Goal: Transaction & Acquisition: Purchase product/service

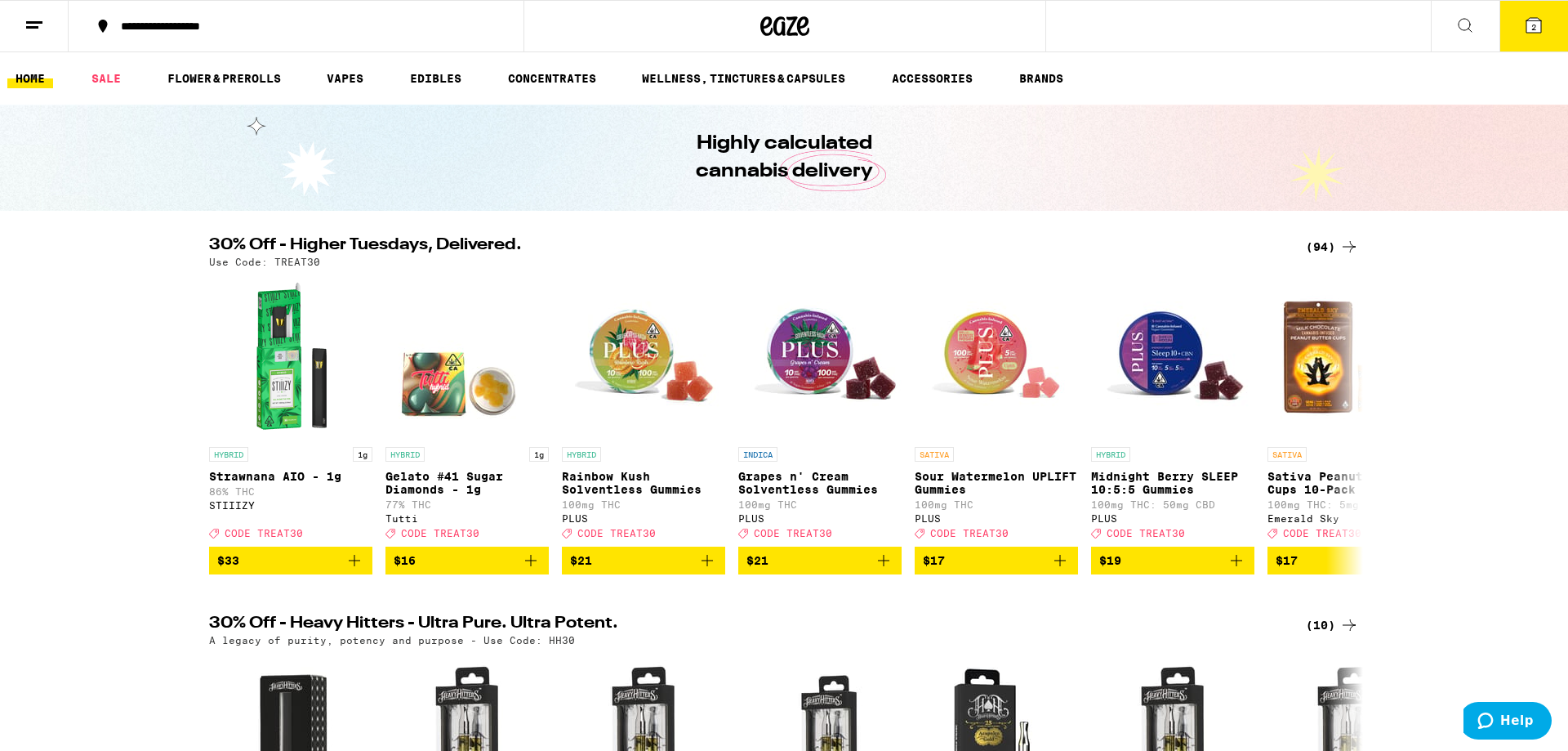
click at [429, 251] on h2 "30% Off - Higher Tuesdays, Delivered." at bounding box center [744, 247] width 1070 height 20
click at [1334, 240] on div "(94)" at bounding box center [1333, 247] width 53 height 20
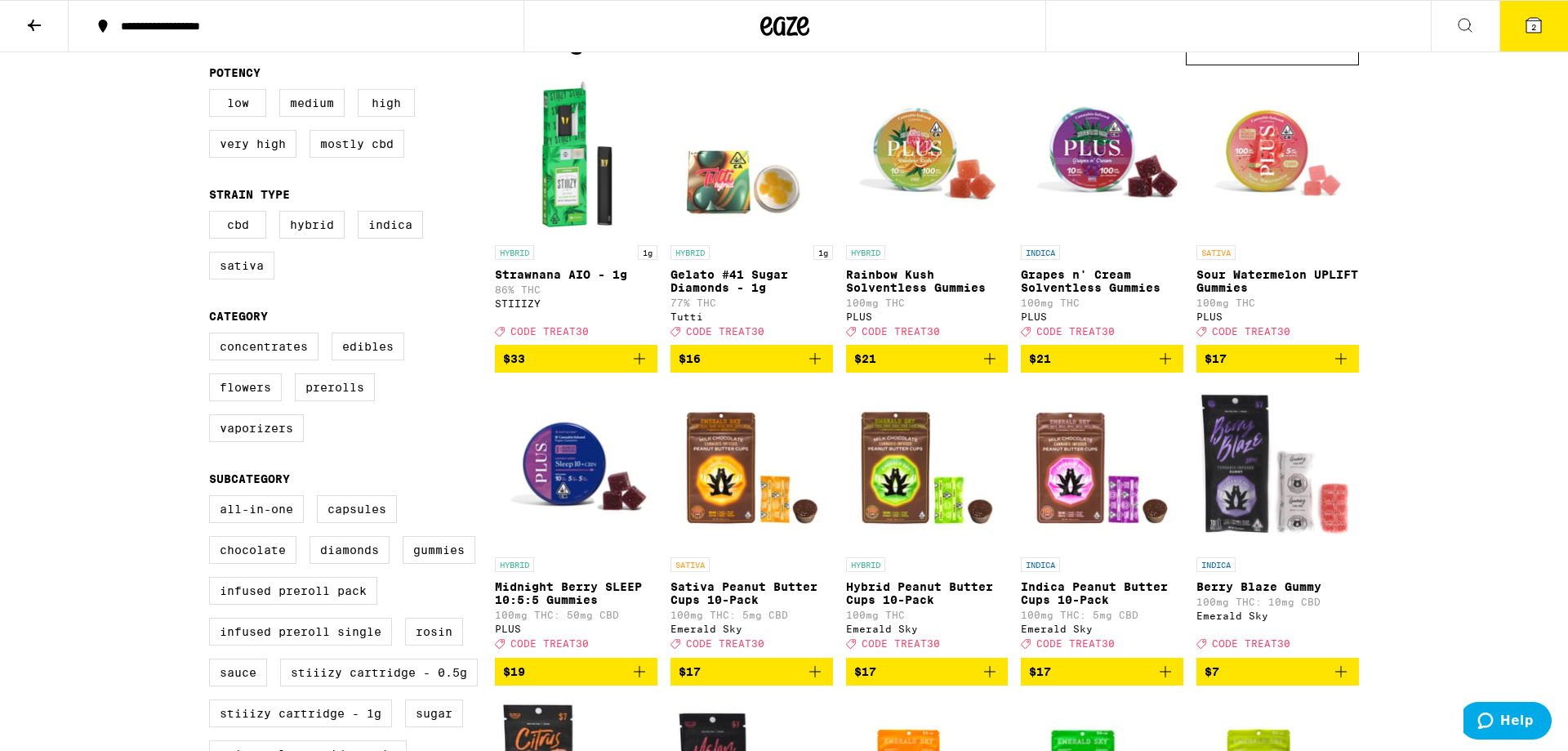
scroll to position [156, 0]
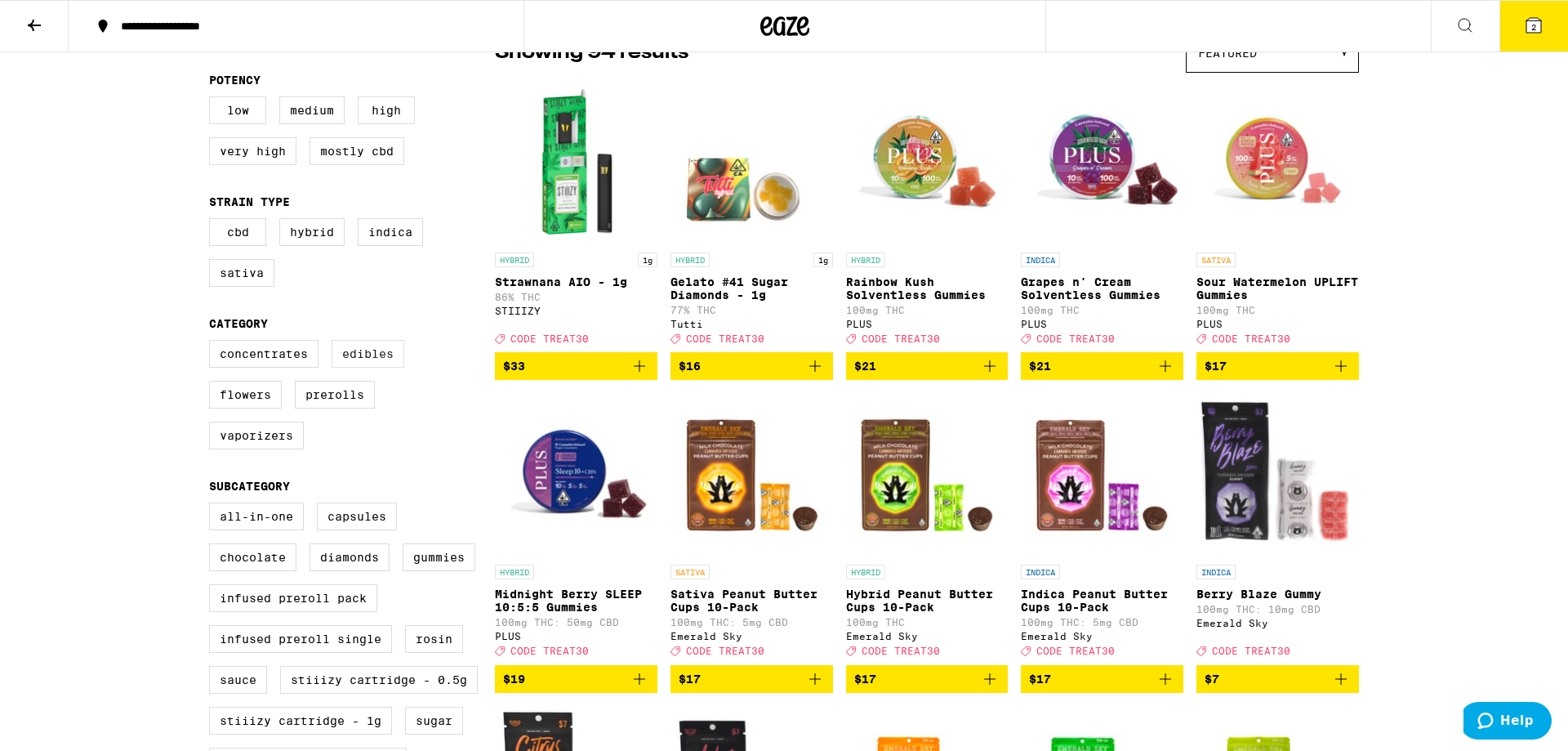
click at [392, 368] on label "Edibles" at bounding box center [368, 354] width 73 height 28
click at [213, 343] on input "Edibles" at bounding box center [212, 342] width 1 height 1
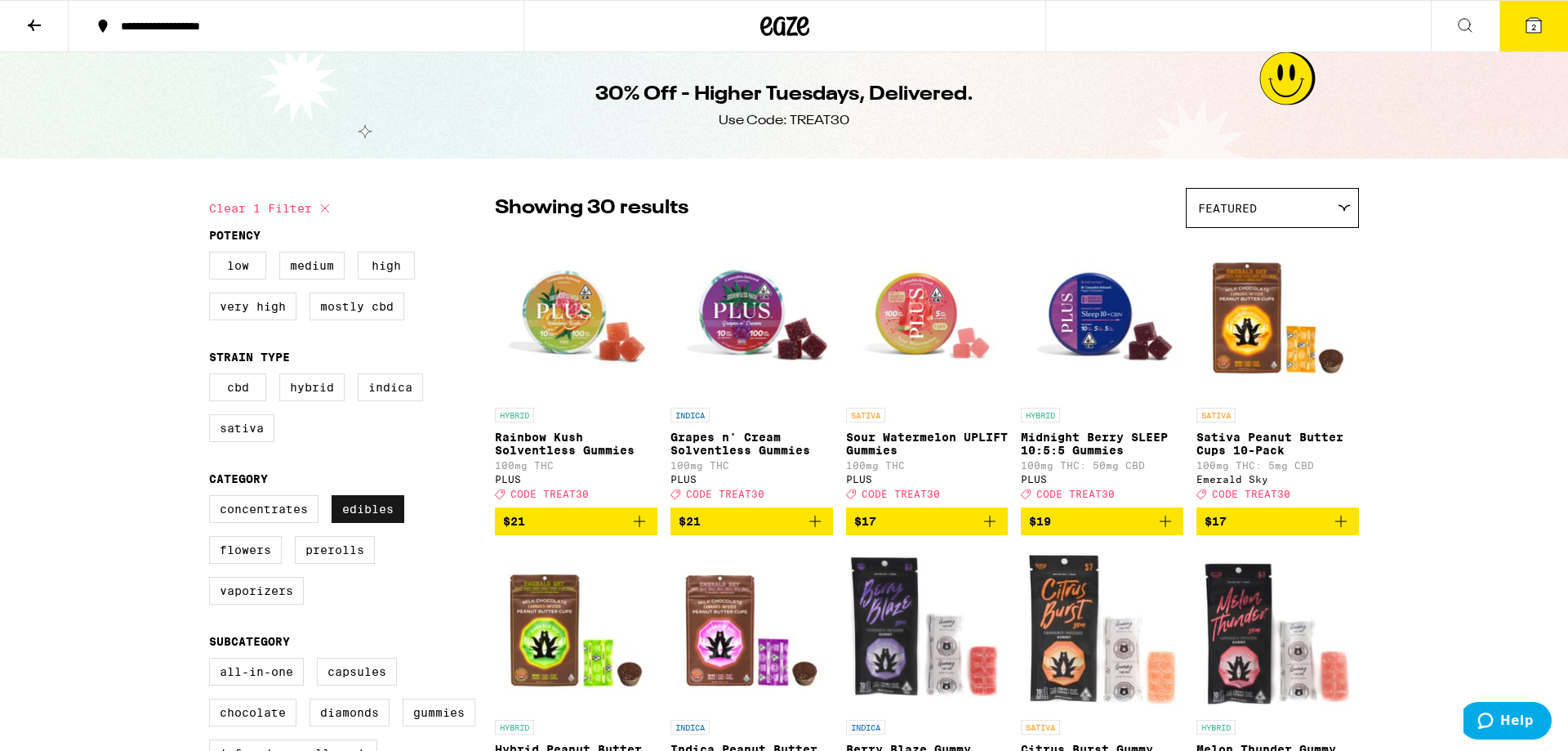
click at [380, 517] on label "Edibles" at bounding box center [368, 508] width 73 height 28
click at [213, 499] on input "Edibles" at bounding box center [212, 498] width 1 height 1
checkbox input "false"
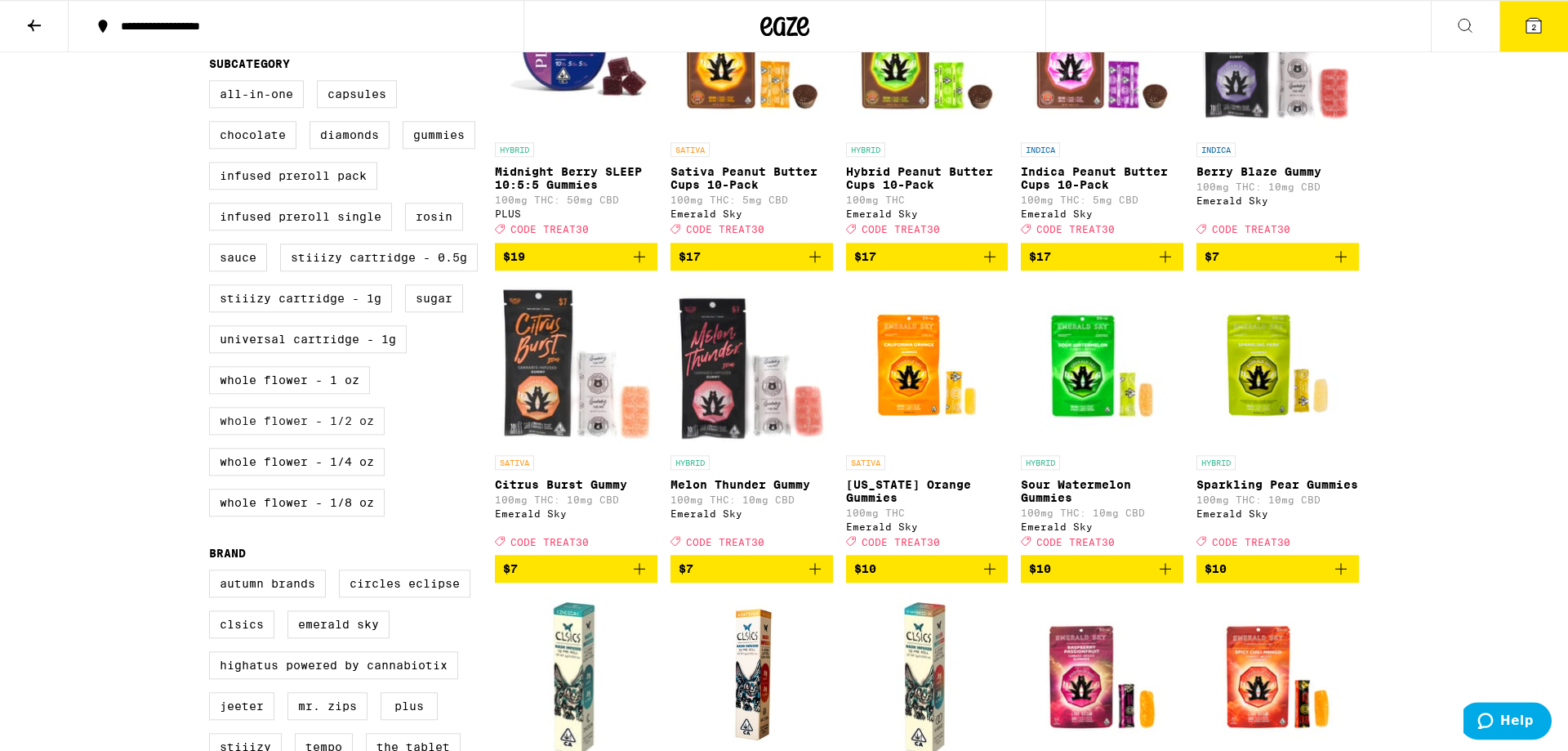
scroll to position [466, 0]
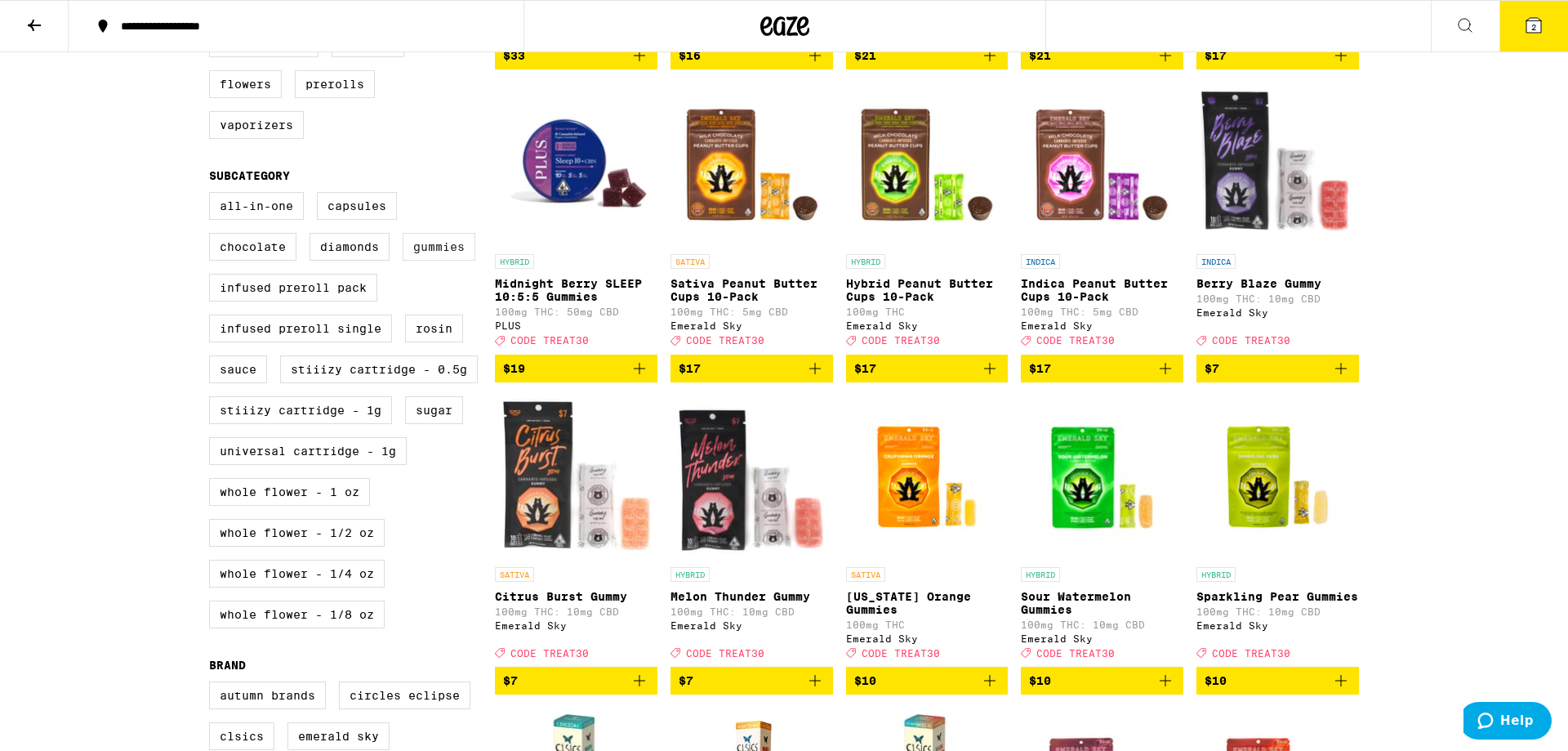
click at [451, 261] on label "Gummies" at bounding box center [439, 247] width 73 height 28
click at [213, 195] on input "Gummies" at bounding box center [212, 195] width 1 height 1
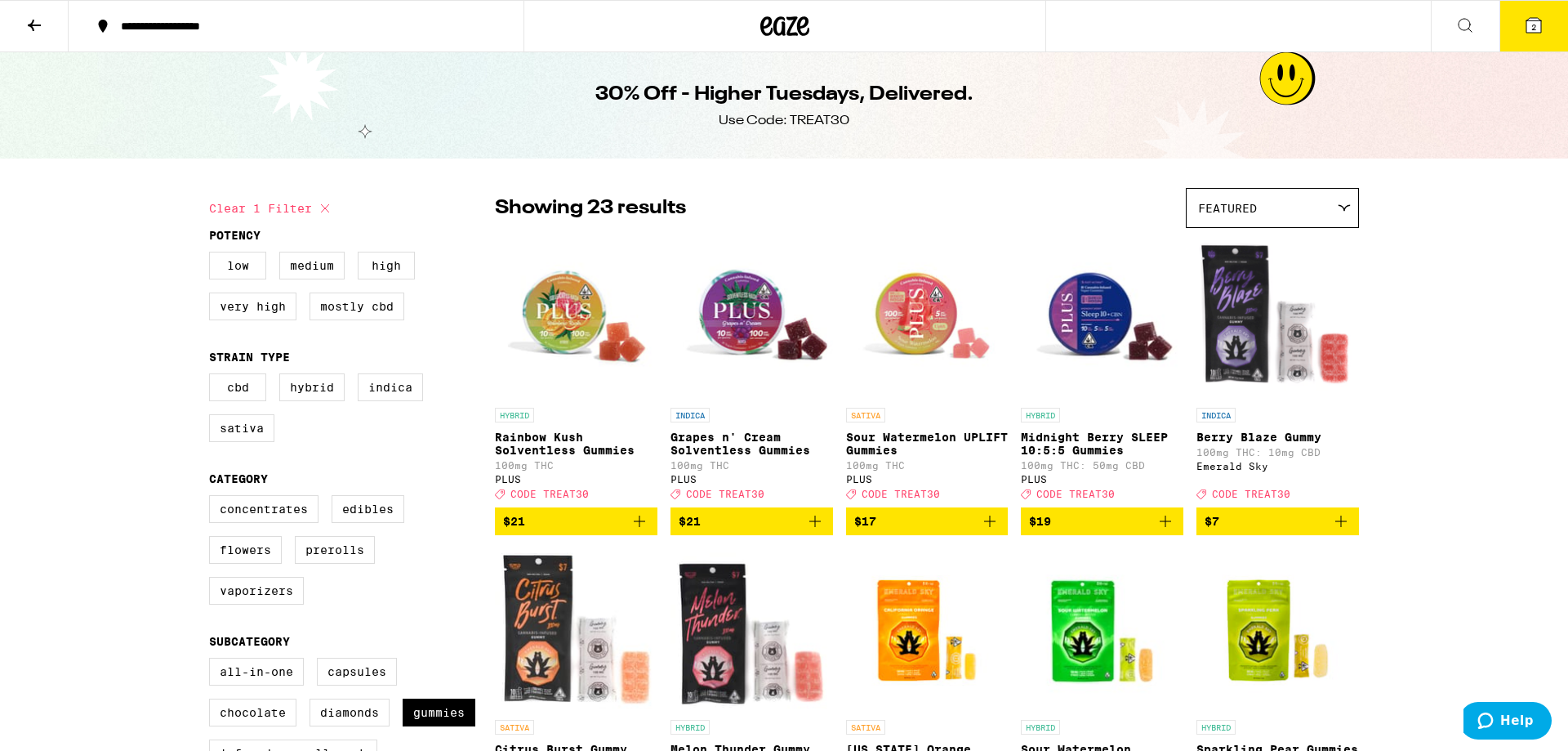
click at [1533, 30] on span "2" at bounding box center [1534, 27] width 5 height 10
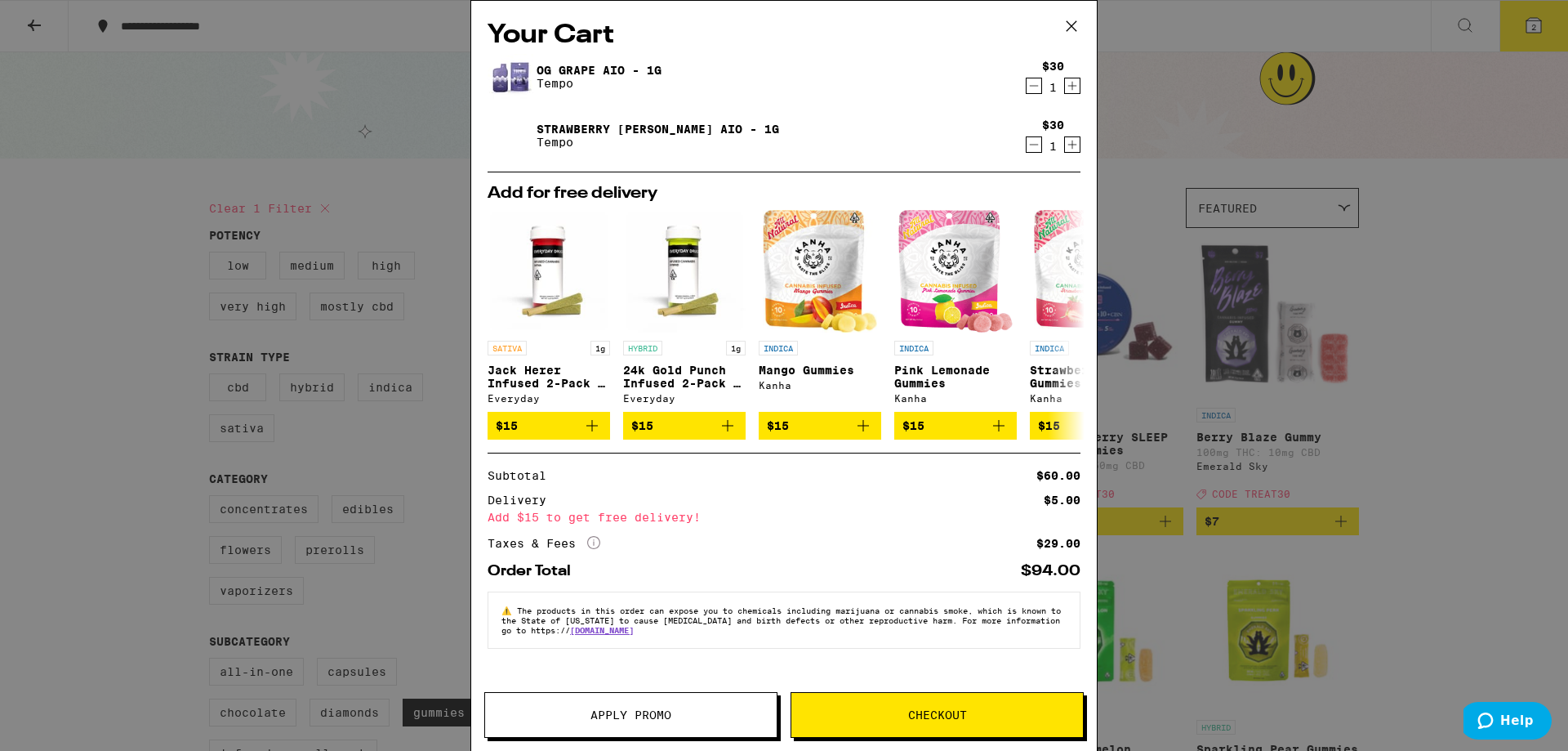
click at [1033, 151] on icon "Decrement" at bounding box center [1033, 144] width 14 height 20
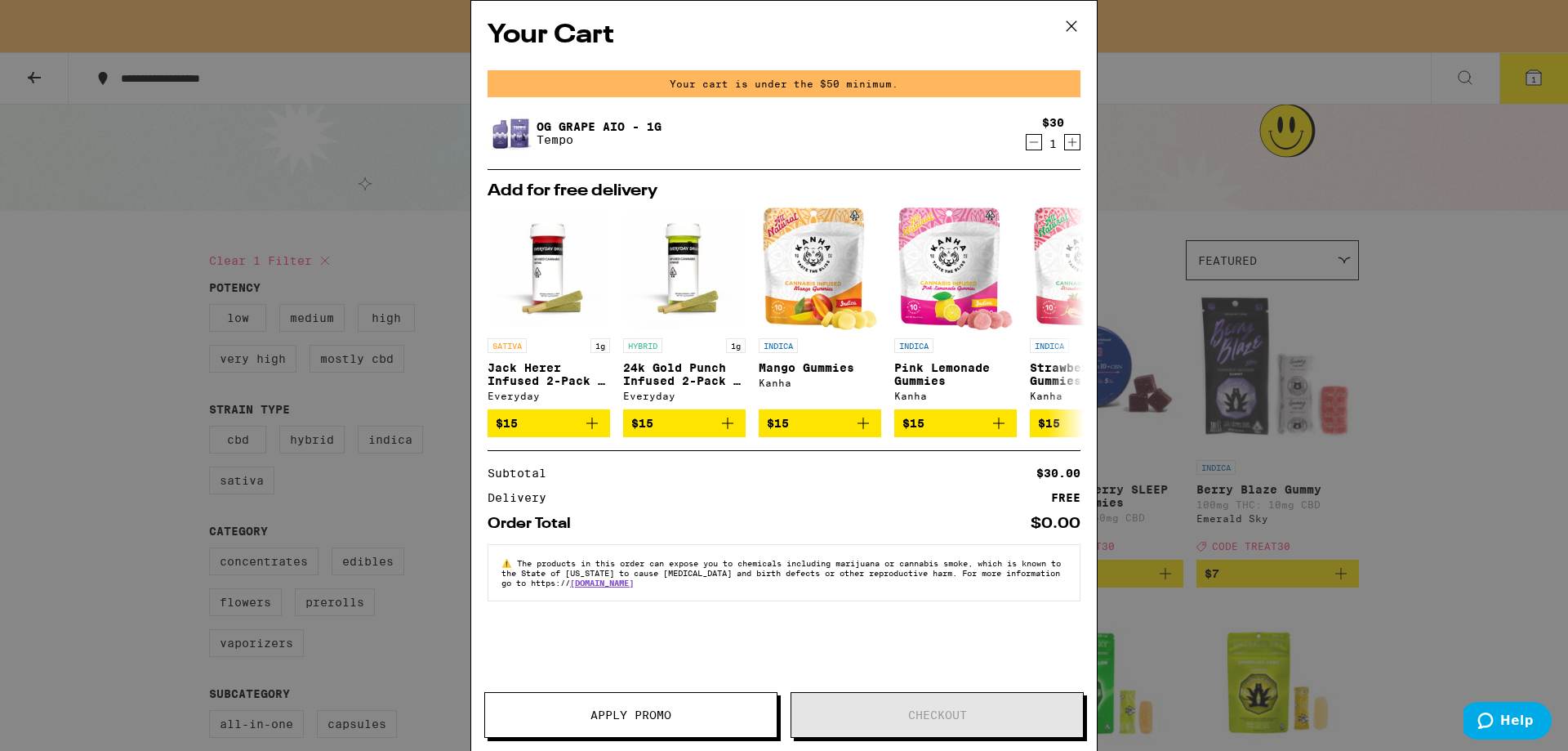
click at [1450, 392] on div "Your Cart Your cart is under the $50 minimum. OG Grape AIO - 1g Tempo $30 1 Add…" at bounding box center [784, 376] width 1568 height 751
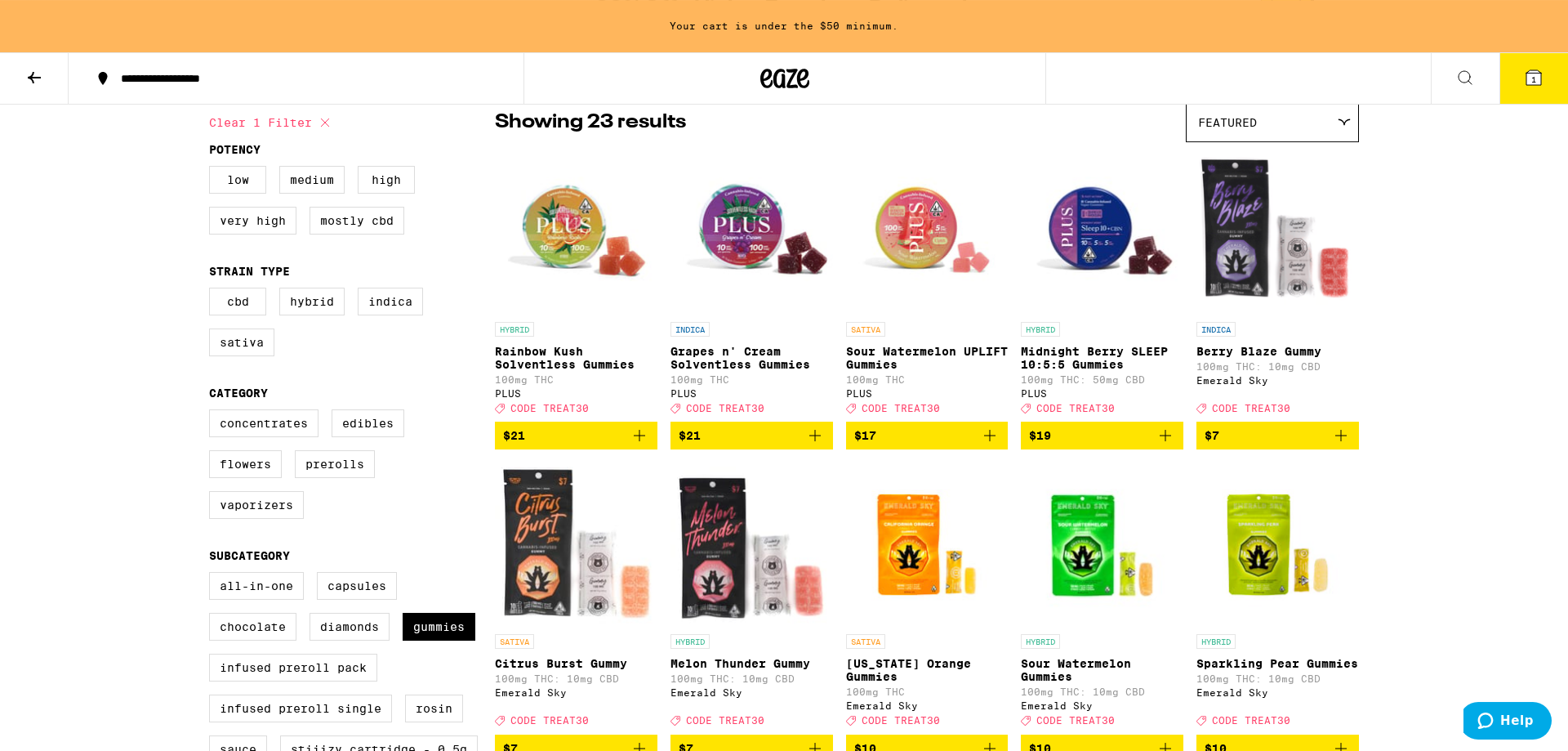
scroll to position [156, 0]
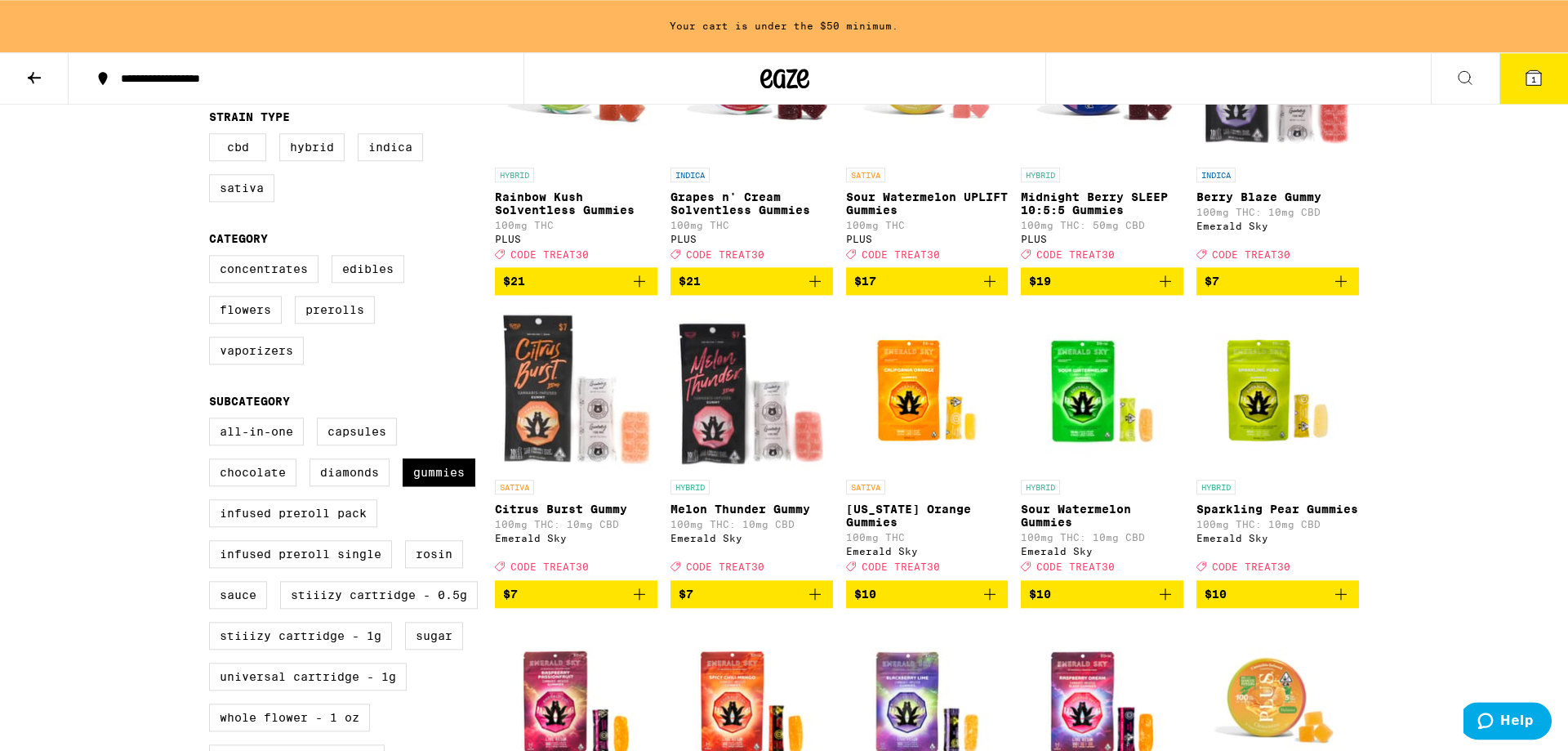
scroll to position [311, 0]
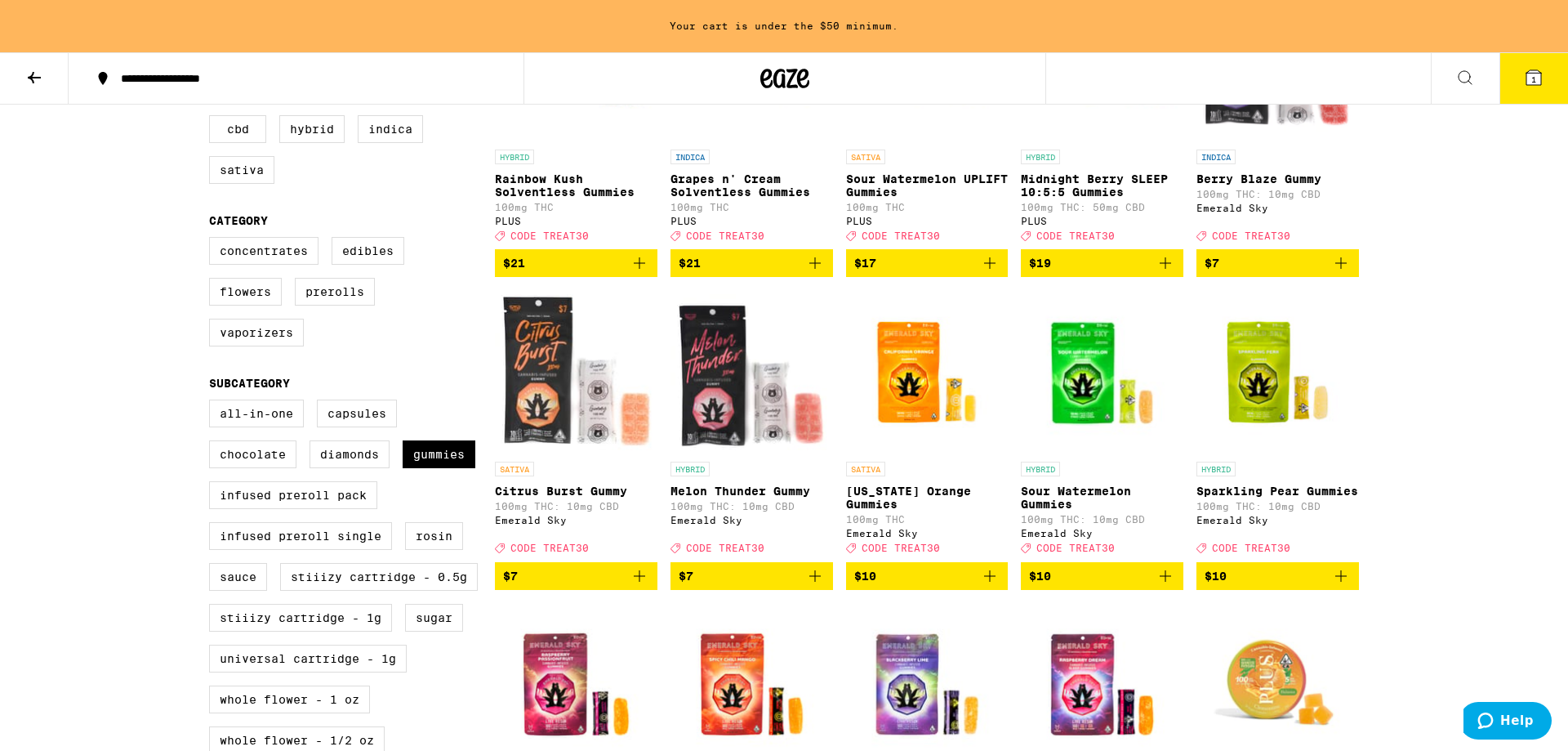
click at [1171, 586] on icon "Add to bag" at bounding box center [1165, 576] width 20 height 20
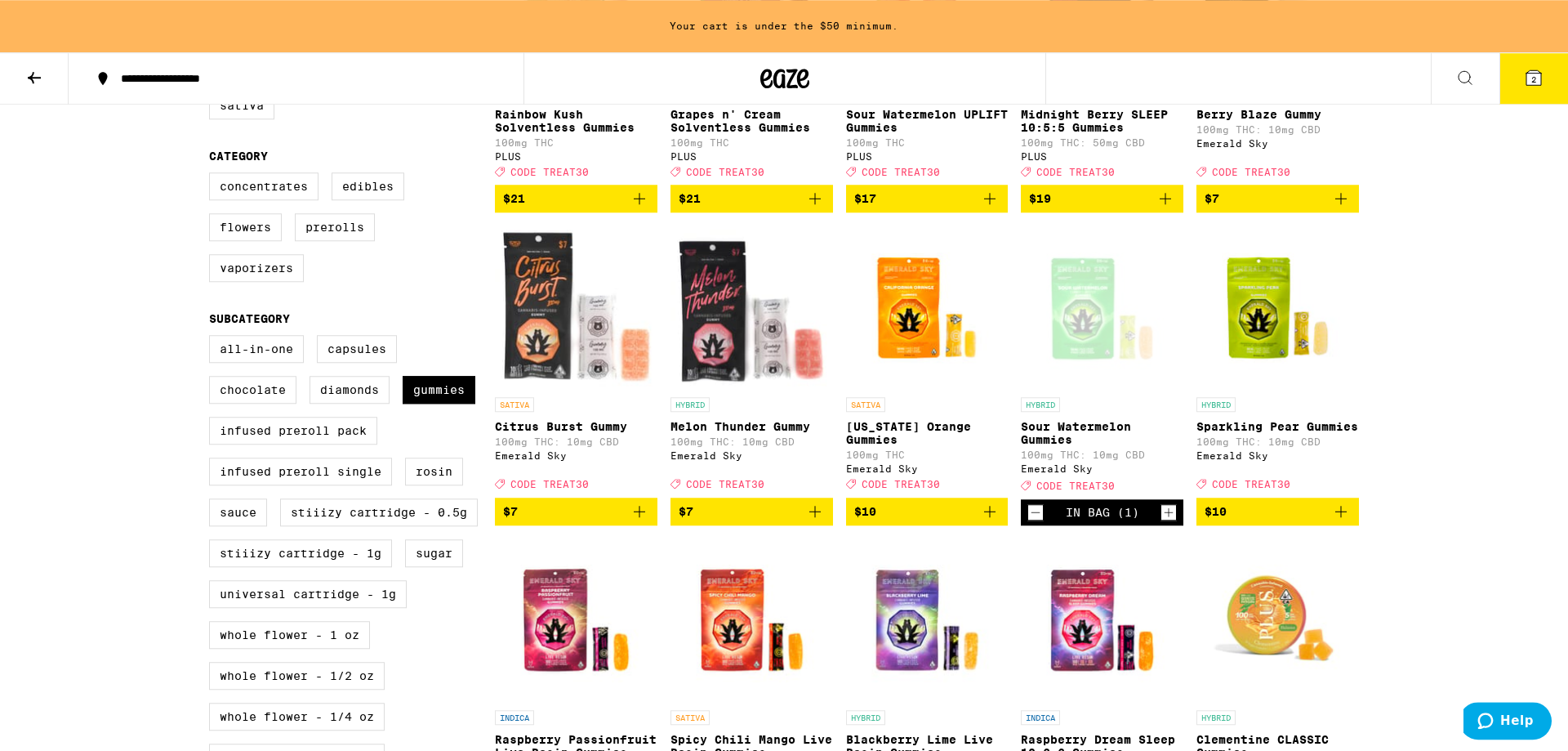
scroll to position [466, 0]
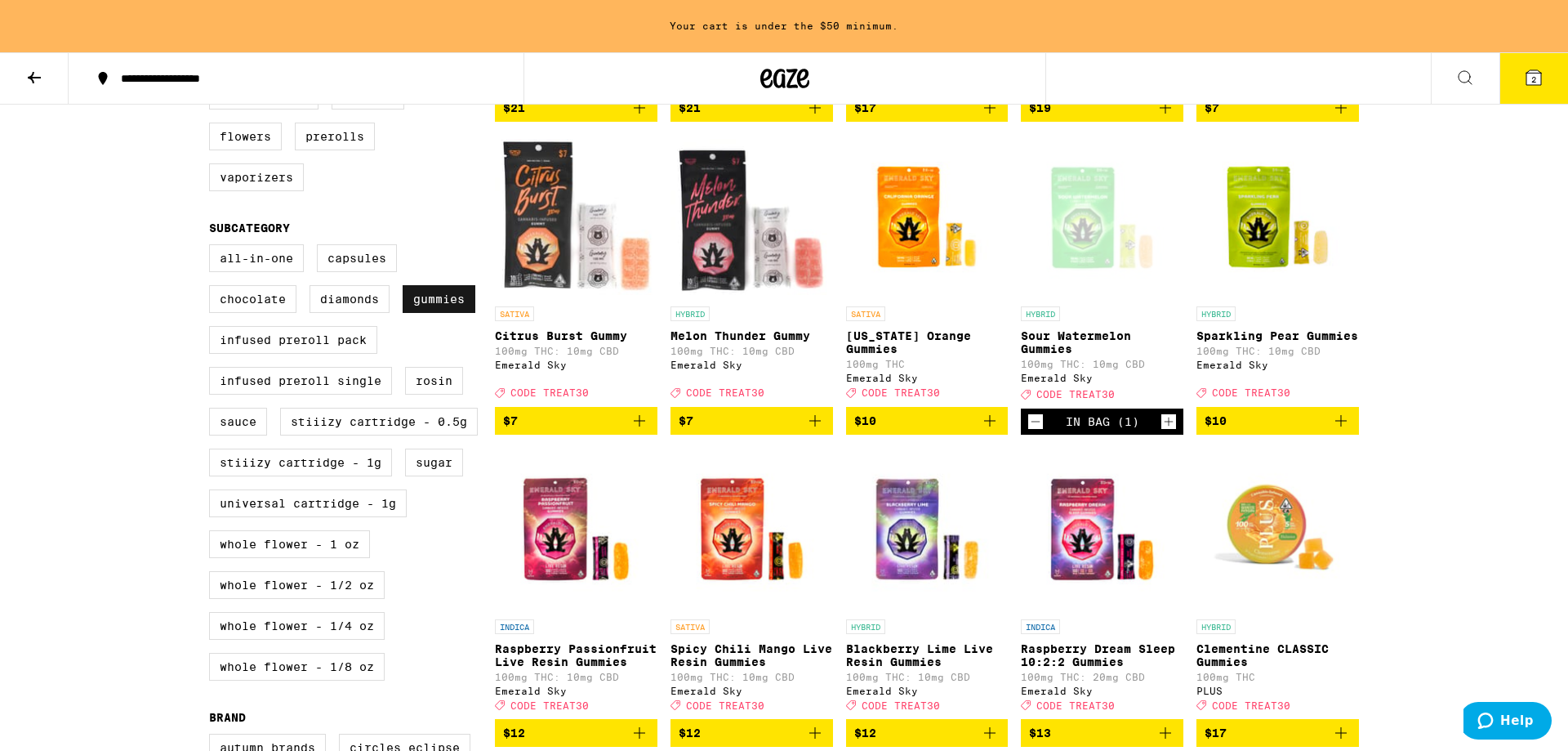
click at [431, 313] on label "Gummies" at bounding box center [439, 299] width 73 height 28
click at [213, 247] on input "Gummies" at bounding box center [212, 247] width 1 height 1
checkbox input "false"
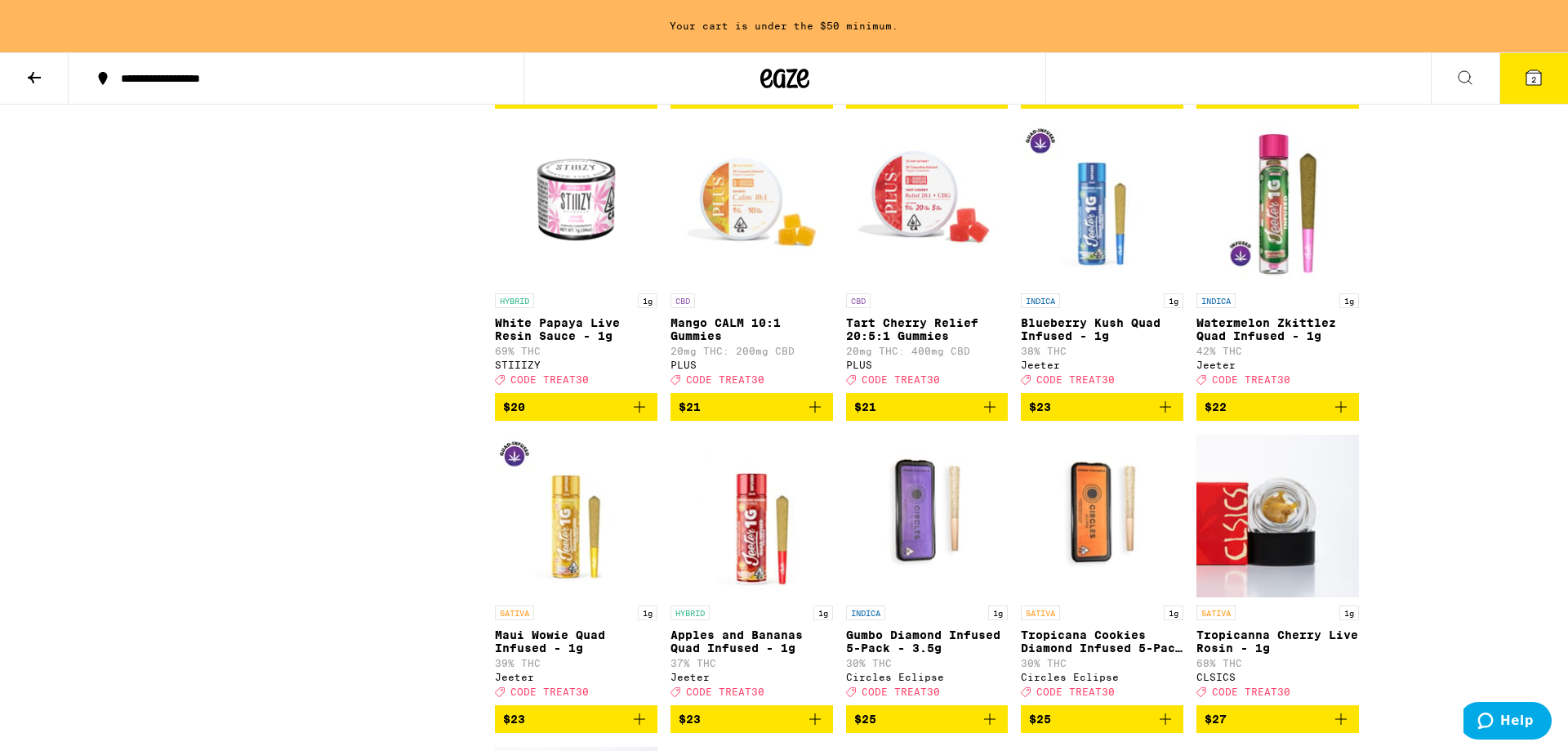
scroll to position [2329, 0]
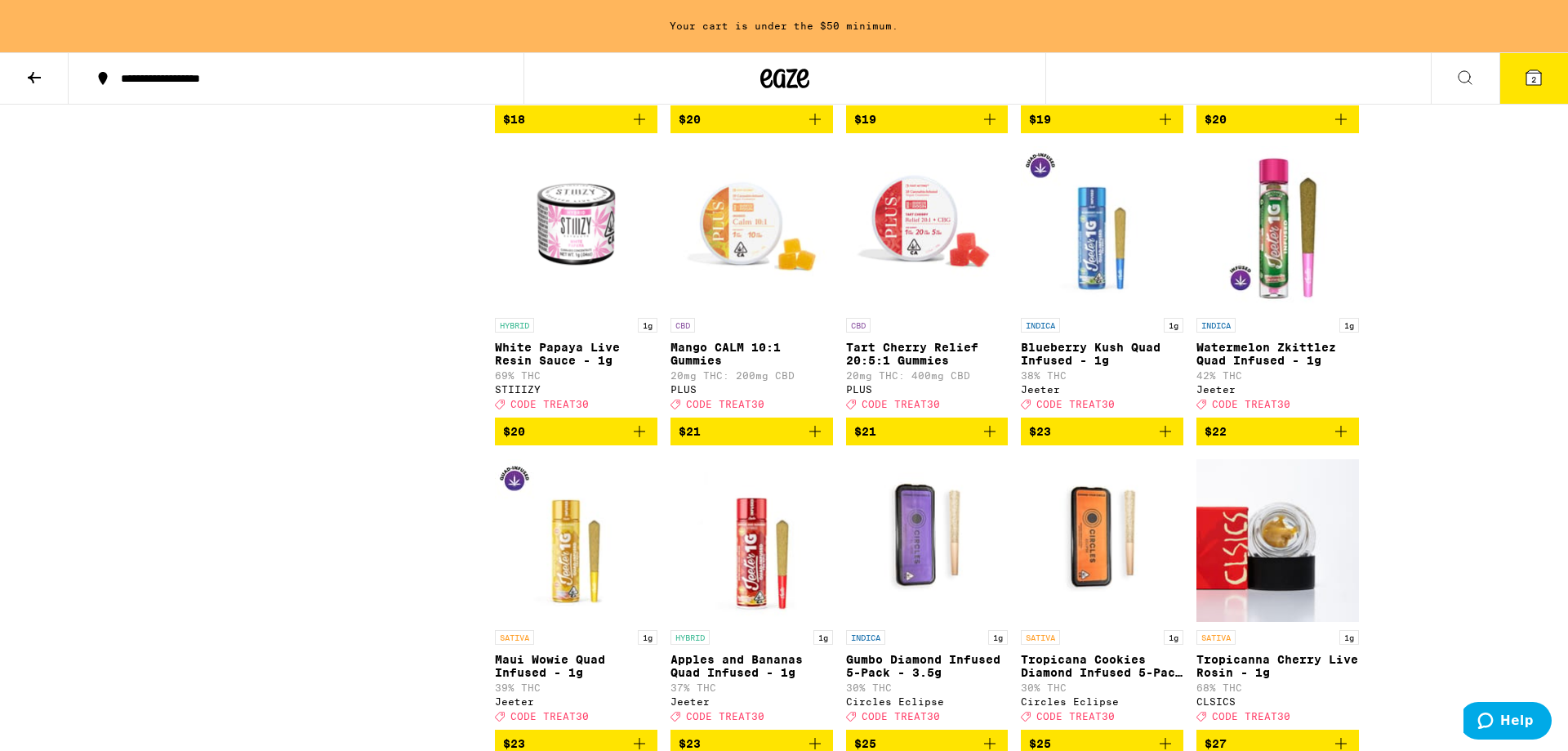
click at [1529, 82] on icon at bounding box center [1534, 77] width 14 height 14
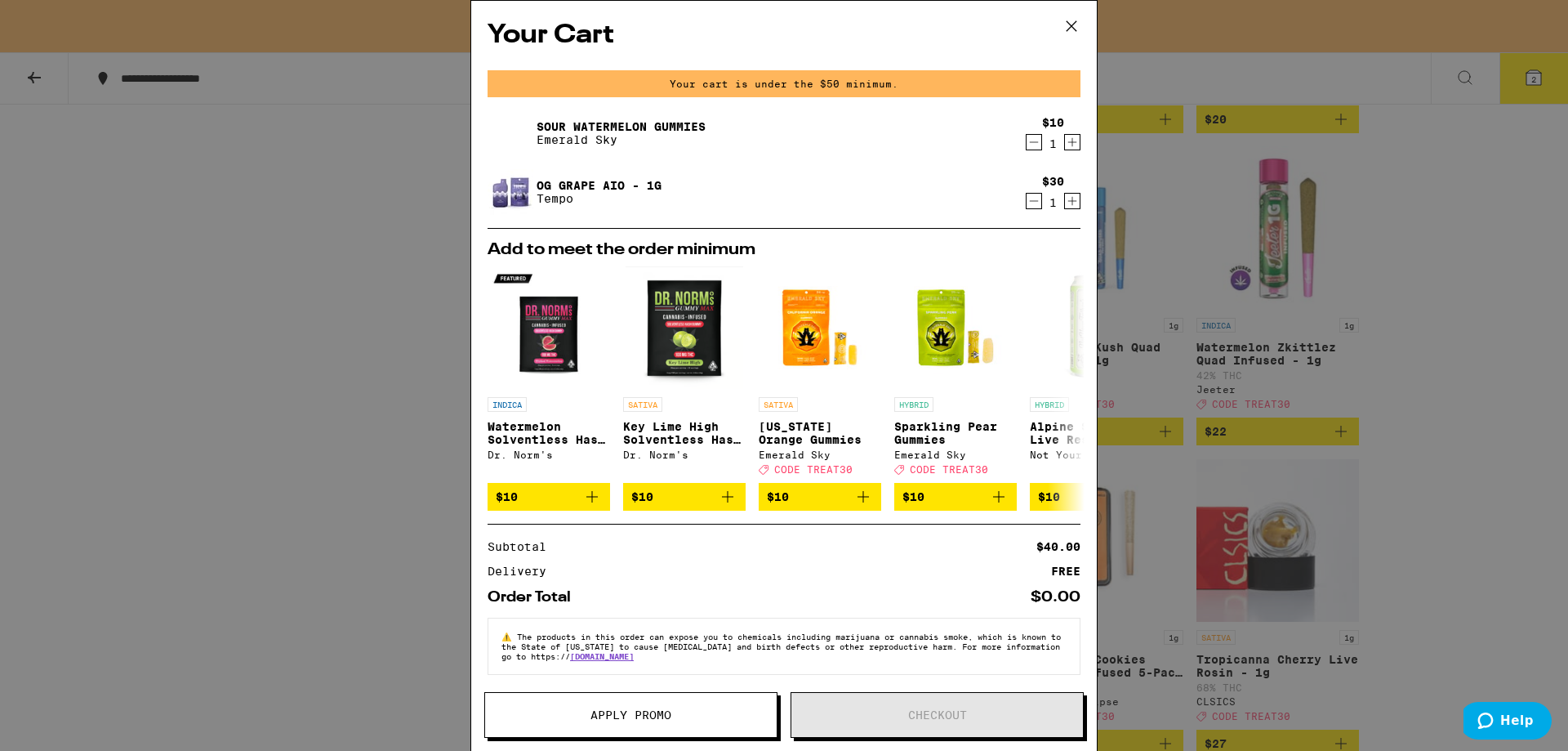
click at [307, 542] on div "Your Cart Your cart is under the $50 minimum. Sour Watermelon Gummies Emerald S…" at bounding box center [784, 376] width 1568 height 751
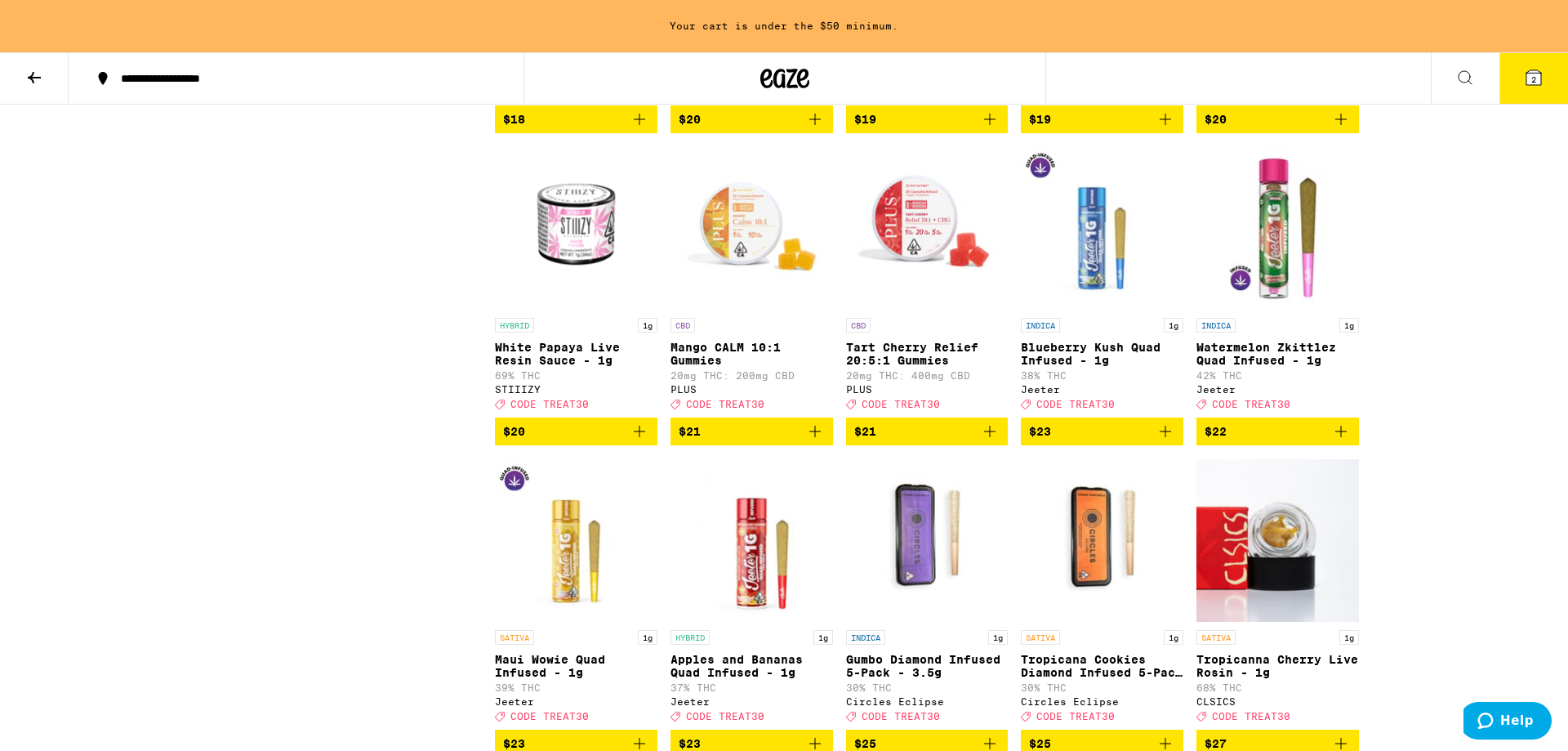
click at [1544, 82] on button "2" at bounding box center [1535, 78] width 69 height 51
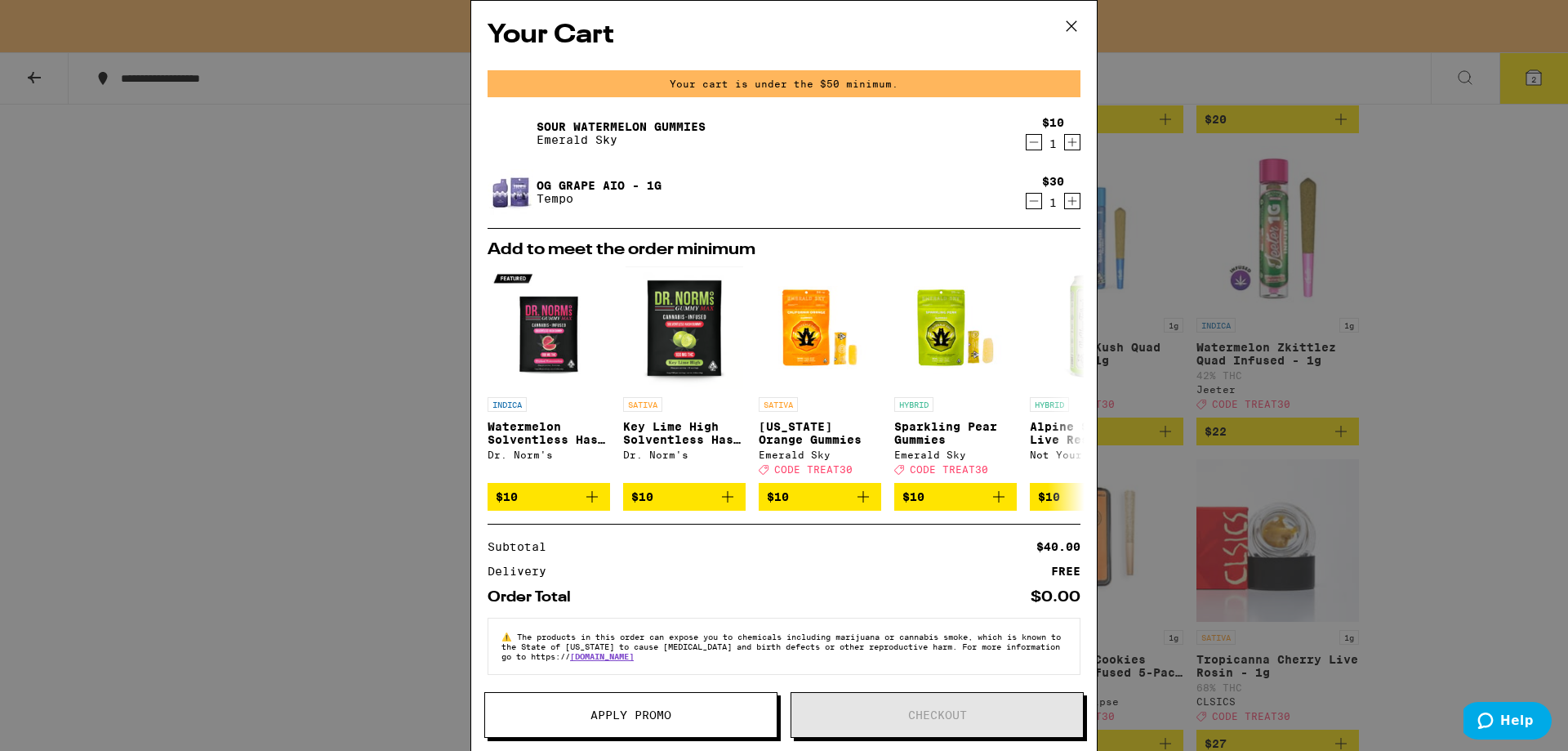
click at [369, 392] on div "Your Cart Your cart is under the $50 minimum. Sour Watermelon Gummies Emerald S…" at bounding box center [784, 376] width 1568 height 751
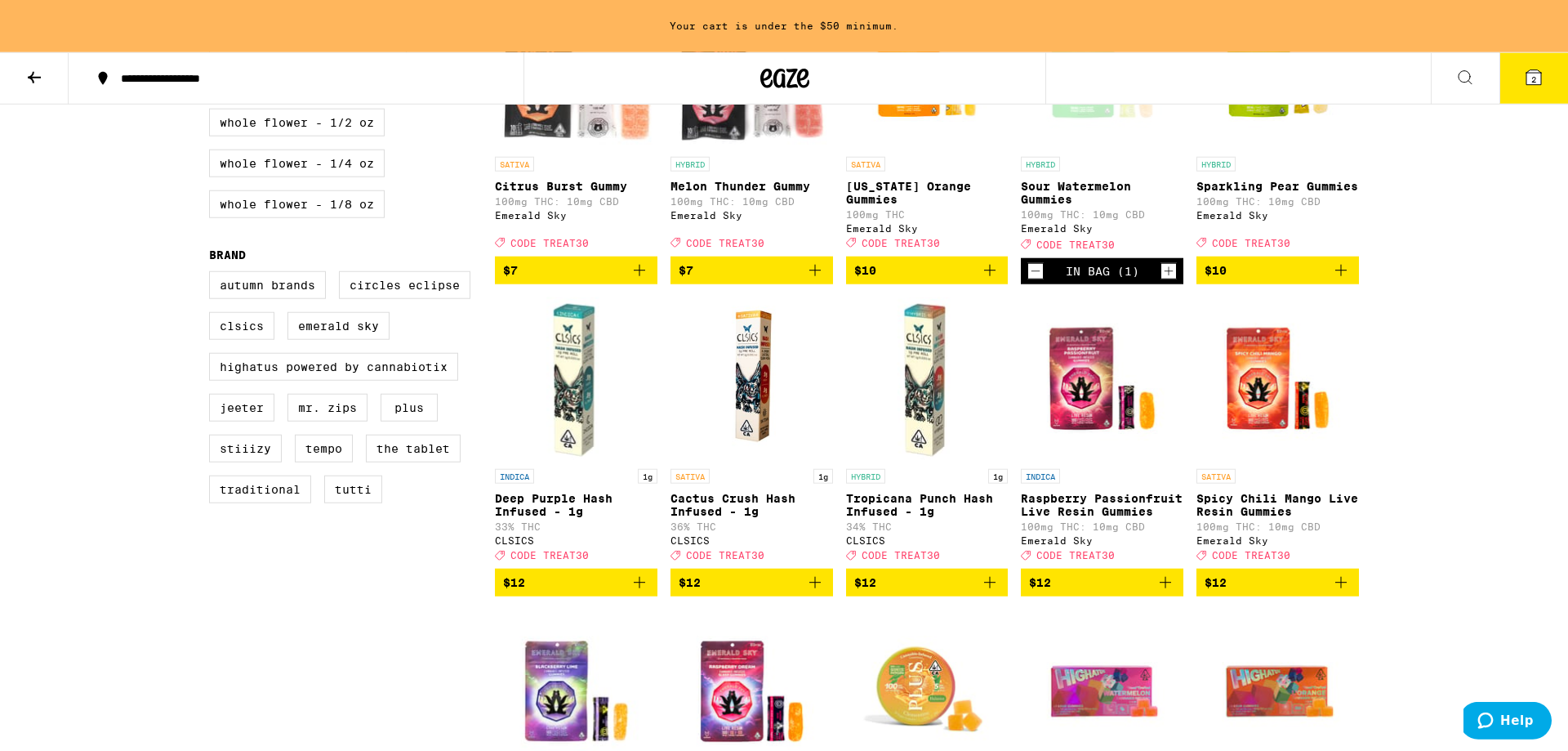
scroll to position [932, 0]
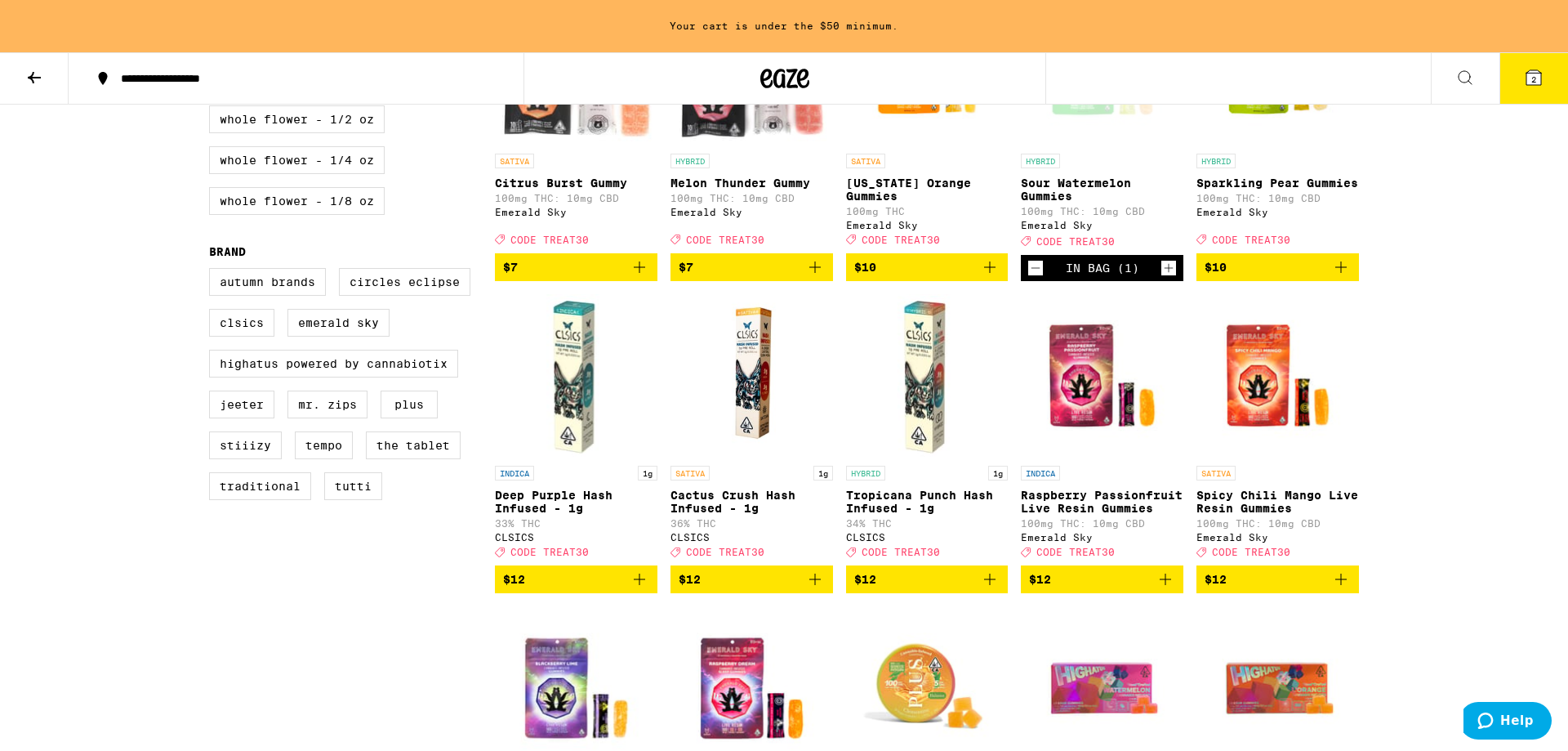
click at [1345, 277] on icon "Add to bag" at bounding box center [1341, 267] width 20 height 20
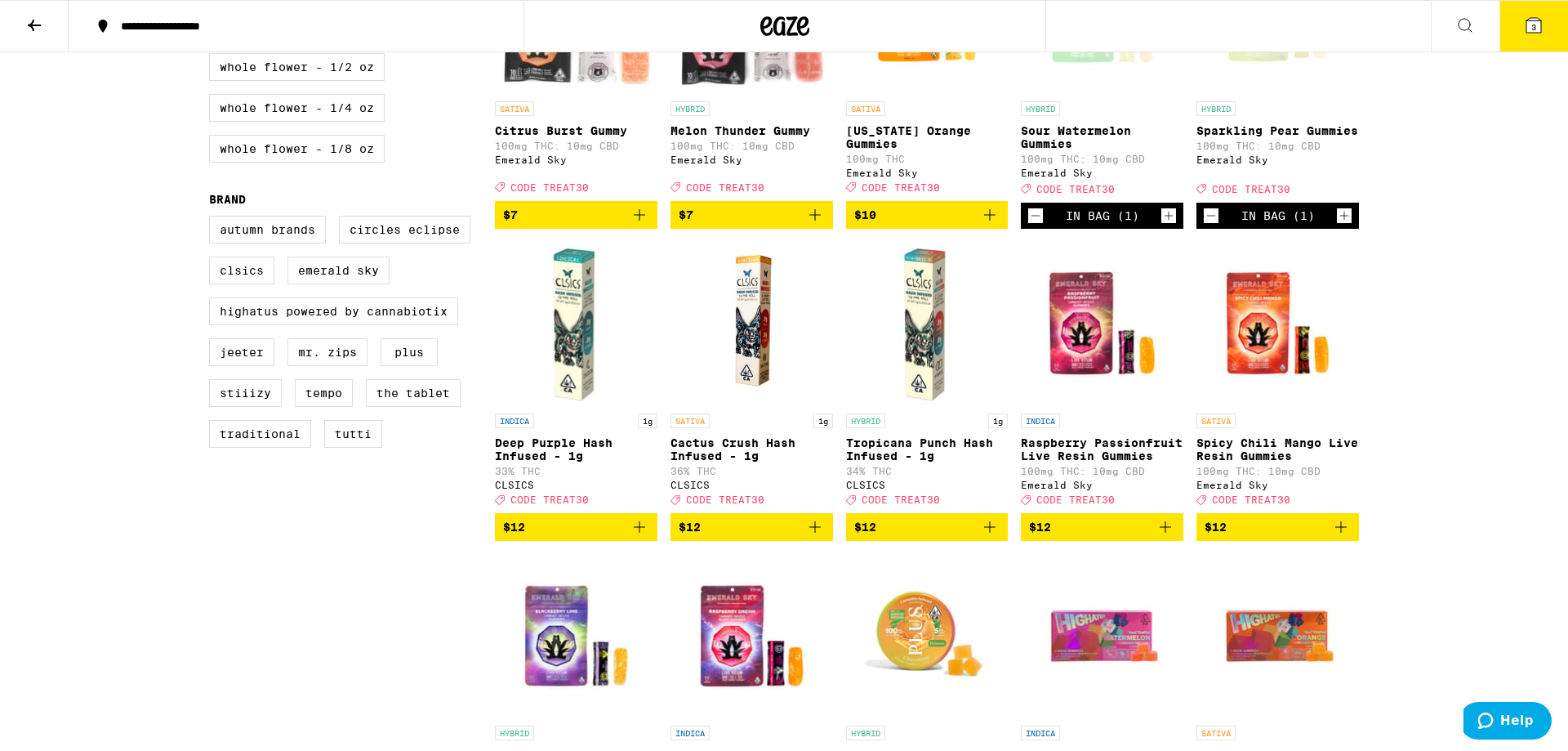
scroll to position [879, 0]
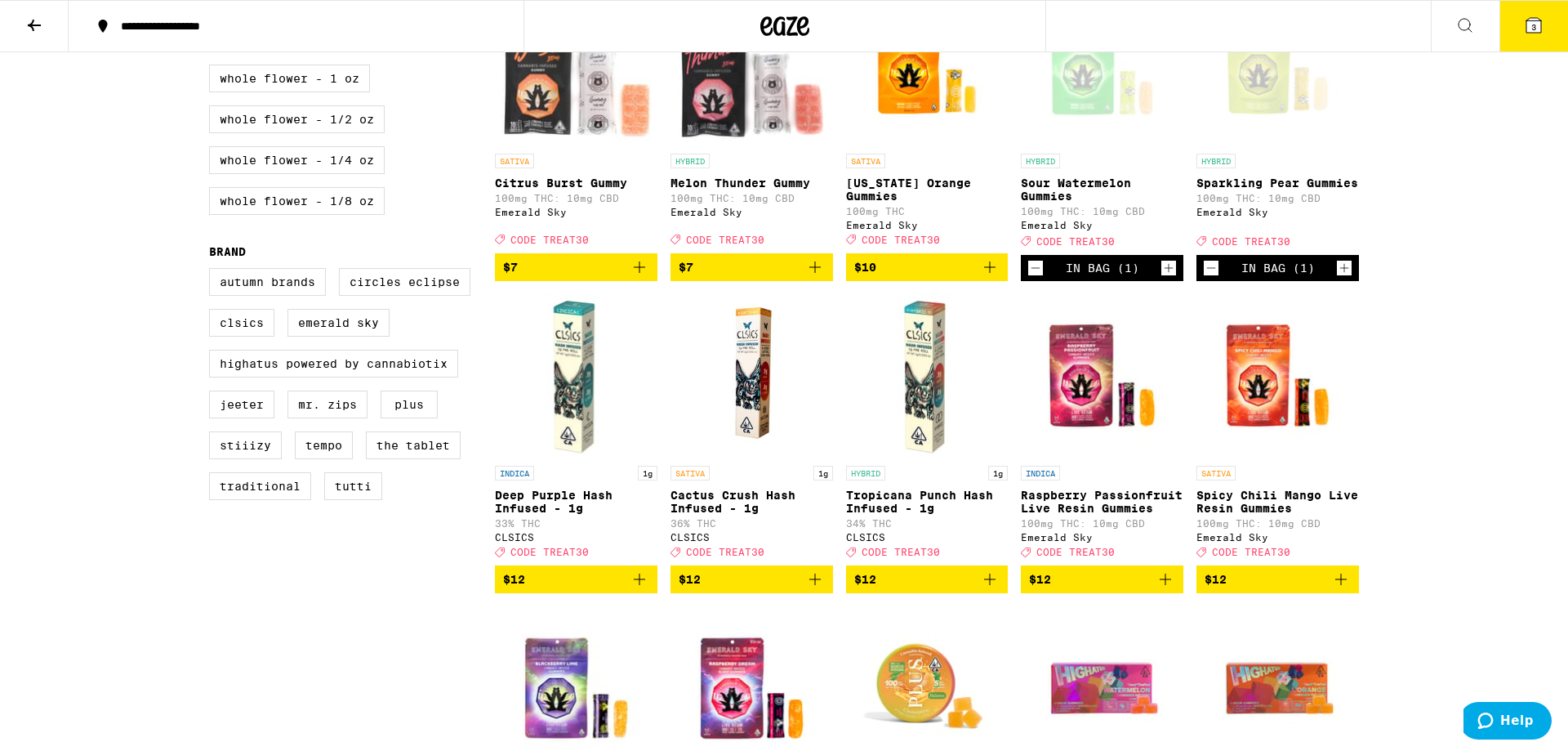
click at [1532, 24] on button "3" at bounding box center [1535, 26] width 69 height 51
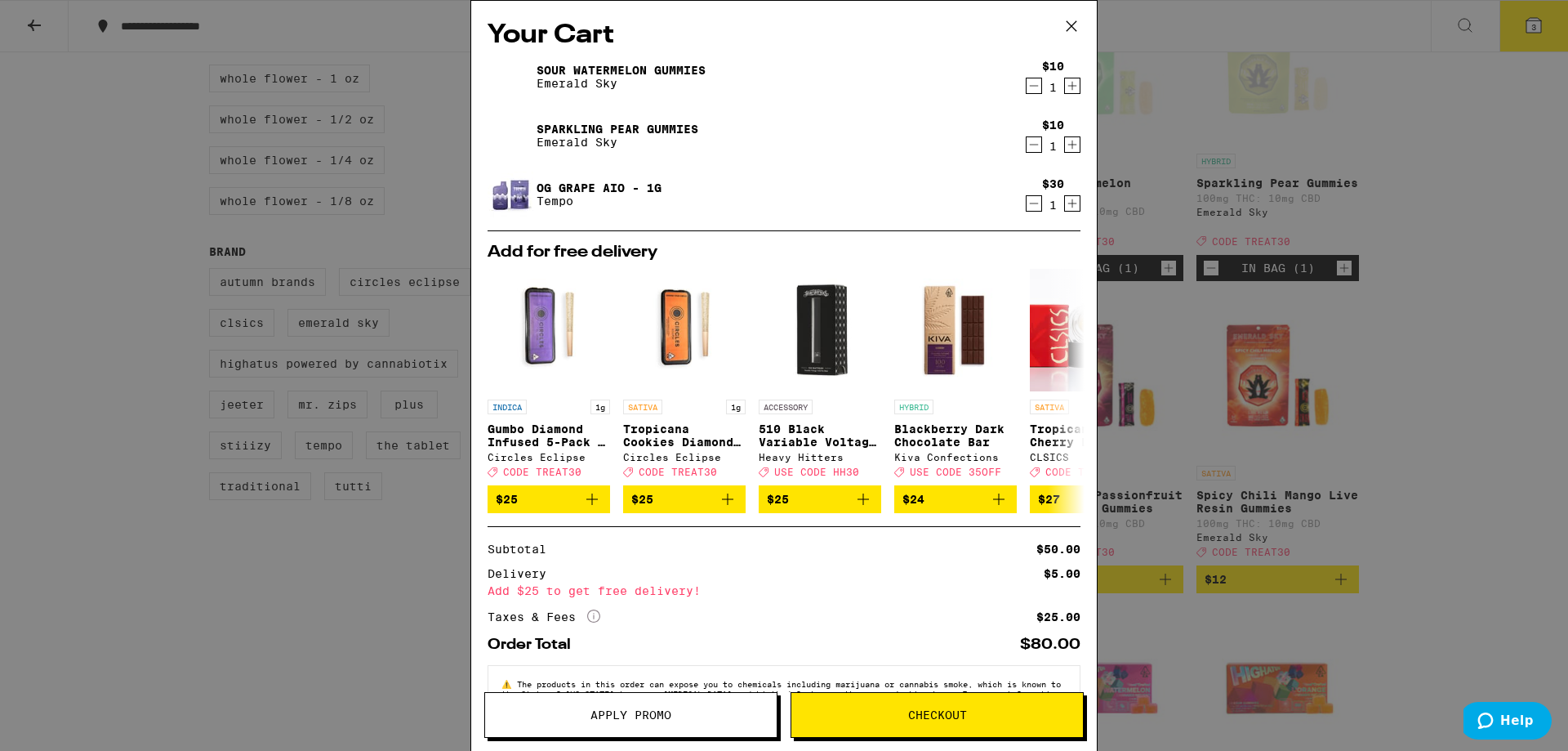
click at [653, 726] on button "Apply Promo" at bounding box center [630, 716] width 293 height 46
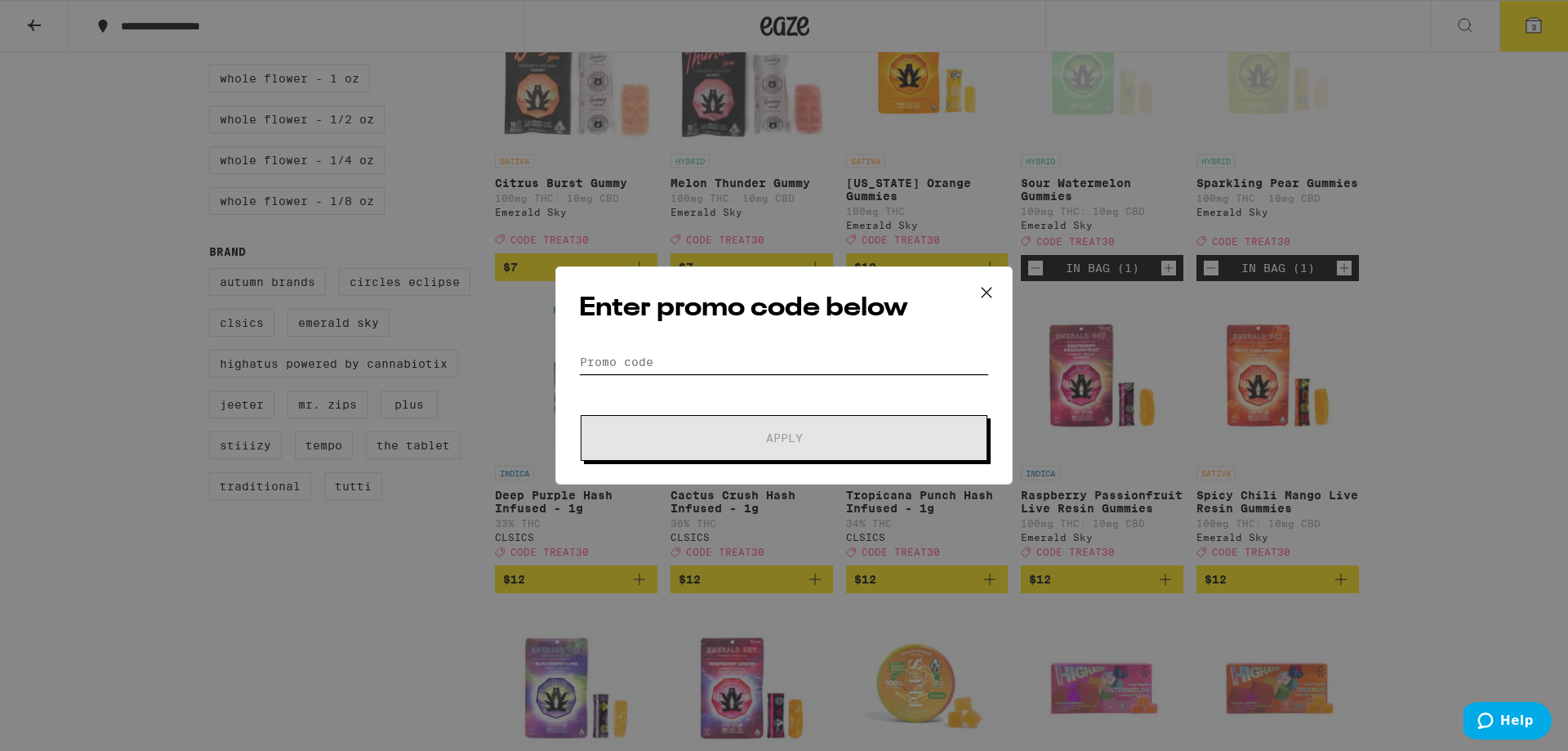
drag, startPoint x: 658, startPoint y: 359, endPoint x: 671, endPoint y: 359, distance: 13.0
click at [661, 359] on input "Promo Code" at bounding box center [783, 362] width 410 height 25
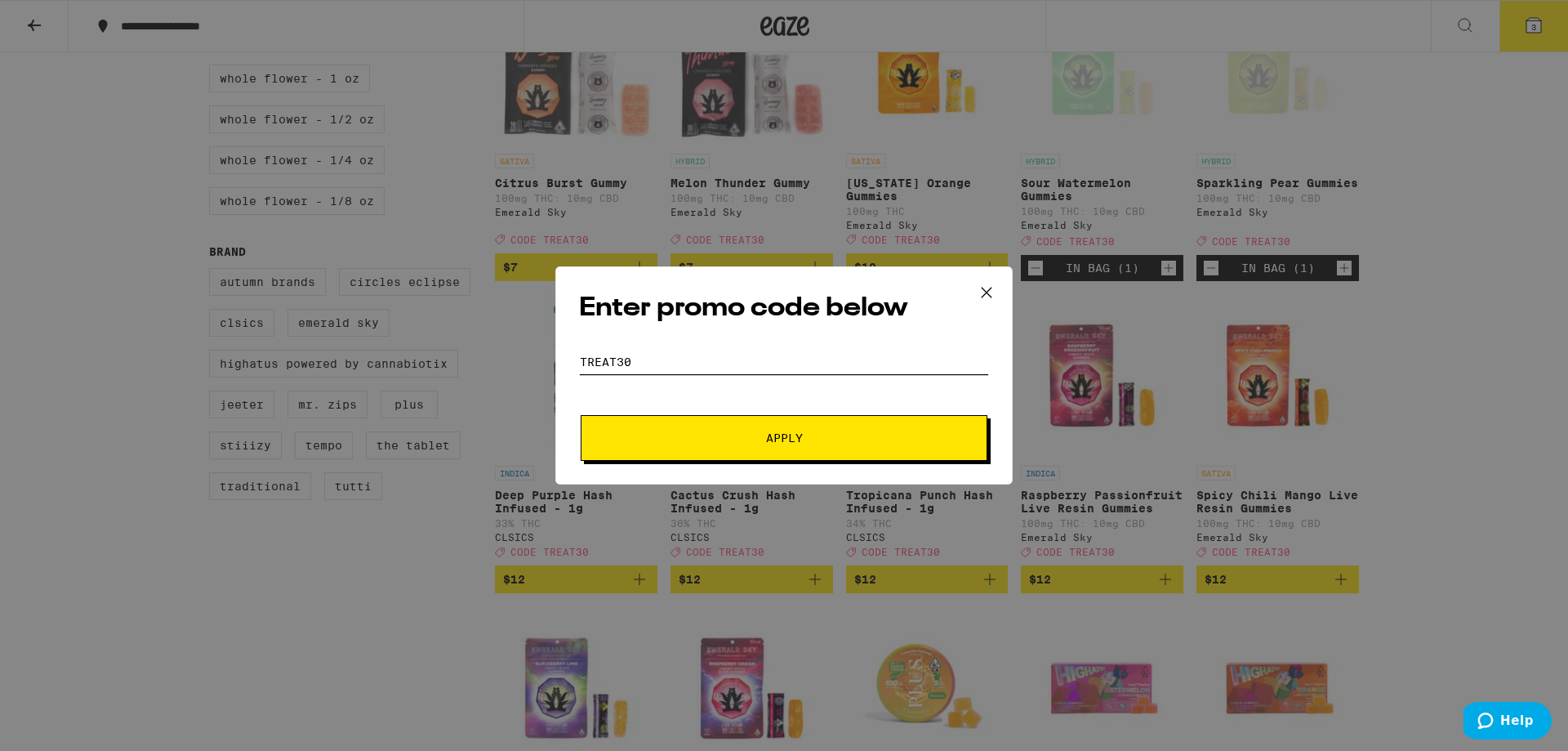
type input "treat30"
click at [581, 416] on button "Apply" at bounding box center [784, 439] width 407 height 46
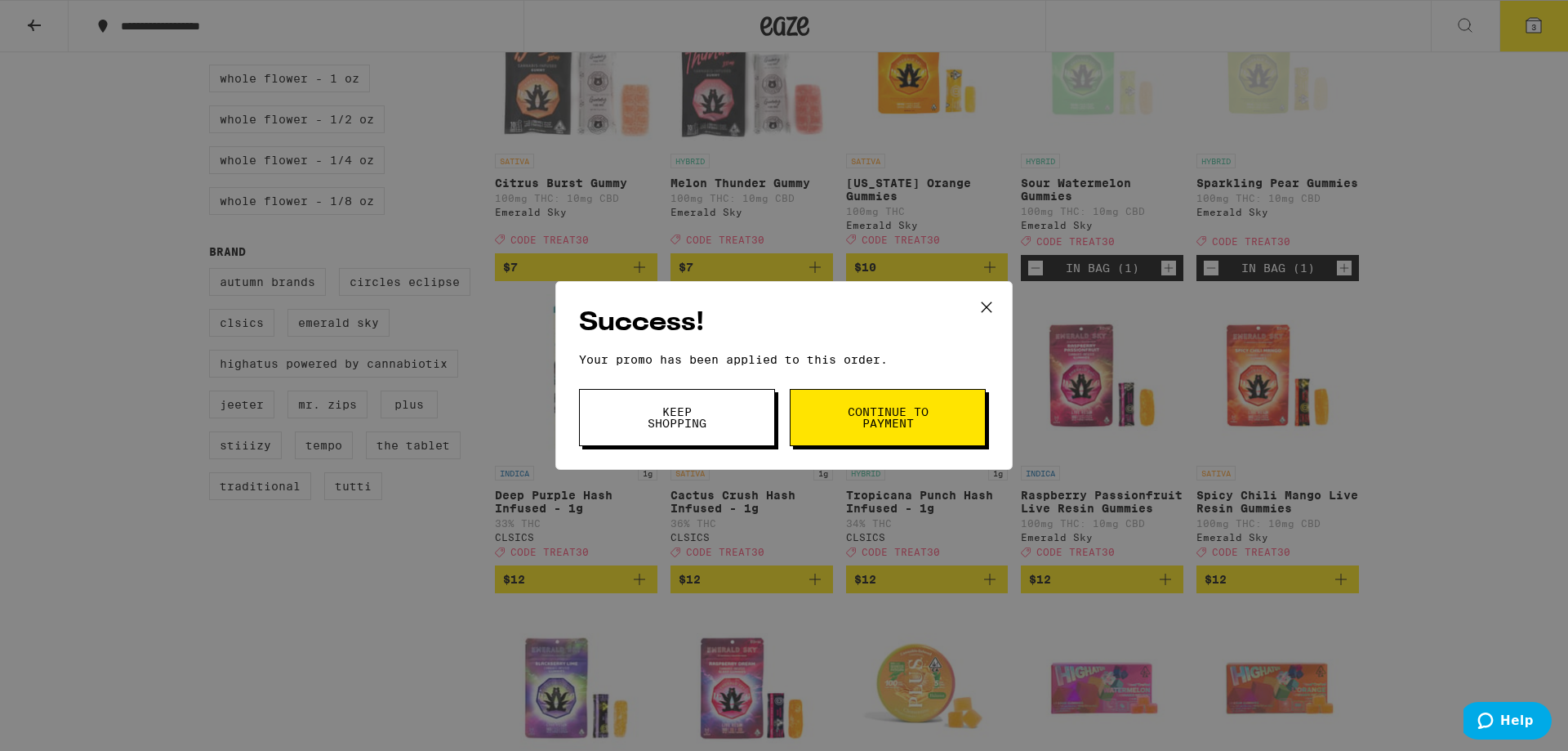
click at [872, 428] on span "Continue to payment" at bounding box center [887, 418] width 83 height 23
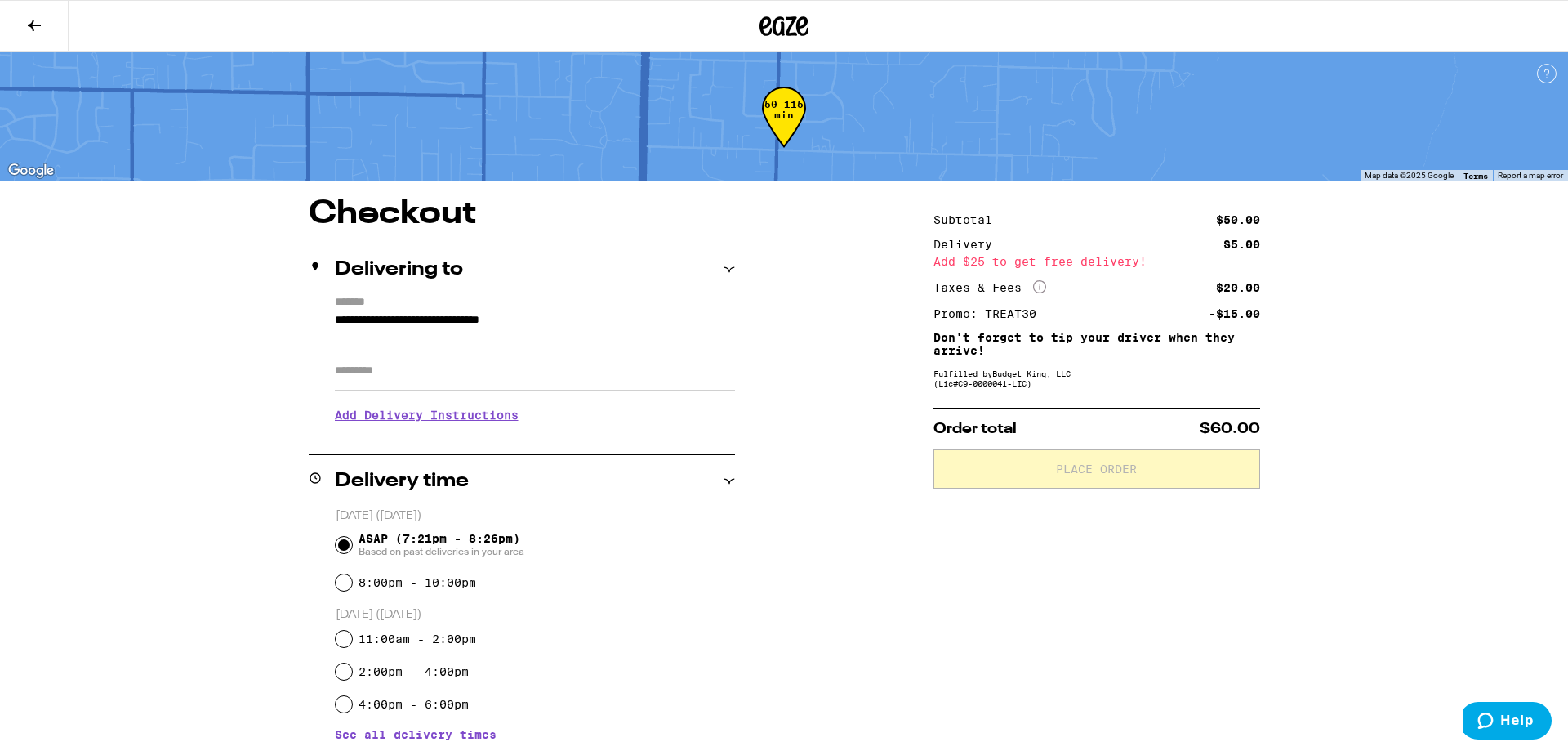
click at [775, 29] on icon at bounding box center [785, 26] width 25 height 20
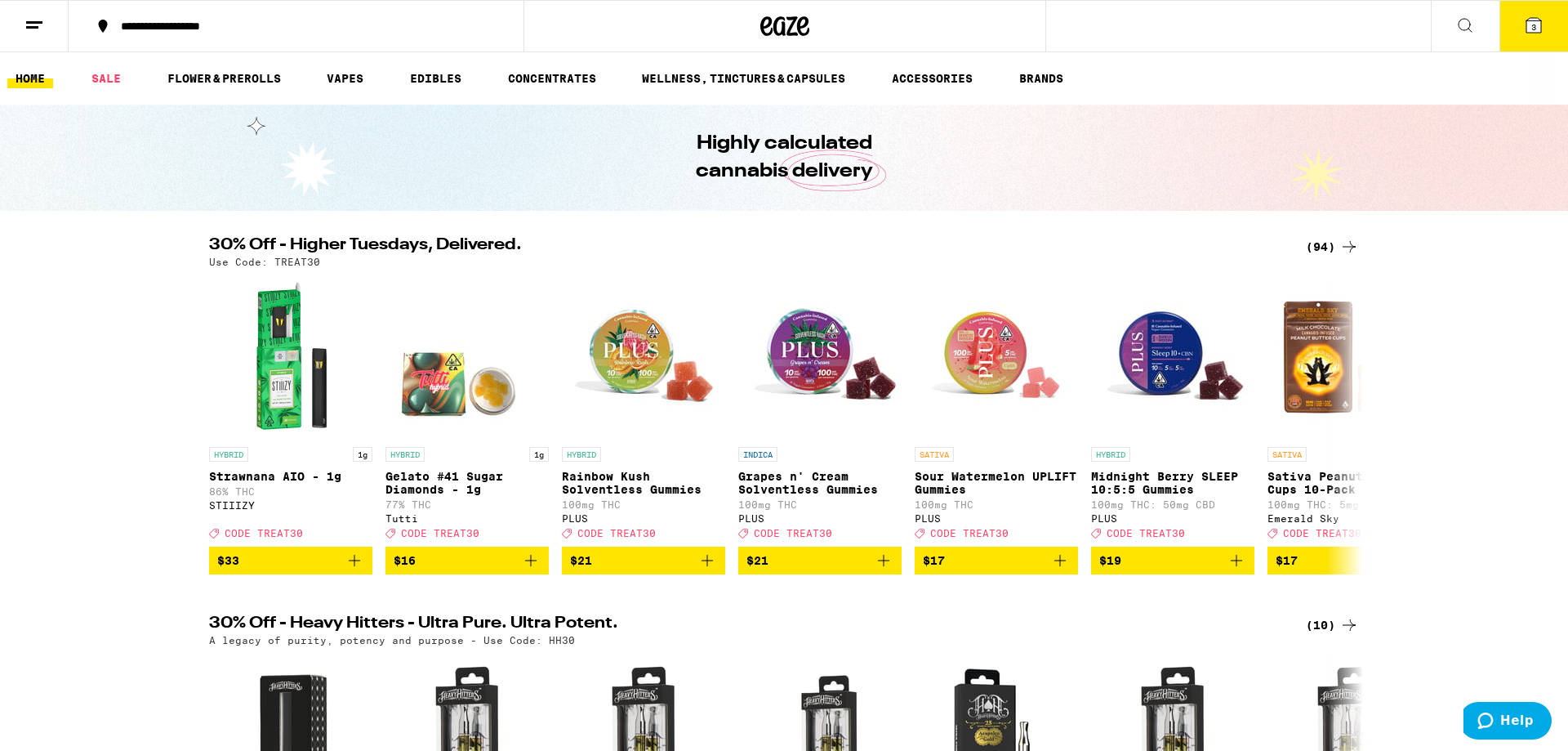
click at [443, 240] on h2 "30% Off - Higher Tuesdays, Delivered." at bounding box center [744, 247] width 1070 height 20
click at [1342, 248] on icon at bounding box center [1349, 247] width 20 height 20
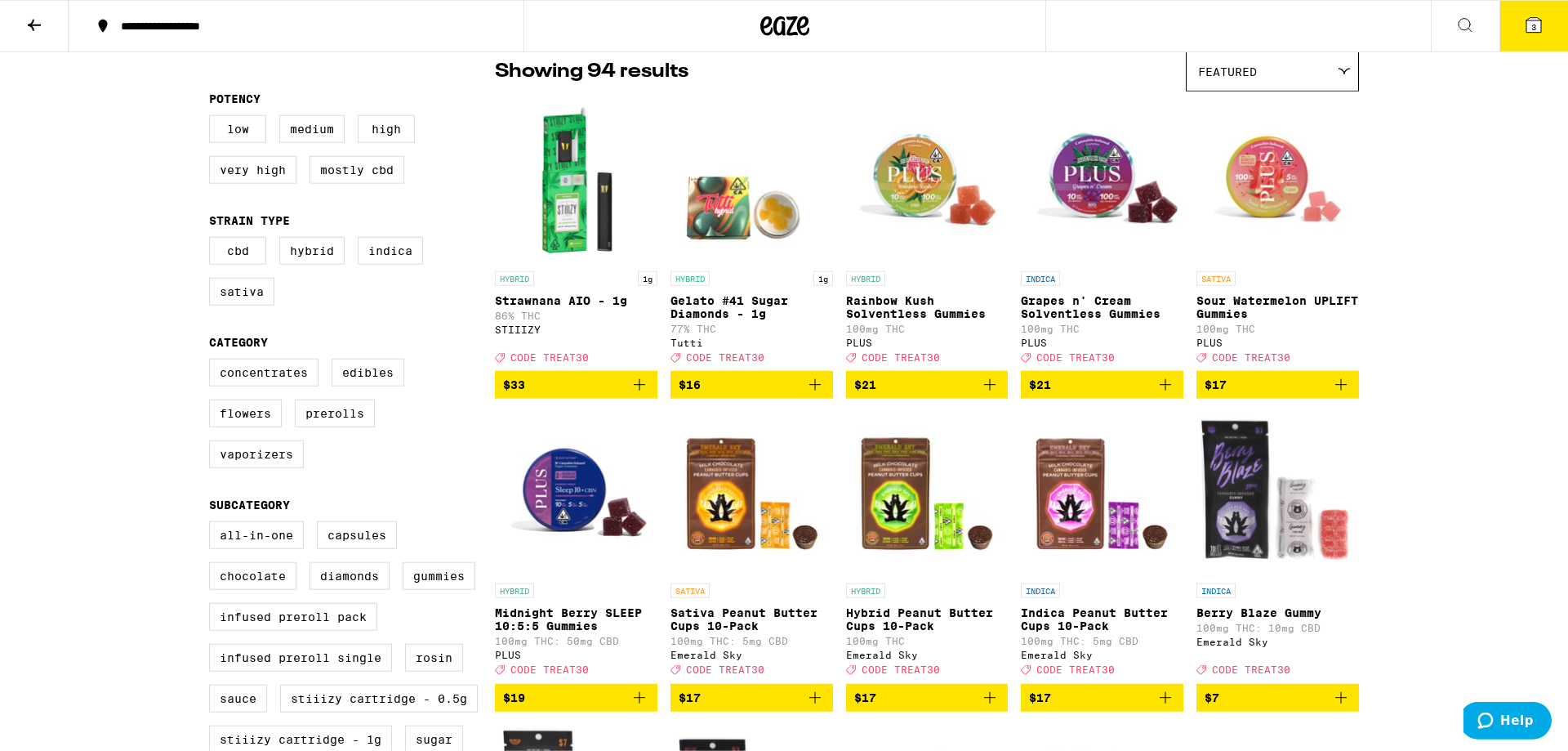
scroll to position [156, 0]
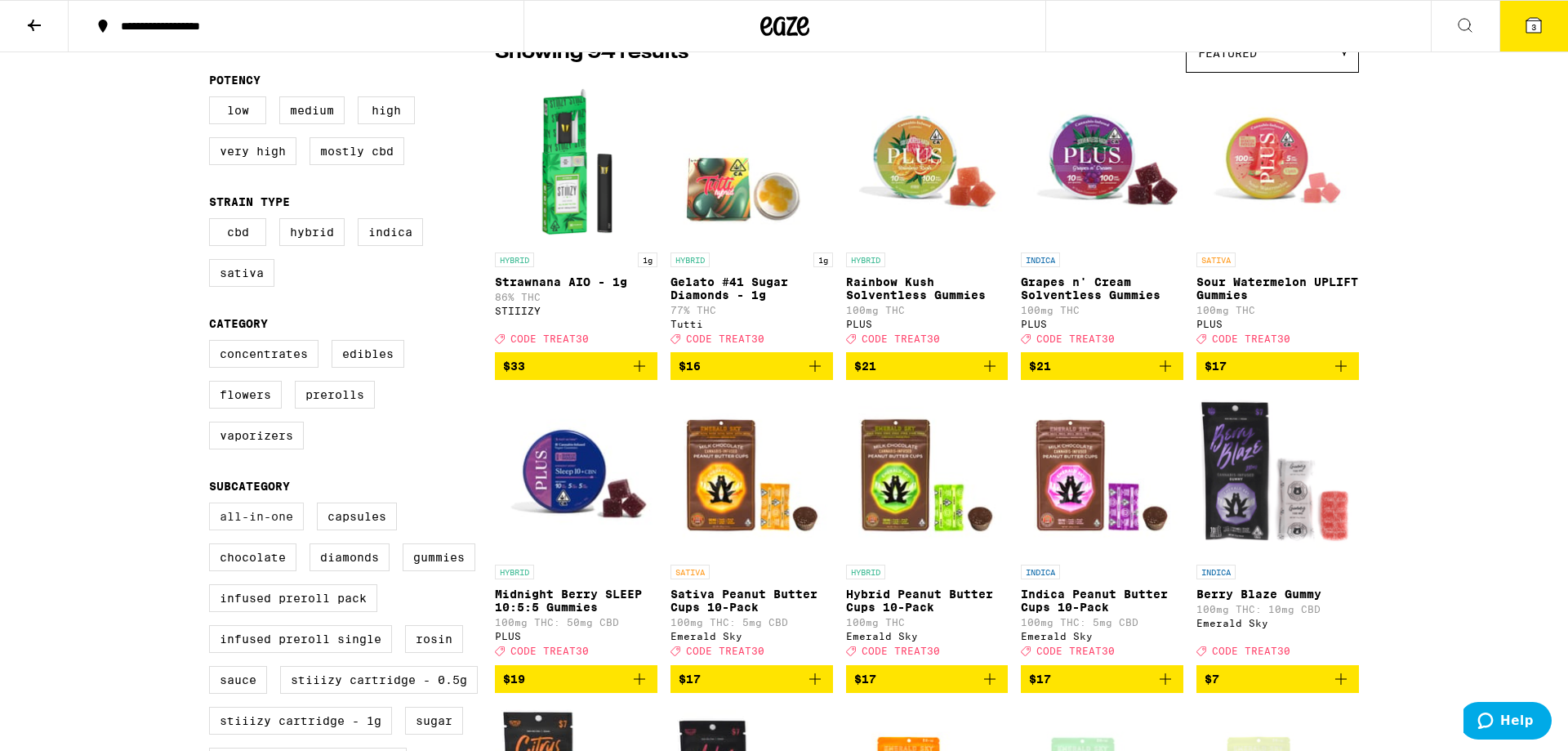
click at [254, 530] on label "All-In-One" at bounding box center [256, 516] width 95 height 28
click at [253, 525] on label "All-In-One" at bounding box center [256, 516] width 95 height 28
click at [213, 506] on input "All-In-One" at bounding box center [212, 505] width 1 height 1
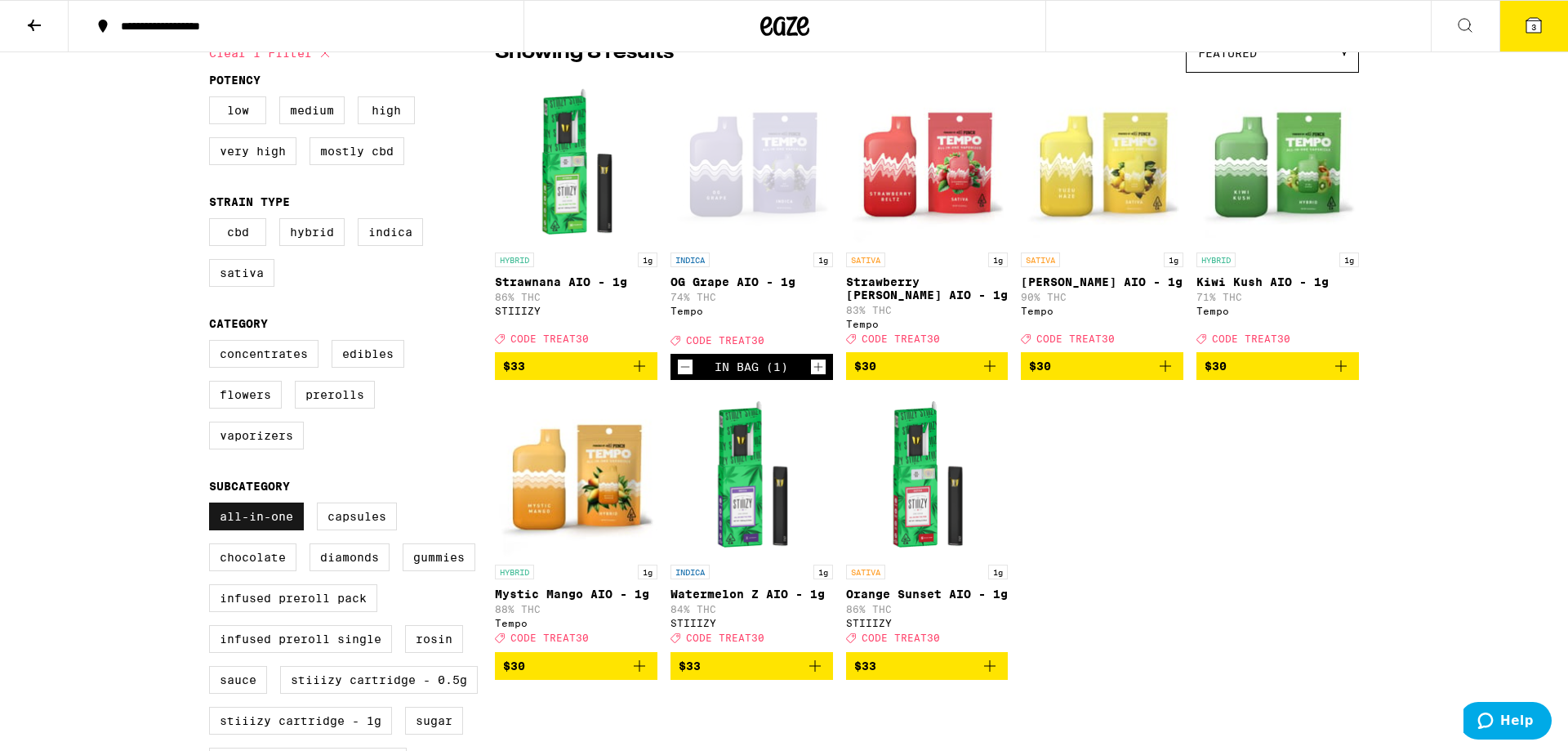
click at [281, 530] on label "All-In-One" at bounding box center [256, 516] width 95 height 28
click at [213, 506] on input "All-In-One" at bounding box center [212, 505] width 1 height 1
checkbox input "false"
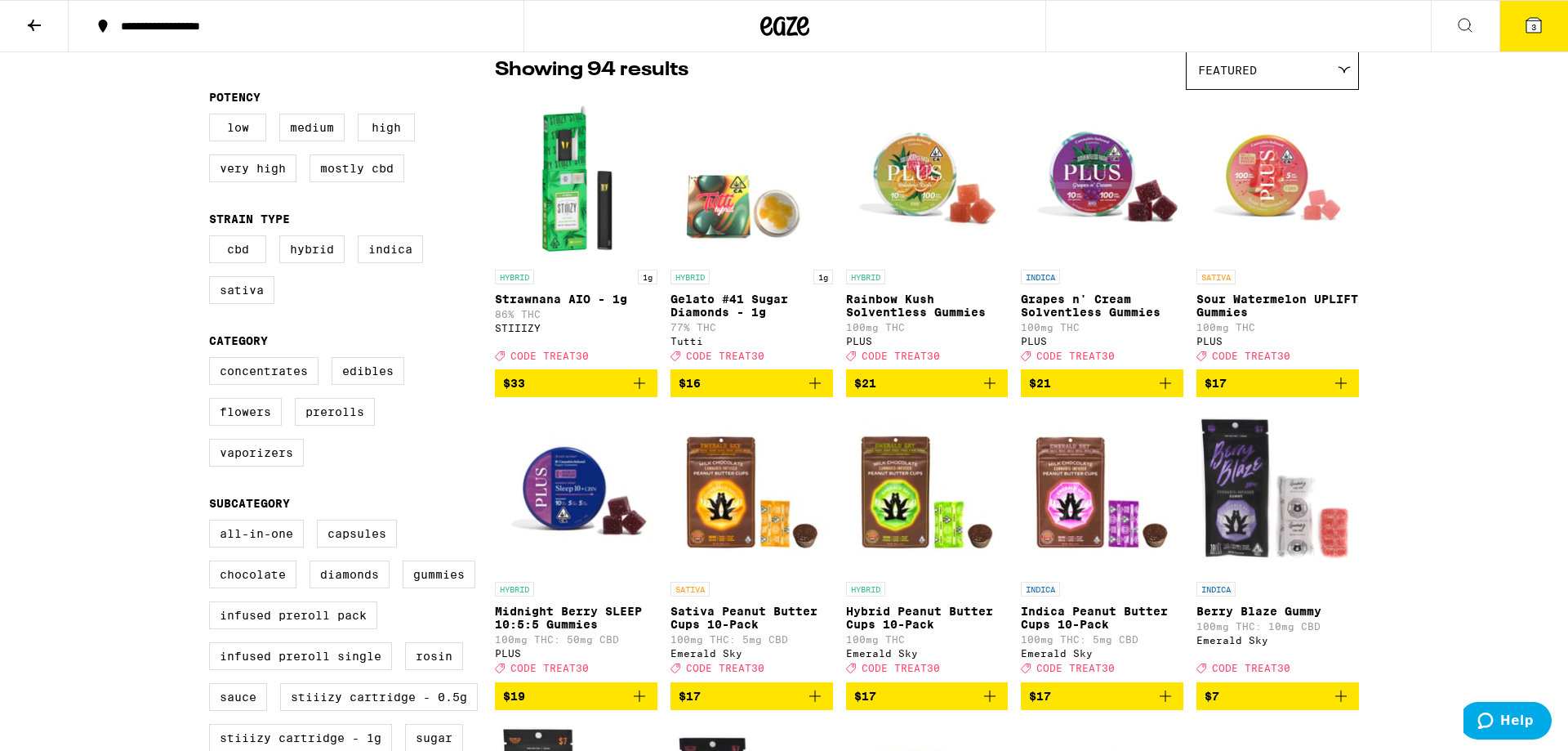
scroll to position [156, 0]
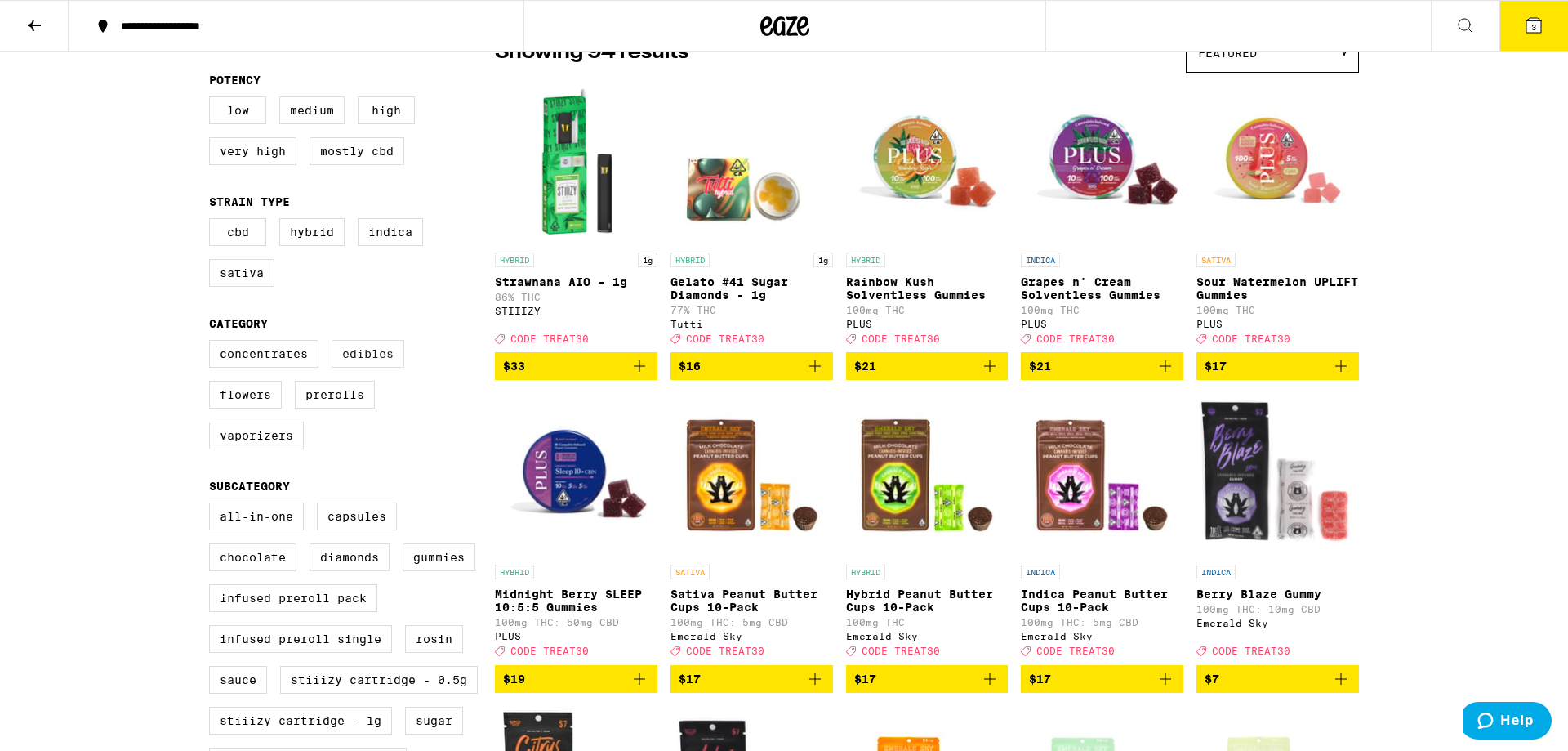
click at [388, 368] on label "Edibles" at bounding box center [368, 354] width 73 height 28
click at [213, 343] on input "Edibles" at bounding box center [212, 342] width 1 height 1
checkbox input "true"
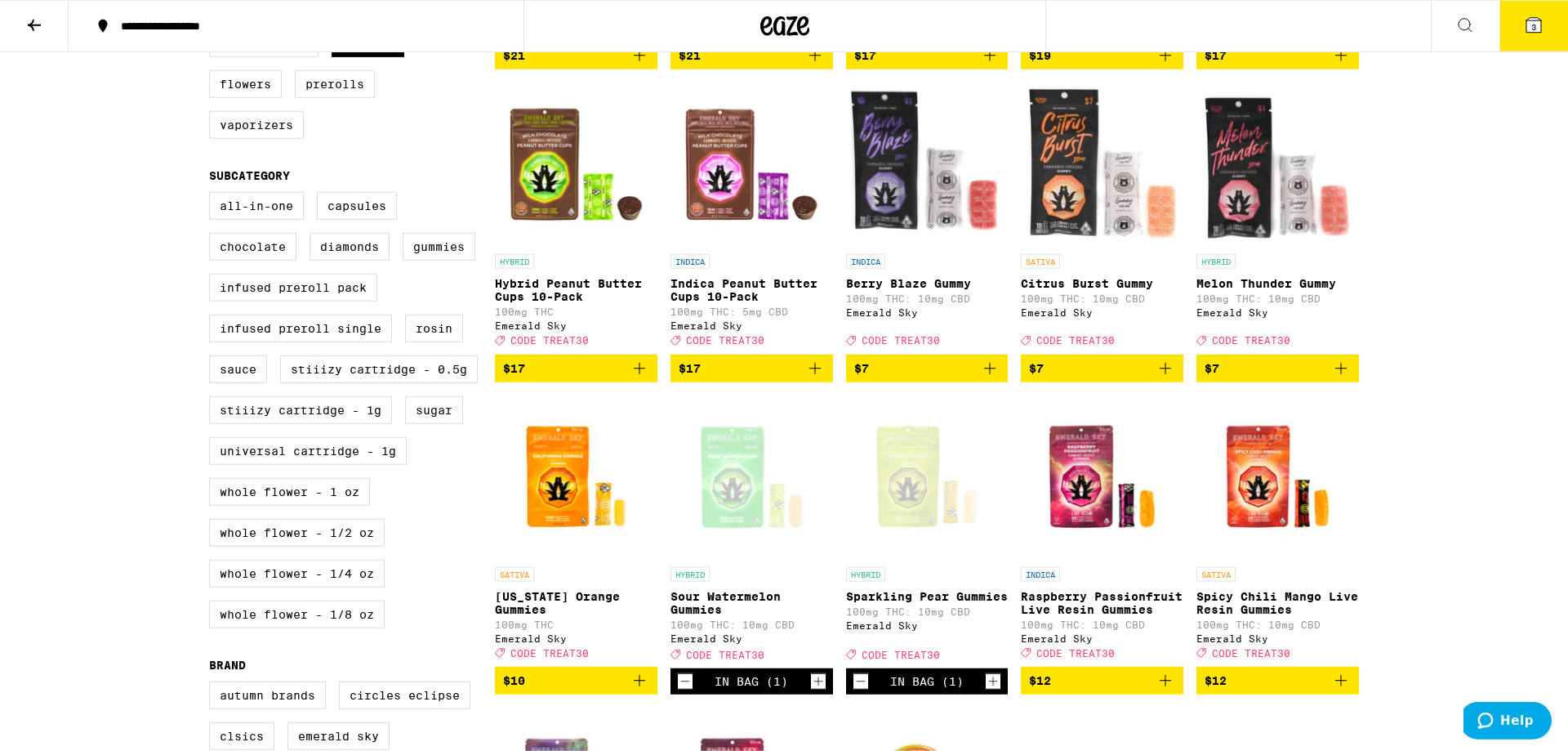
scroll to position [621, 0]
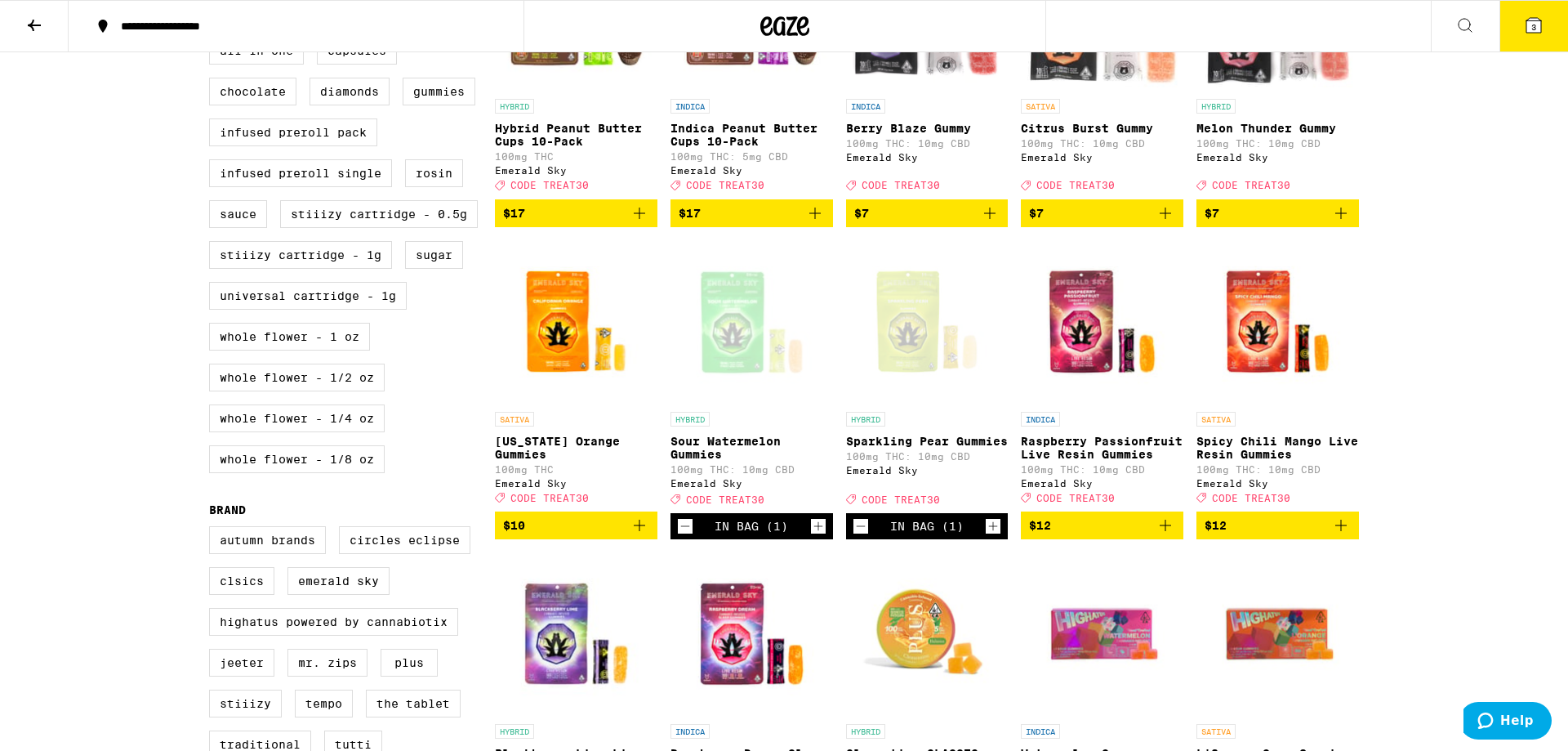
click at [1111, 369] on img "Open page for Raspberry Passionfruit Live Resin Gummies from Emerald Sky" at bounding box center [1102, 321] width 162 height 163
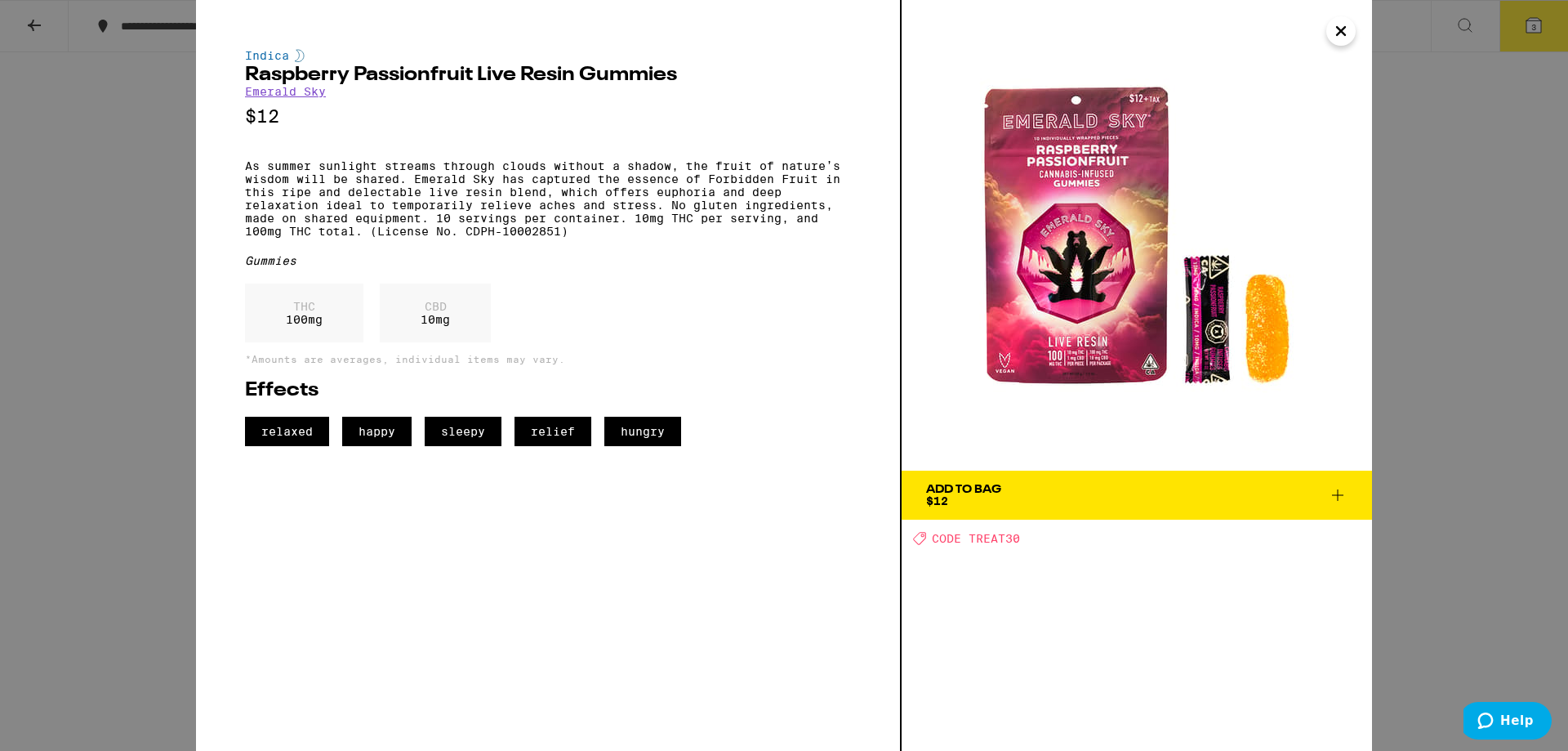
click at [1254, 337] on img at bounding box center [1136, 235] width 471 height 471
click at [1336, 35] on icon "Close" at bounding box center [1341, 32] width 20 height 25
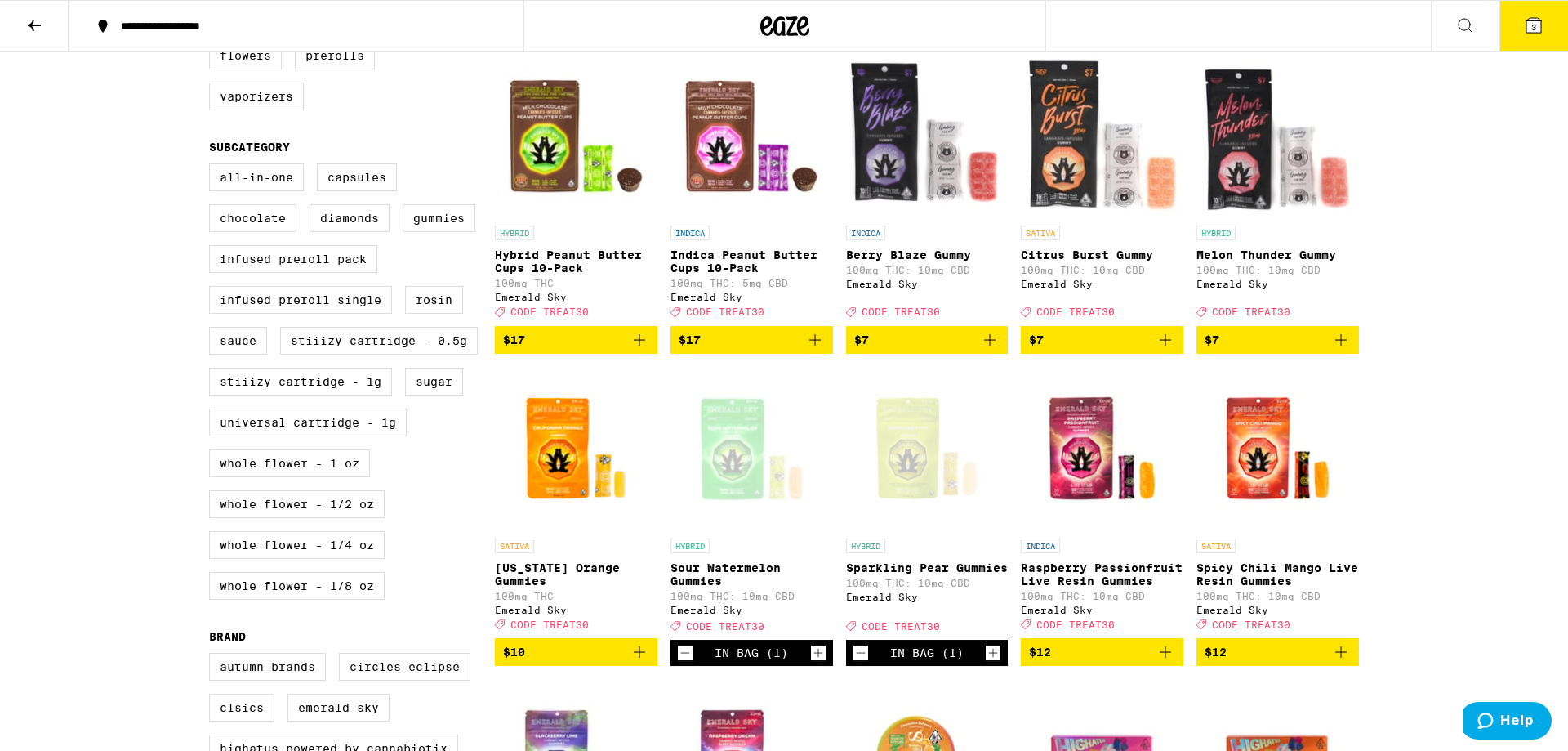
scroll to position [466, 0]
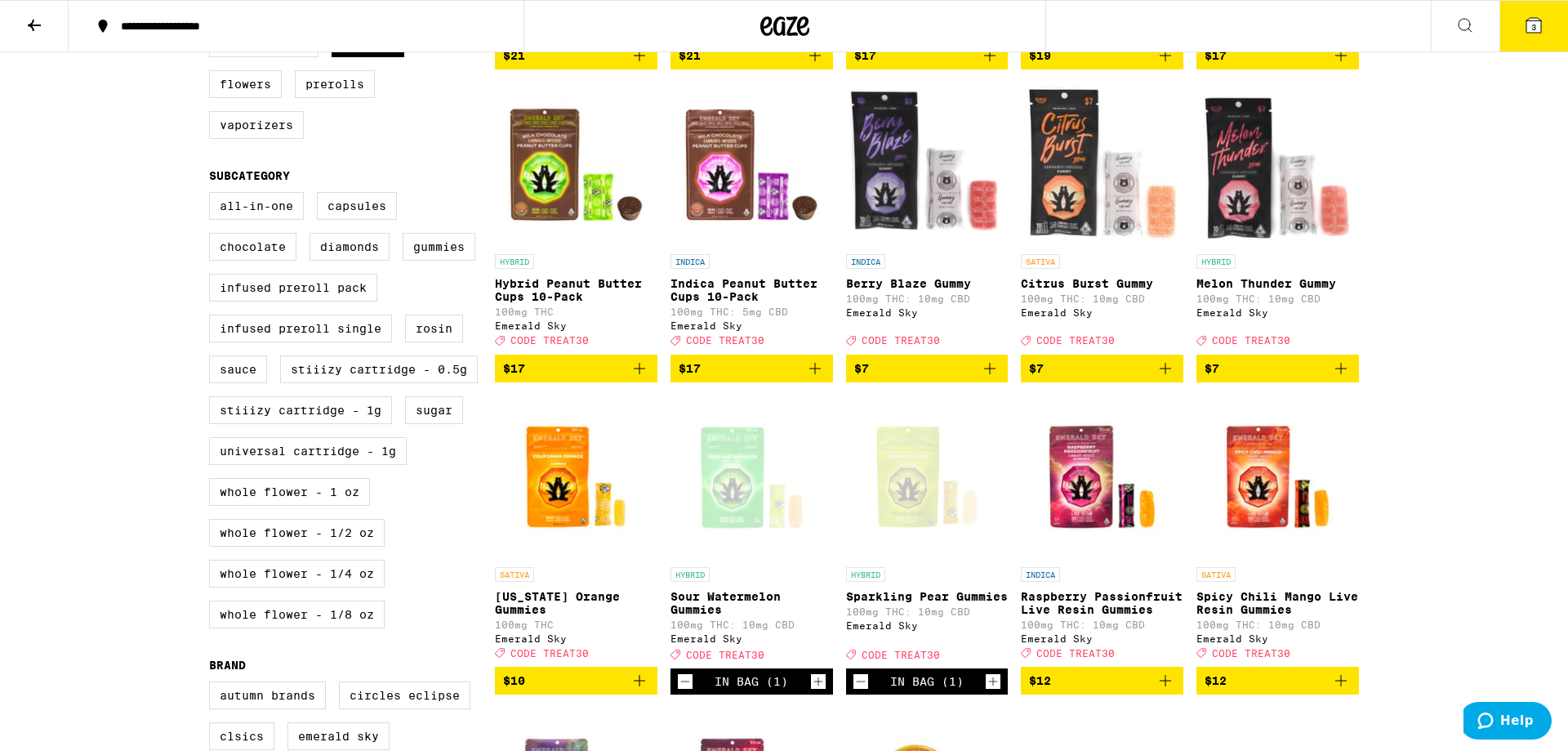
click at [701, 538] on div "Open page for Sour Watermelon Gummies from Emerald Sky" at bounding box center [752, 477] width 162 height 163
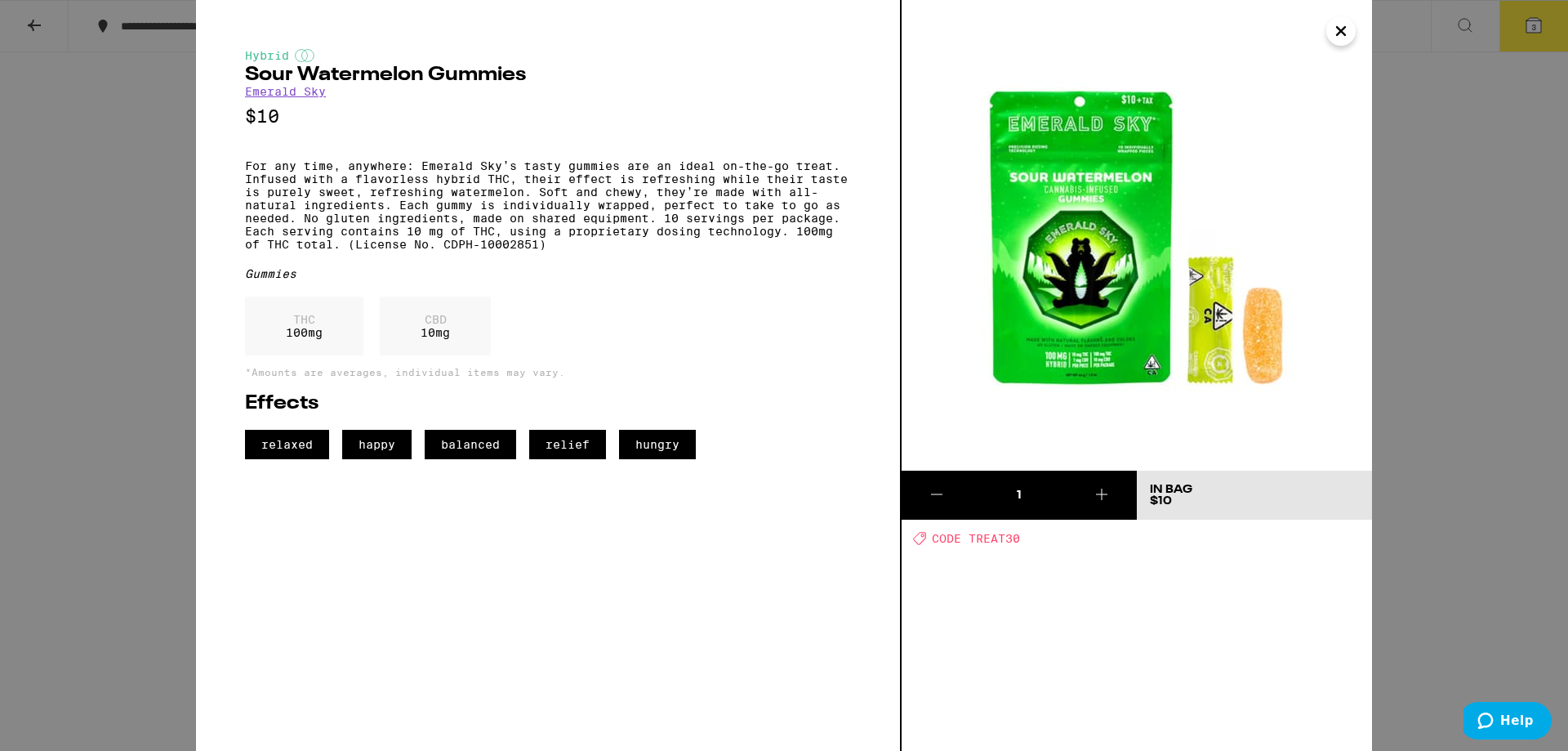
click at [1466, 384] on div "Hybrid Sour Watermelon Gummies Emerald Sky $10 For any time, anywhere: Emerald …" at bounding box center [784, 376] width 1568 height 751
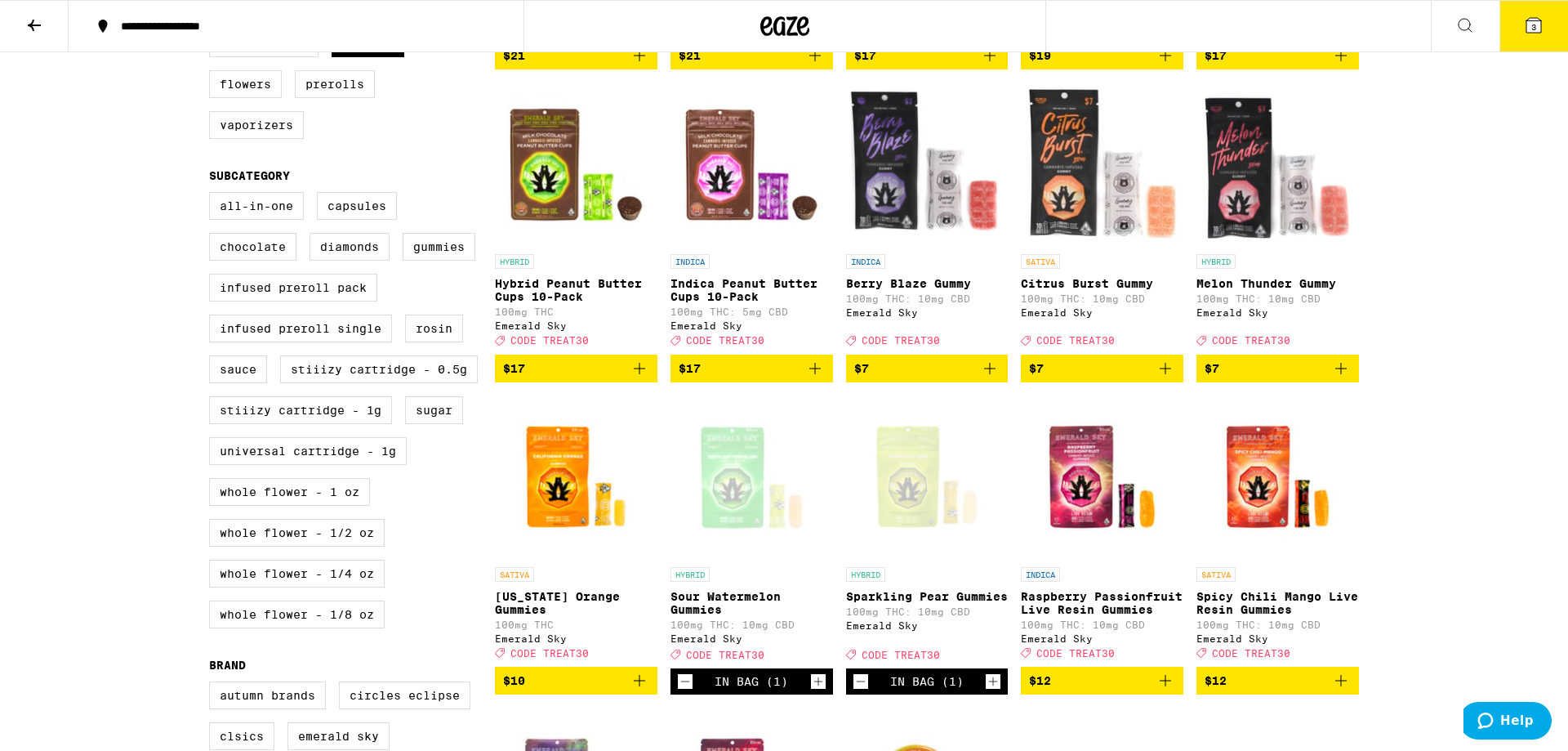
click at [911, 490] on div "Open page for Sparkling Pear Gummies from Emerald Sky" at bounding box center [927, 477] width 162 height 163
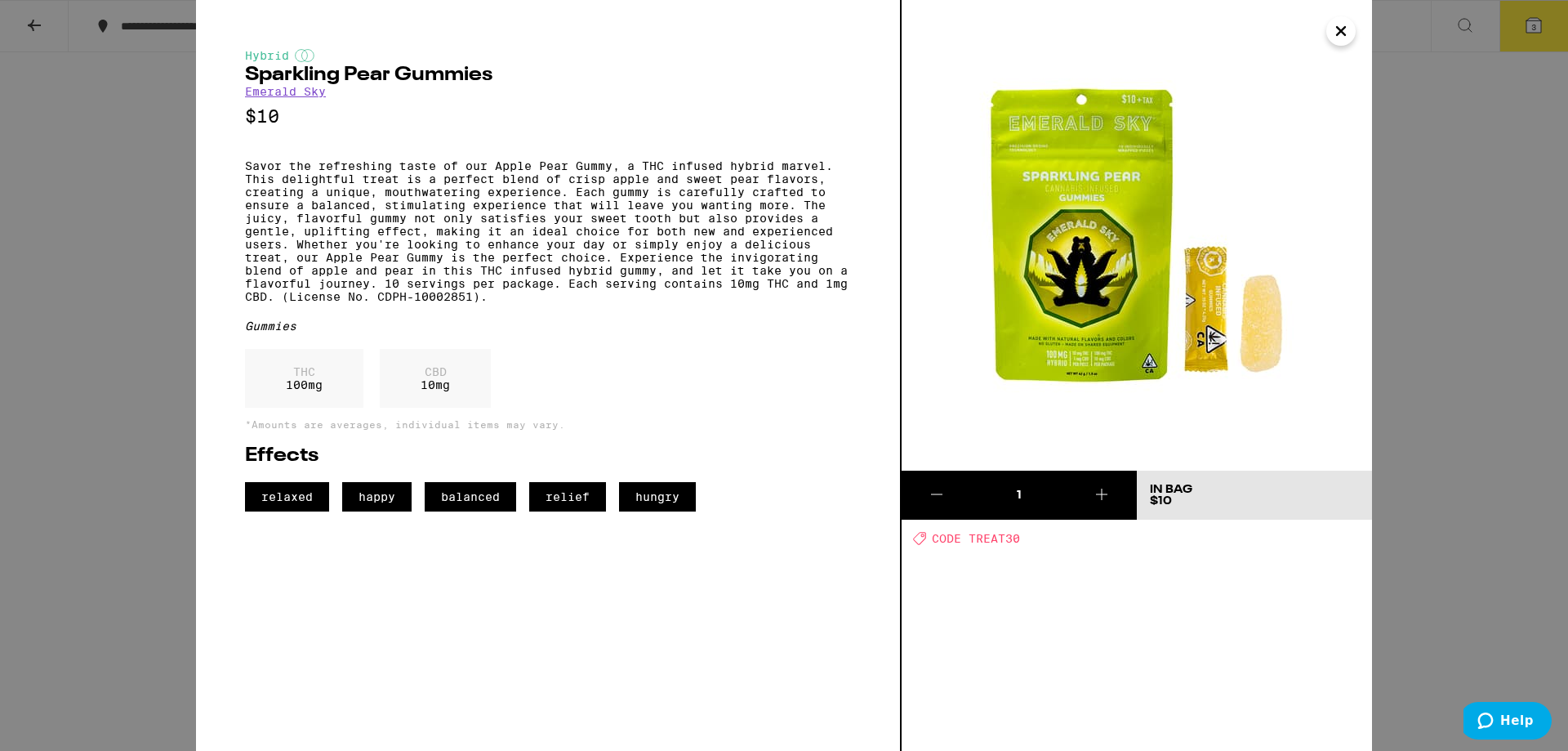
click at [1493, 418] on div "Hybrid Sparkling Pear Gummies Emerald Sky $10 Savor the refreshing taste of our…" at bounding box center [784, 376] width 1568 height 751
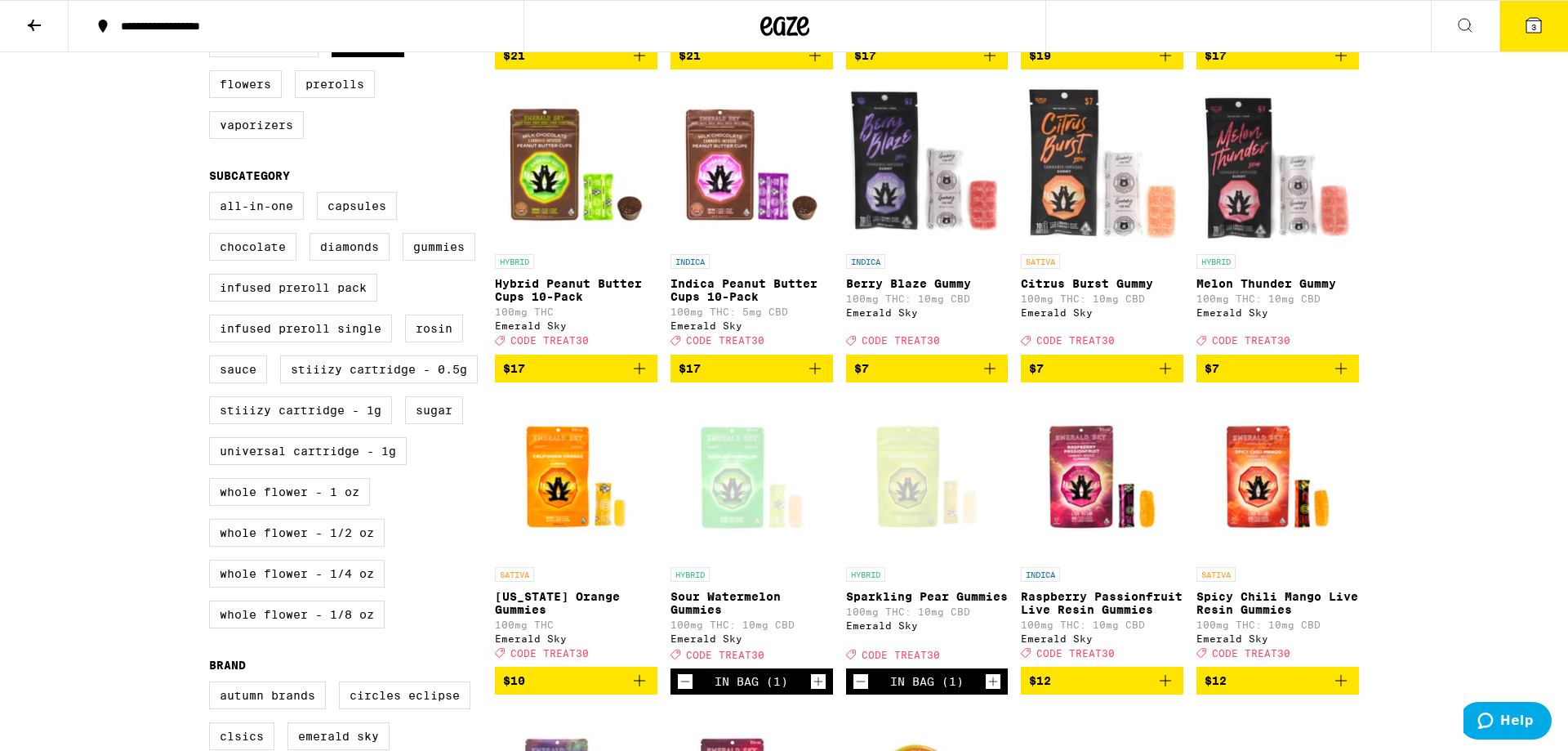
click at [549, 506] on img "Open page for California Orange Gummies from Emerald Sky" at bounding box center [576, 477] width 162 height 163
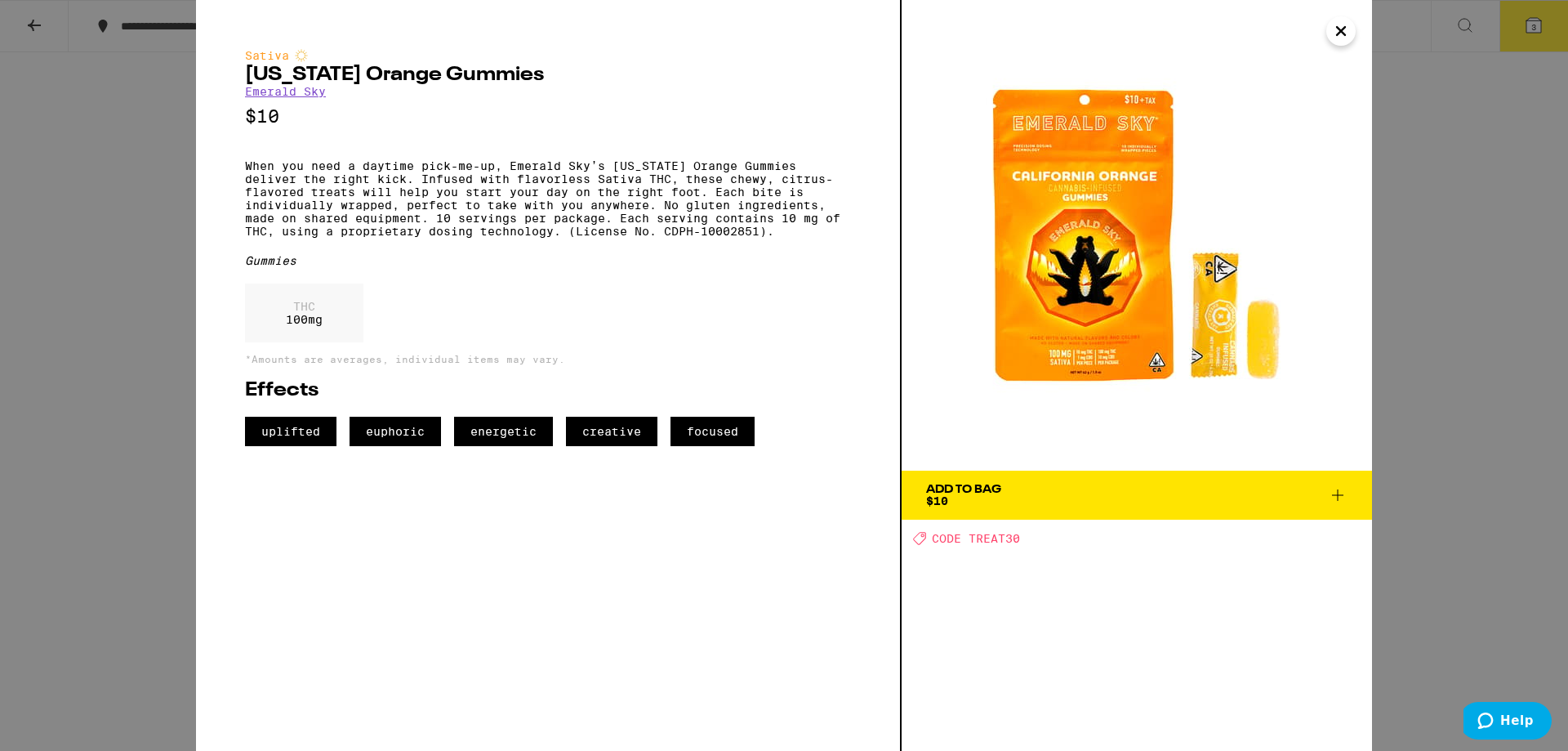
drag, startPoint x: 1446, startPoint y: 315, endPoint x: 1419, endPoint y: 313, distance: 27.1
click at [1432, 313] on div "Sativa California Orange Gummies Emerald Sky $10 When you need a daytime pick-m…" at bounding box center [784, 376] width 1568 height 751
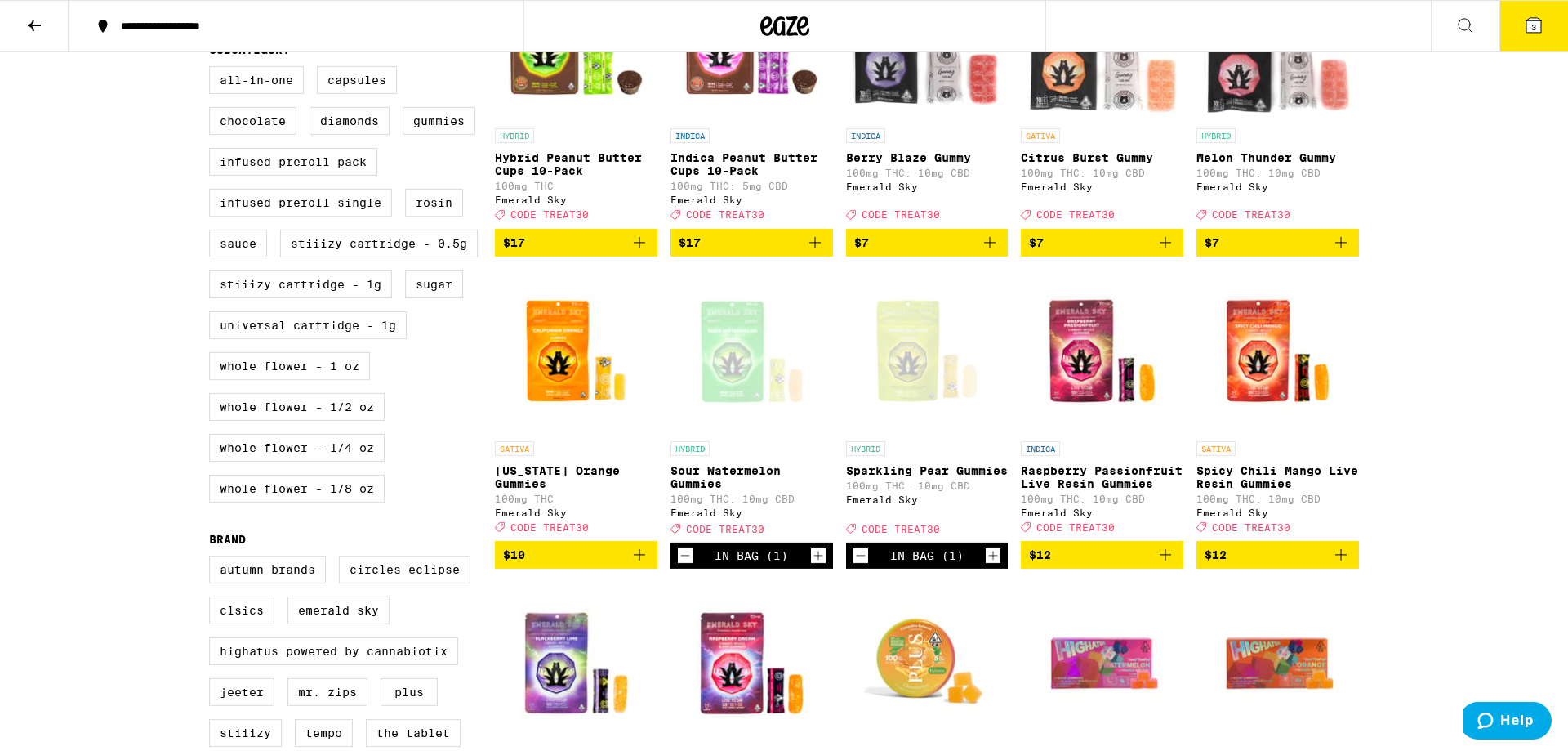
scroll to position [621, 0]
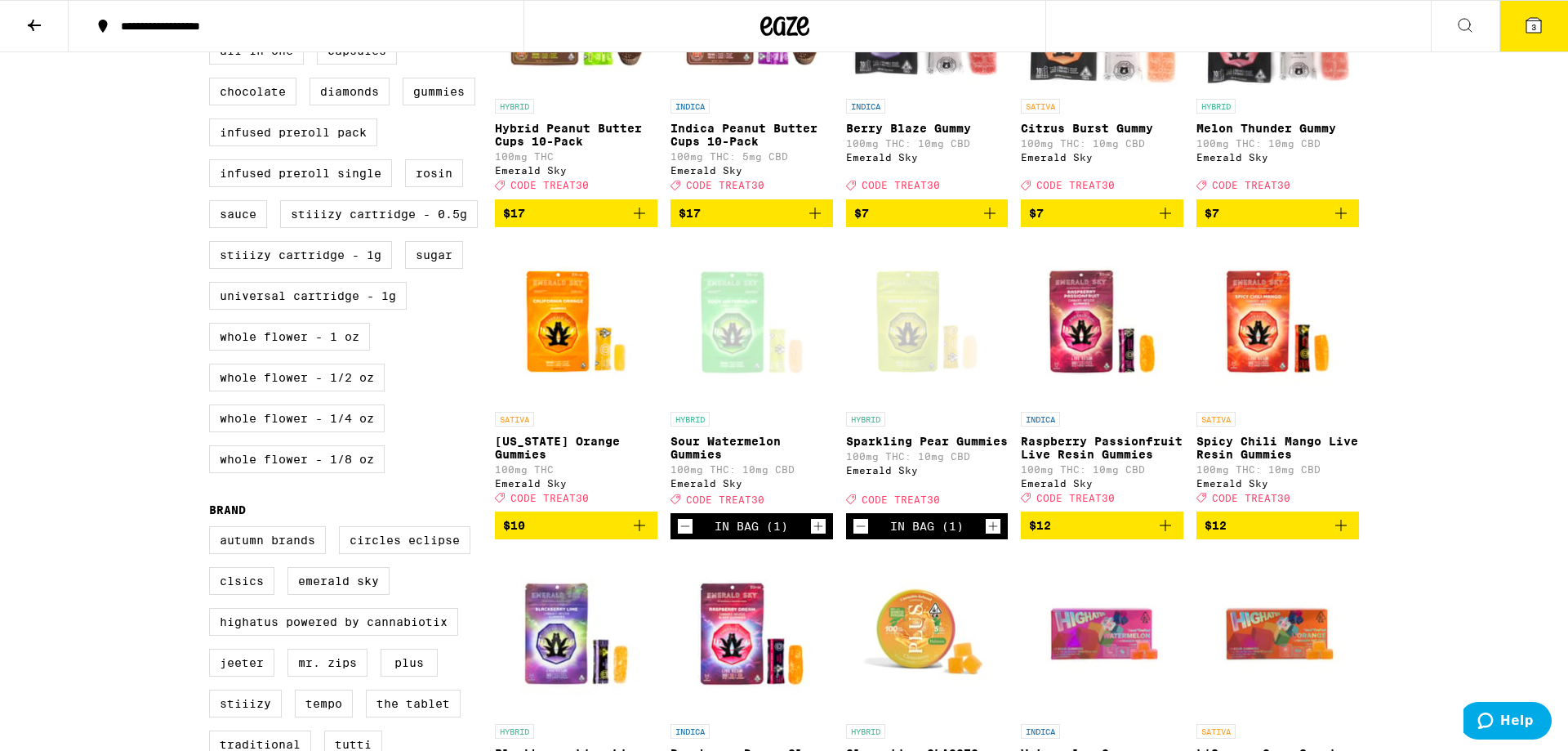
click at [863, 536] on icon "Decrement" at bounding box center [860, 526] width 14 height 20
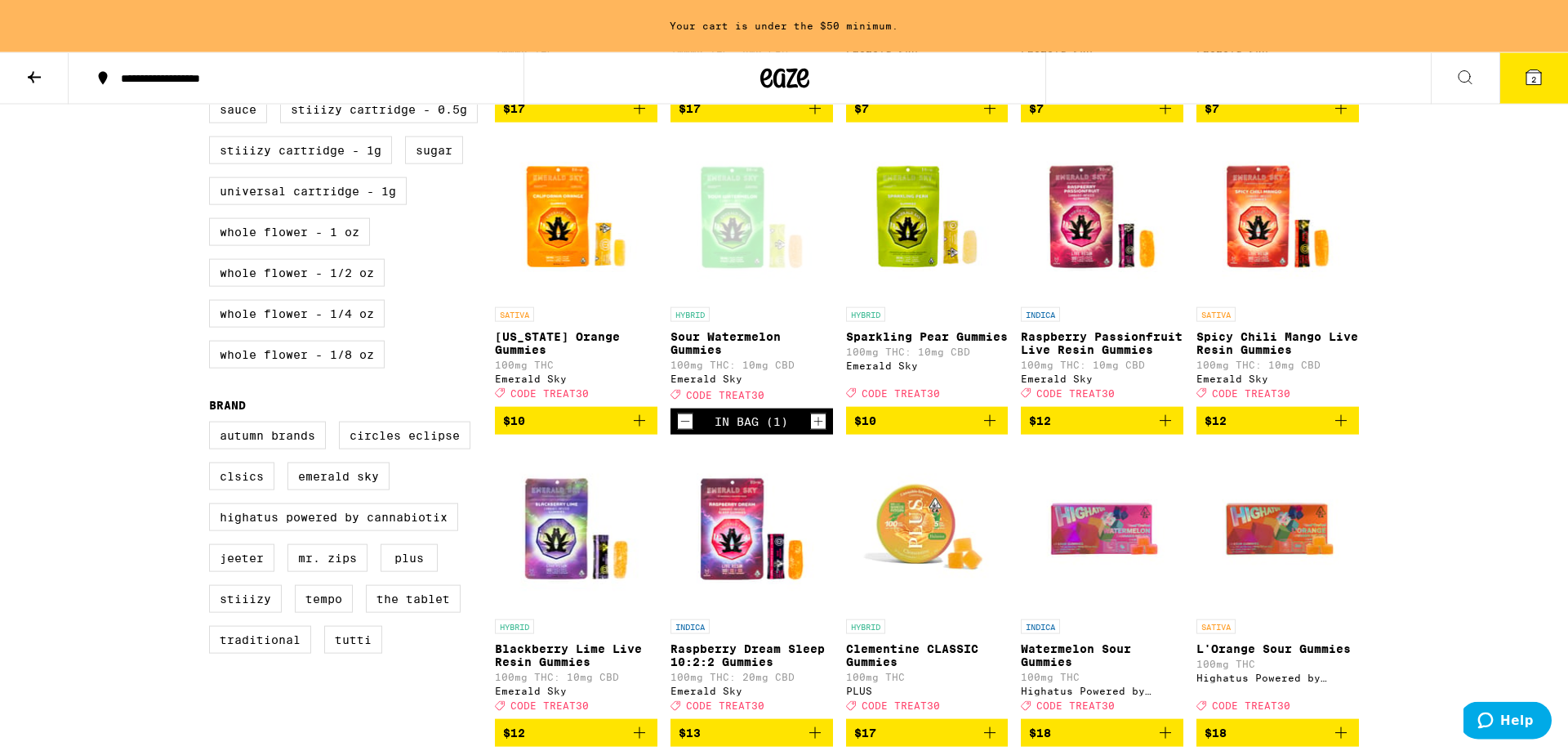
scroll to position [828, 0]
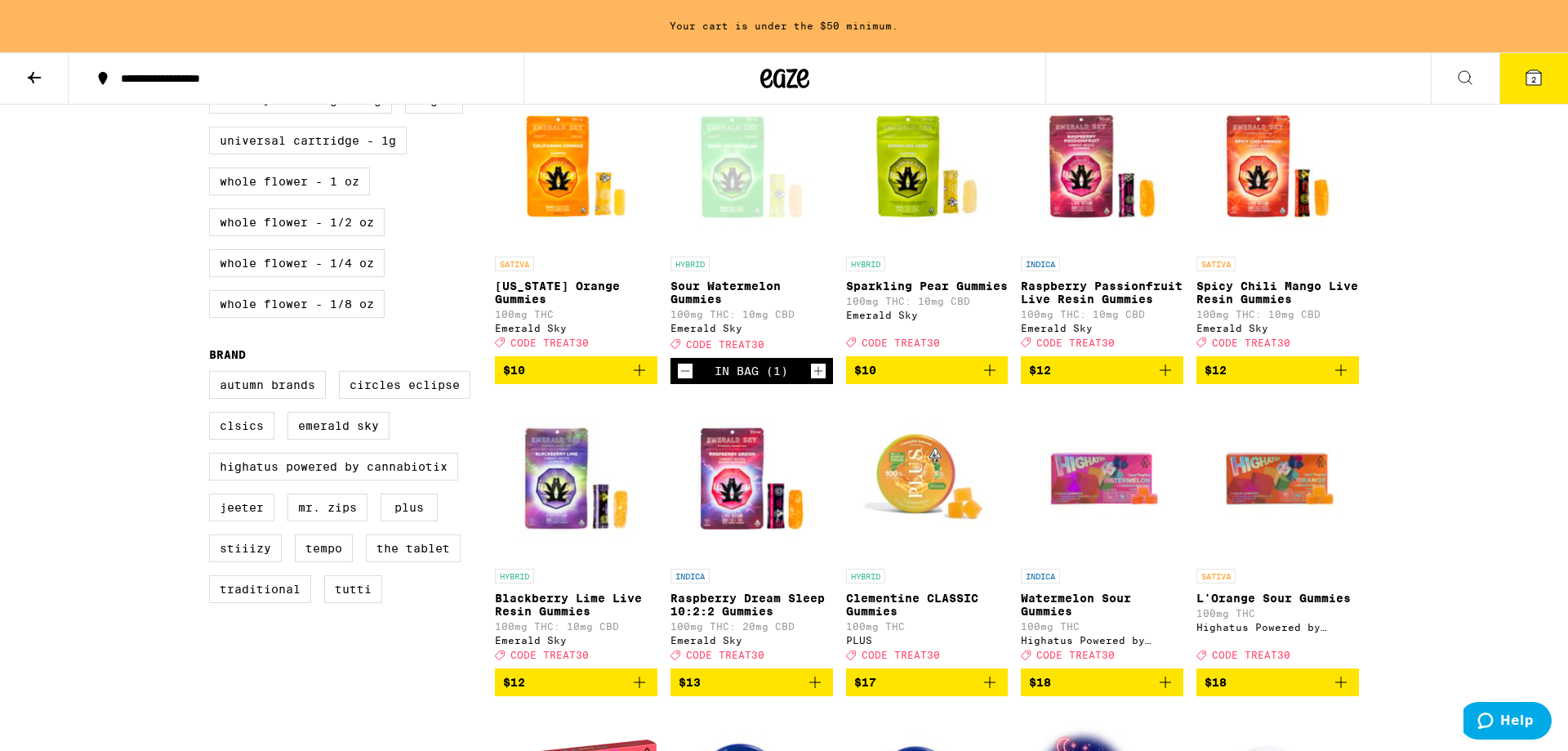
click at [689, 381] on icon "Decrement" at bounding box center [685, 371] width 14 height 20
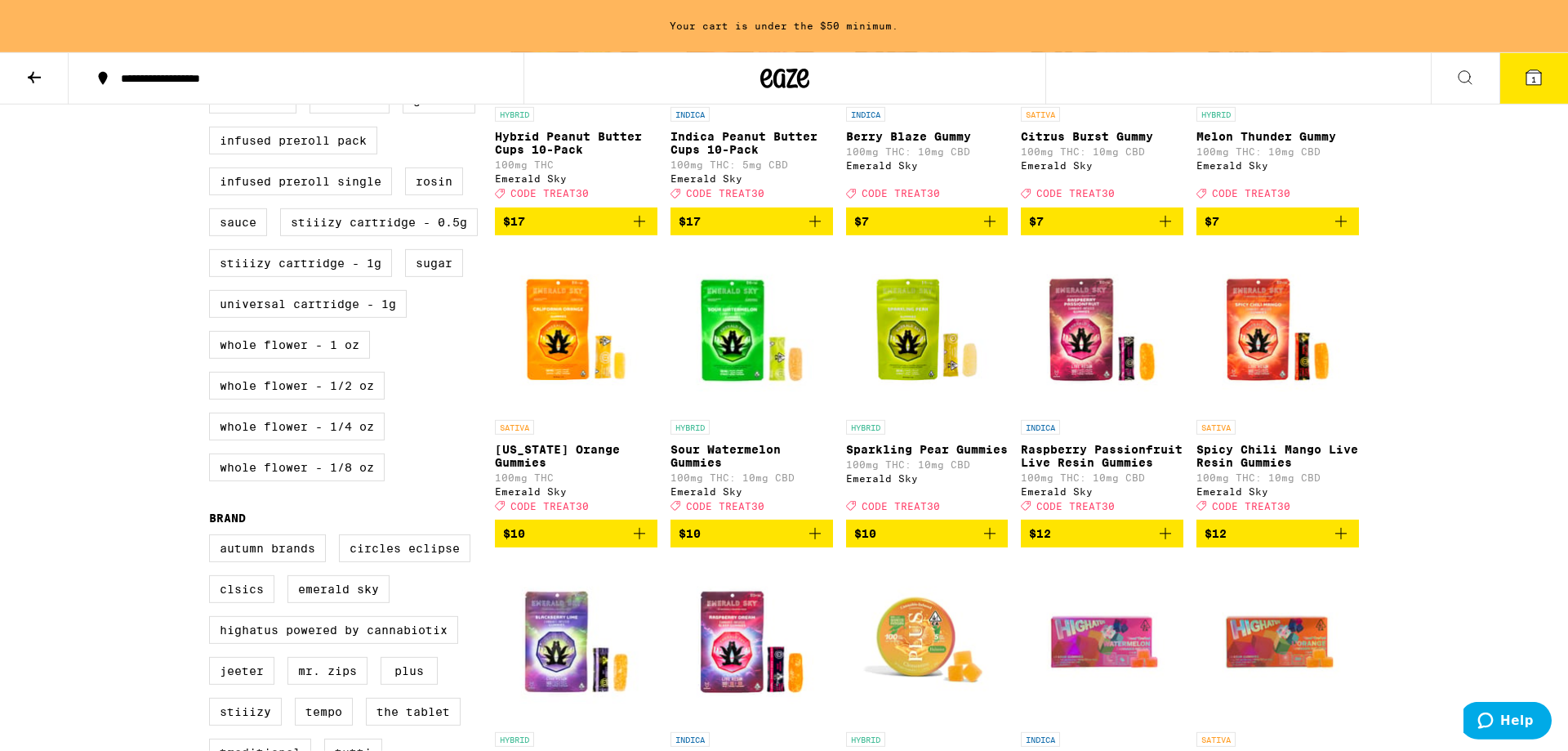
scroll to position [518, 0]
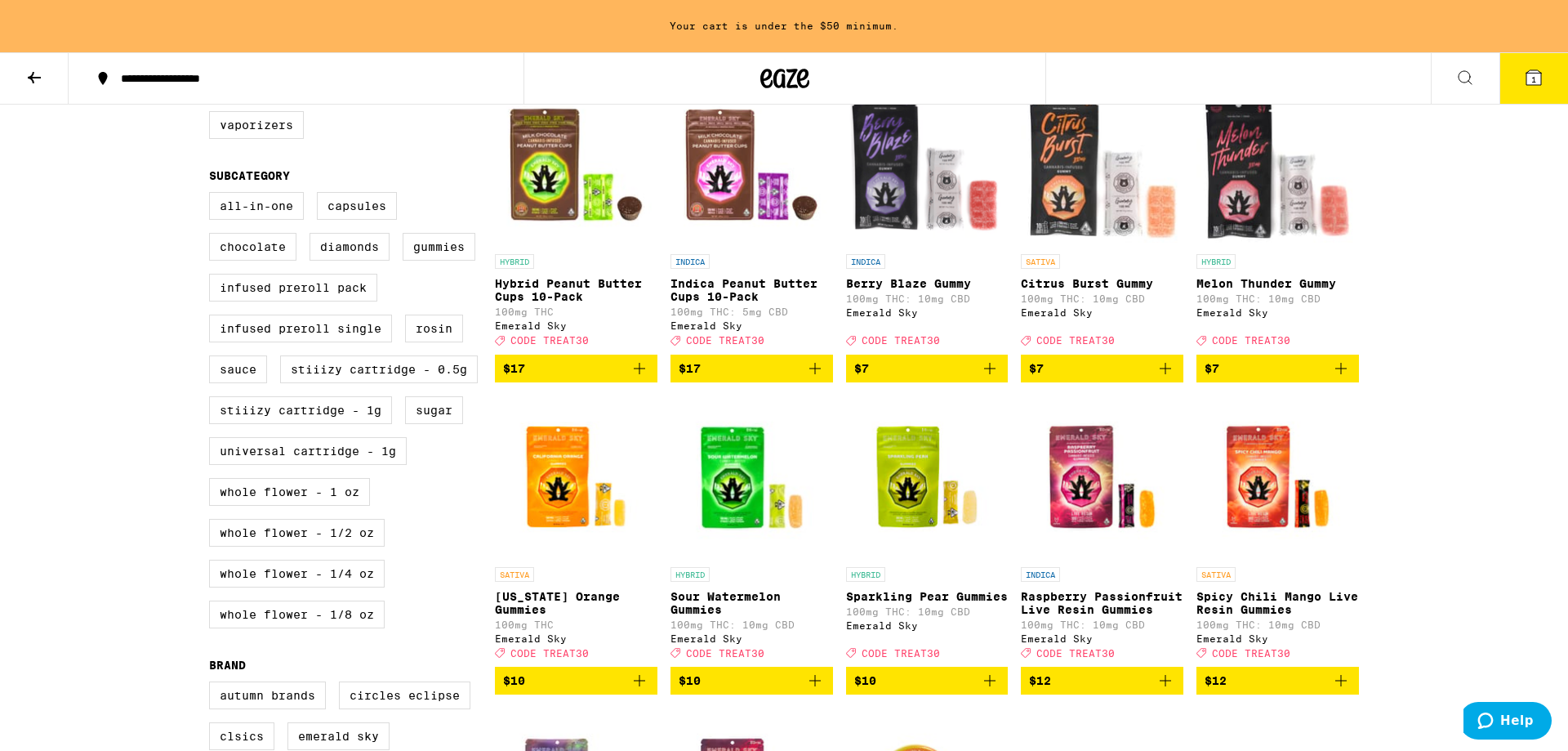
click at [991, 378] on icon "Add to bag" at bounding box center [990, 369] width 20 height 20
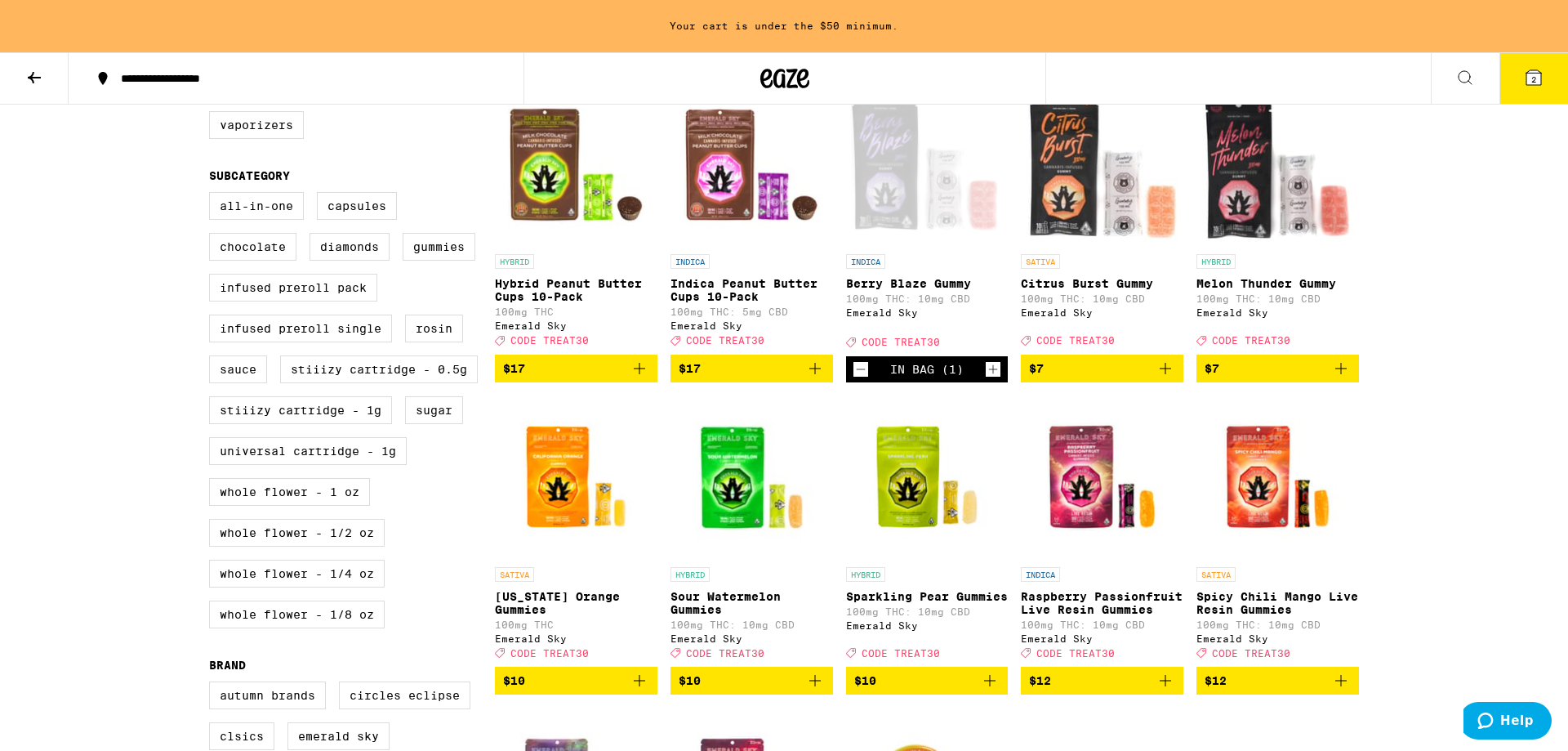
click at [1164, 378] on icon "Add to bag" at bounding box center [1165, 369] width 20 height 20
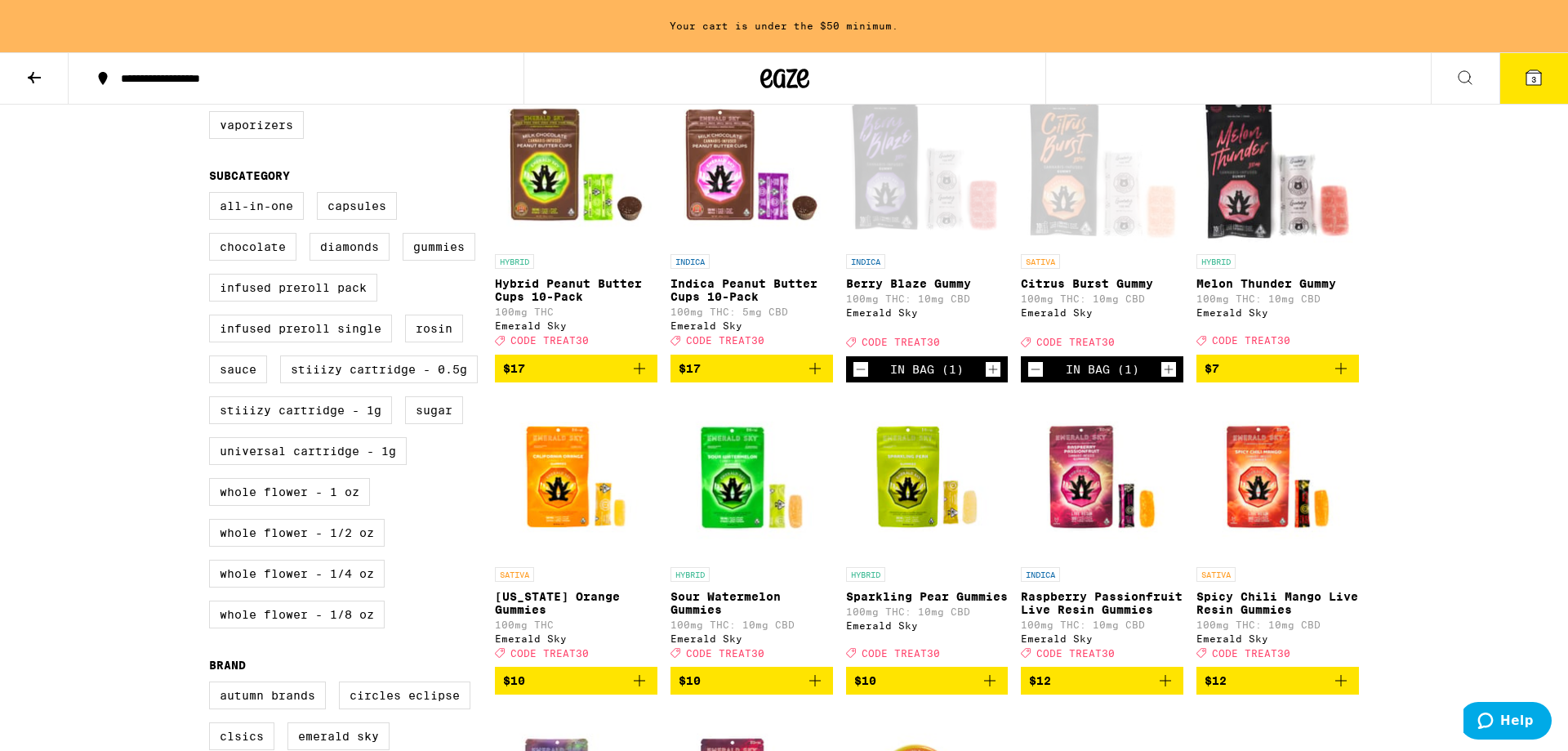
click at [1341, 378] on icon "Add to bag" at bounding box center [1341, 369] width 20 height 20
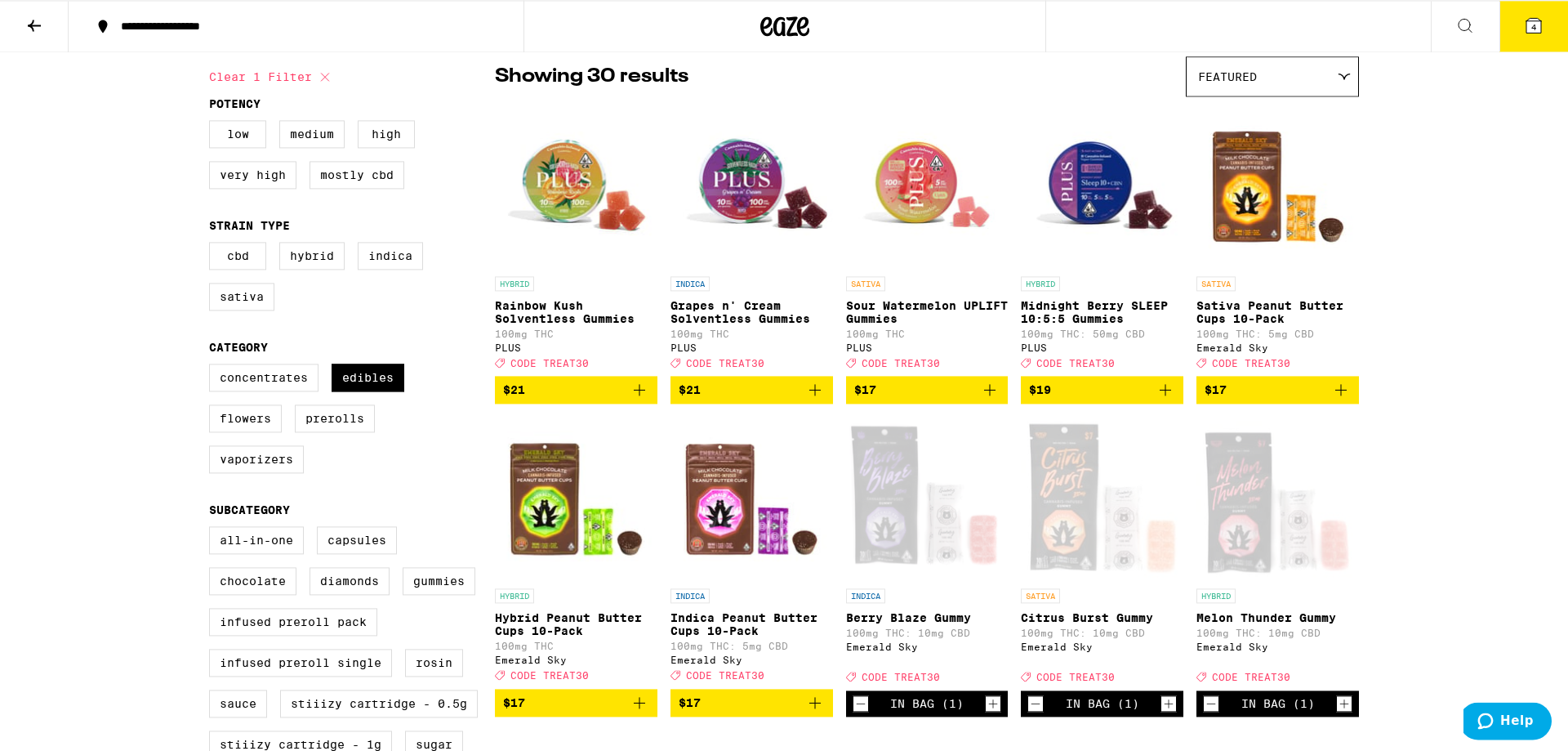
scroll to position [0, 0]
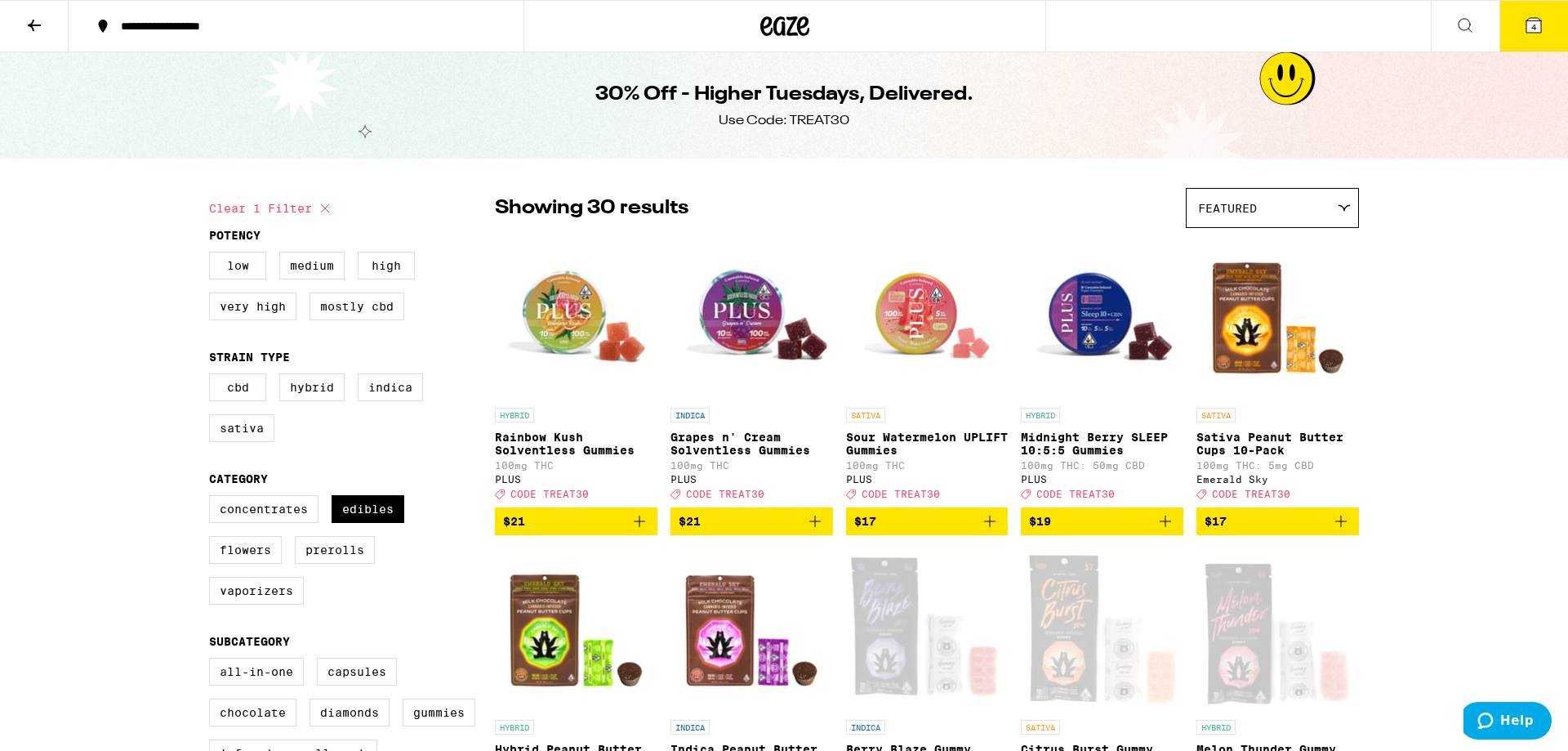
click at [1538, 17] on icon at bounding box center [1534, 25] width 20 height 20
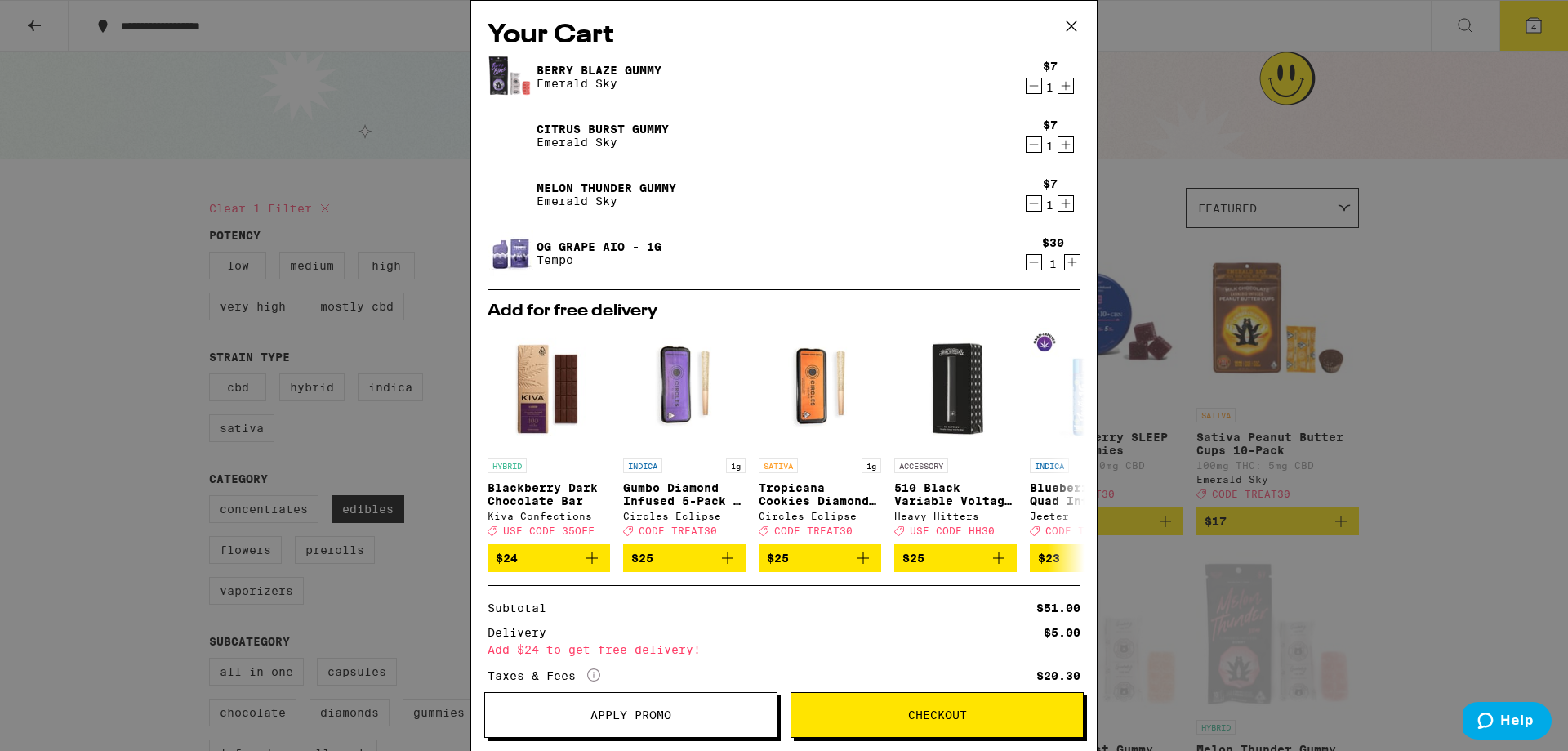
click at [904, 712] on span "Checkout" at bounding box center [937, 716] width 291 height 11
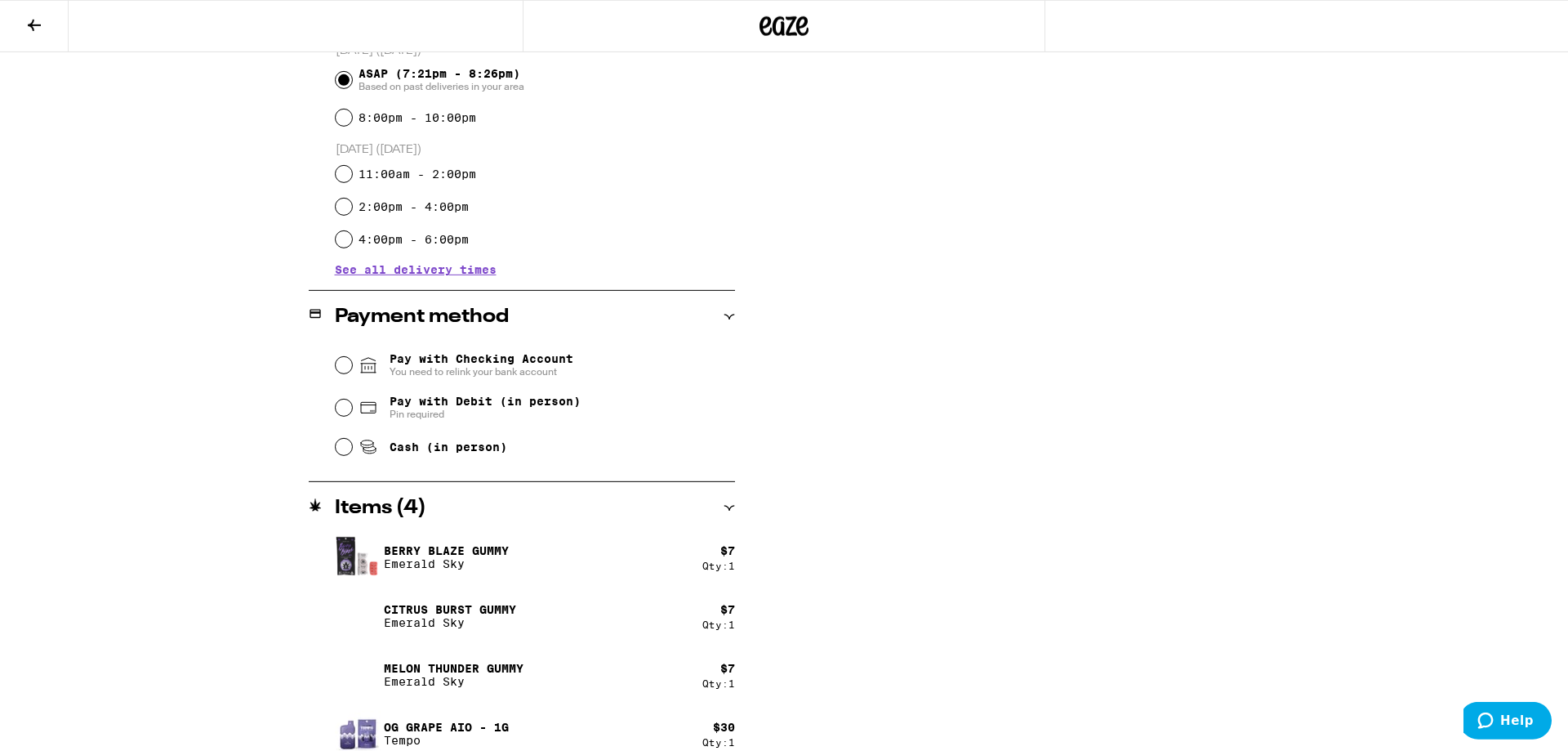
scroll to position [466, 0]
click at [467, 448] on span "Cash (in person)" at bounding box center [448, 446] width 117 height 13
click at [352, 448] on input "Cash (in person)" at bounding box center [344, 446] width 16 height 16
radio input "true"
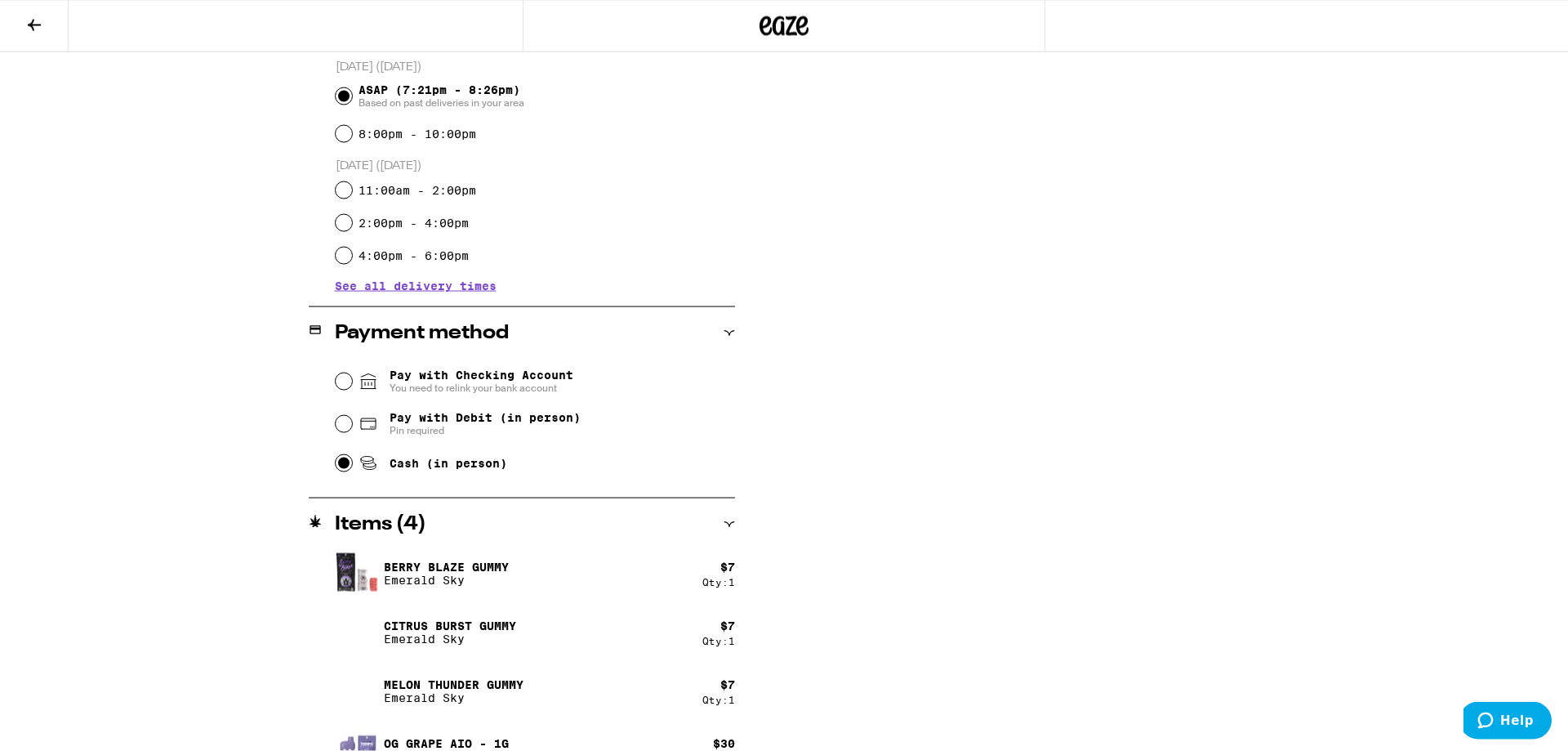
scroll to position [0, 0]
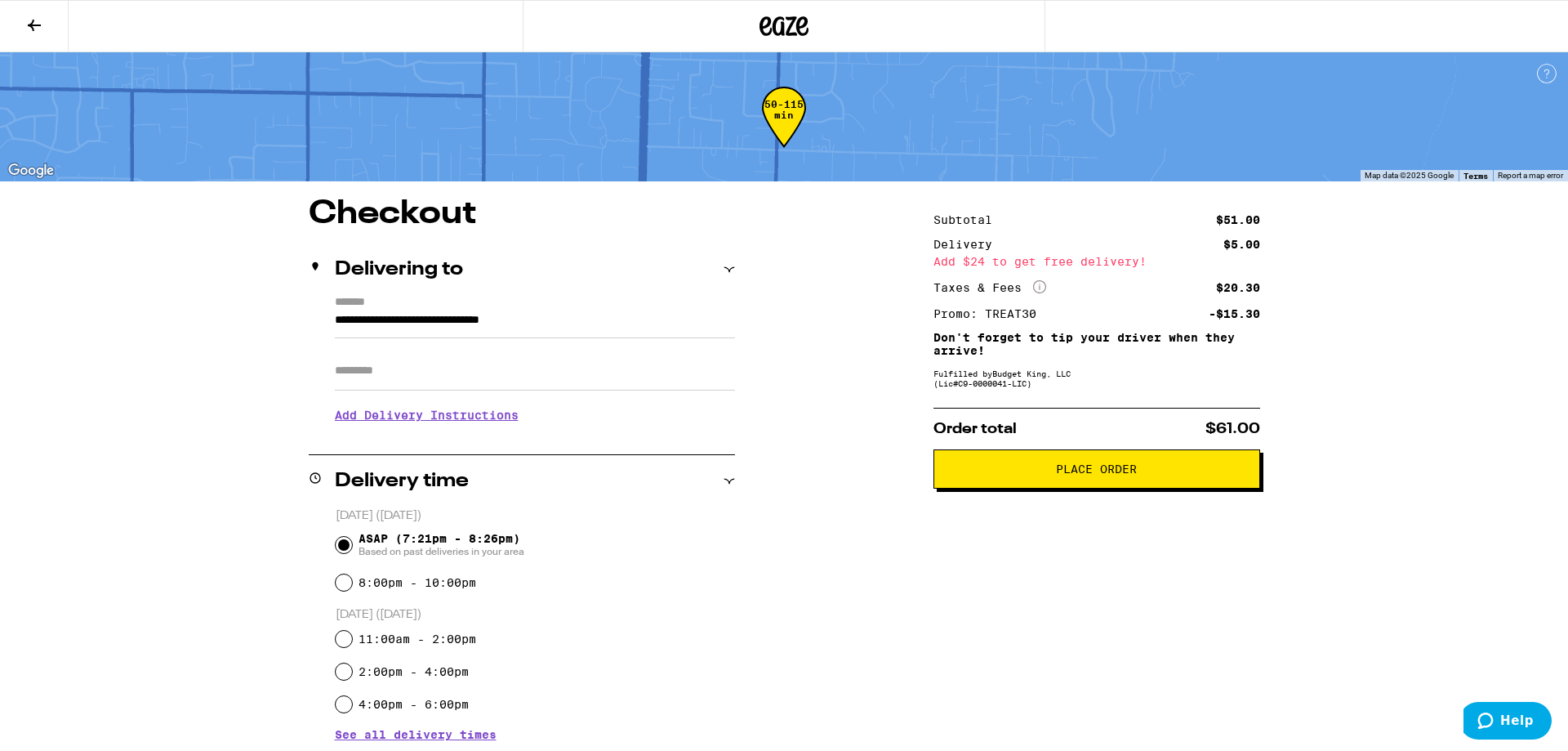
click at [778, 9] on div at bounding box center [783, 26] width 522 height 53
click at [786, 34] on icon at bounding box center [784, 26] width 49 height 30
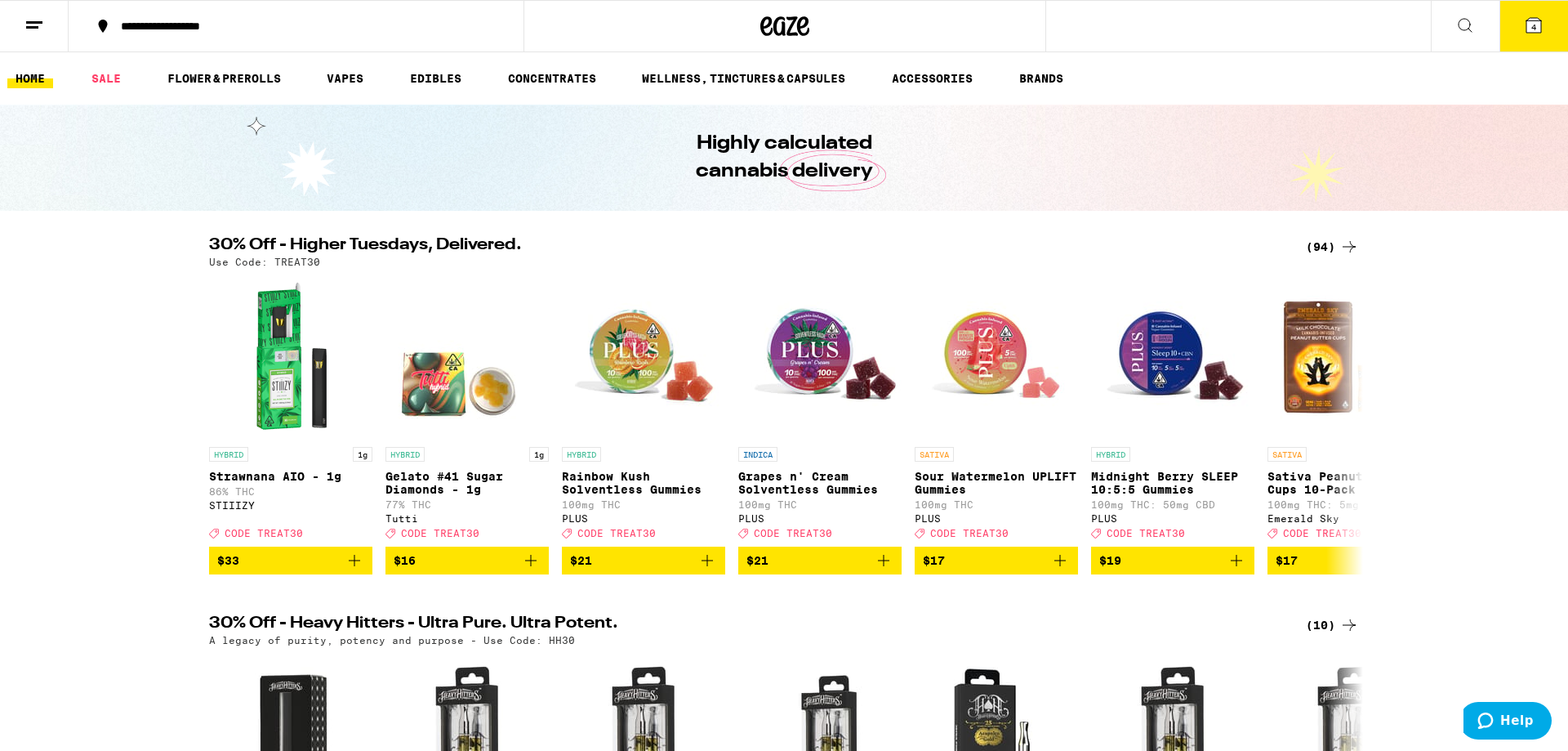
click at [466, 252] on h2 "30% Off - Higher Tuesdays, Delivered." at bounding box center [744, 247] width 1070 height 20
click at [1342, 251] on icon at bounding box center [1349, 247] width 20 height 20
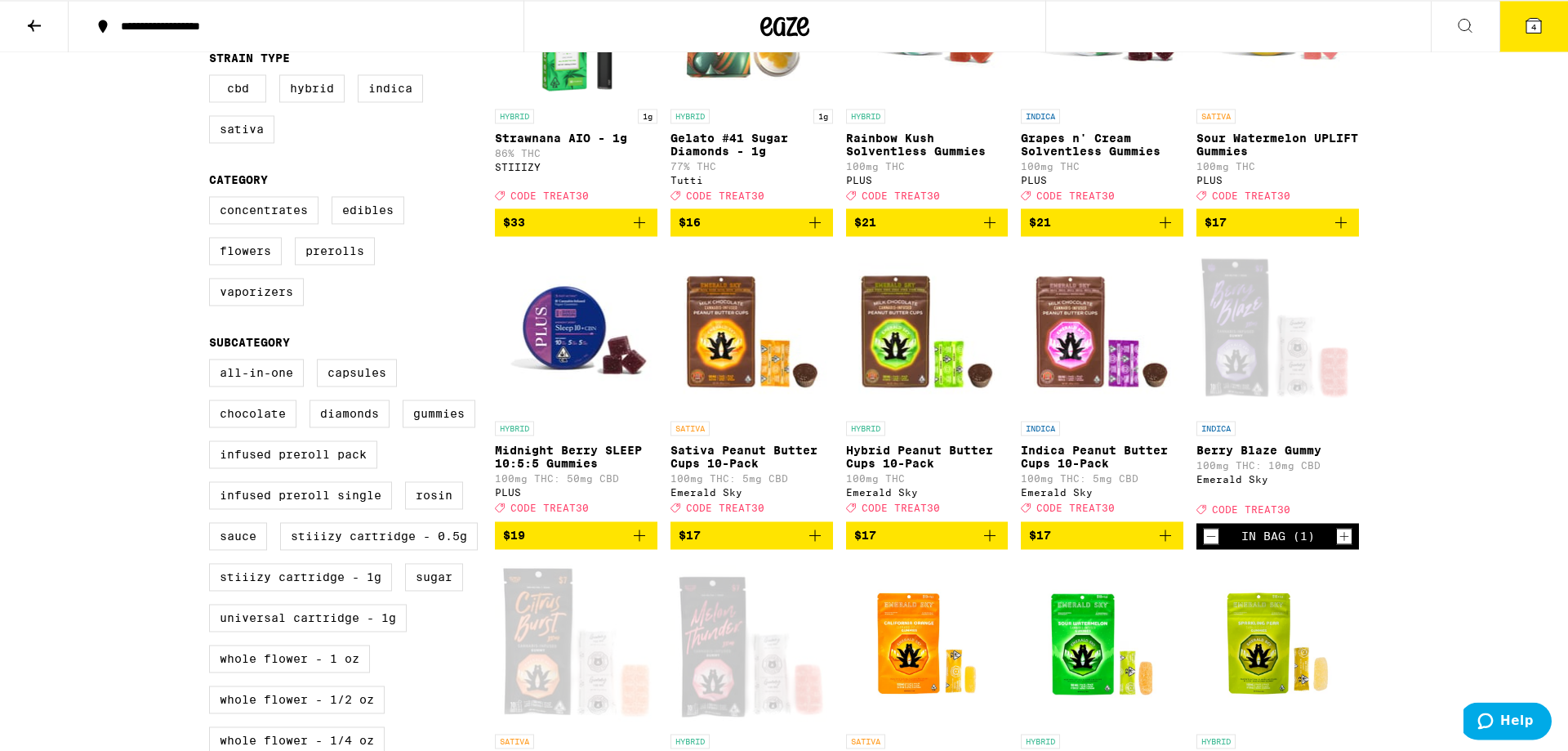
scroll to position [311, 0]
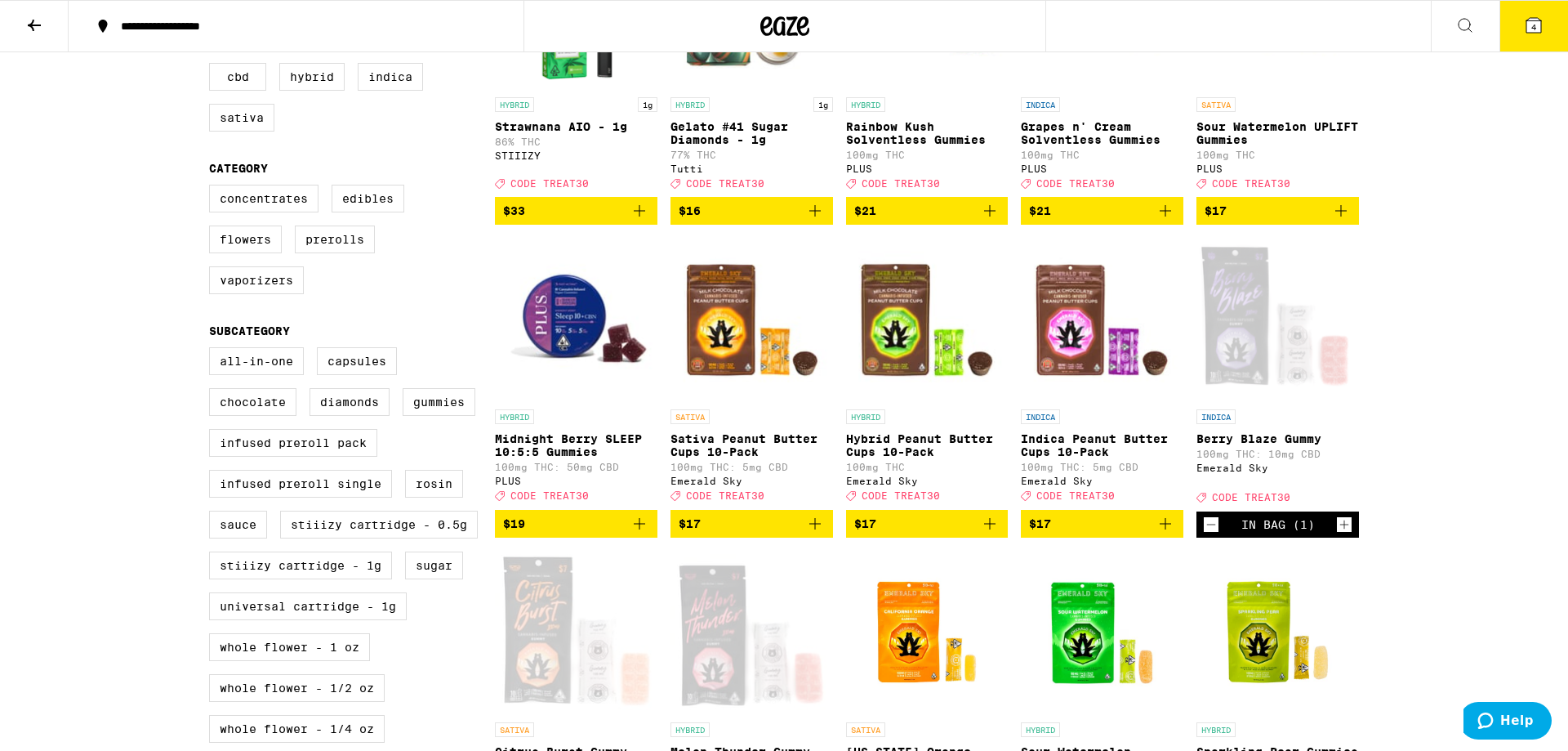
click at [1270, 393] on div "Open page for Berry Blaze Gummy from Emerald Sky" at bounding box center [1278, 319] width 162 height 163
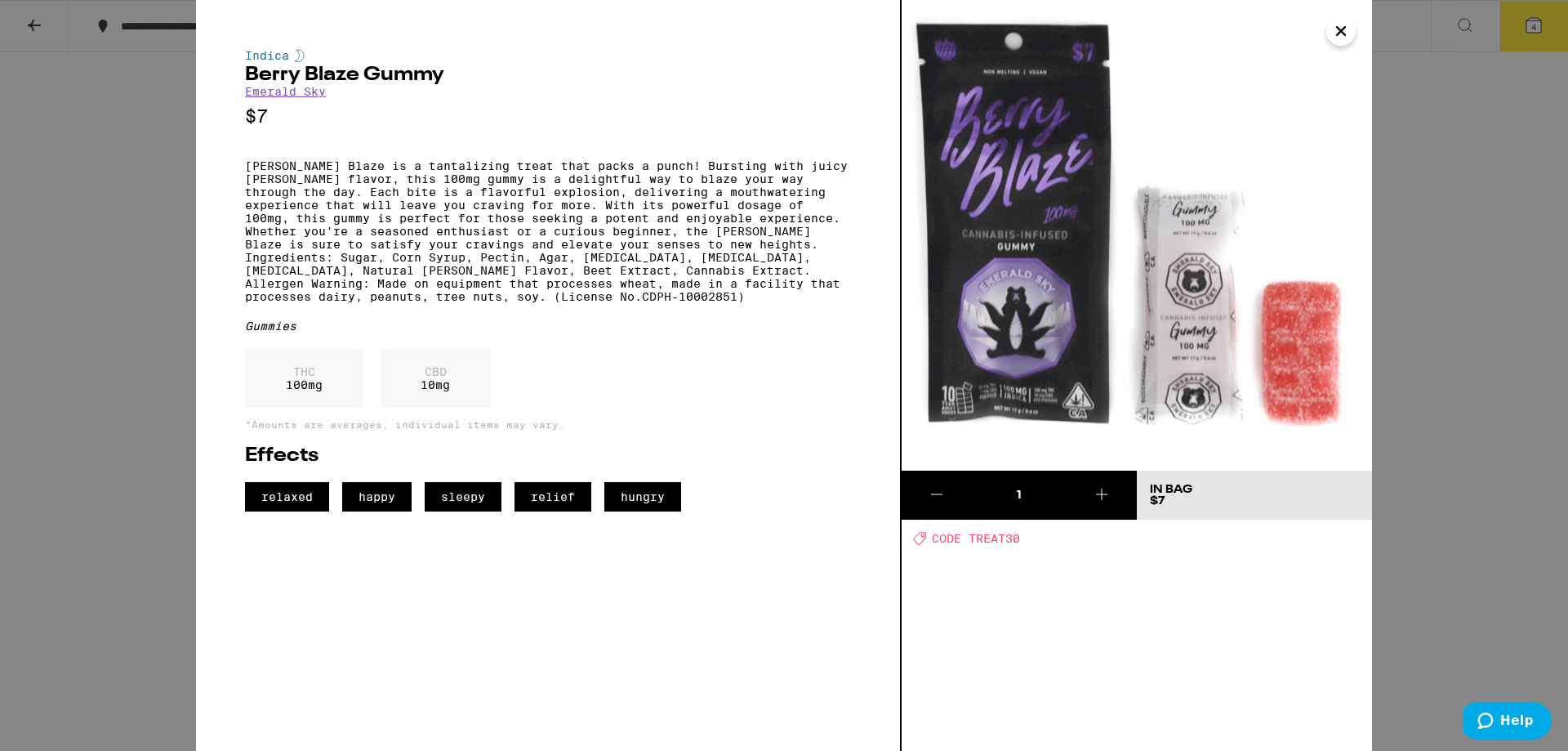
click at [1350, 34] on icon "Close" at bounding box center [1341, 32] width 20 height 25
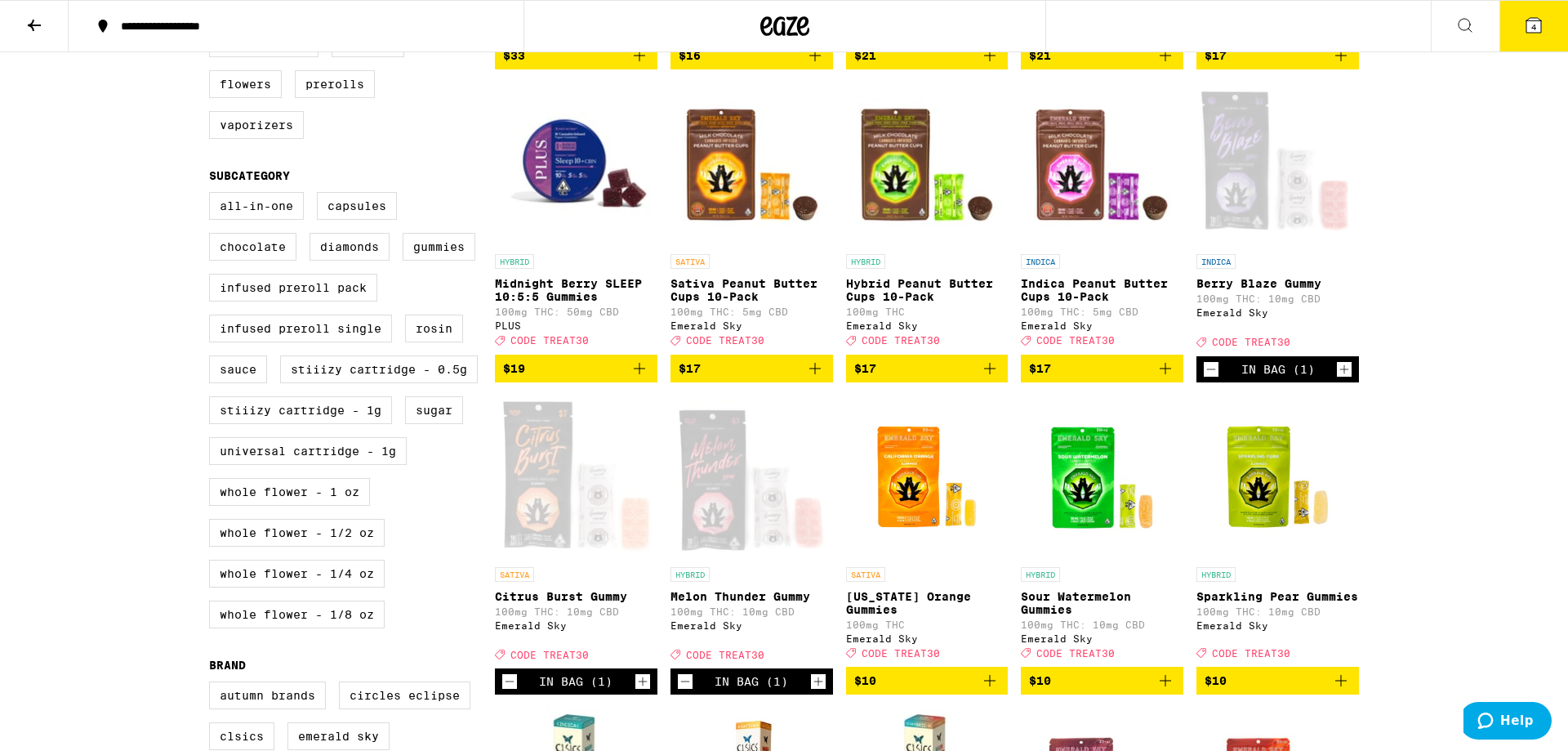
click at [1211, 370] on icon "Decrement" at bounding box center [1211, 370] width 9 height 0
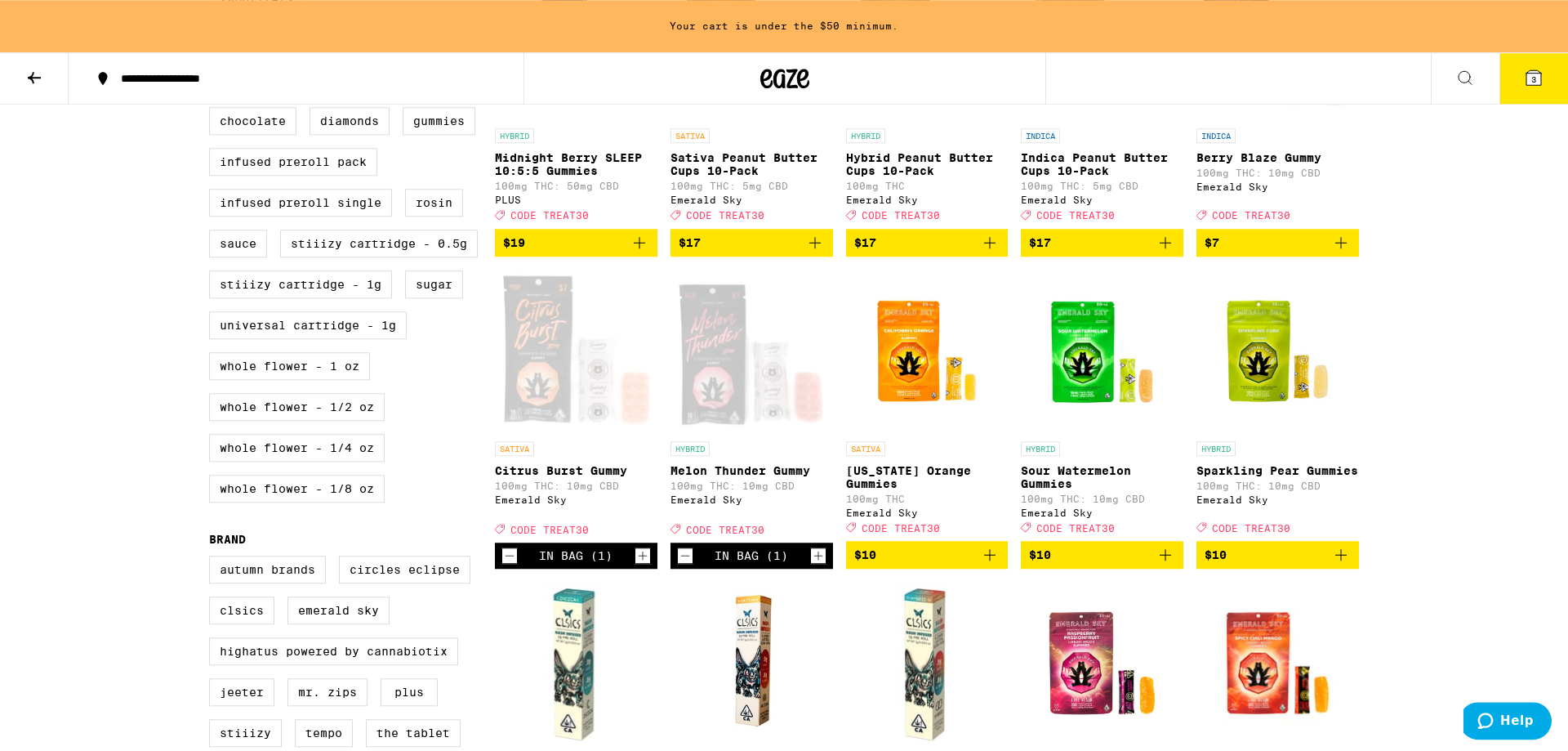
scroll to position [674, 0]
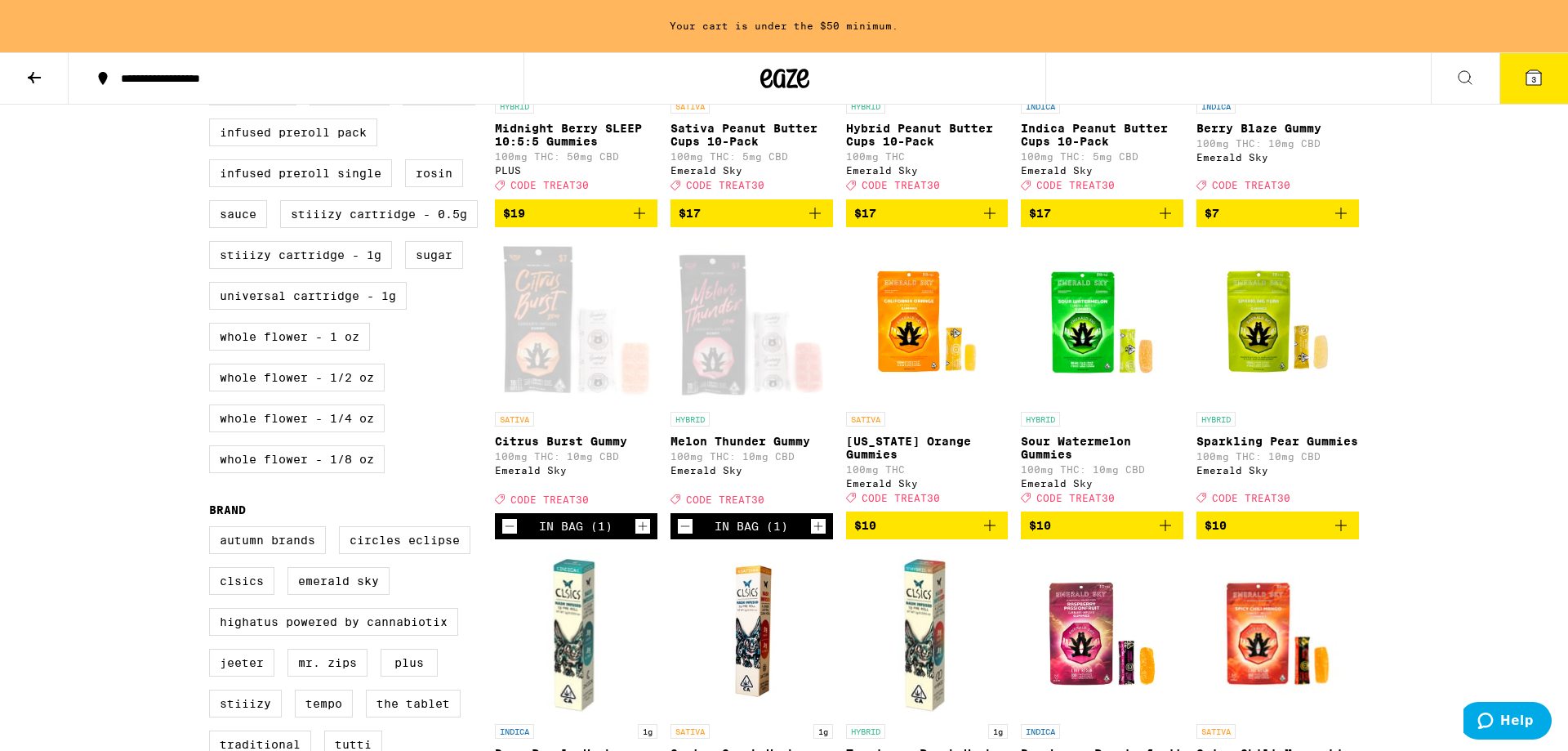
click at [674, 540] on div "In Bag (1)" at bounding box center [752, 526] width 162 height 26
click at [681, 536] on icon "Decrement" at bounding box center [685, 526] width 14 height 20
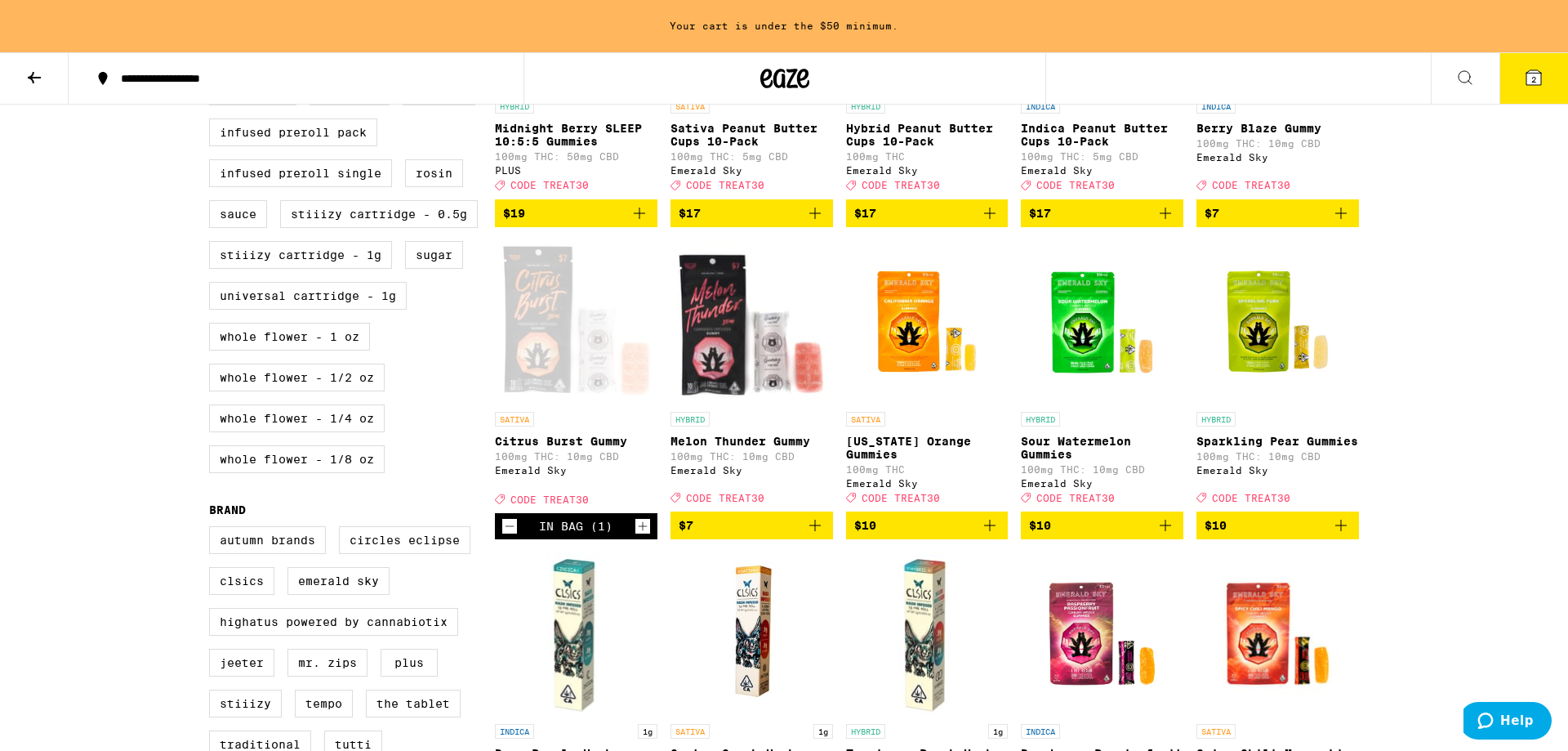
click at [508, 536] on icon "Decrement" at bounding box center [509, 526] width 14 height 20
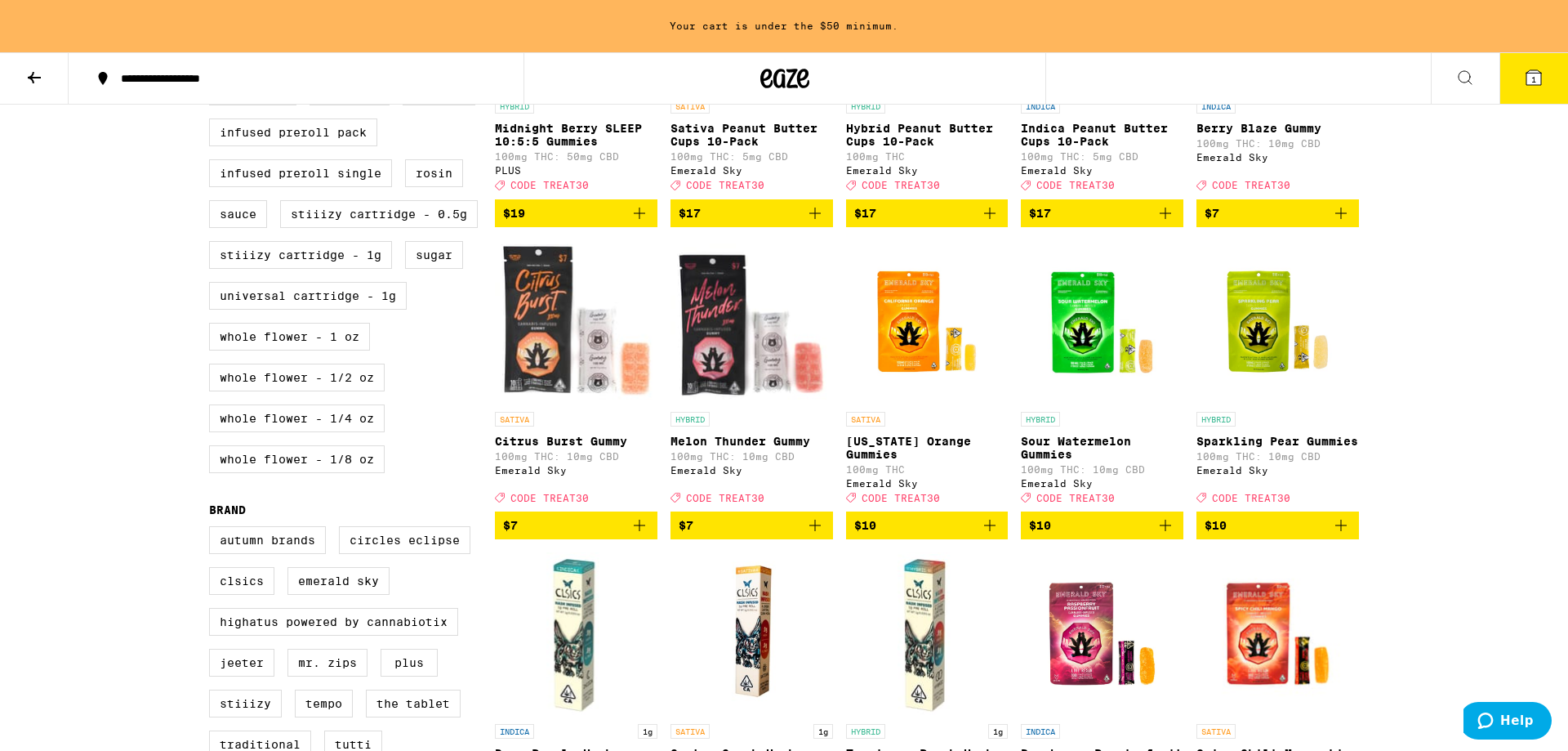
click at [1163, 535] on icon "Add to bag" at bounding box center [1165, 526] width 20 height 20
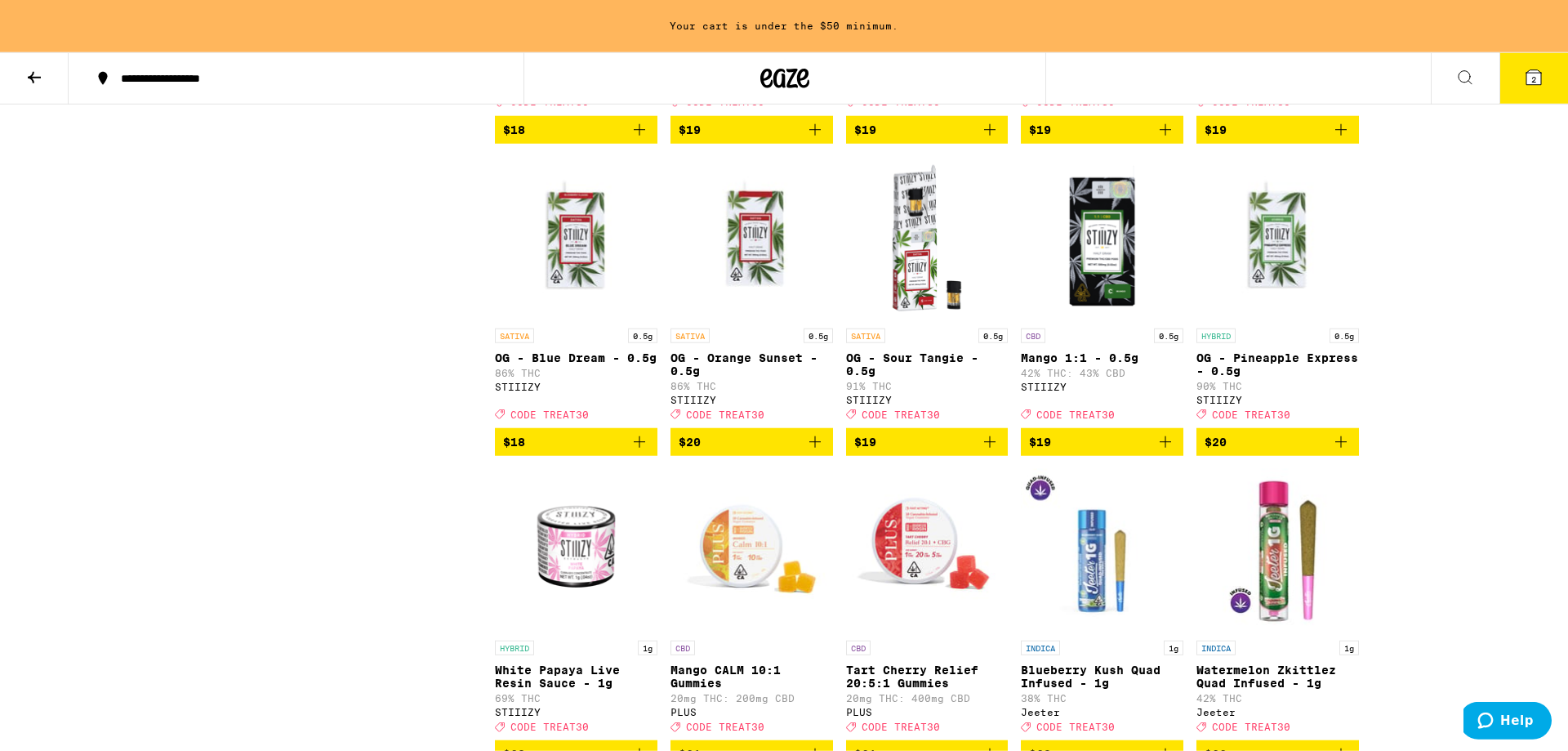
scroll to position [2071, 0]
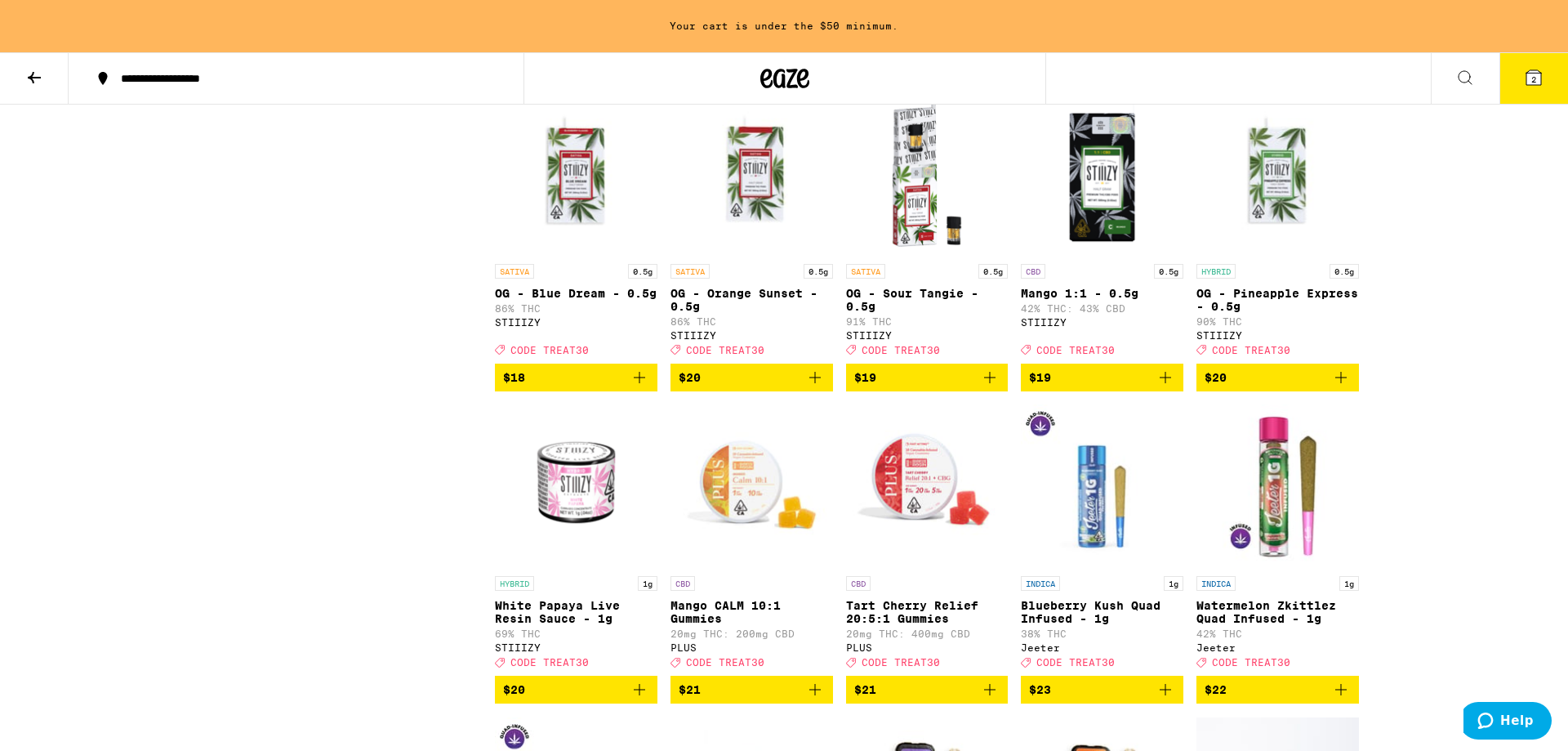
click at [1342, 387] on icon "Add to bag" at bounding box center [1341, 377] width 20 height 20
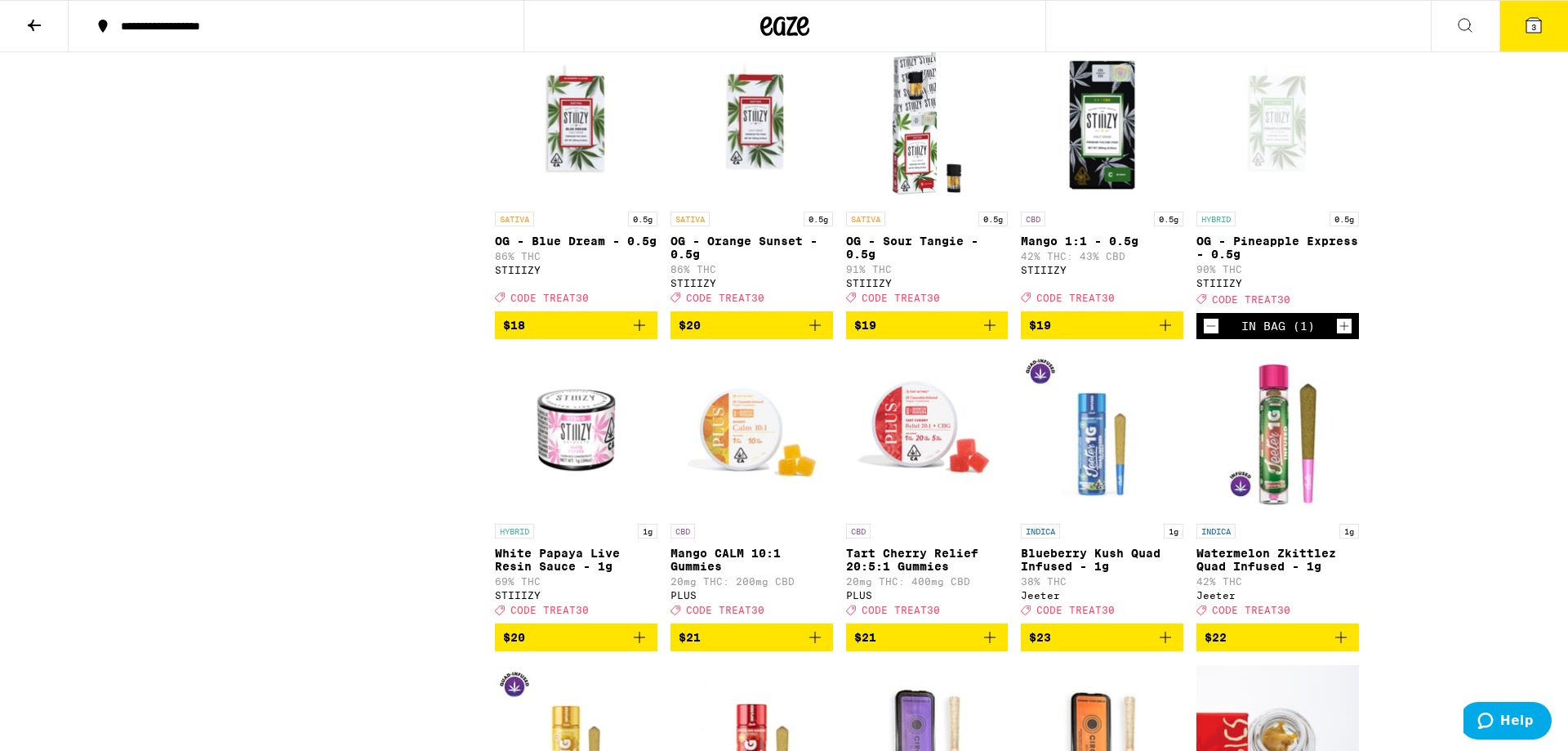
scroll to position [2019, 0]
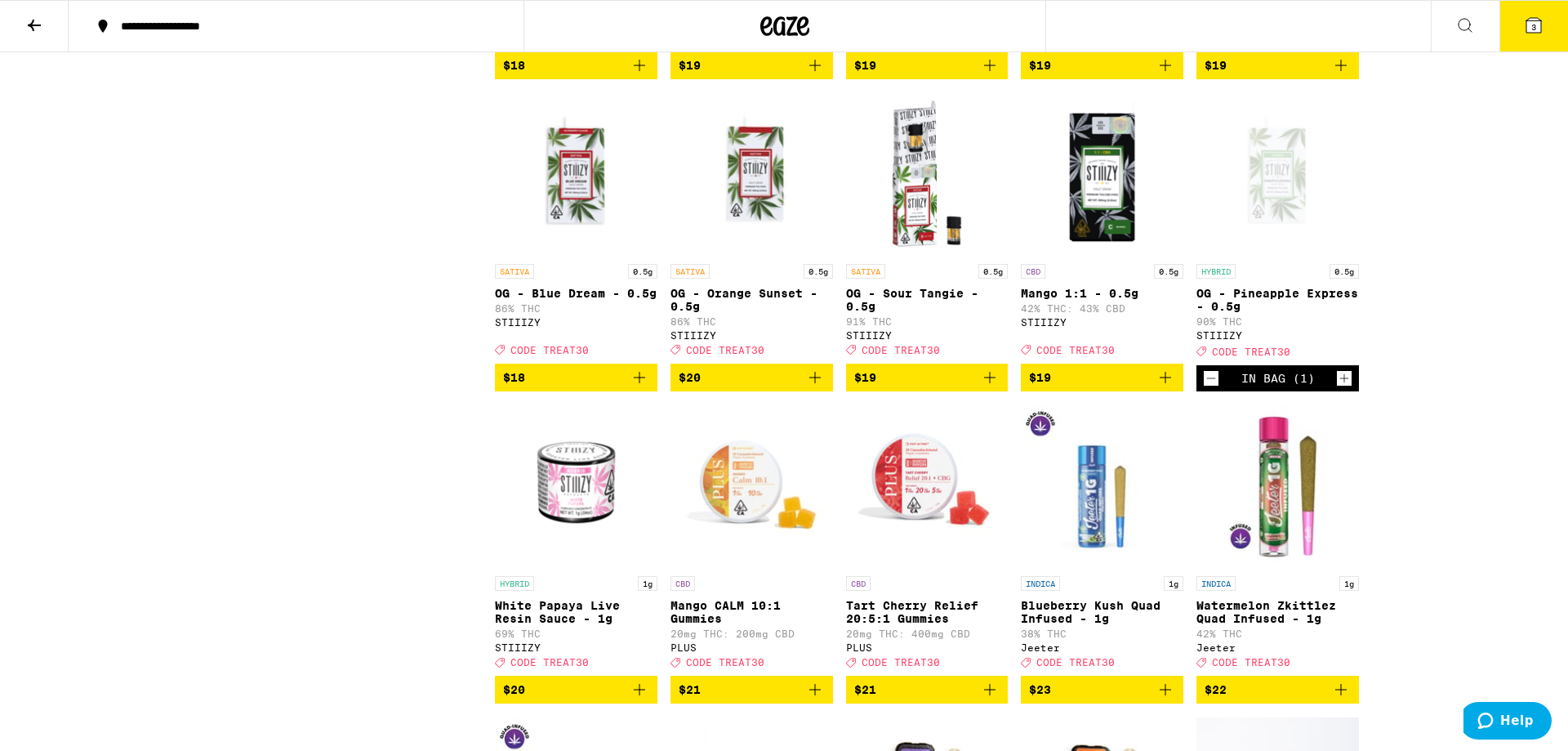
click at [1530, 26] on icon at bounding box center [1534, 25] width 14 height 14
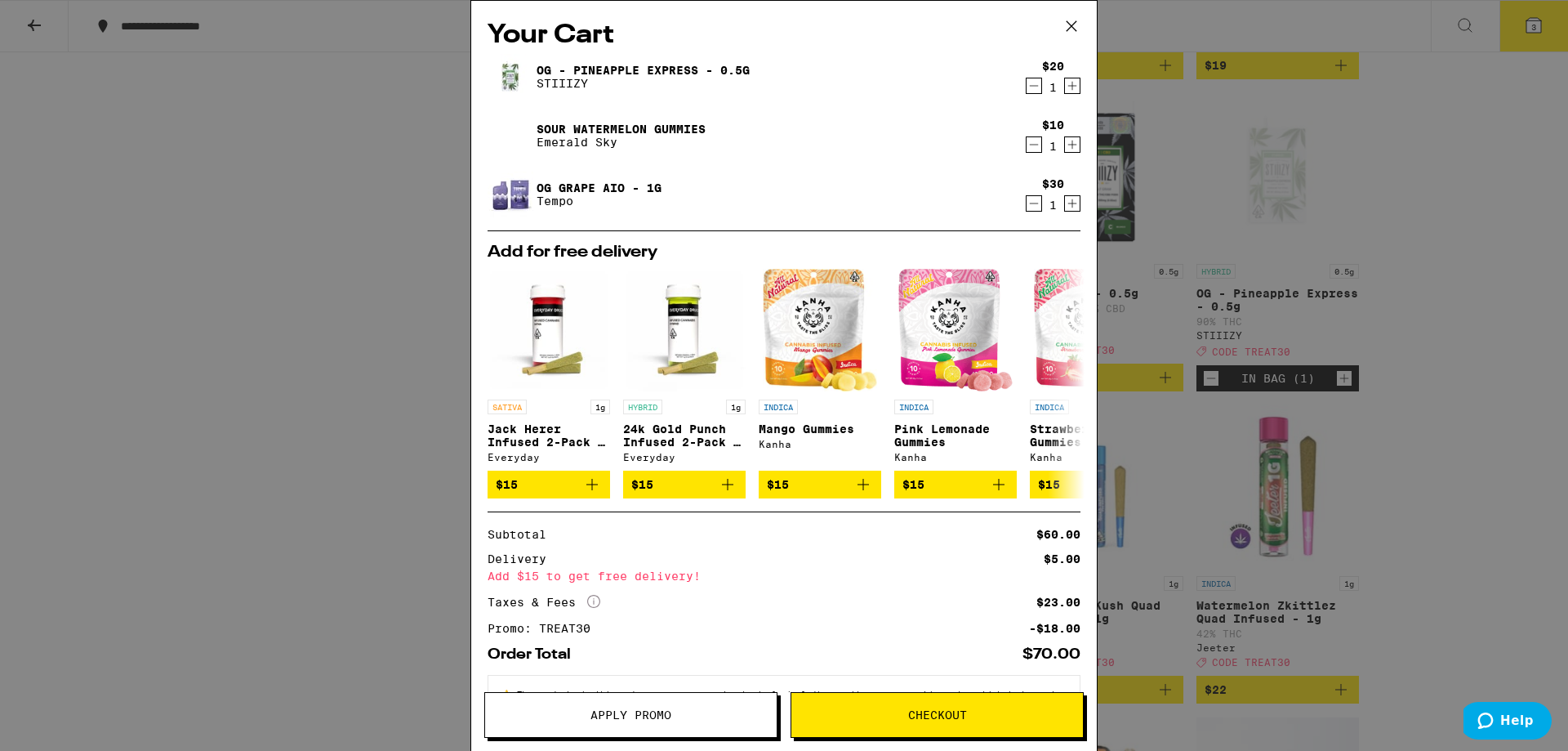
click at [1032, 150] on icon "Decrement" at bounding box center [1033, 144] width 14 height 20
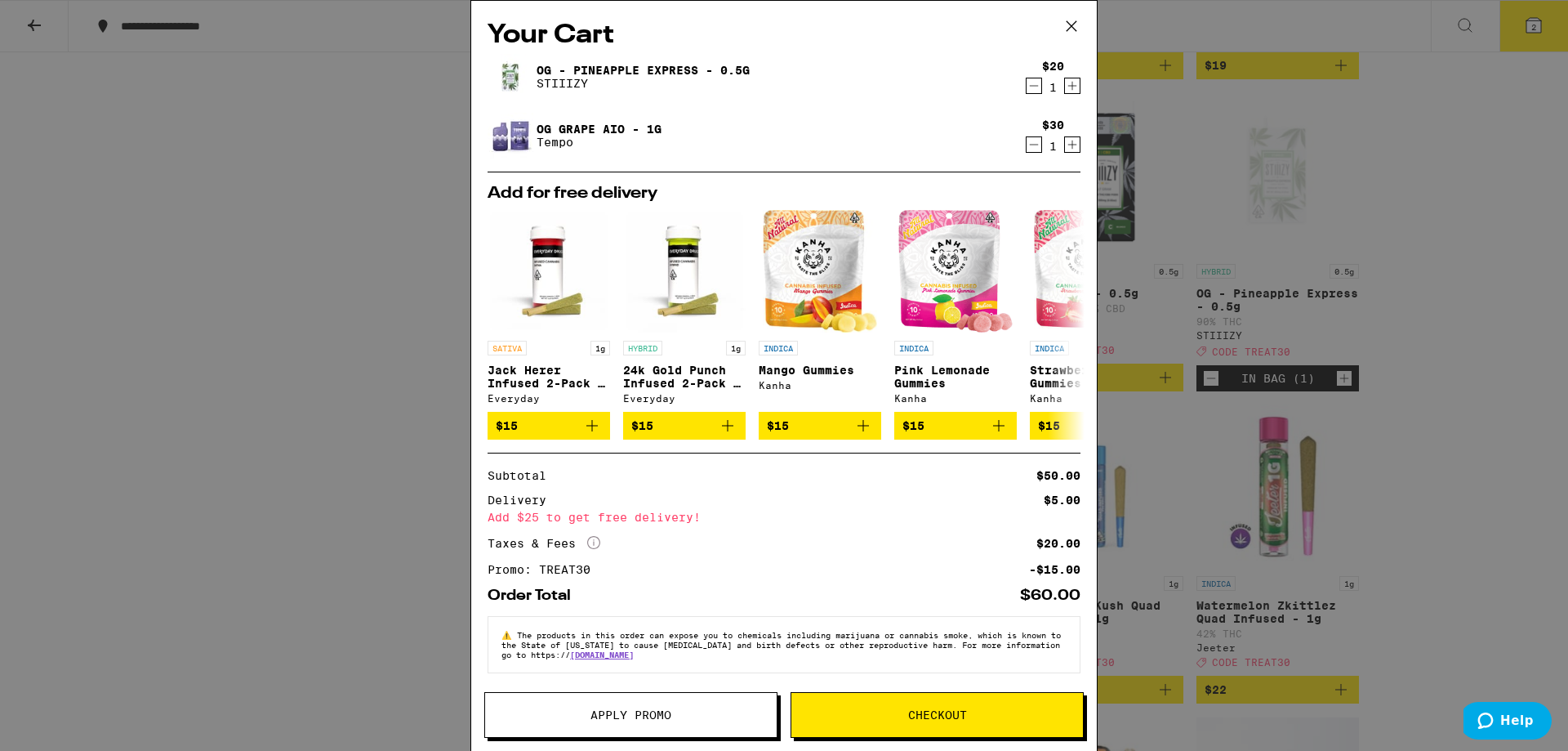
click at [970, 720] on span "Checkout" at bounding box center [937, 716] width 291 height 11
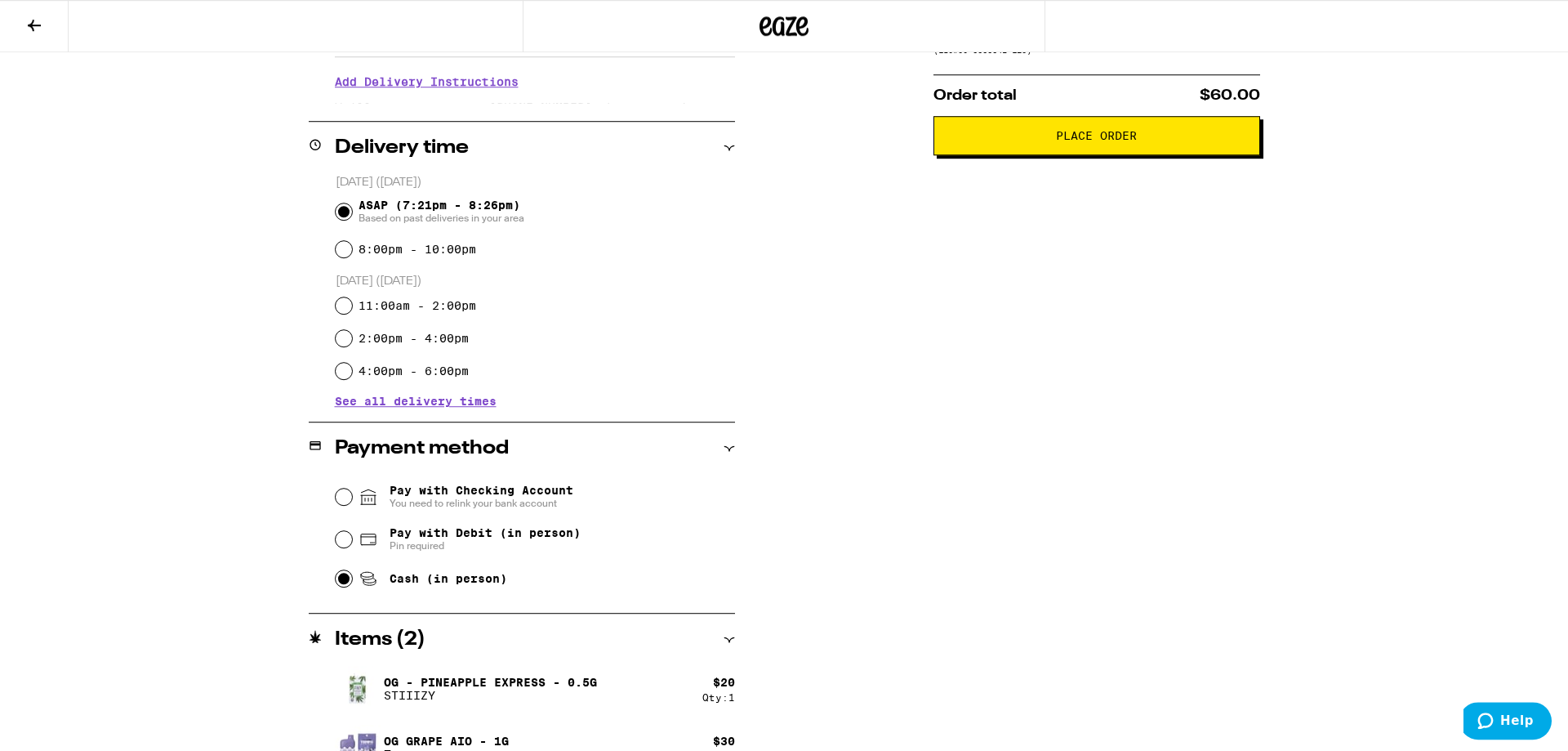
scroll to position [367, 0]
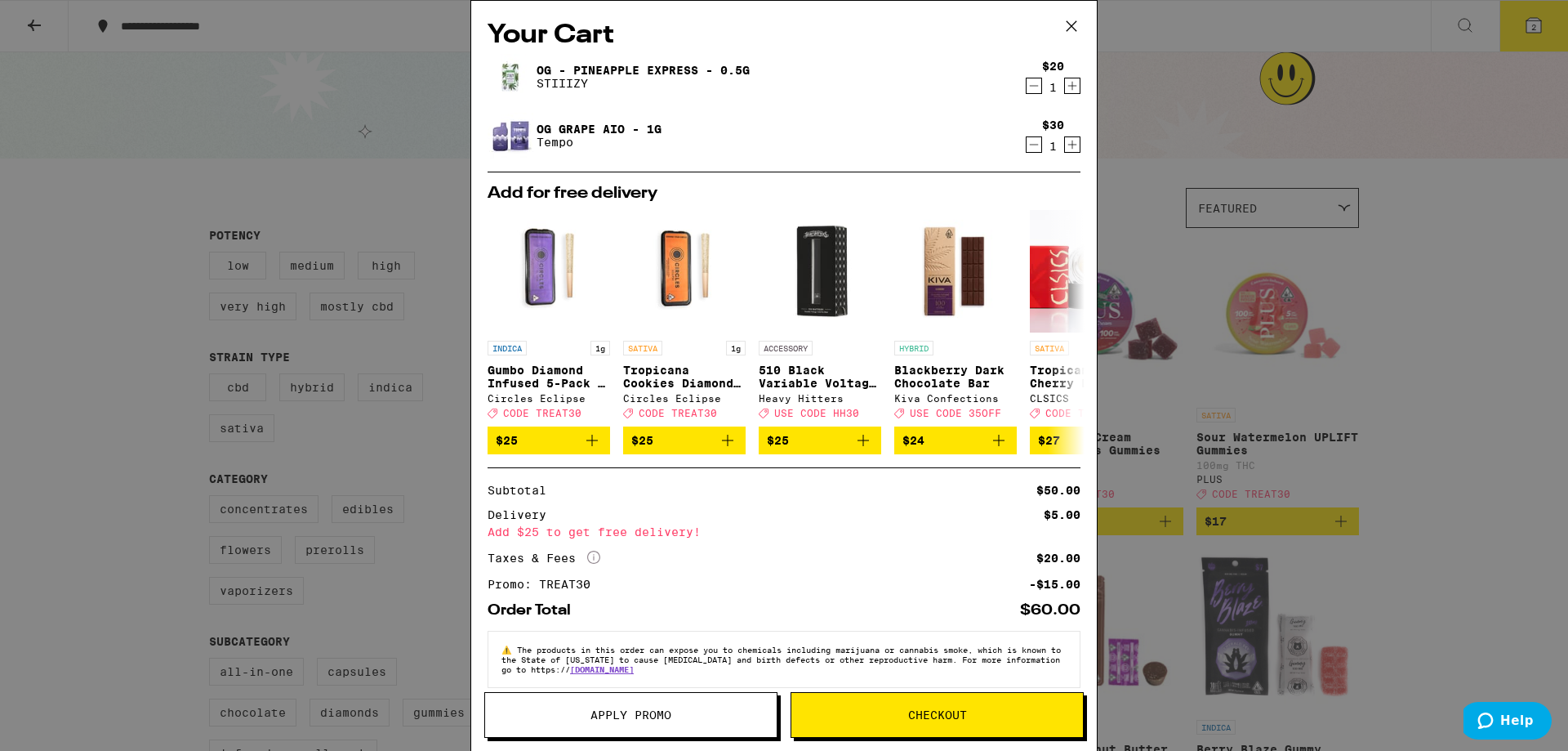
click at [1481, 268] on div "Your Cart OG - Pineapple Express - 0.5g STIIIZY $20 1 OG Grape AIO - 1g Tempo $…" at bounding box center [784, 376] width 1568 height 751
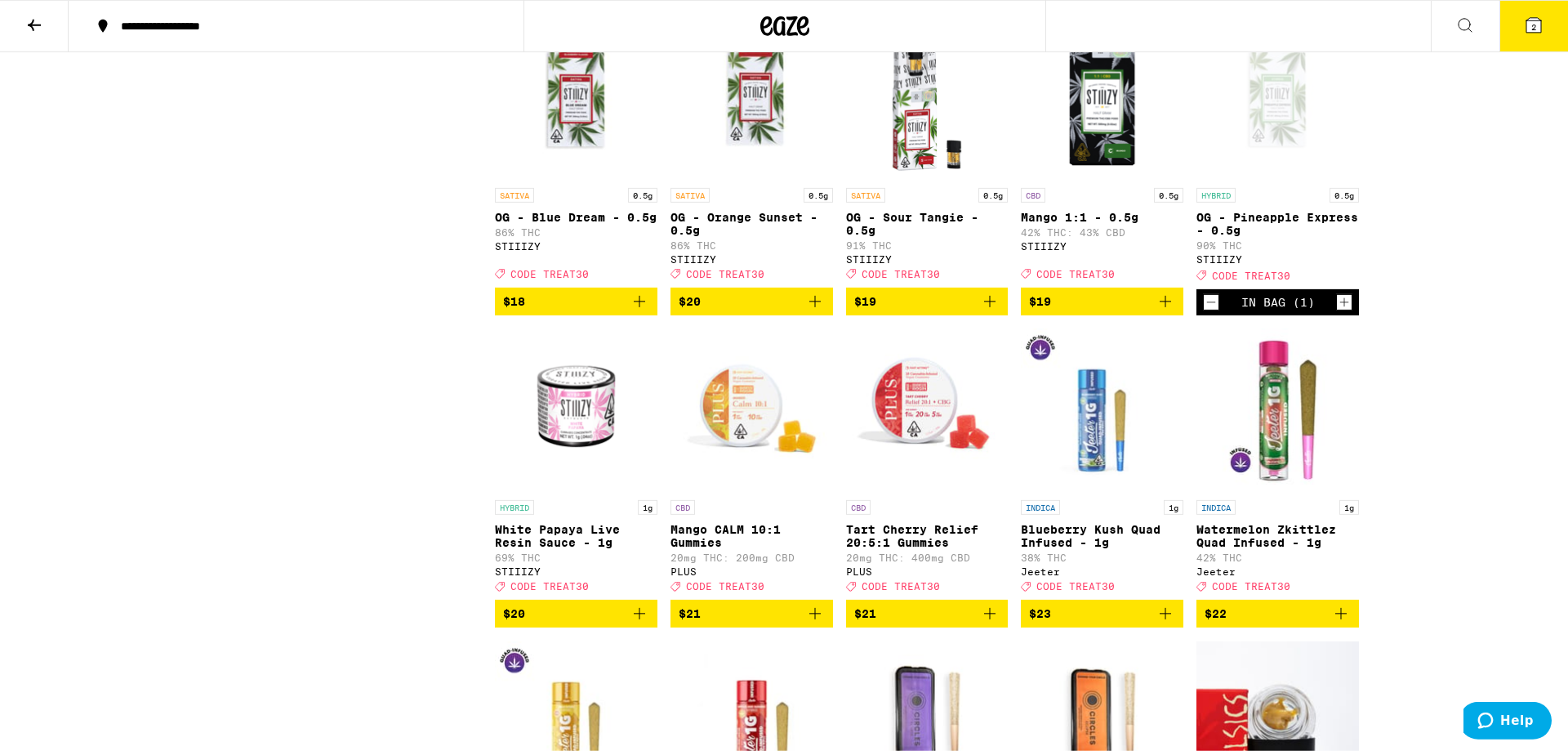
scroll to position [2174, 0]
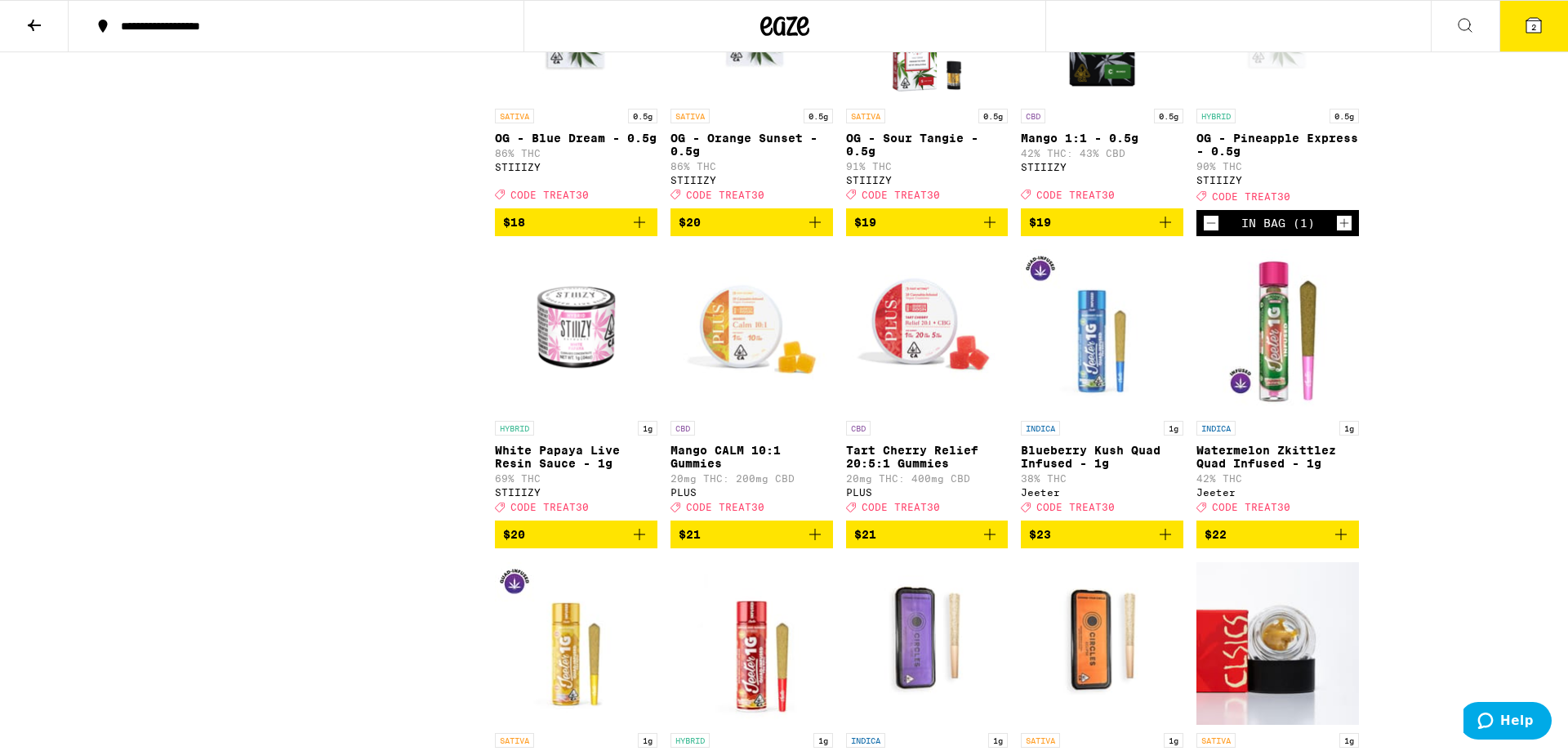
click at [575, 470] on p "White Papaya Live Resin Sauce - 1g" at bounding box center [576, 456] width 162 height 26
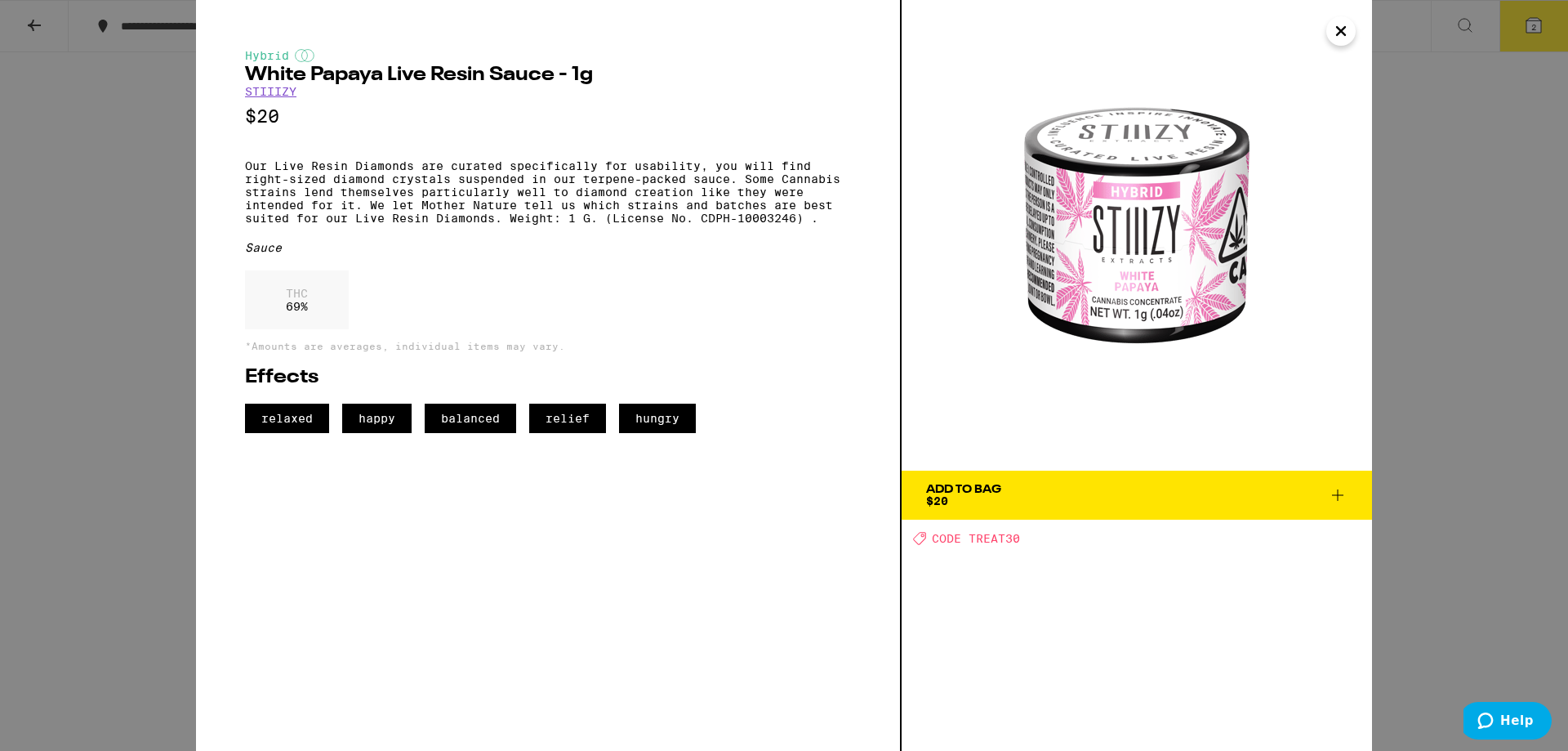
drag, startPoint x: 26, startPoint y: 453, endPoint x: 39, endPoint y: 457, distance: 13.6
click at [26, 454] on div "Hybrid White Papaya Live Resin Sauce - 1g STIIIZY $20 Our Live Resin Diamonds a…" at bounding box center [784, 376] width 1568 height 751
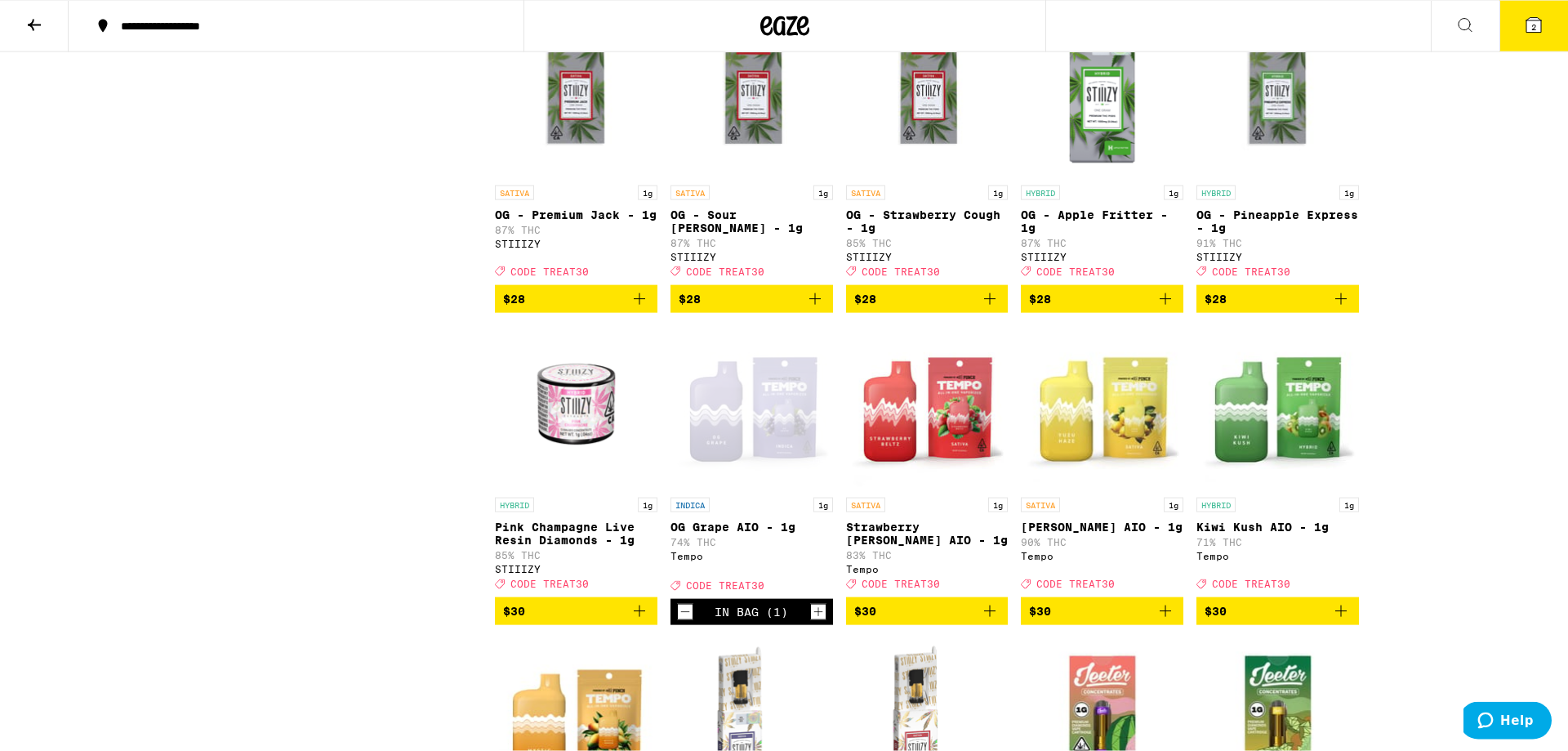
scroll to position [3572, 0]
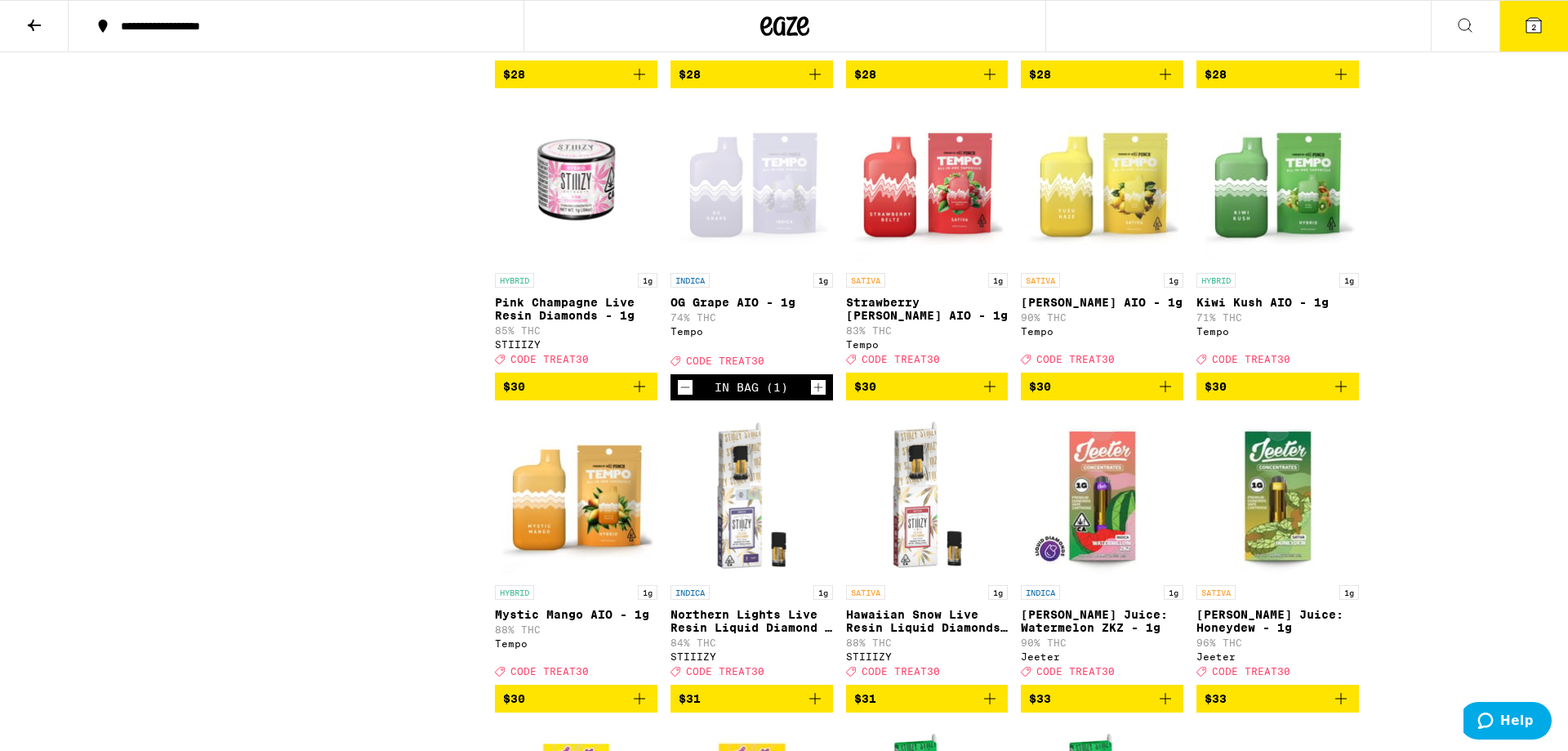
click at [1311, 265] on img "Open page for Kiwi Kush AIO - 1g from Tempo" at bounding box center [1278, 182] width 162 height 163
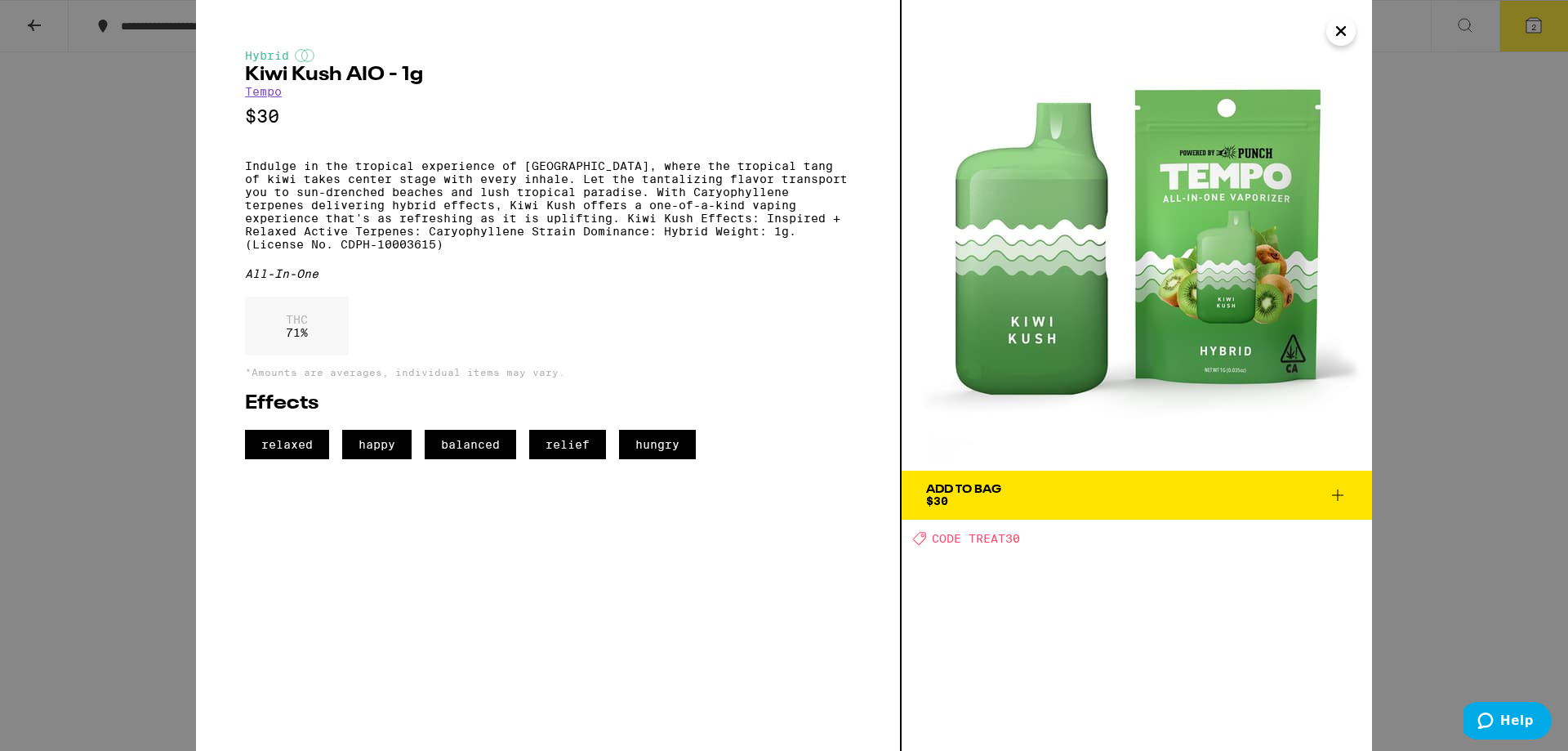
click at [1499, 419] on div "Hybrid Kiwi Kush AIO - 1g Tempo $30 Indulge in the tropical experience of Kiwi …" at bounding box center [784, 376] width 1568 height 751
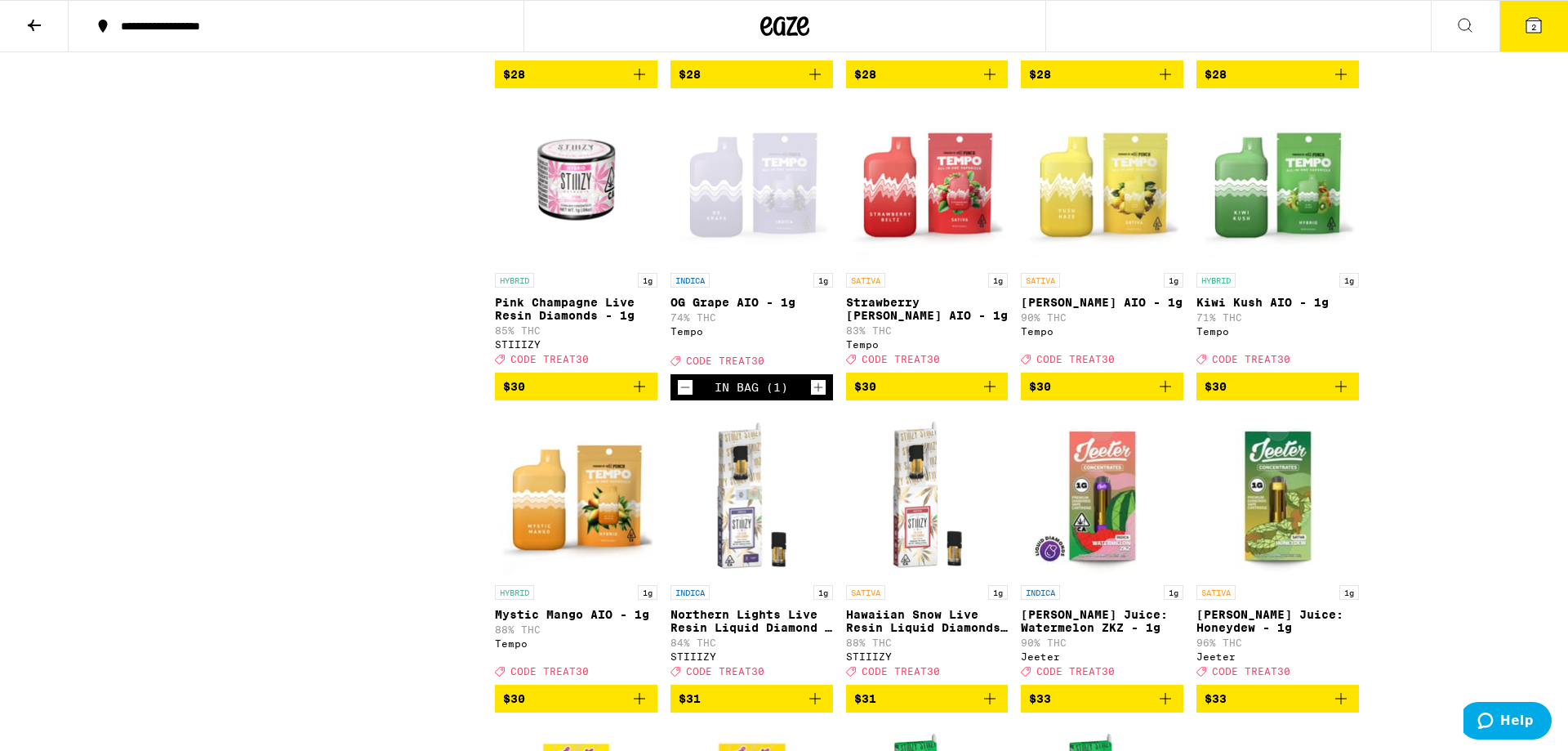
drag, startPoint x: 687, startPoint y: 524, endPoint x: 698, endPoint y: 520, distance: 11.7
click at [691, 397] on icon "Decrement" at bounding box center [685, 387] width 14 height 20
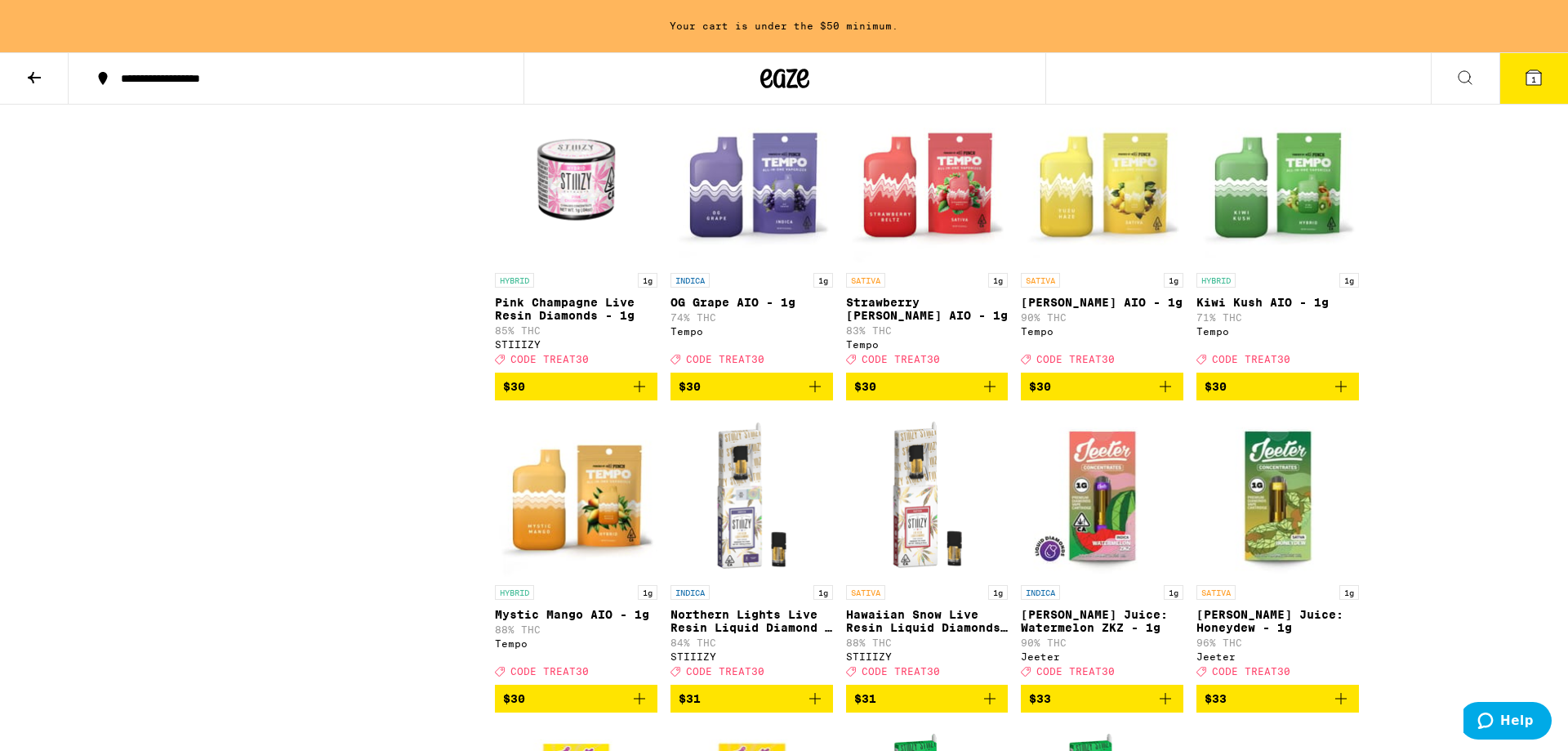
click at [1346, 397] on icon "Add to bag" at bounding box center [1341, 386] width 20 height 20
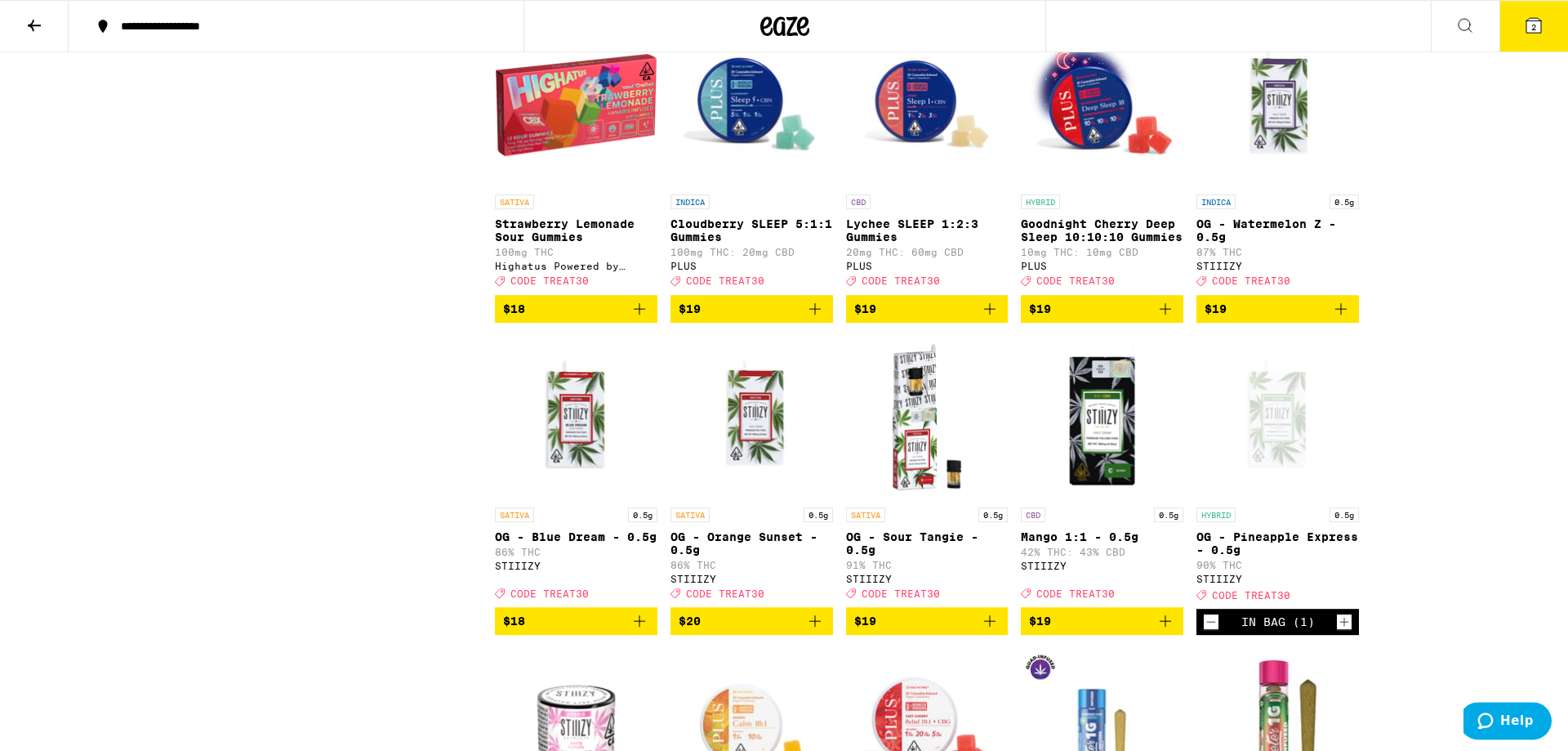
scroll to position [1884, 0]
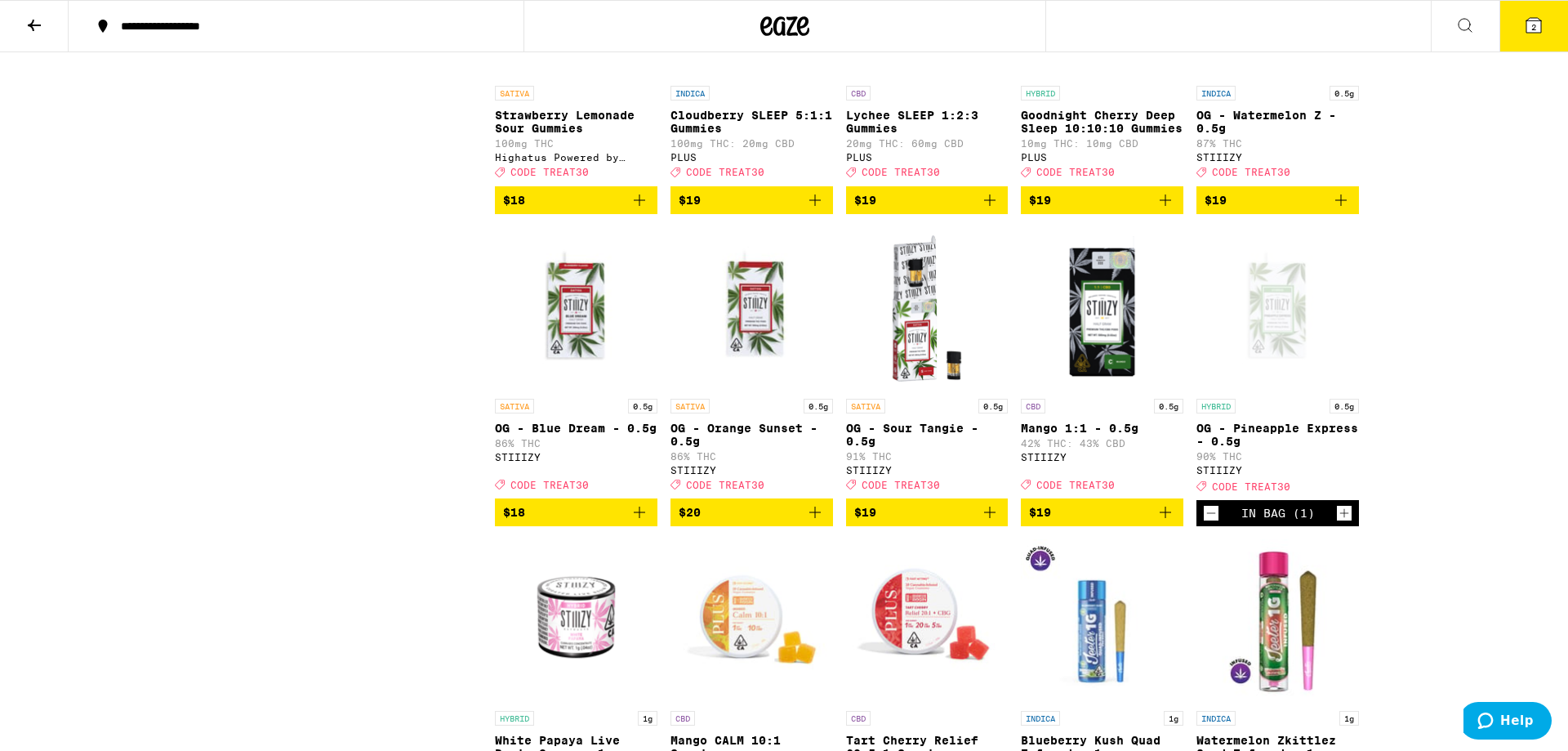
click at [1537, 21] on icon at bounding box center [1534, 25] width 14 height 14
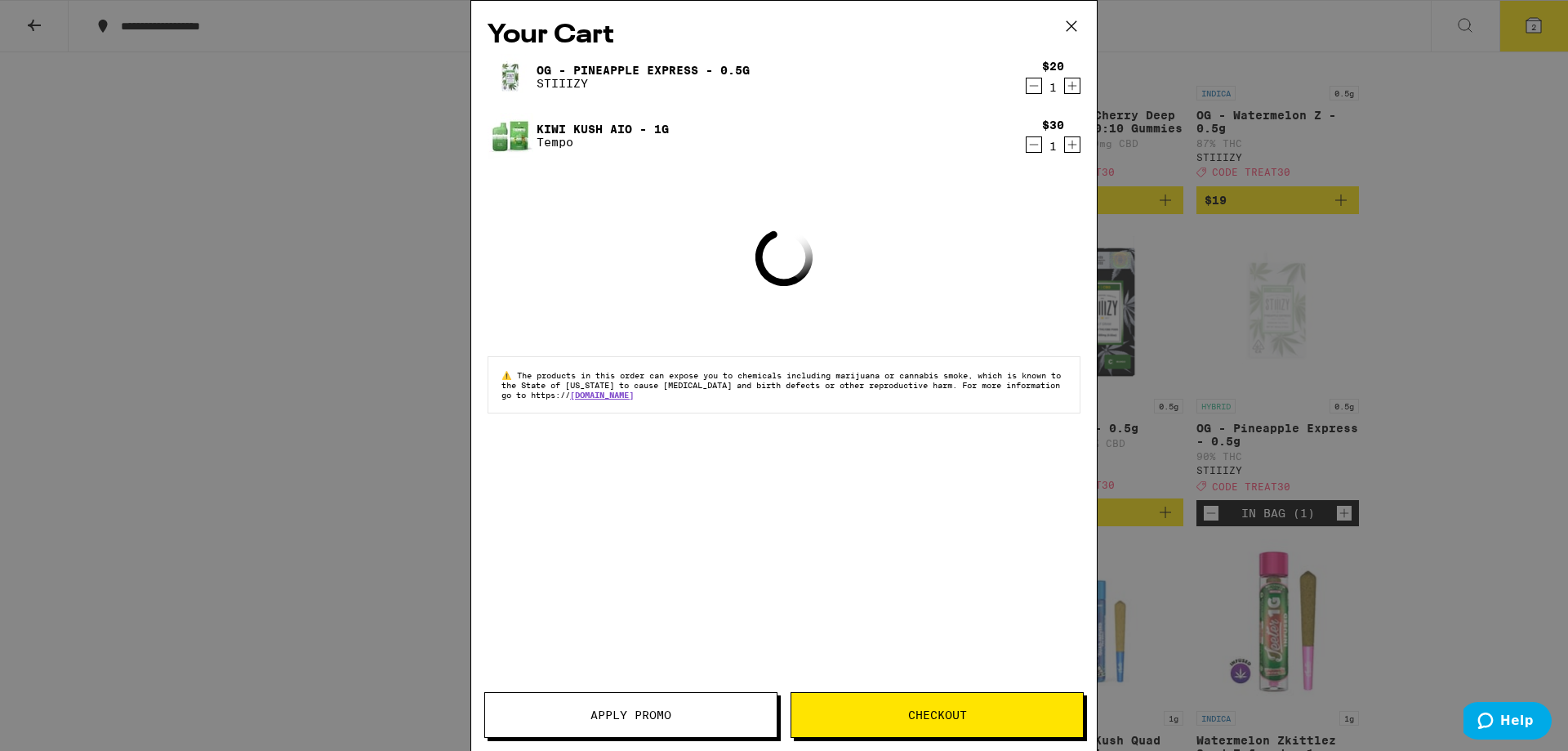
click at [998, 709] on button "Checkout" at bounding box center [937, 716] width 293 height 46
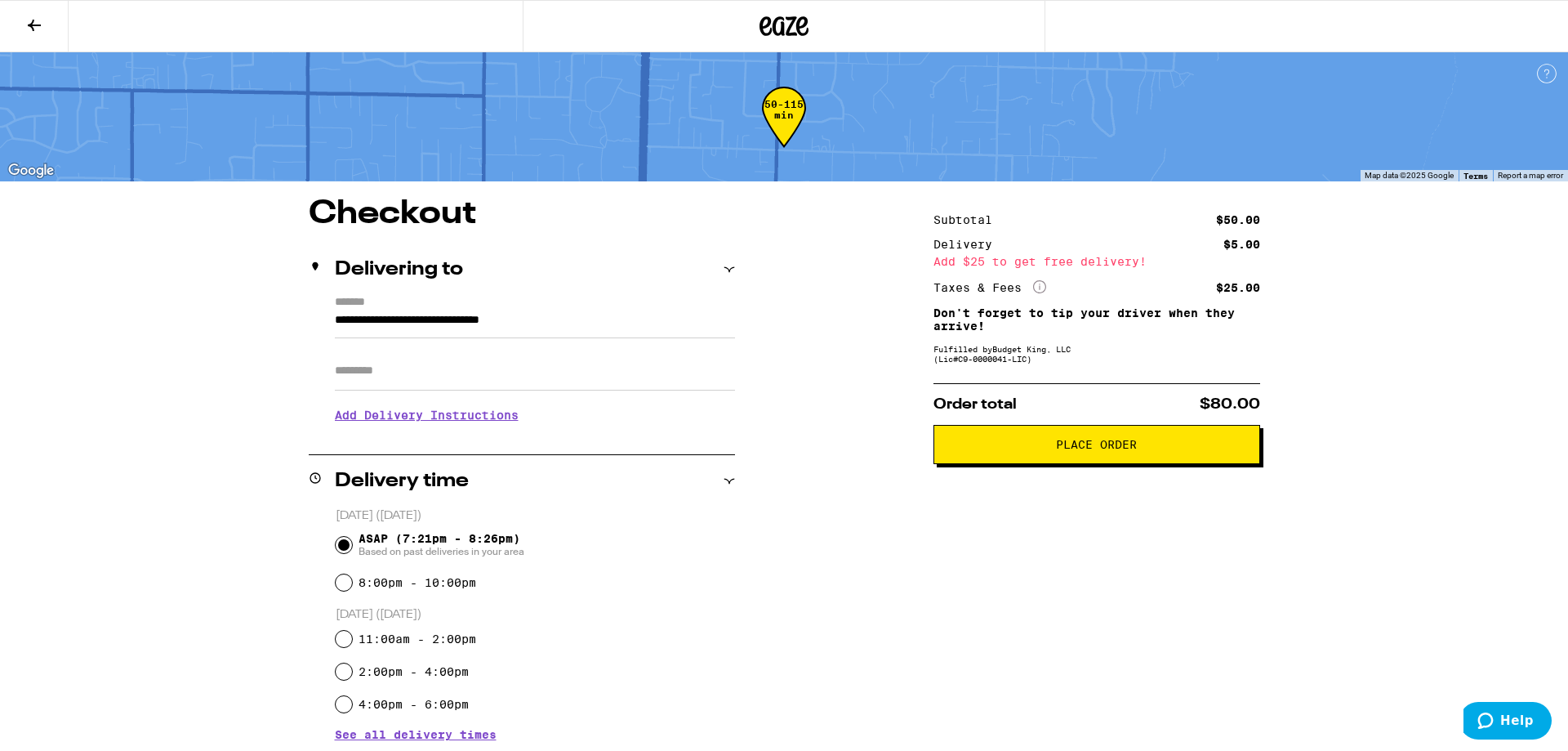
click at [1147, 448] on span "Place Order" at bounding box center [1096, 444] width 299 height 11
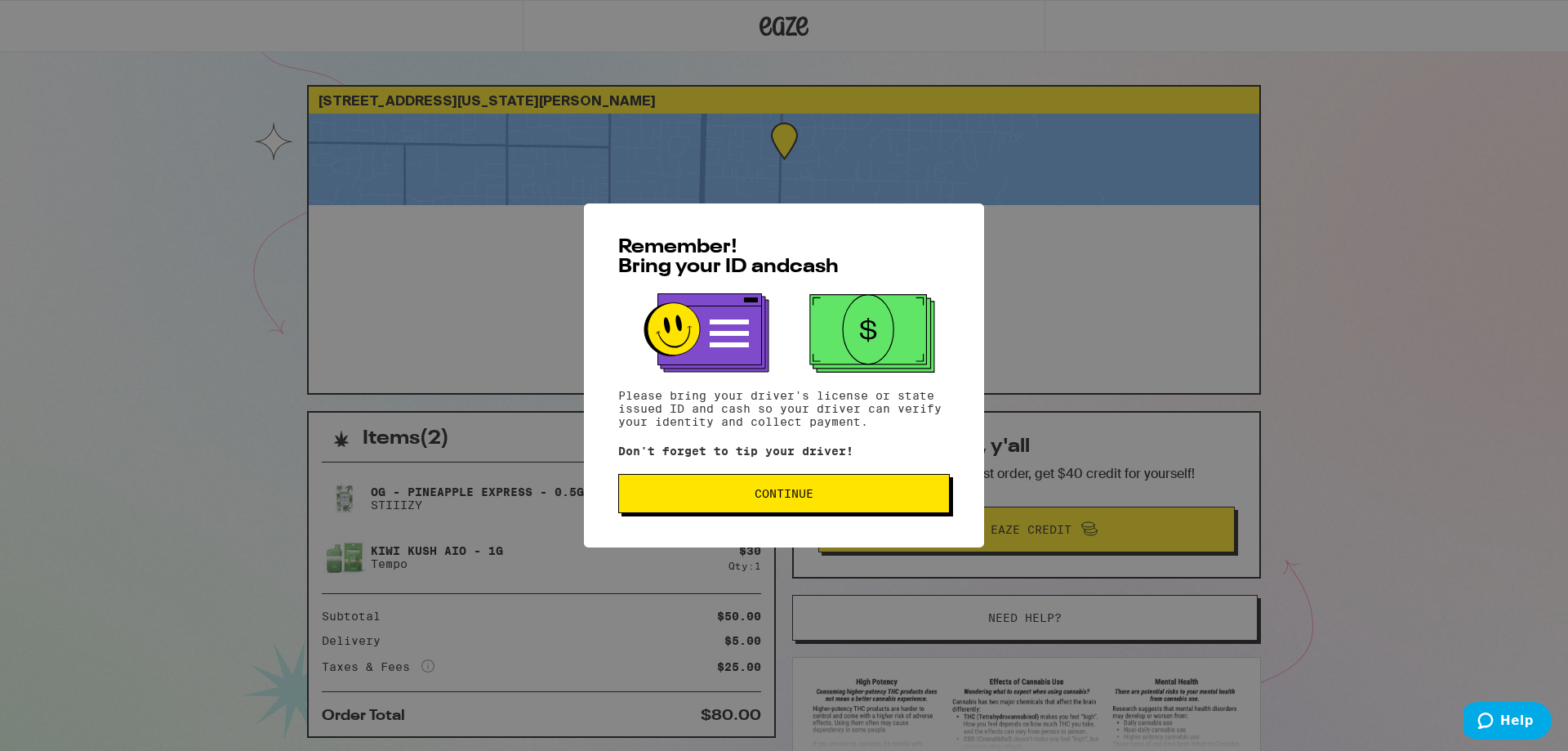
click at [1359, 104] on div "Remember! Bring your ID and cash Please bring your driver's license or state is…" at bounding box center [784, 376] width 1568 height 751
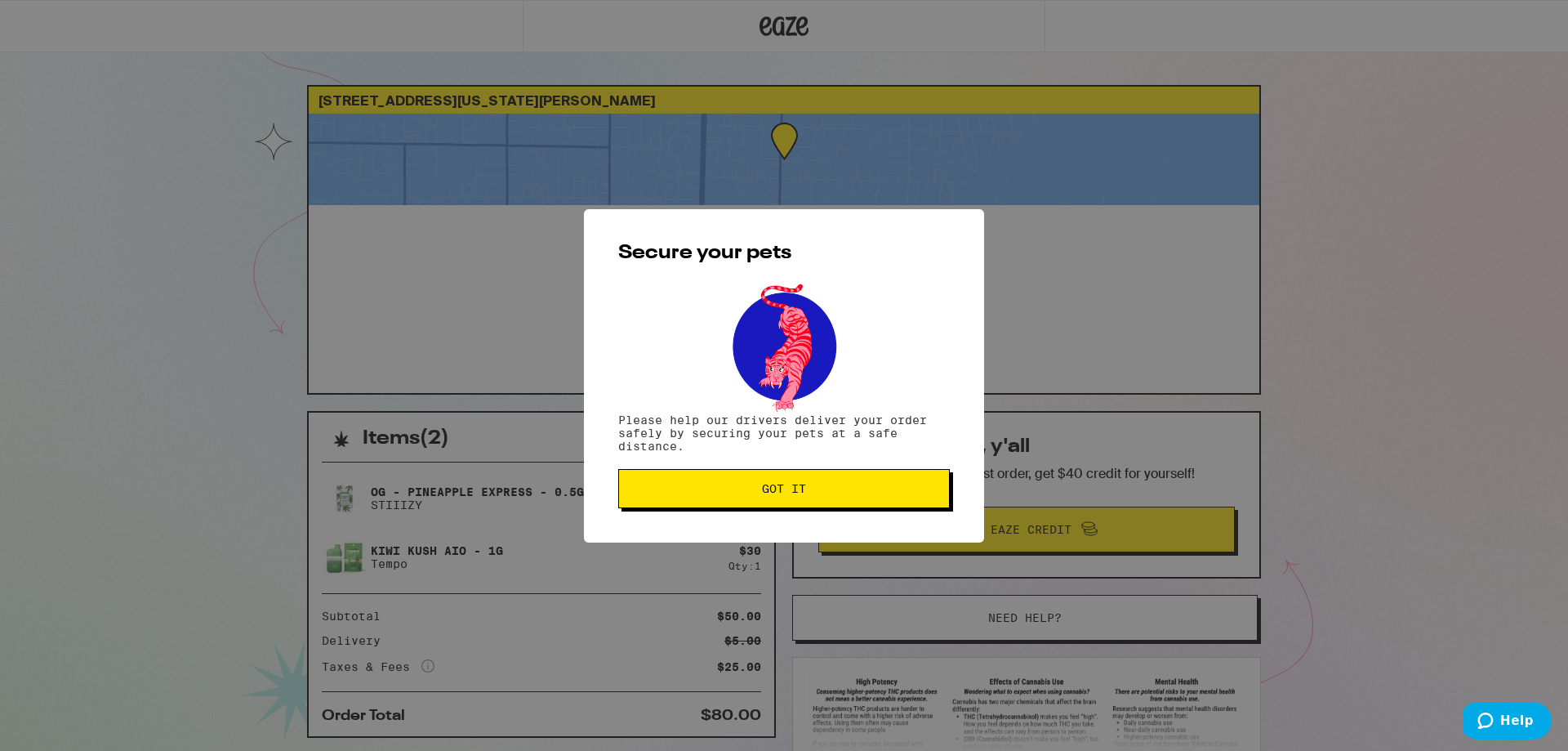
click at [826, 492] on span "Got it" at bounding box center [784, 489] width 304 height 11
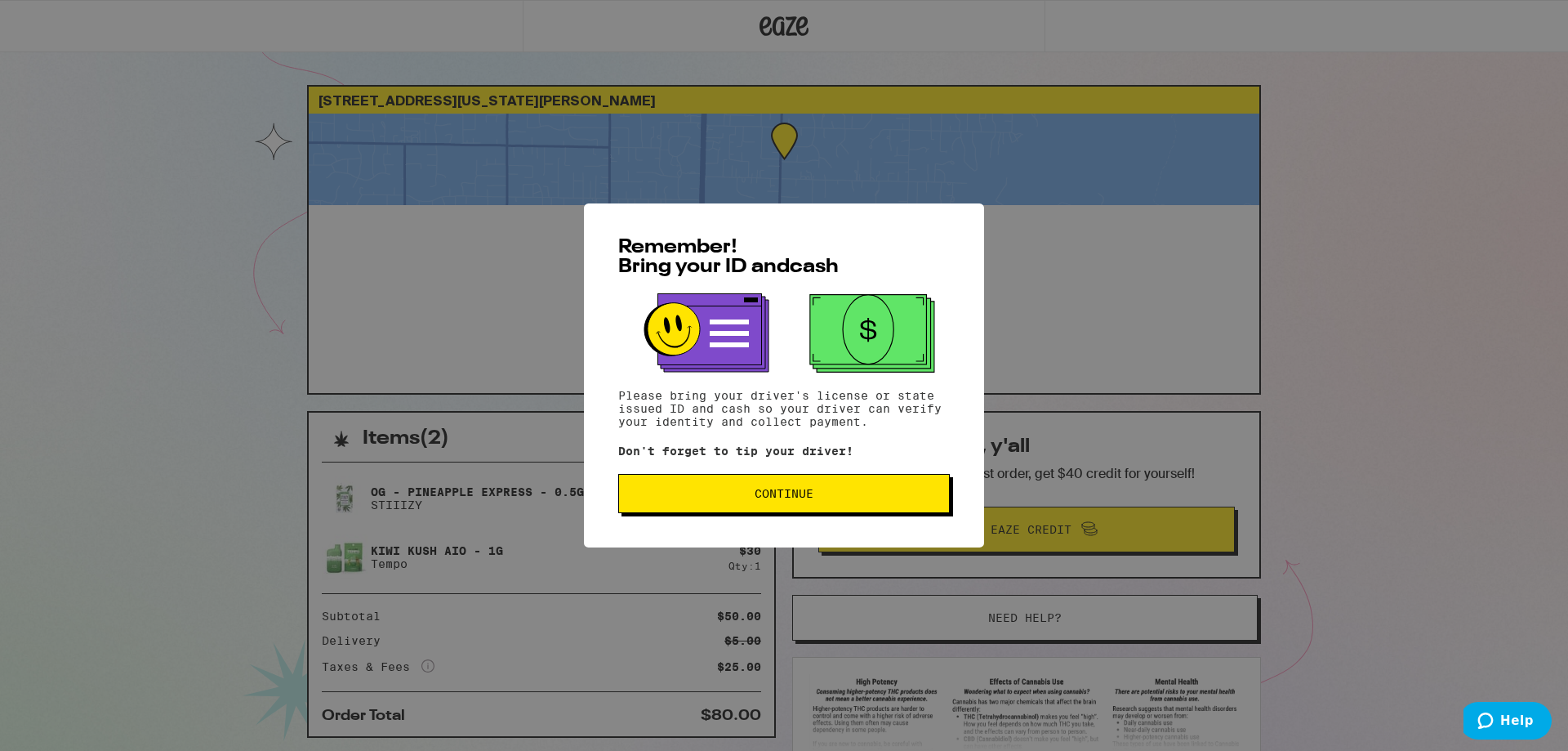
click at [805, 495] on span "Continue" at bounding box center [784, 494] width 59 height 11
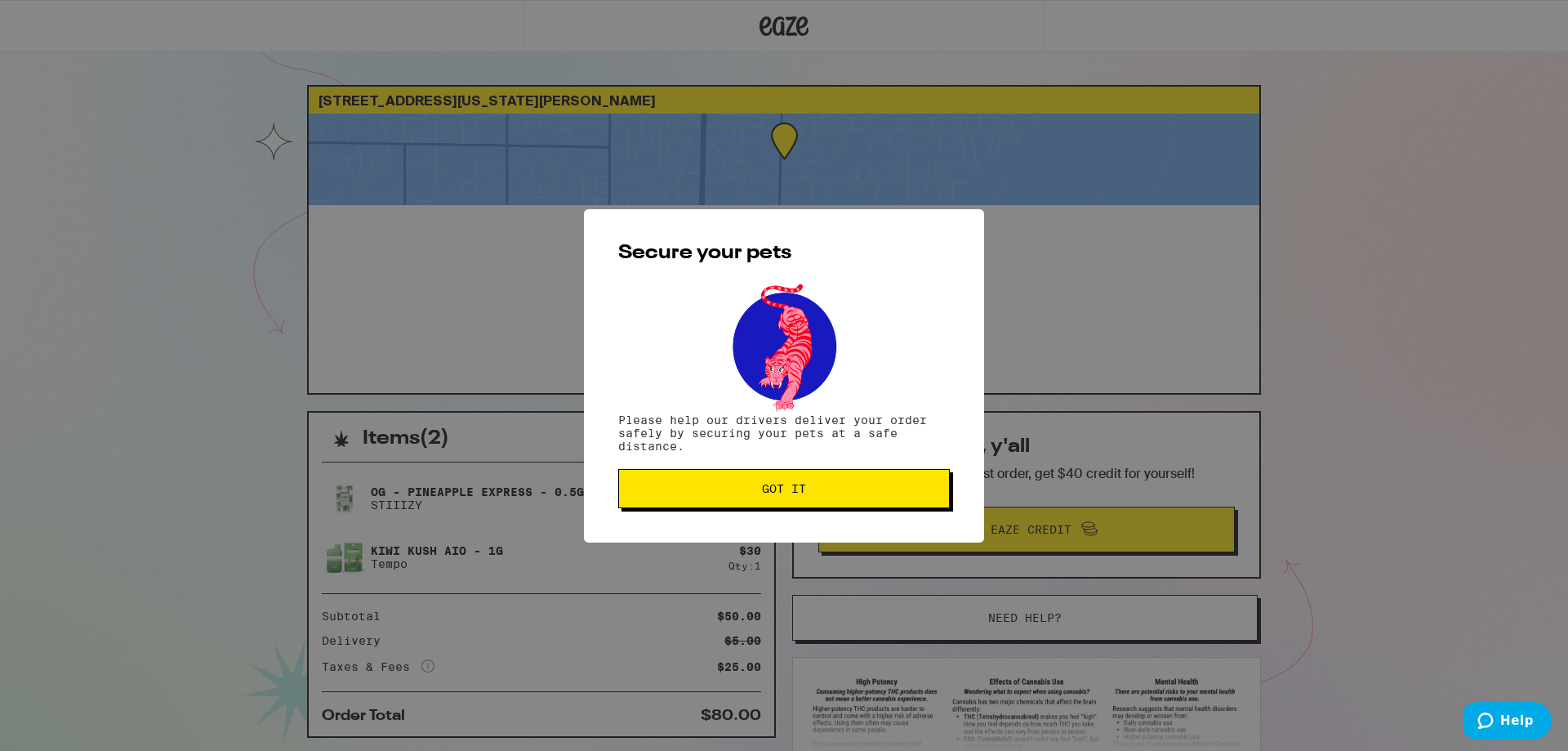
click at [872, 490] on span "Got it" at bounding box center [784, 489] width 304 height 11
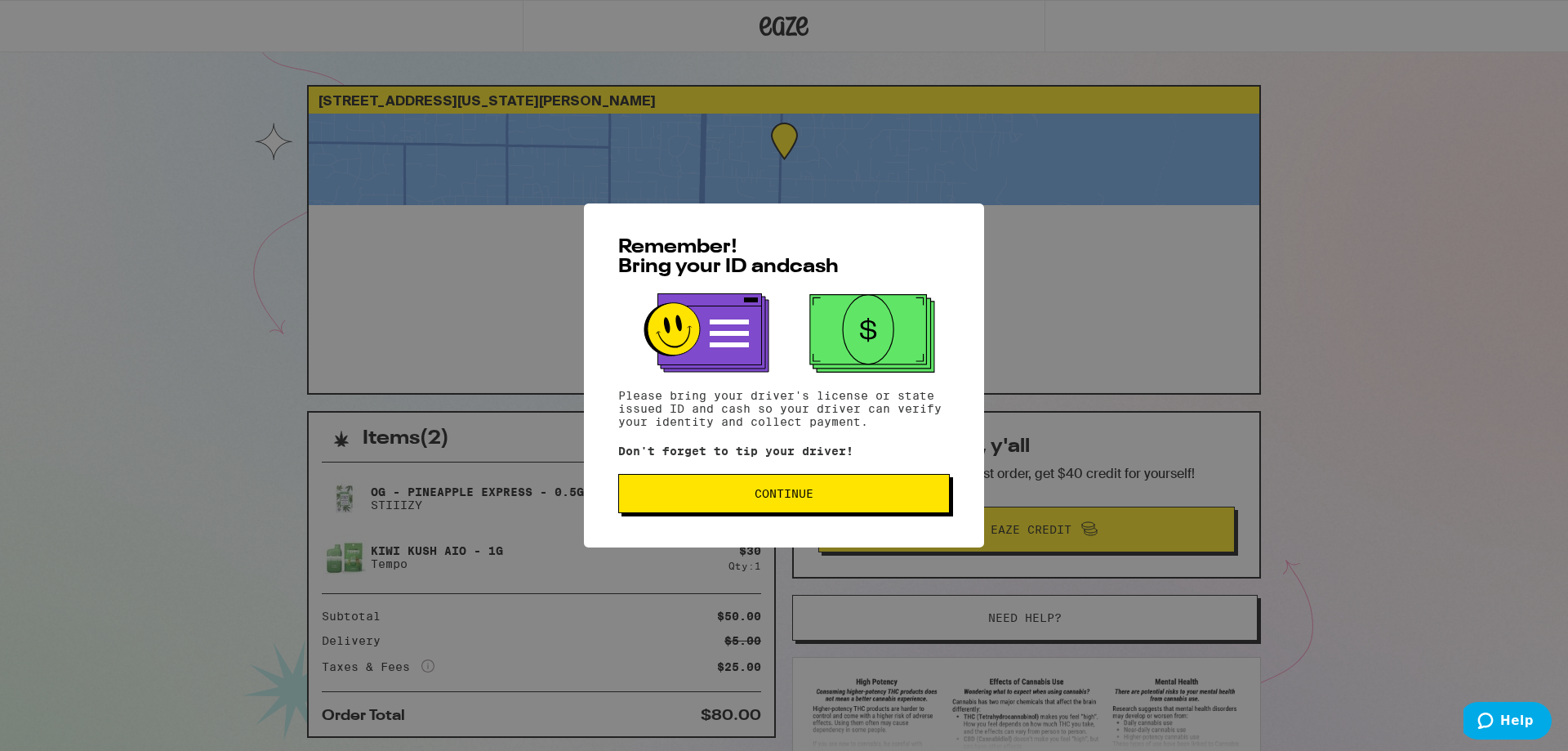
click at [858, 500] on span "Continue" at bounding box center [784, 494] width 304 height 11
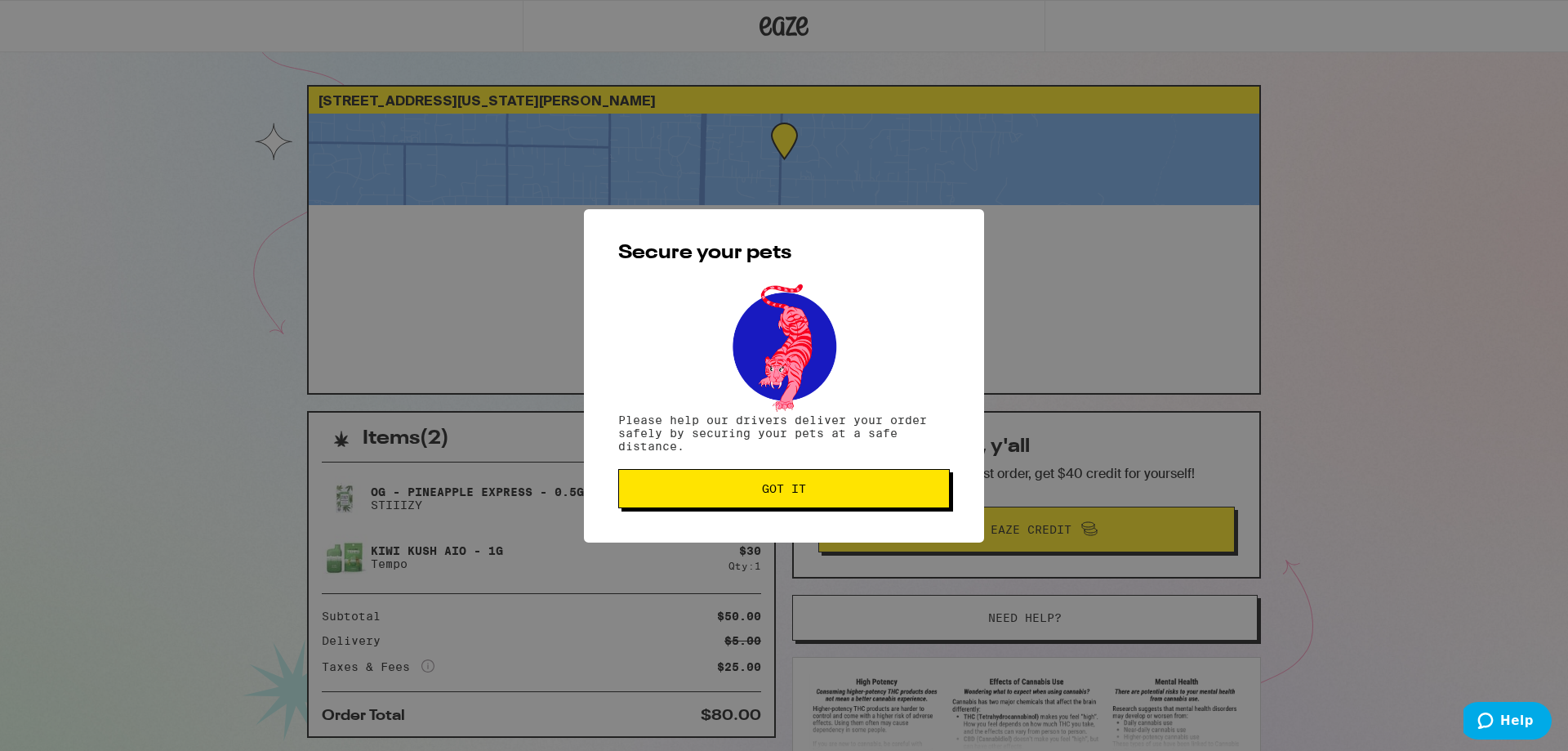
click at [873, 486] on span "Got it" at bounding box center [784, 489] width 304 height 11
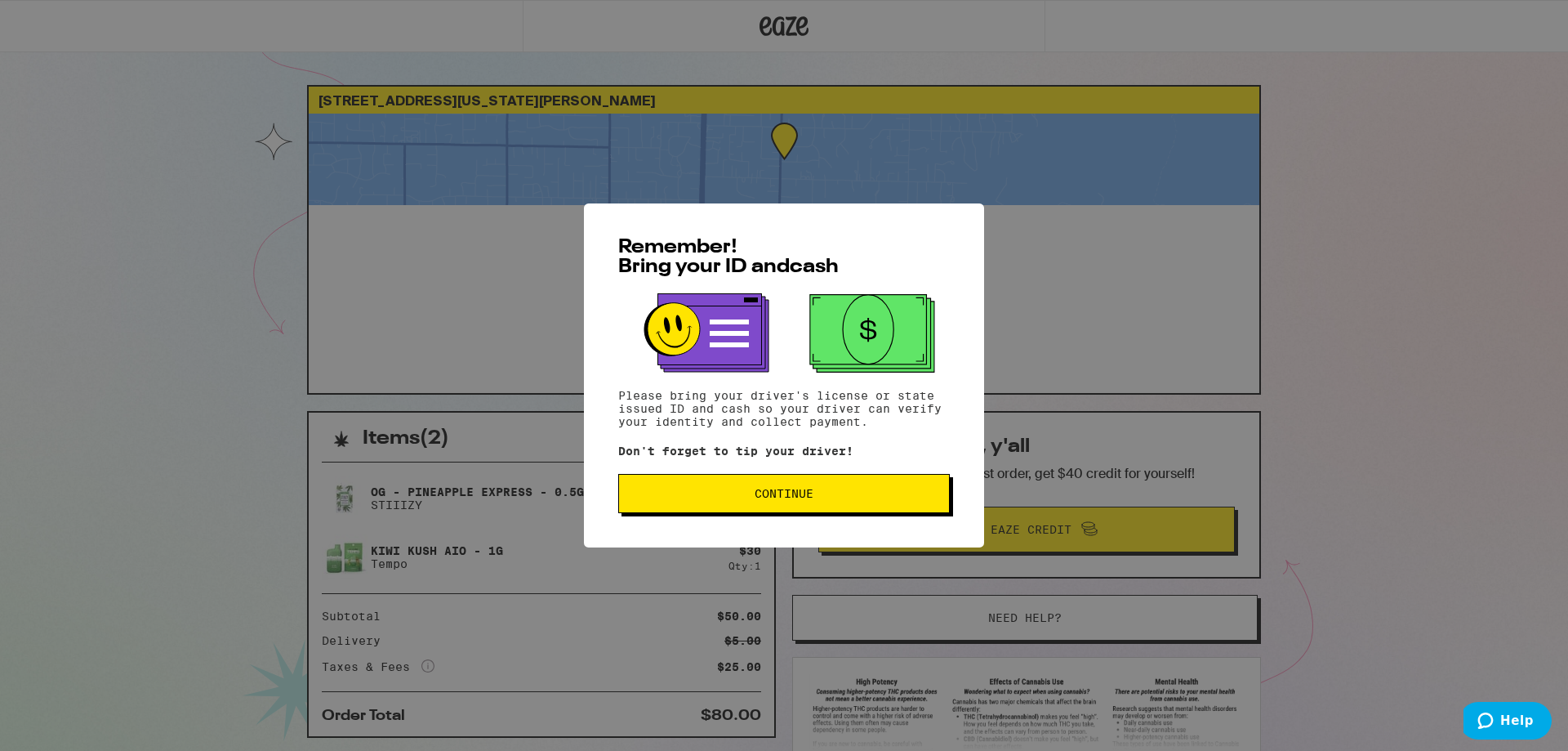
drag, startPoint x: 754, startPoint y: 501, endPoint x: 757, endPoint y: 511, distance: 10.4
click at [755, 509] on button "Continue" at bounding box center [784, 493] width 331 height 39
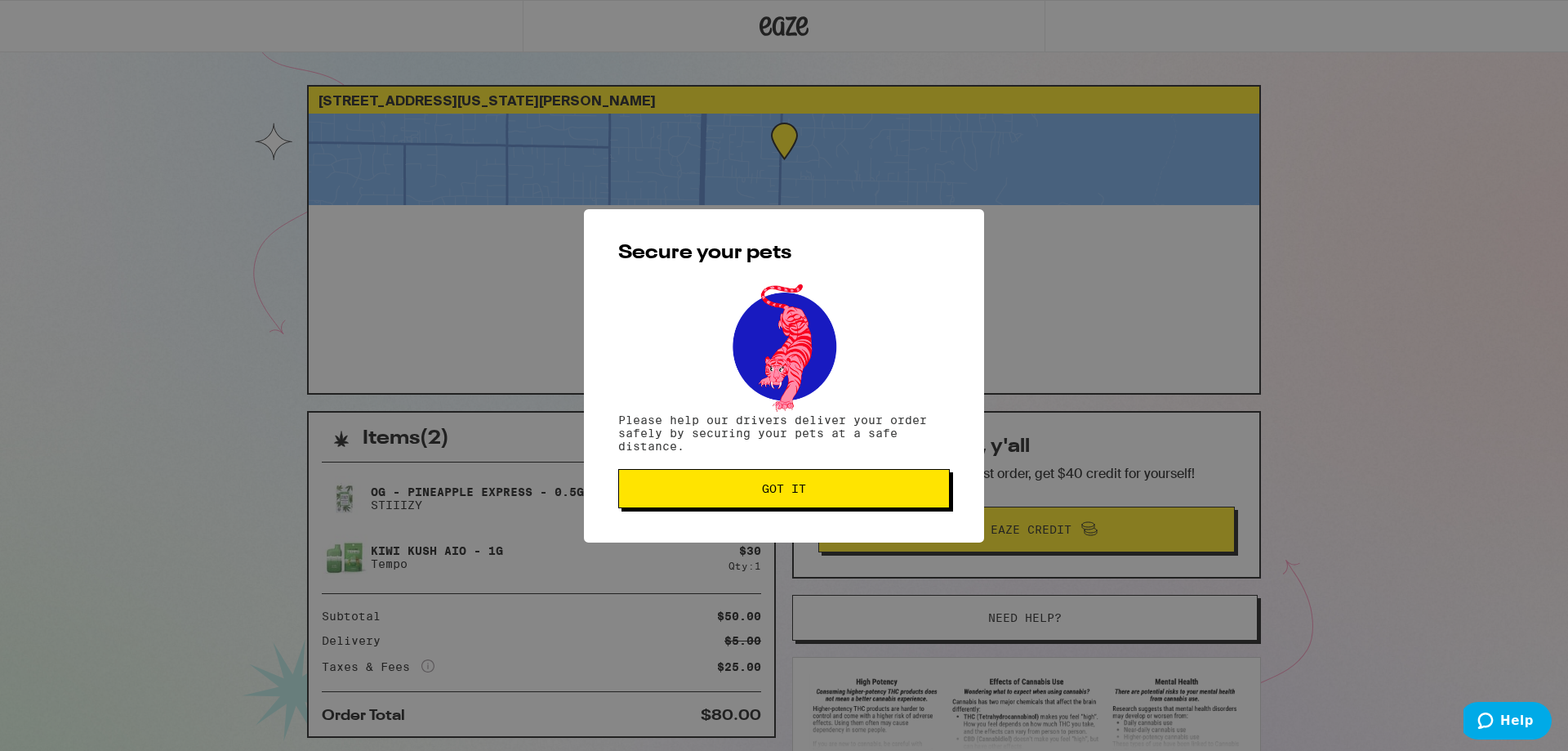
click at [768, 483] on span "Got it" at bounding box center [784, 489] width 44 height 11
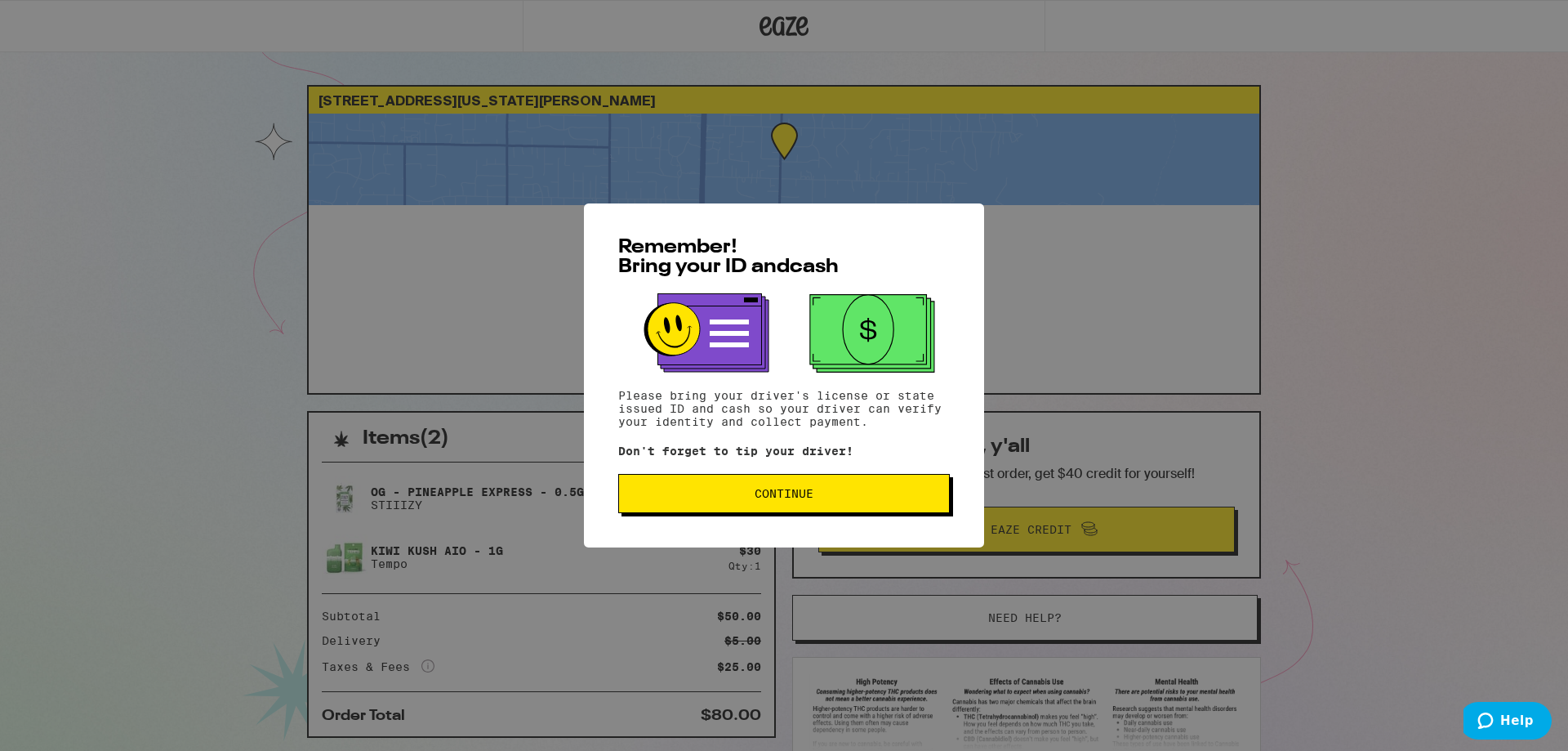
click at [754, 500] on span "Continue" at bounding box center [784, 494] width 304 height 11
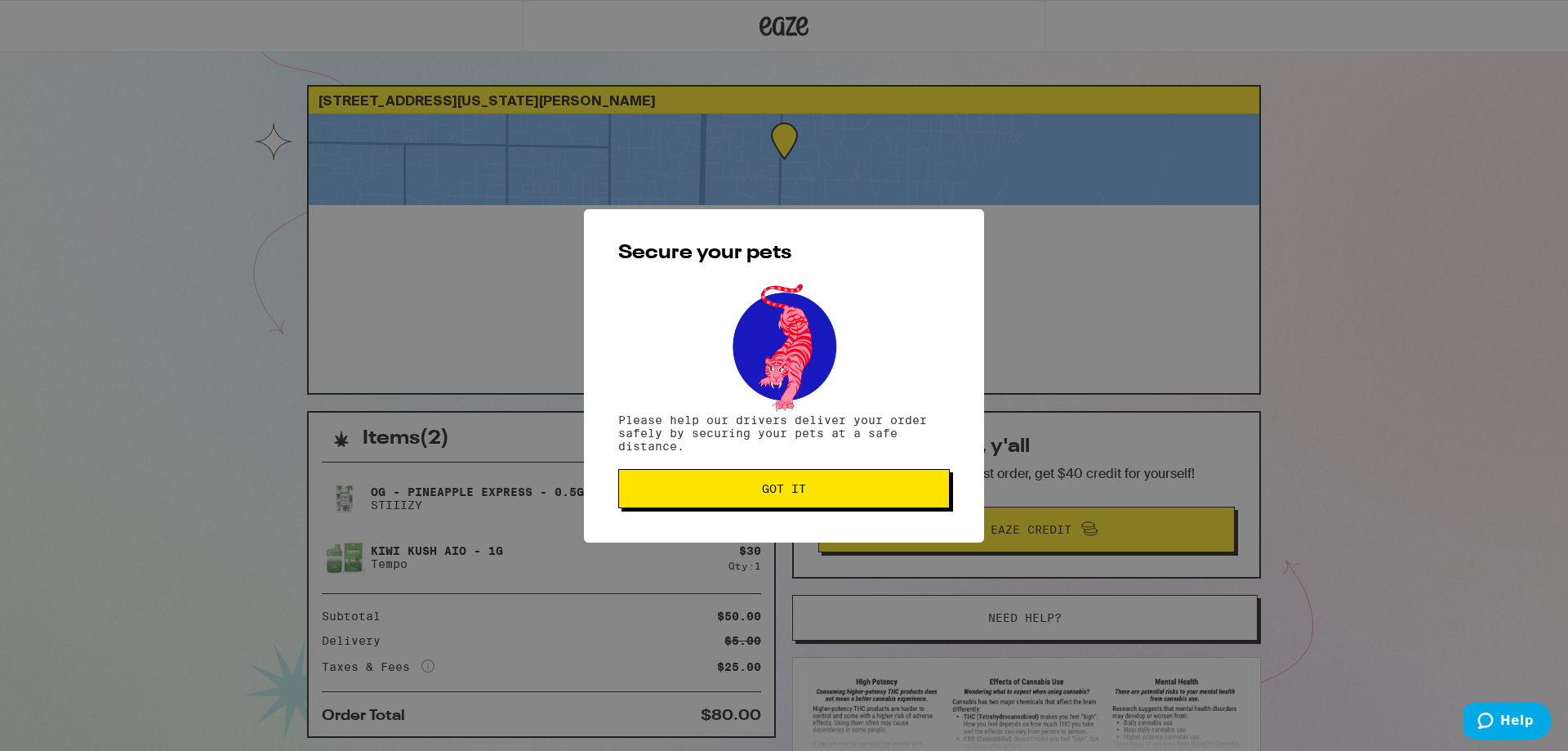
click at [772, 495] on span "Got it" at bounding box center [784, 489] width 44 height 11
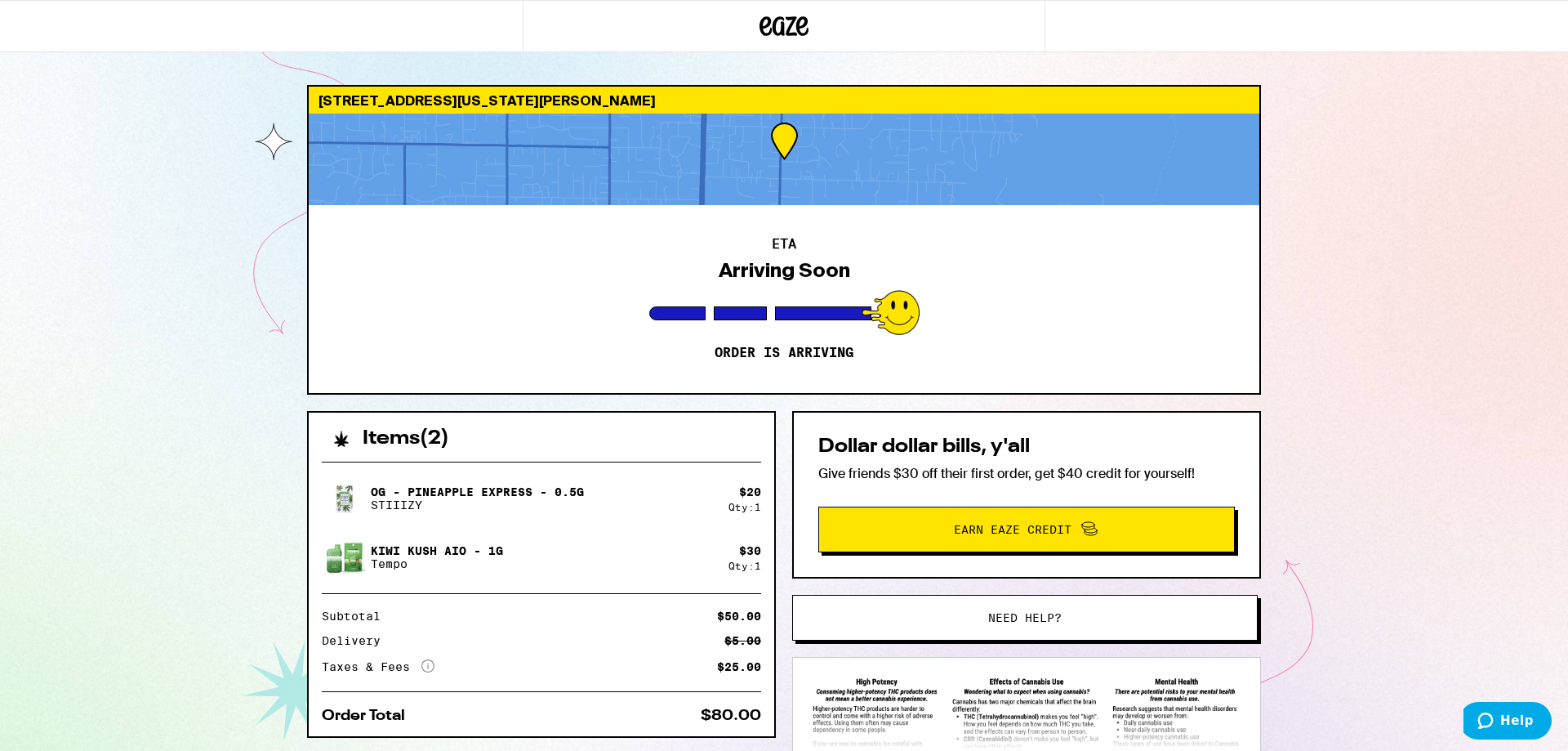
click at [961, 246] on div "ETA Arriving Soon Order is arriving" at bounding box center [784, 299] width 951 height 188
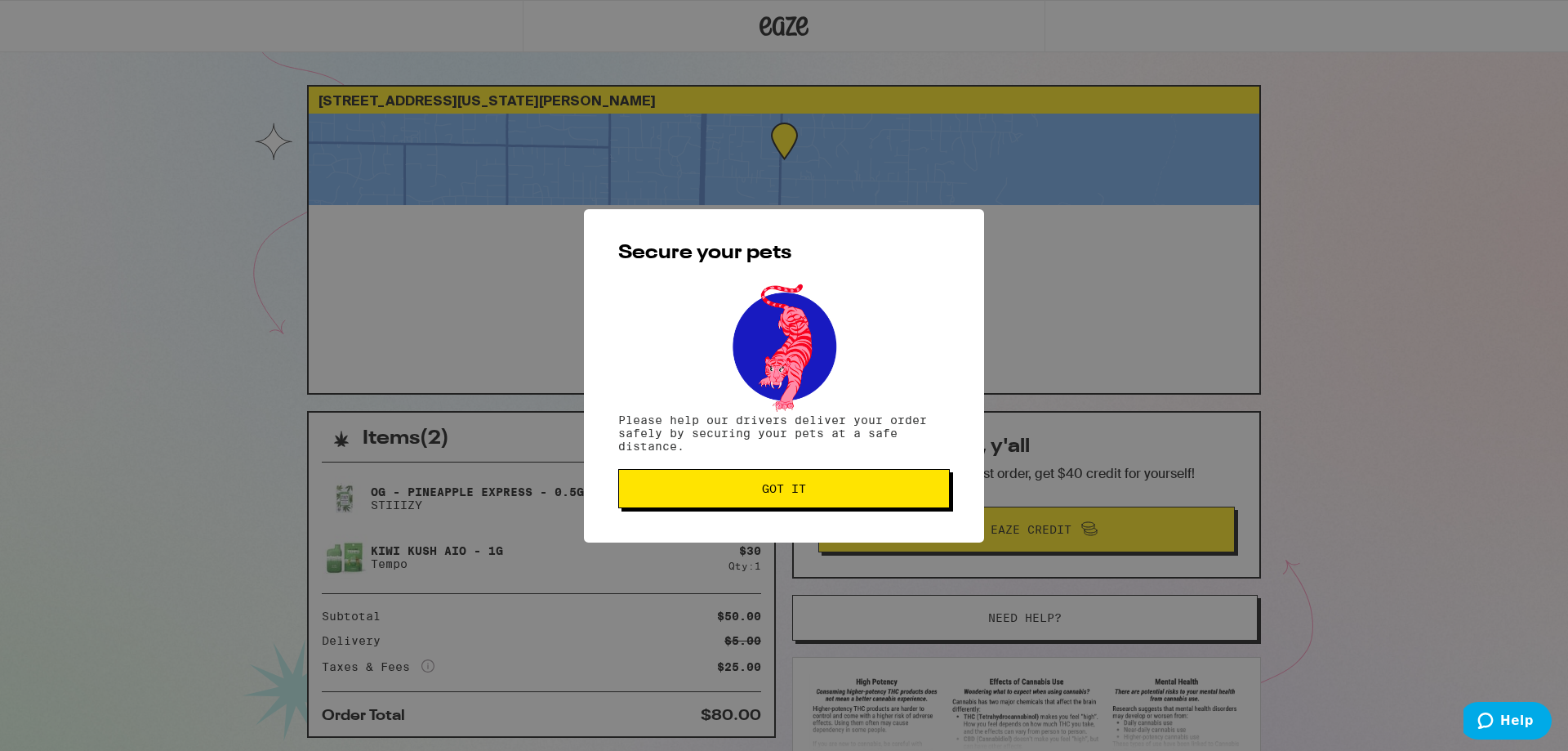
click at [854, 491] on span "Got it" at bounding box center [784, 489] width 304 height 11
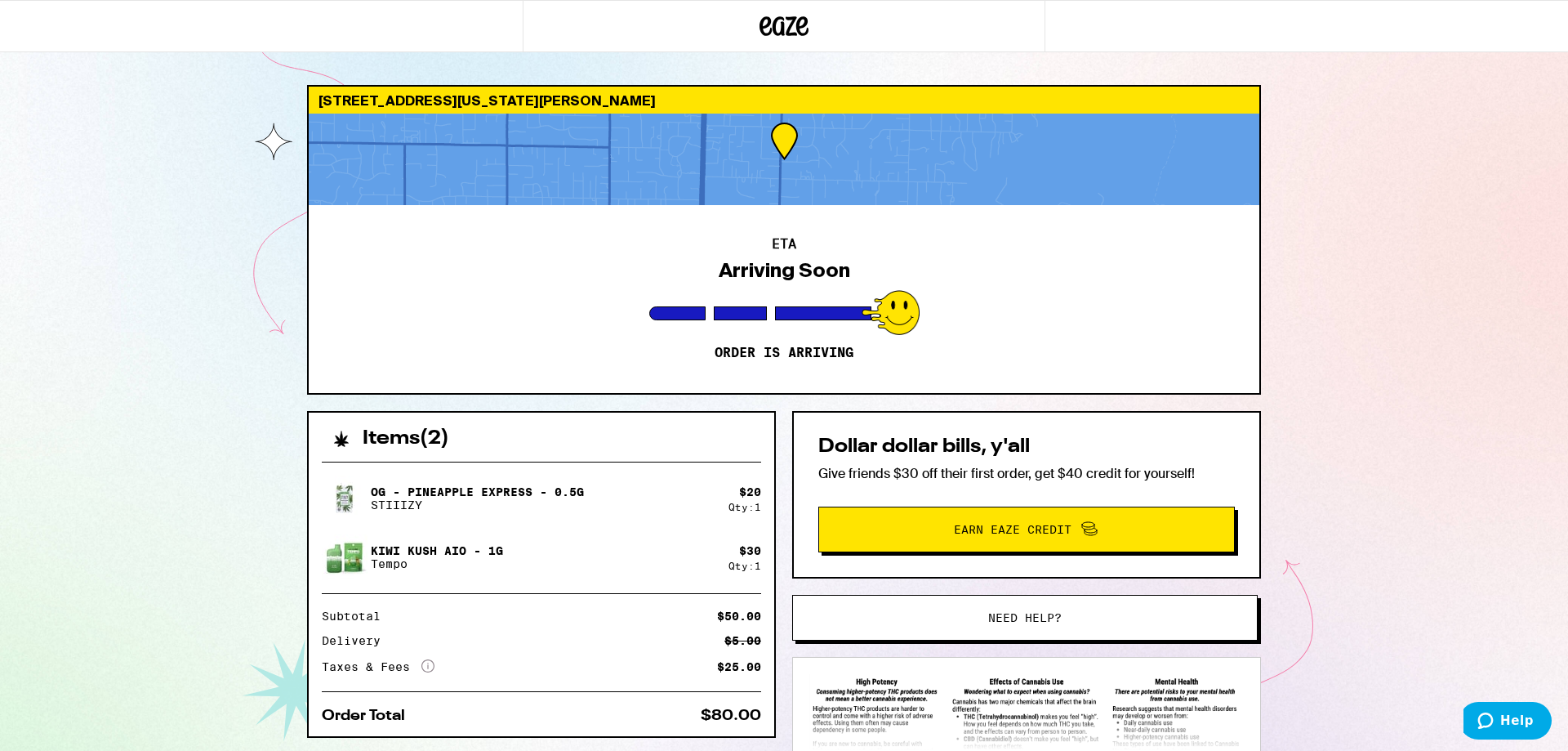
click at [935, 301] on div "ETA Arriving Soon Order is arriving" at bounding box center [784, 299] width 951 height 188
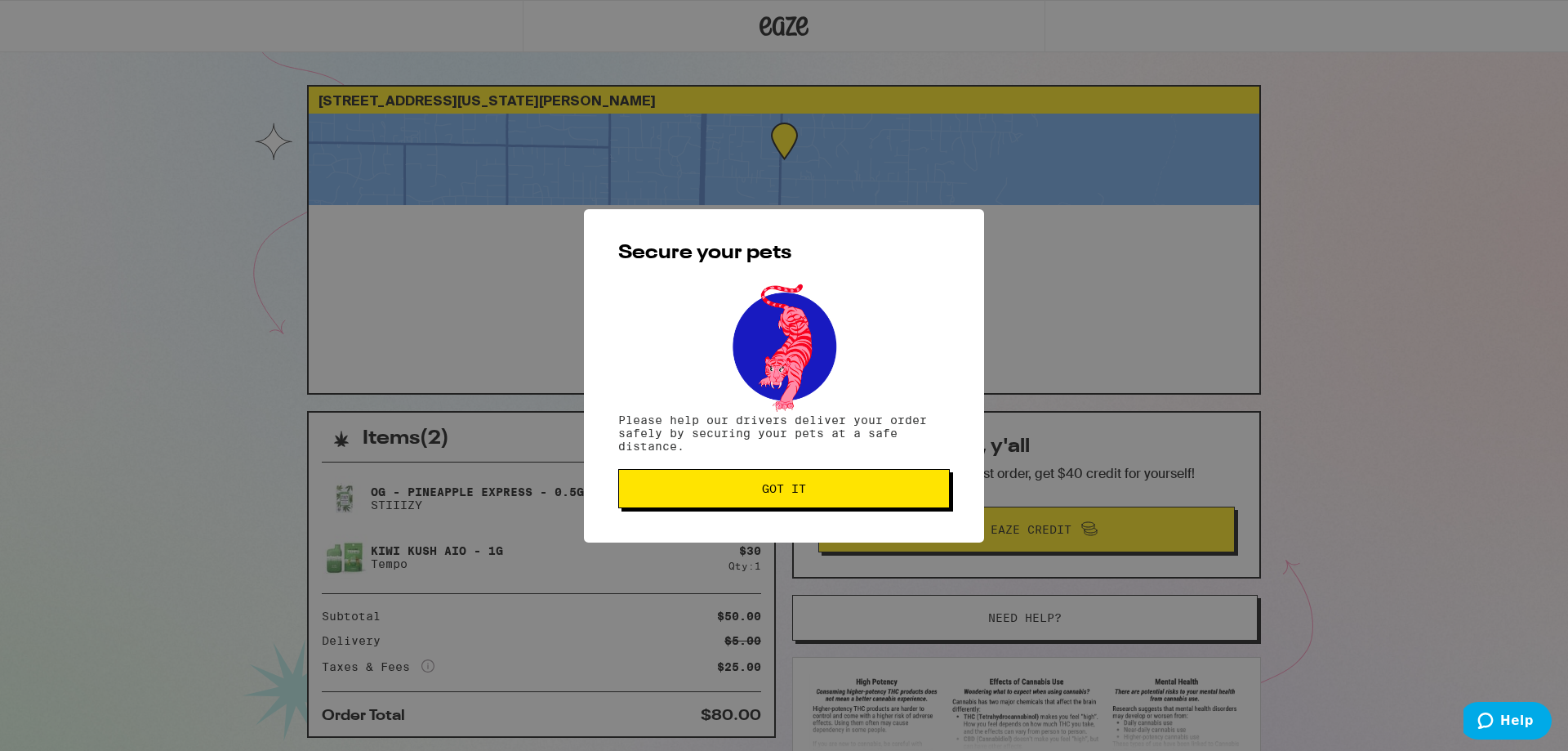
click at [827, 489] on span "Got it" at bounding box center [784, 489] width 304 height 11
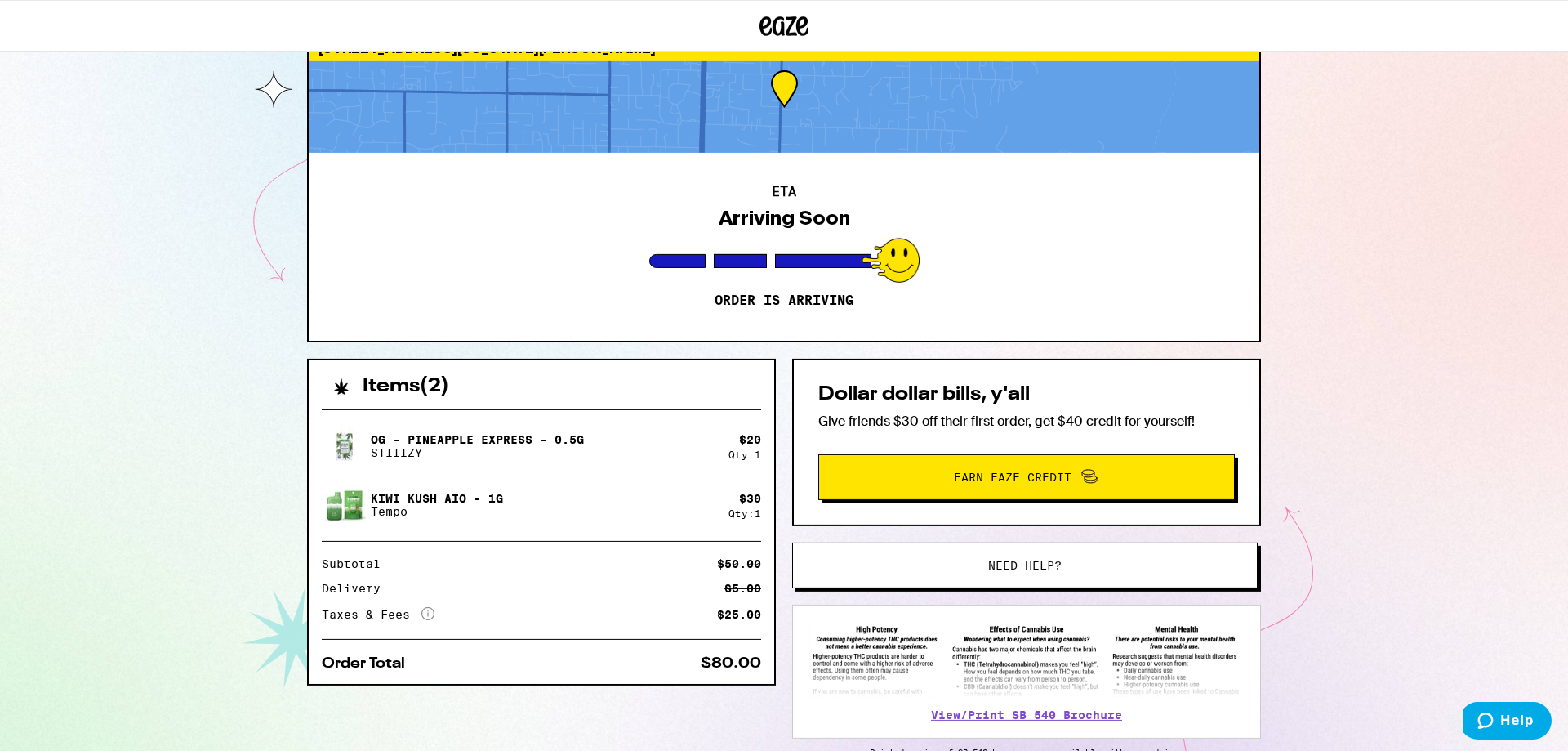
scroll to position [143, 0]
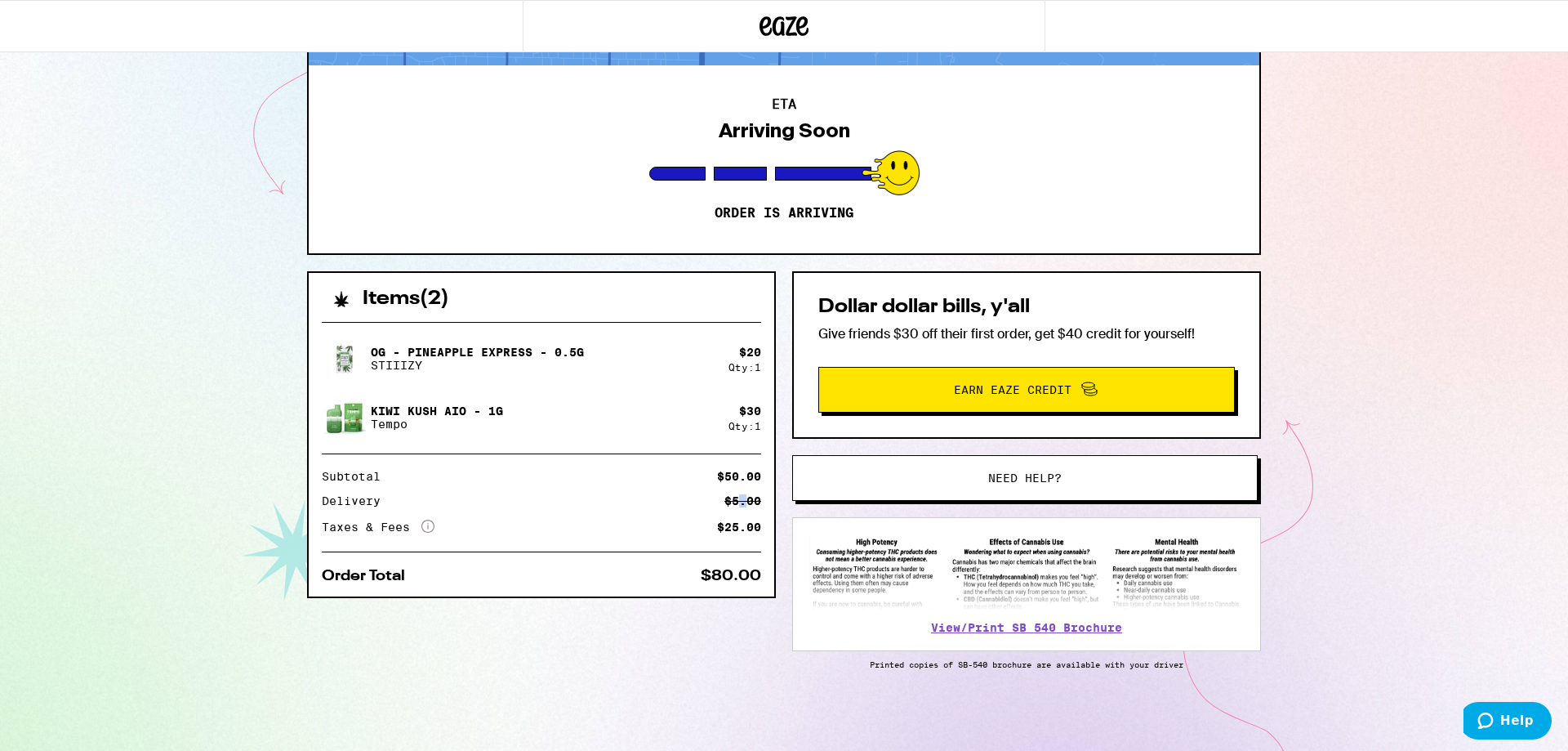
click at [744, 499] on div "$5.00" at bounding box center [743, 501] width 36 height 11
drag, startPoint x: 646, startPoint y: 463, endPoint x: 664, endPoint y: 480, distance: 24.8
click at [655, 472] on div "OG - Pineapple Express - 0.5g STIIIZY $ 20 Qty: 1 Kiwi Kush AIO - 1g Tempo $ 30…" at bounding box center [541, 452] width 466 height 288
click at [423, 525] on icon at bounding box center [428, 526] width 13 height 13
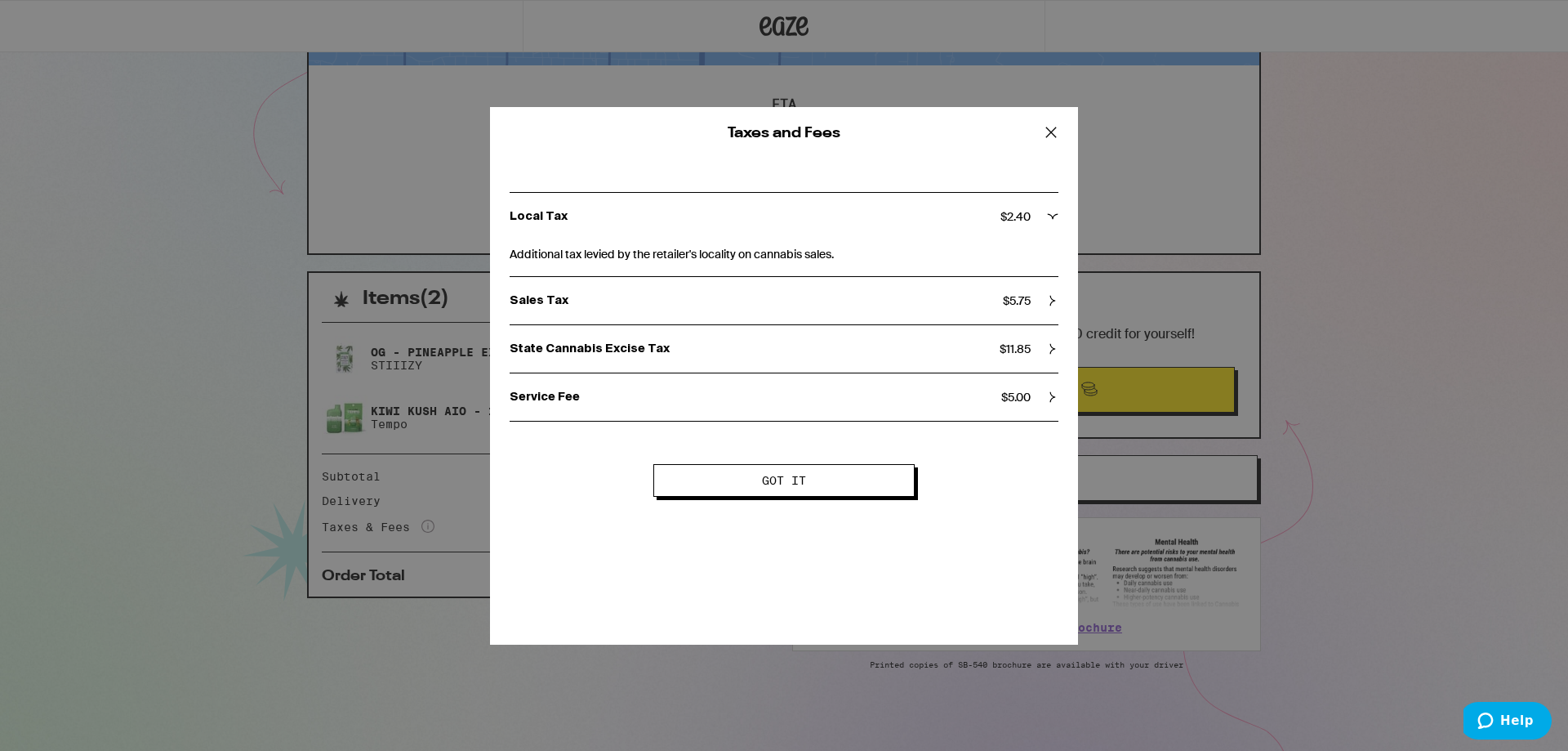
drag, startPoint x: 1460, startPoint y: 540, endPoint x: 1455, endPoint y: 605, distance: 65.2
click at [1455, 601] on div "Taxes and Fees Local Tax $ 2.40 Additional tax levied by the retailer's localit…" at bounding box center [784, 376] width 1568 height 751
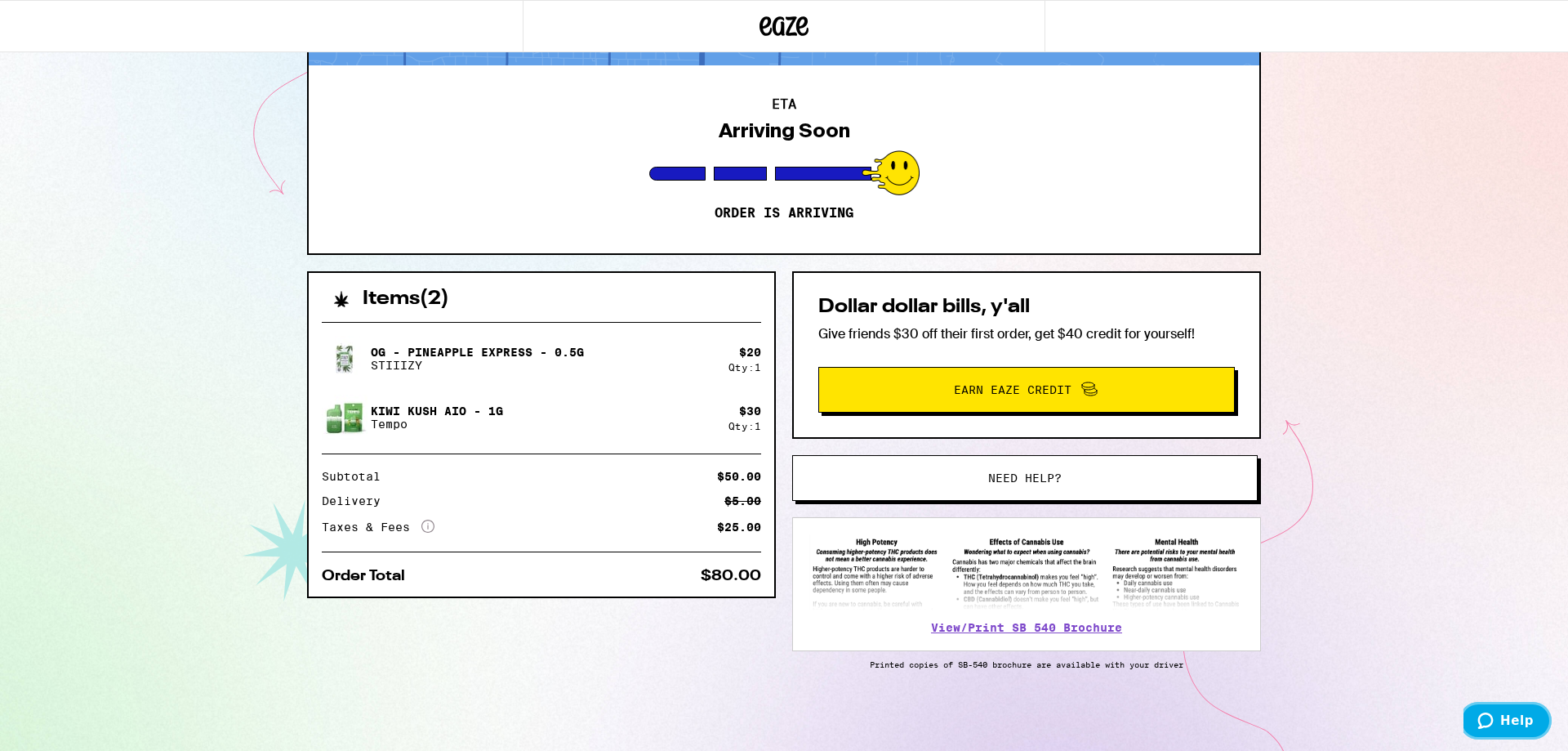
click at [1479, 726] on button "Help" at bounding box center [1506, 720] width 93 height 37
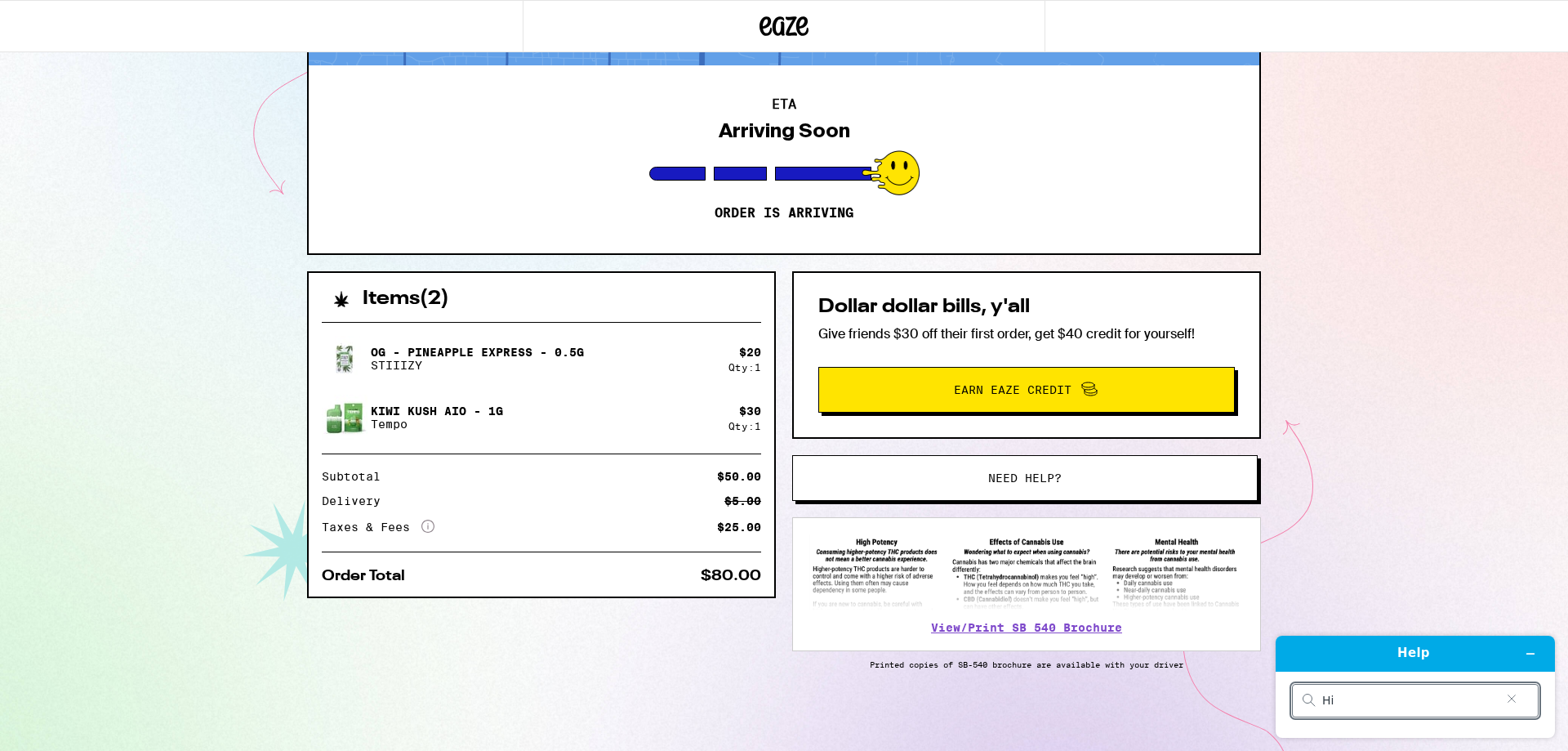
type input "H"
type input "Our driver and asked for the wrong amount"
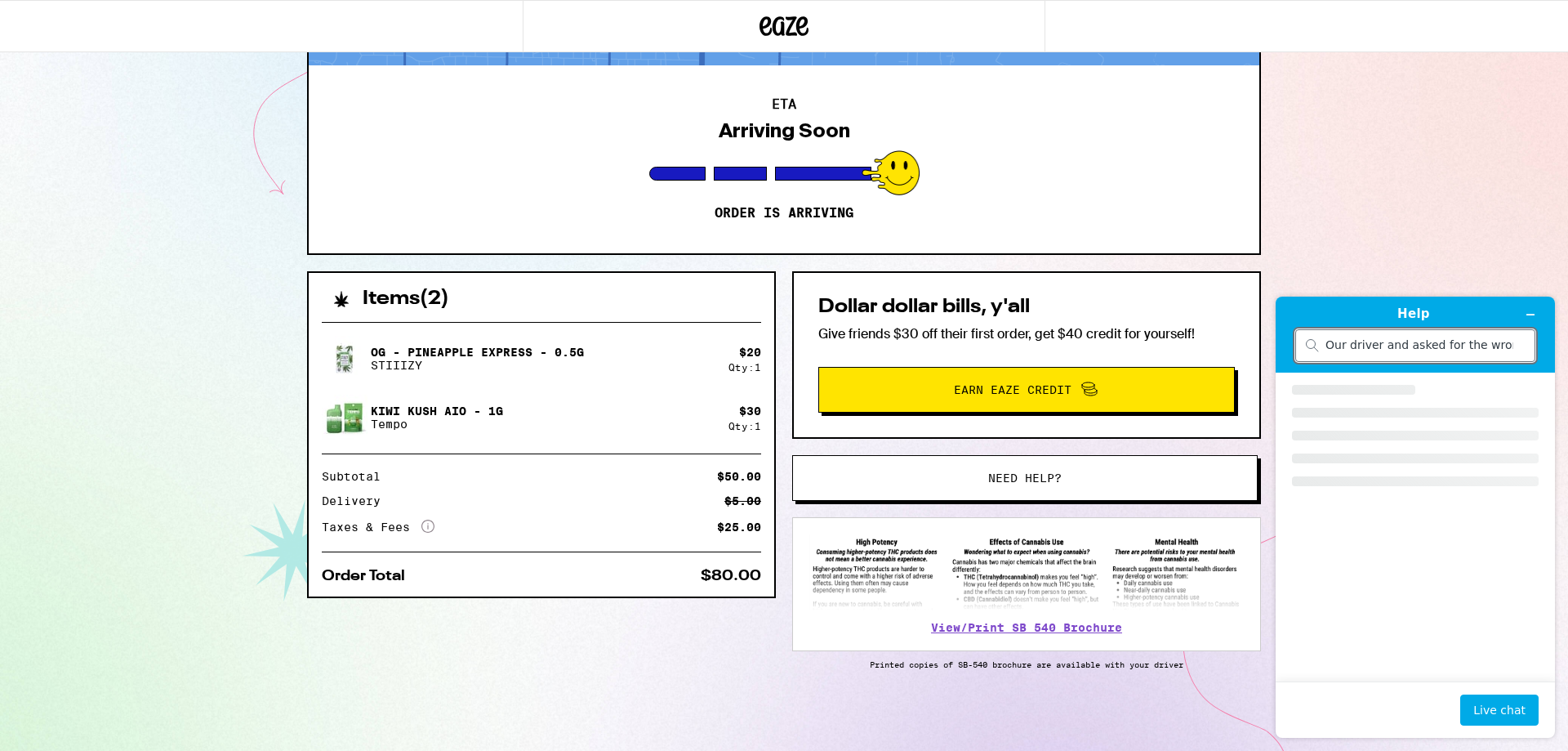
scroll to position [0, 32]
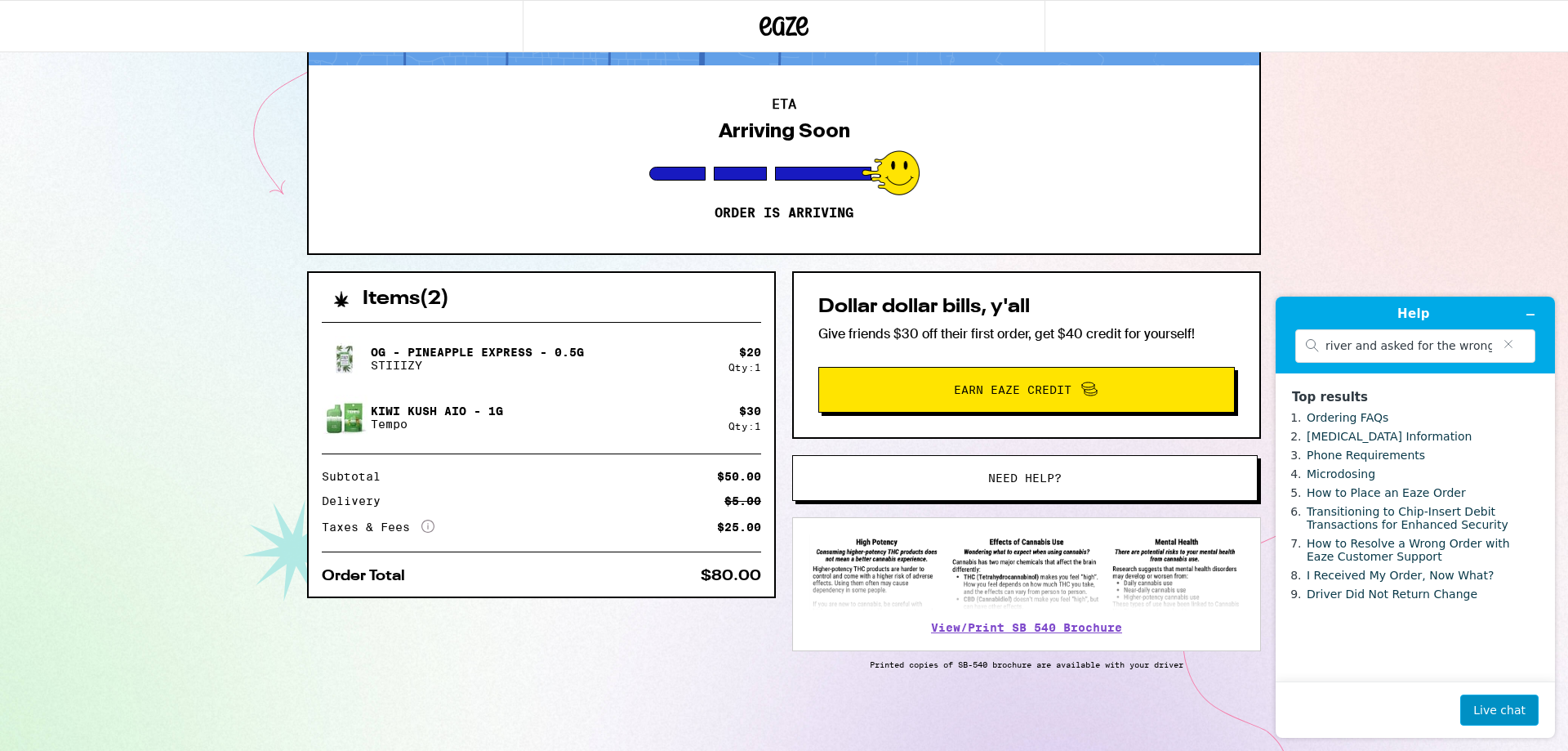
click at [1512, 705] on button "Live chat" at bounding box center [1500, 710] width 78 height 32
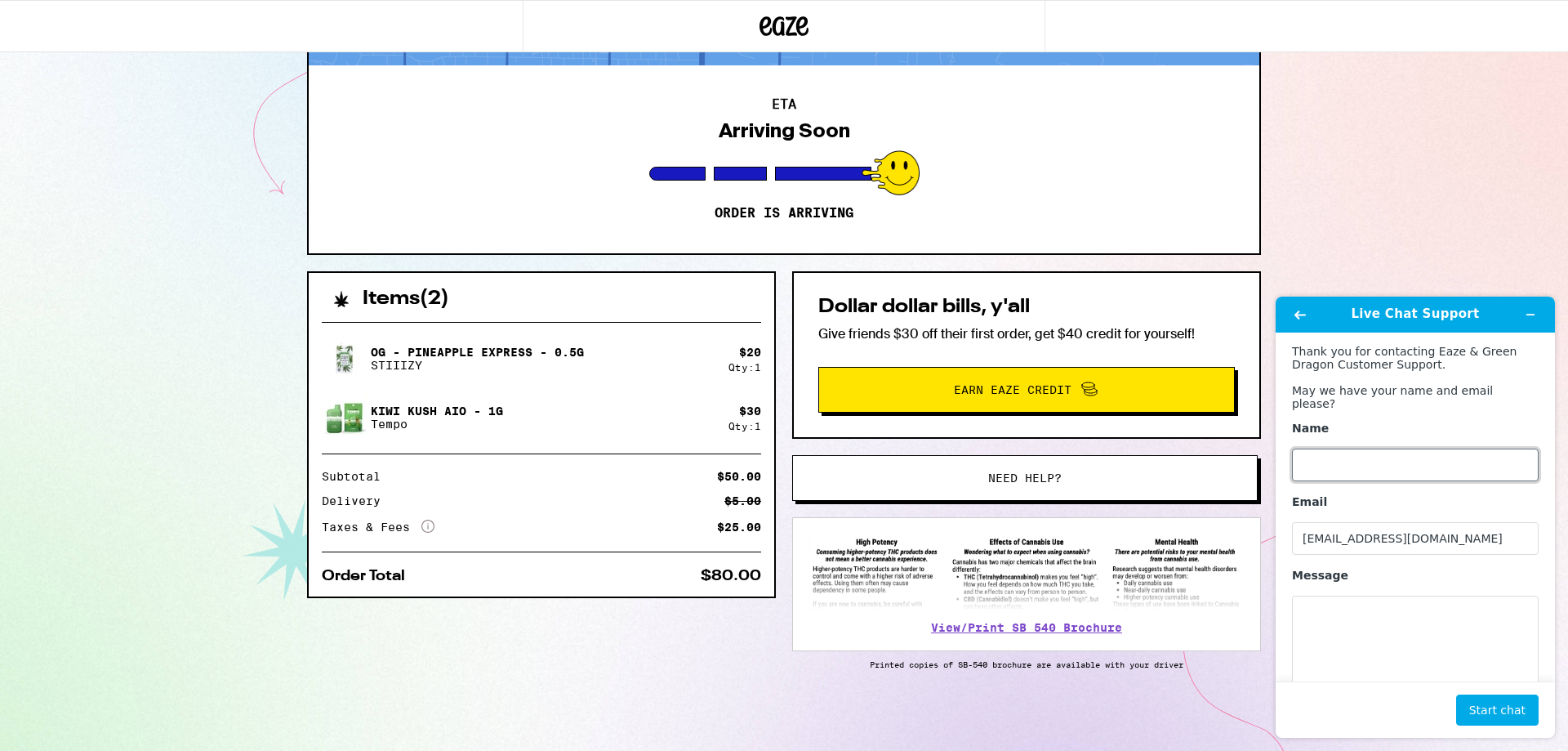
click at [1364, 478] on input "Name" at bounding box center [1415, 465] width 246 height 32
type input "David"
click at [1456, 695] on button "Start chat" at bounding box center [1497, 710] width 82 height 32
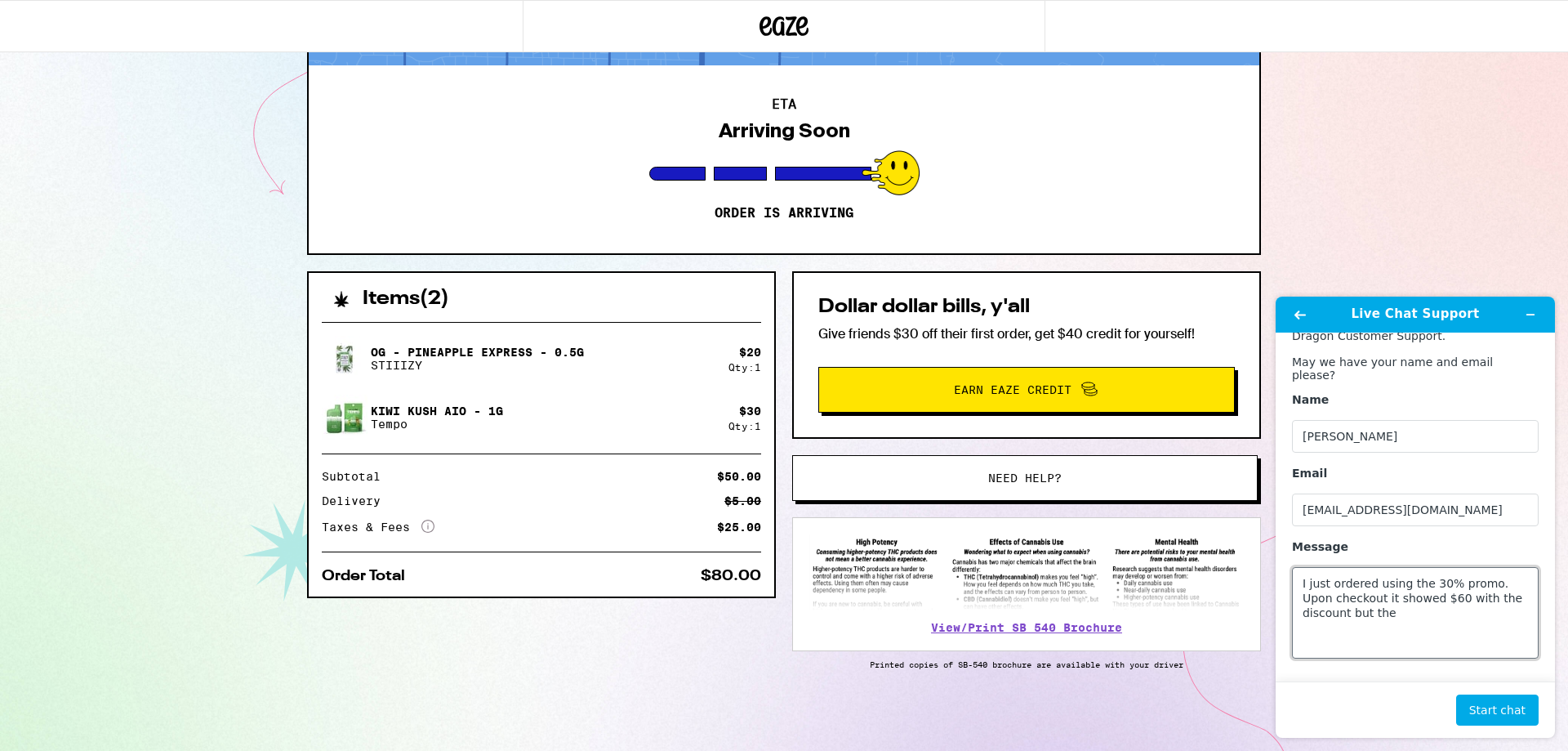
scroll to position [195, 0]
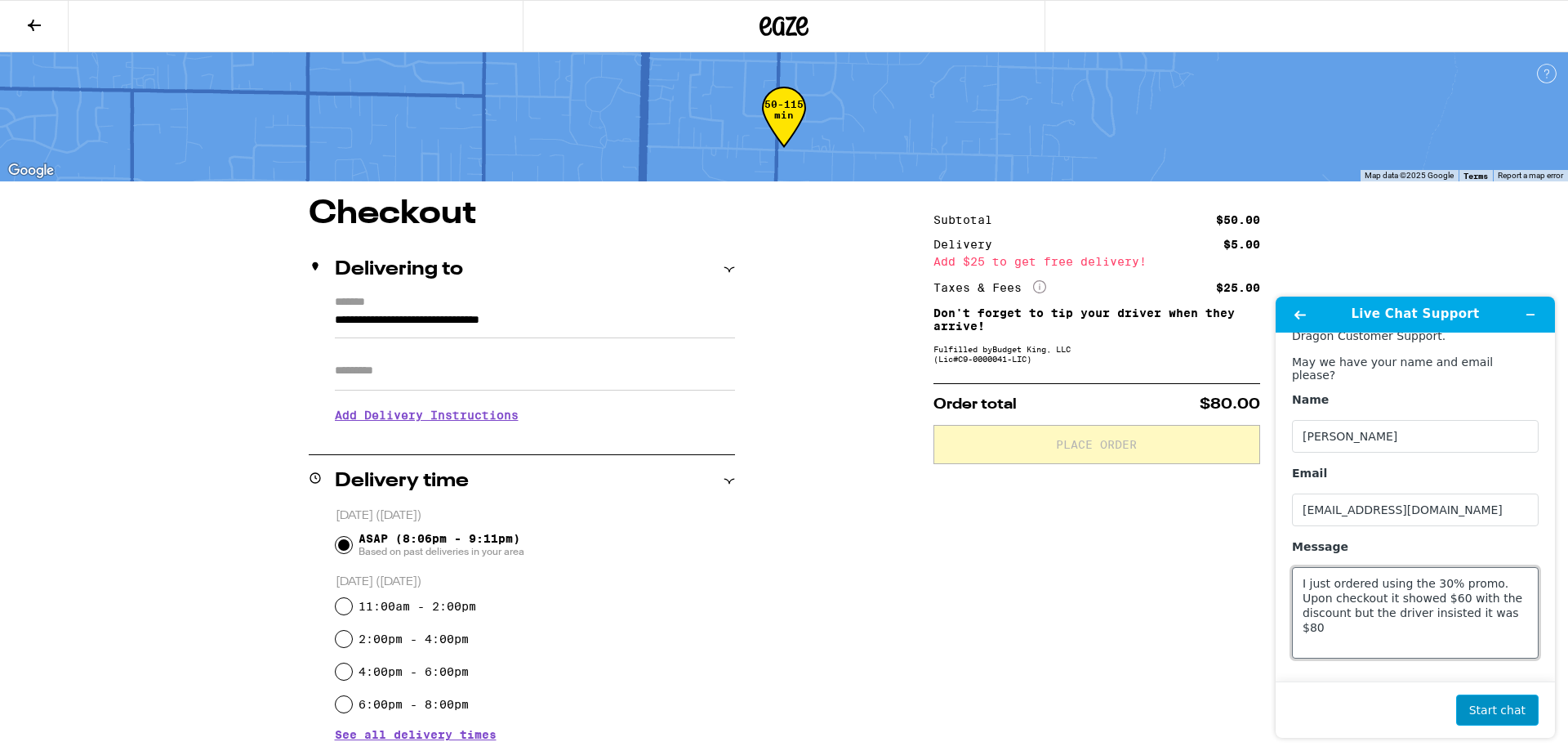
type textarea "I just ordered using the 30% promo. Upon checkout it showed $60 with the discou…"
click at [1494, 704] on button "Start chat" at bounding box center [1497, 710] width 82 height 32
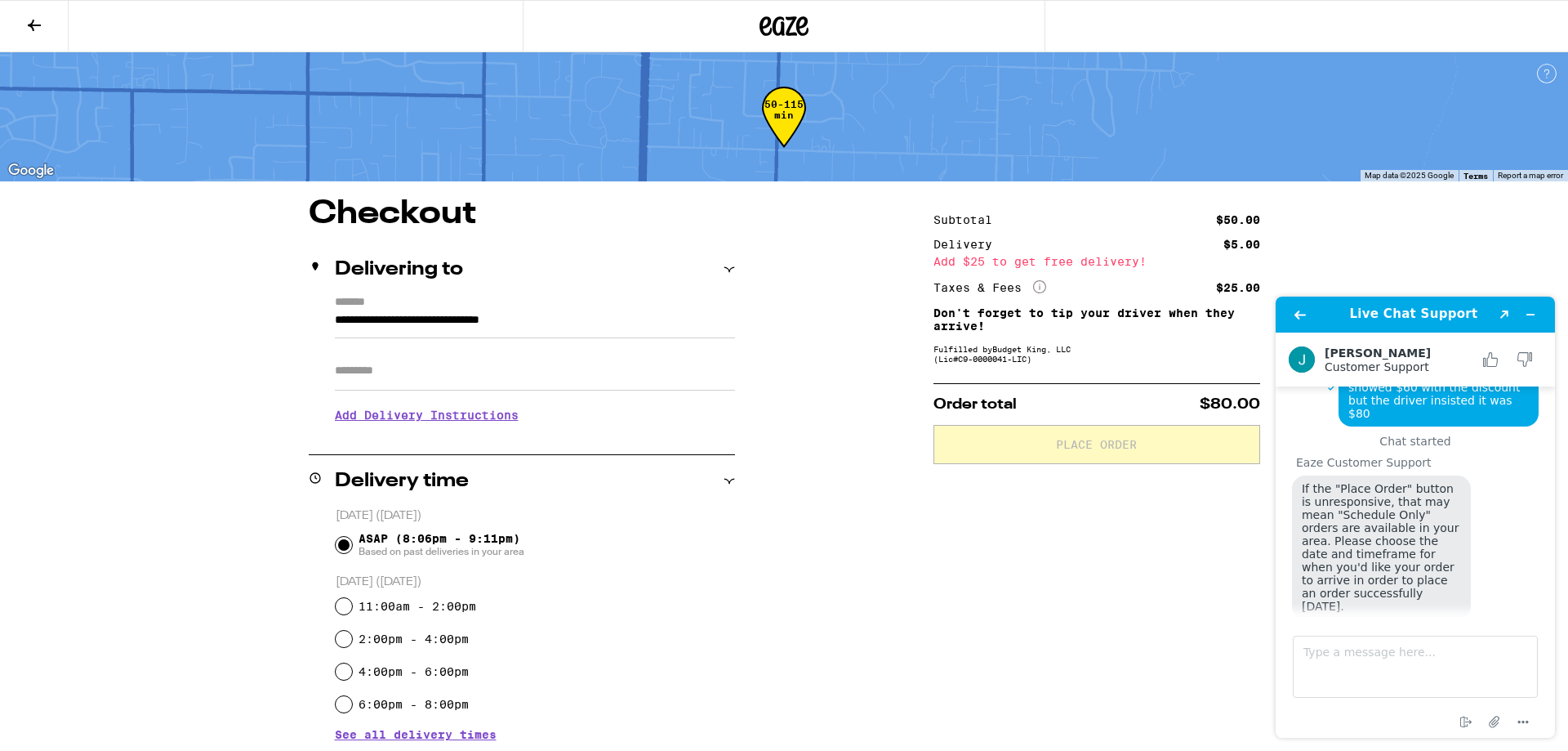
scroll to position [160, 0]
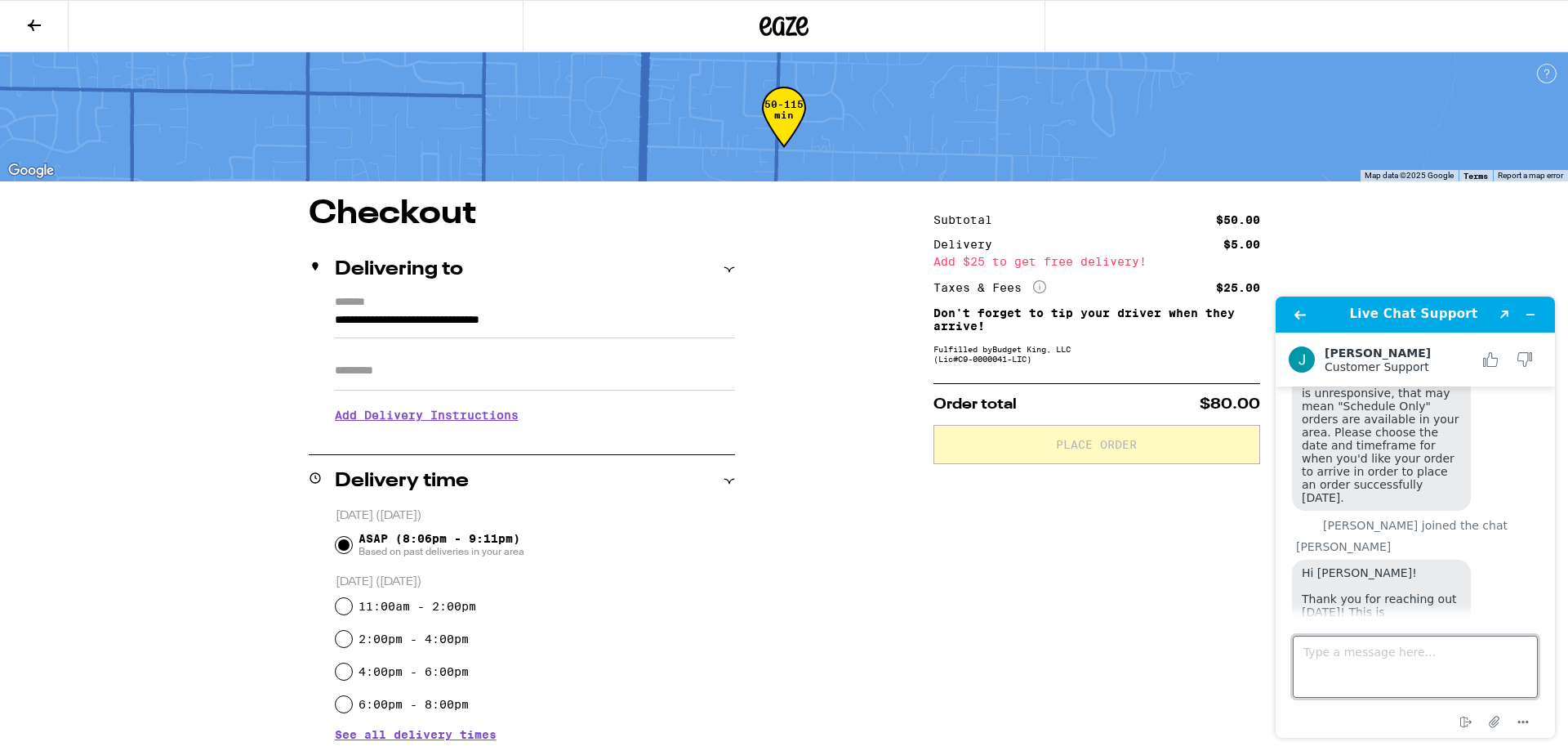
click at [1458, 672] on textarea "Type a message here..." at bounding box center [1415, 667] width 245 height 62
type textarea "I appreciate it"
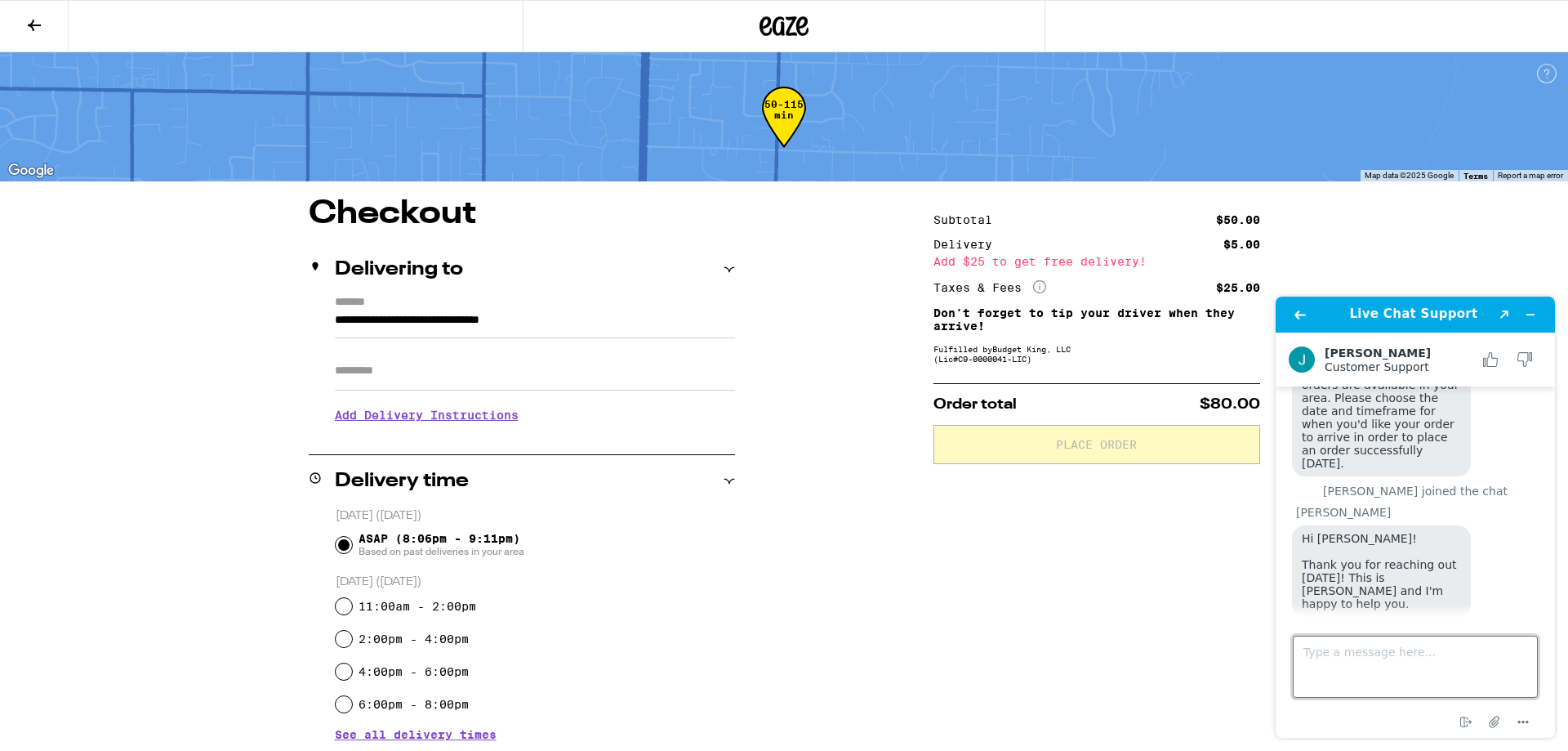
scroll to position [279, 0]
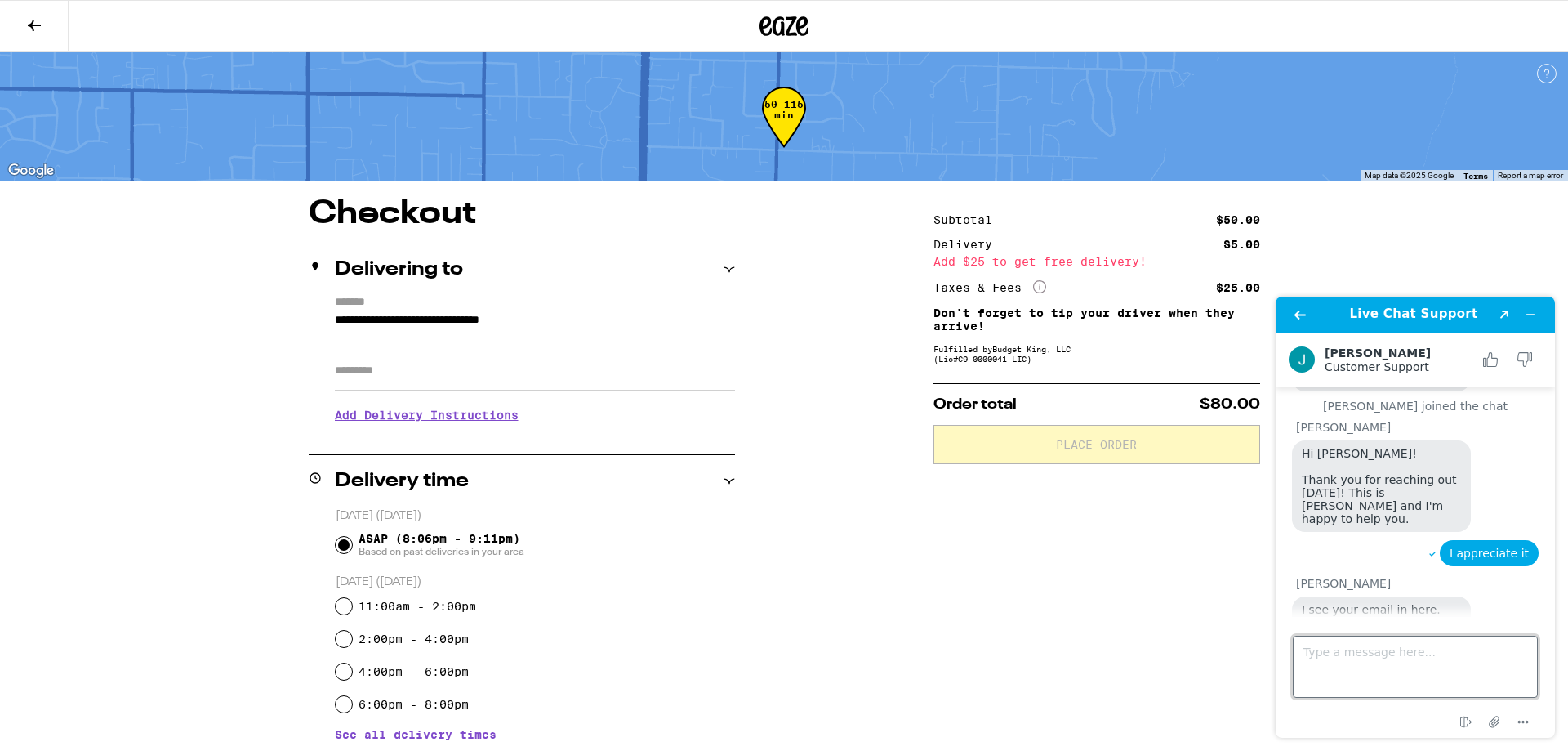
click at [1425, 660] on textarea "Type a message here..." at bounding box center [1415, 667] width 245 height 62
type textarea "D"
type textarea "Sounds good"
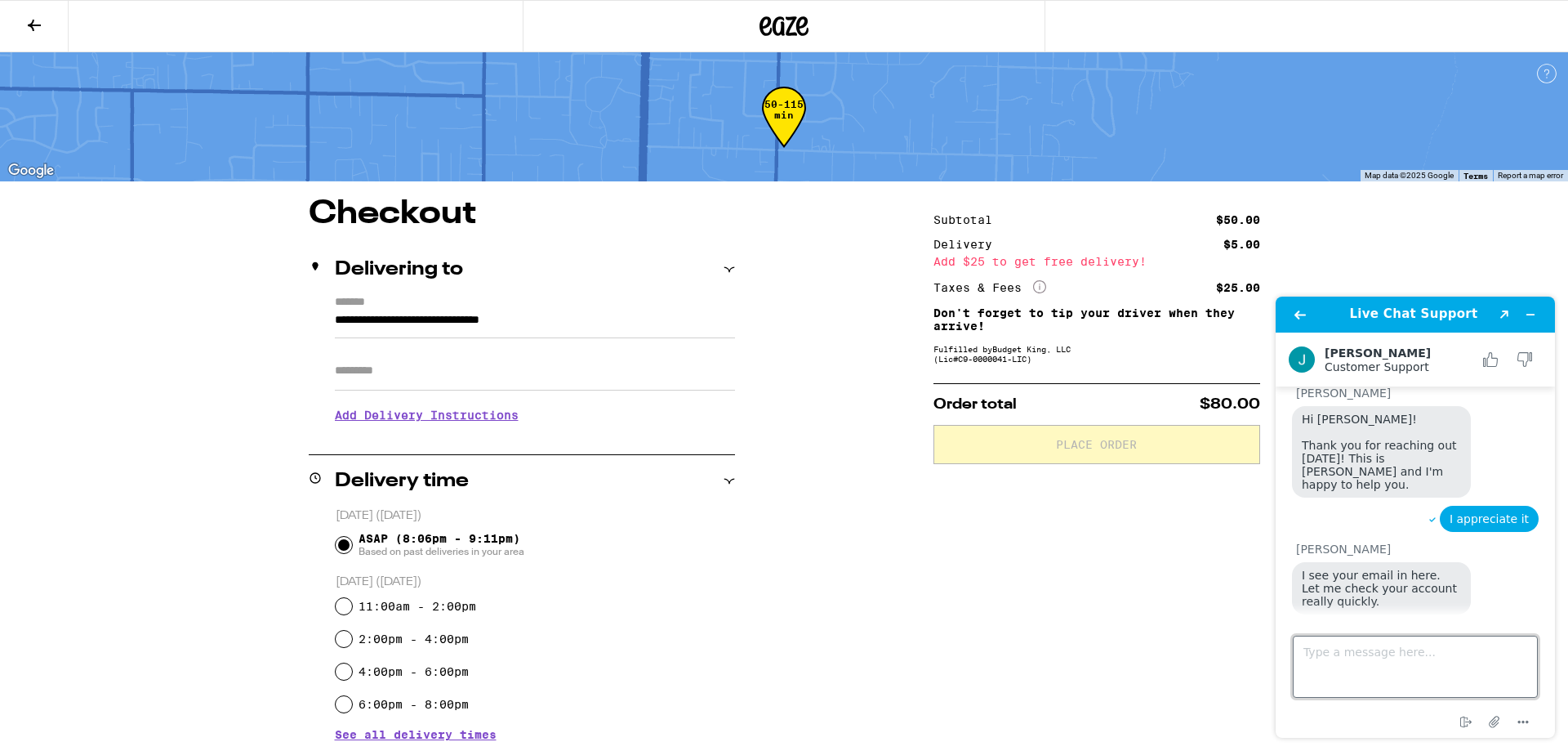
click at [1412, 657] on textarea "Type a message here..." at bounding box center [1415, 667] width 245 height 62
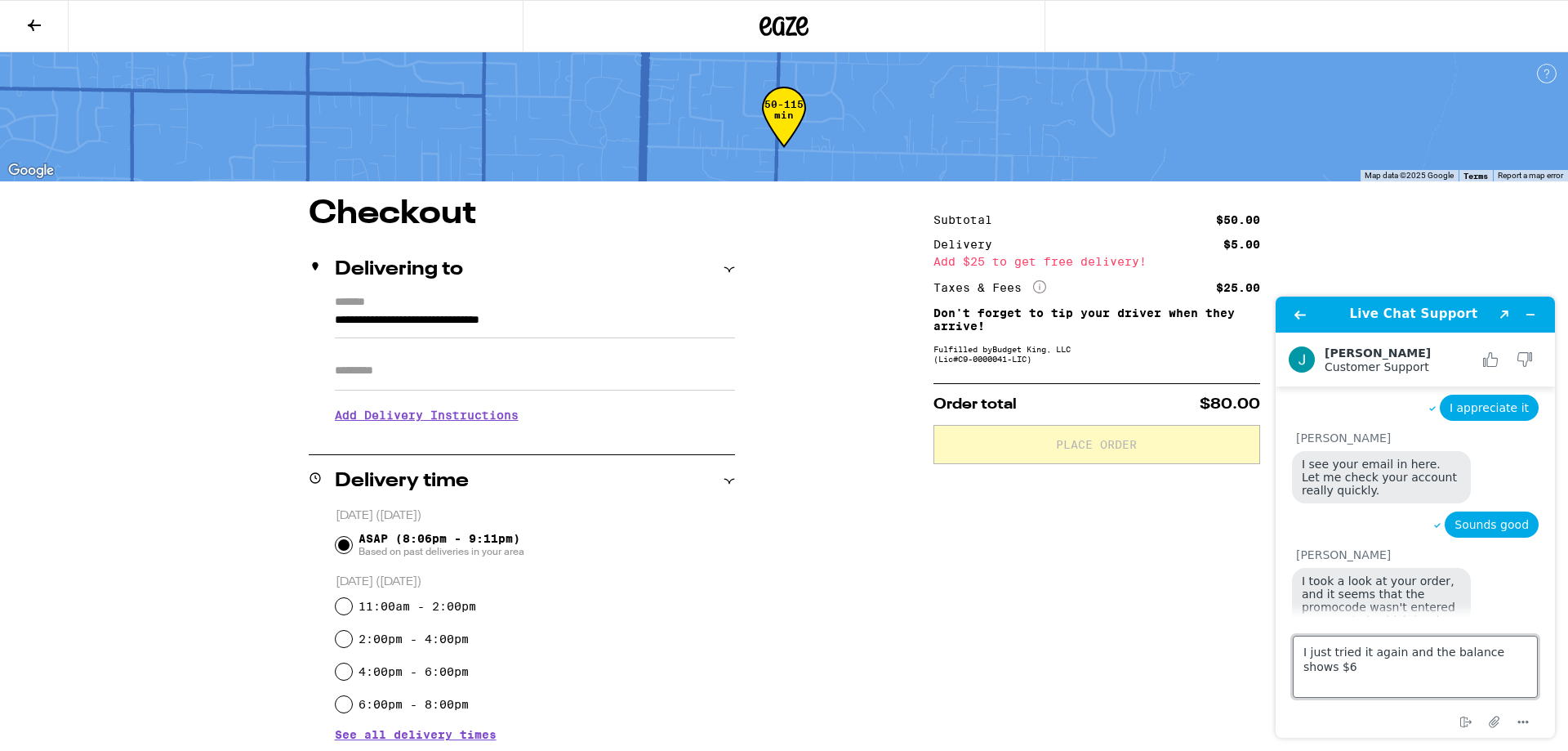
type textarea "I just tried it again and the balance shows $60"
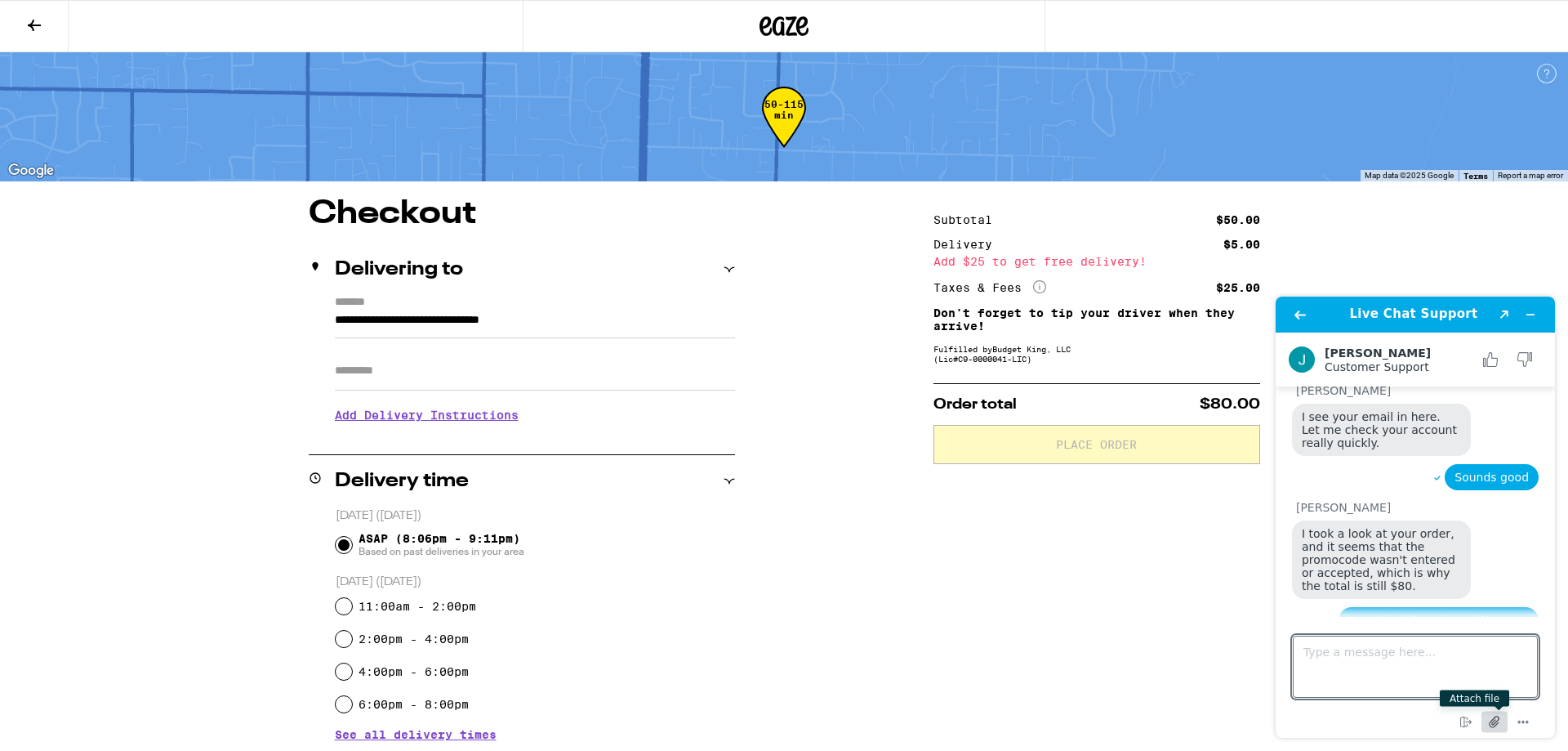
click at [1493, 727] on icon "Attach file" at bounding box center [1495, 722] width 31 height 31
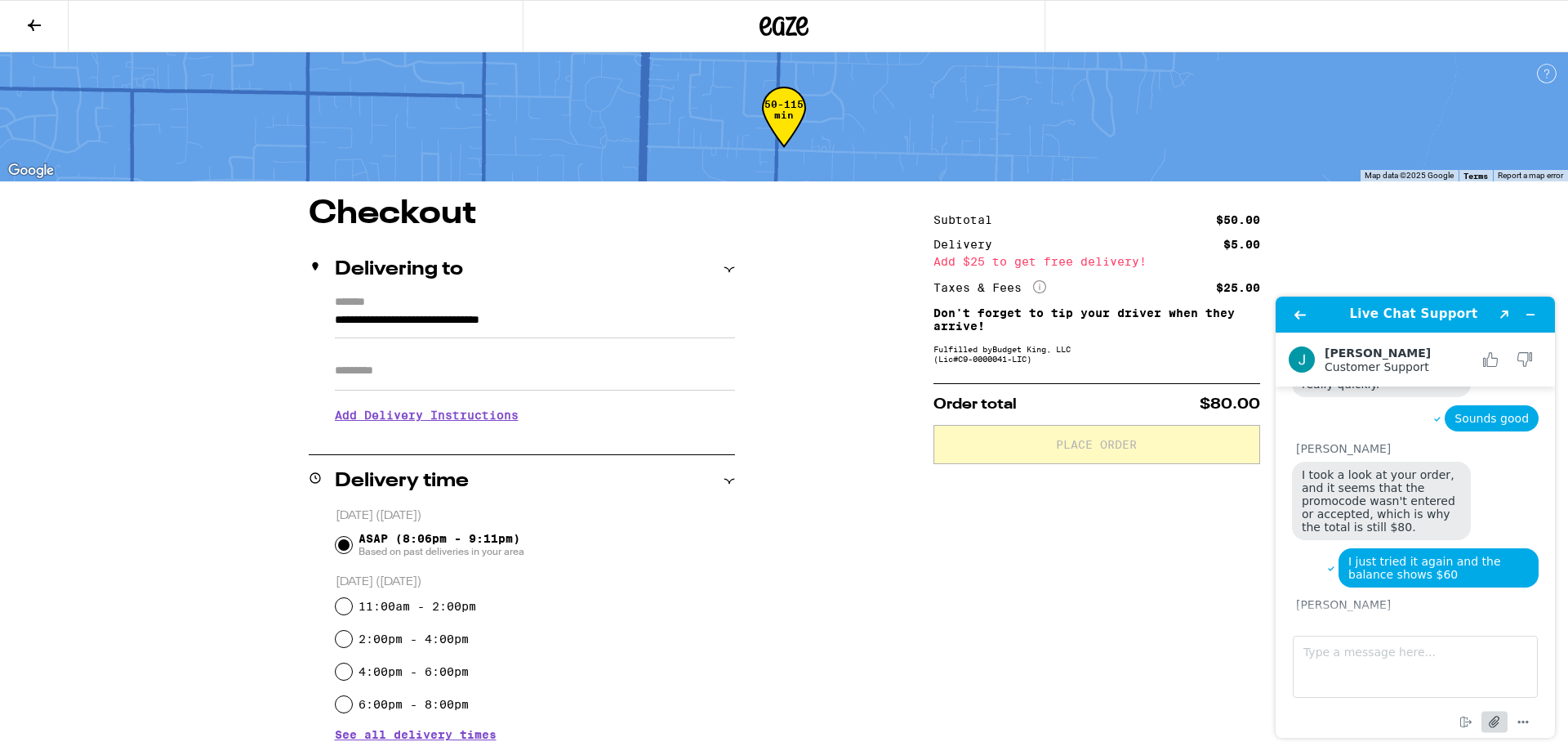
scroll to position [596, 0]
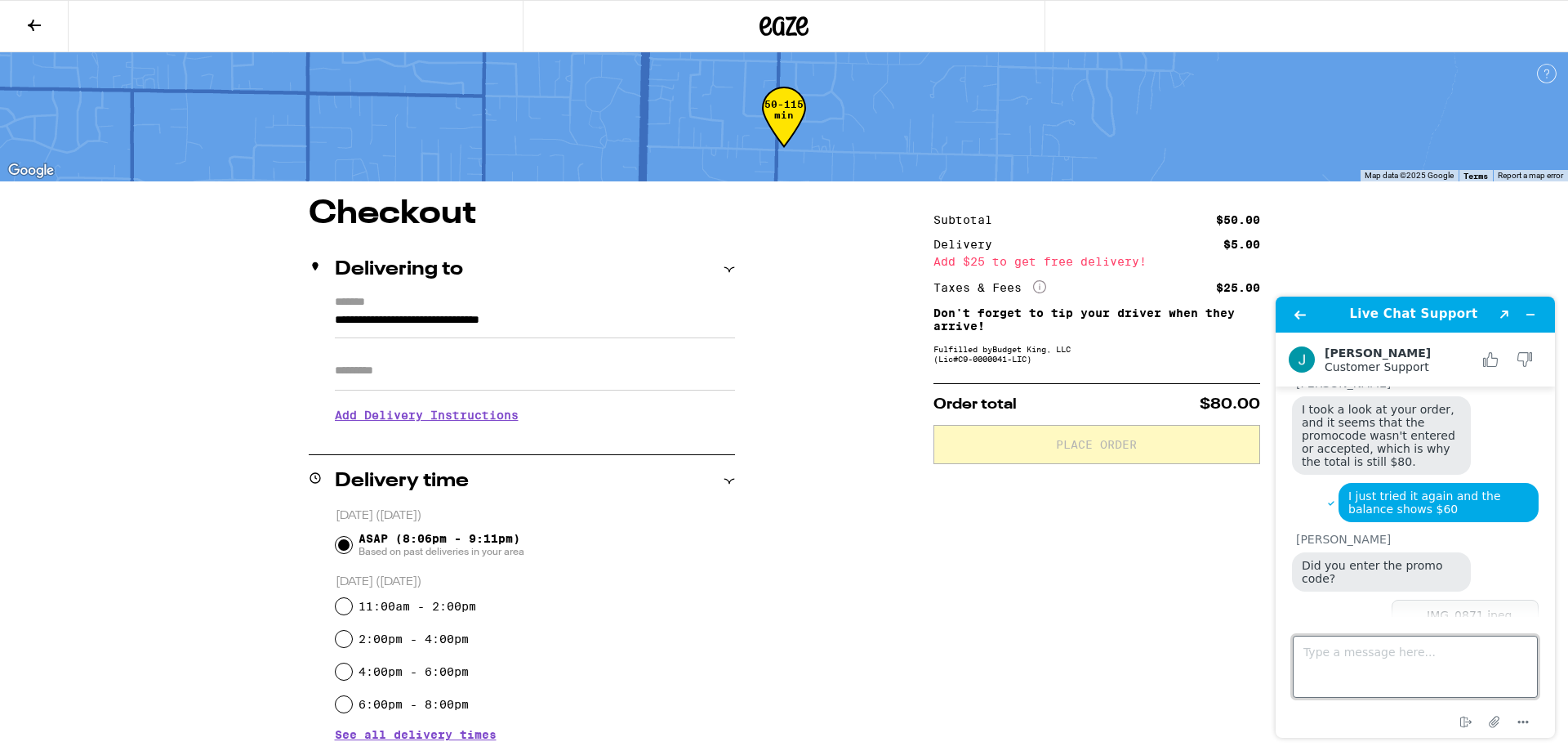
click at [1367, 666] on textarea "Type a message here..." at bounding box center [1415, 667] width 245 height 62
type textarea "Yes"
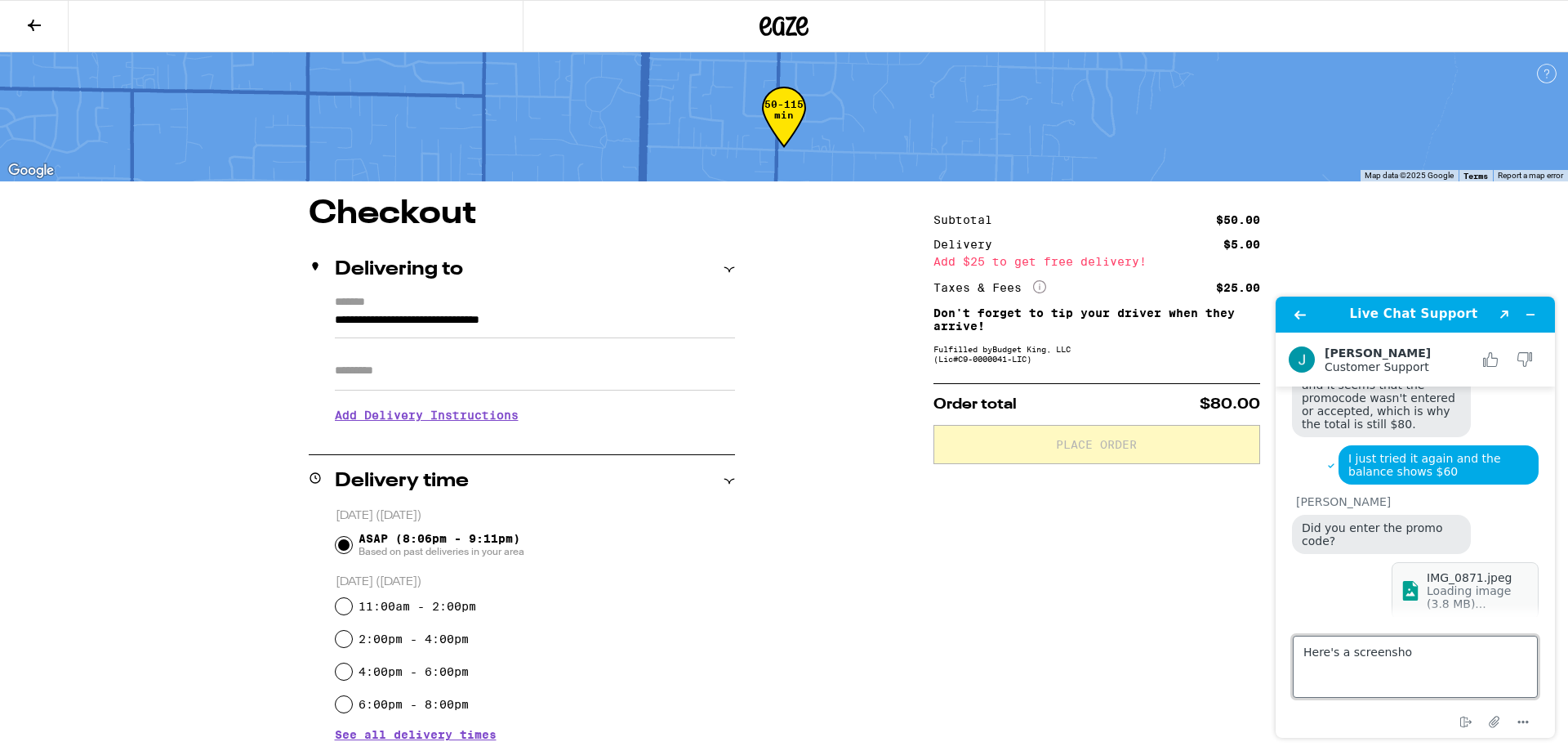
type textarea "Here's a screenshot"
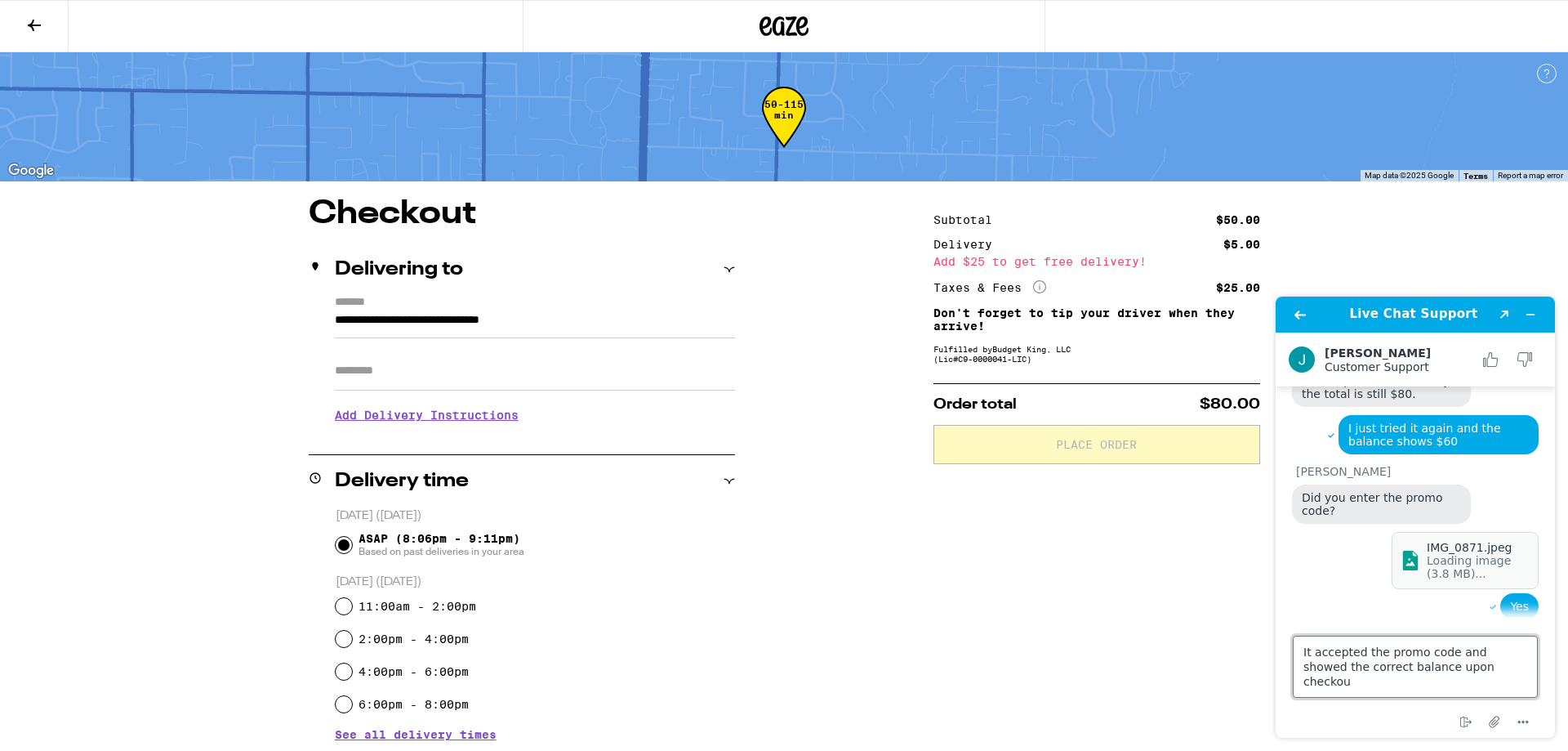
type textarea "It accepted the promo code and showed the correct balance upon checkout"
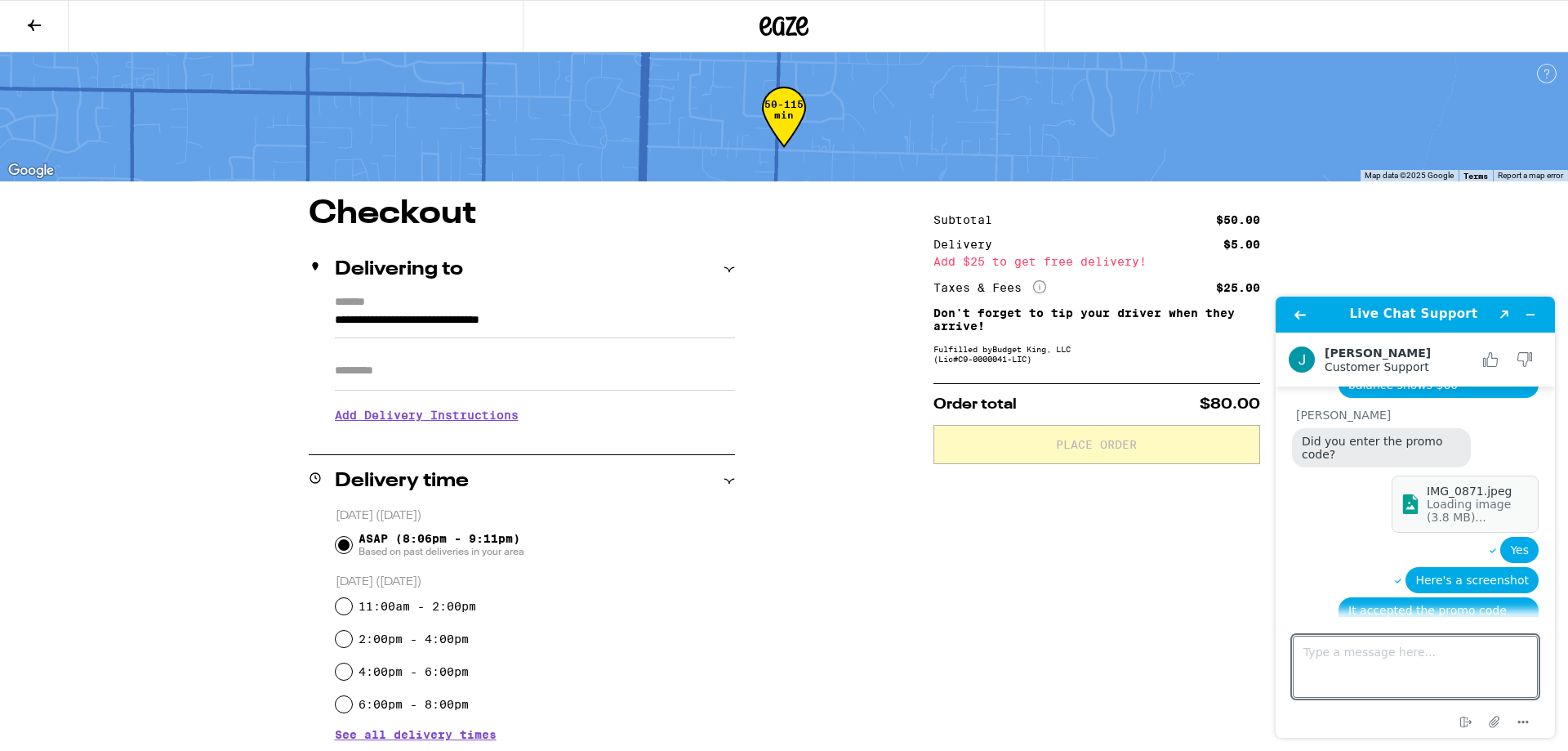
click at [1474, 498] on div "Loading image (3.8 MB)..." at bounding box center [1478, 510] width 103 height 26
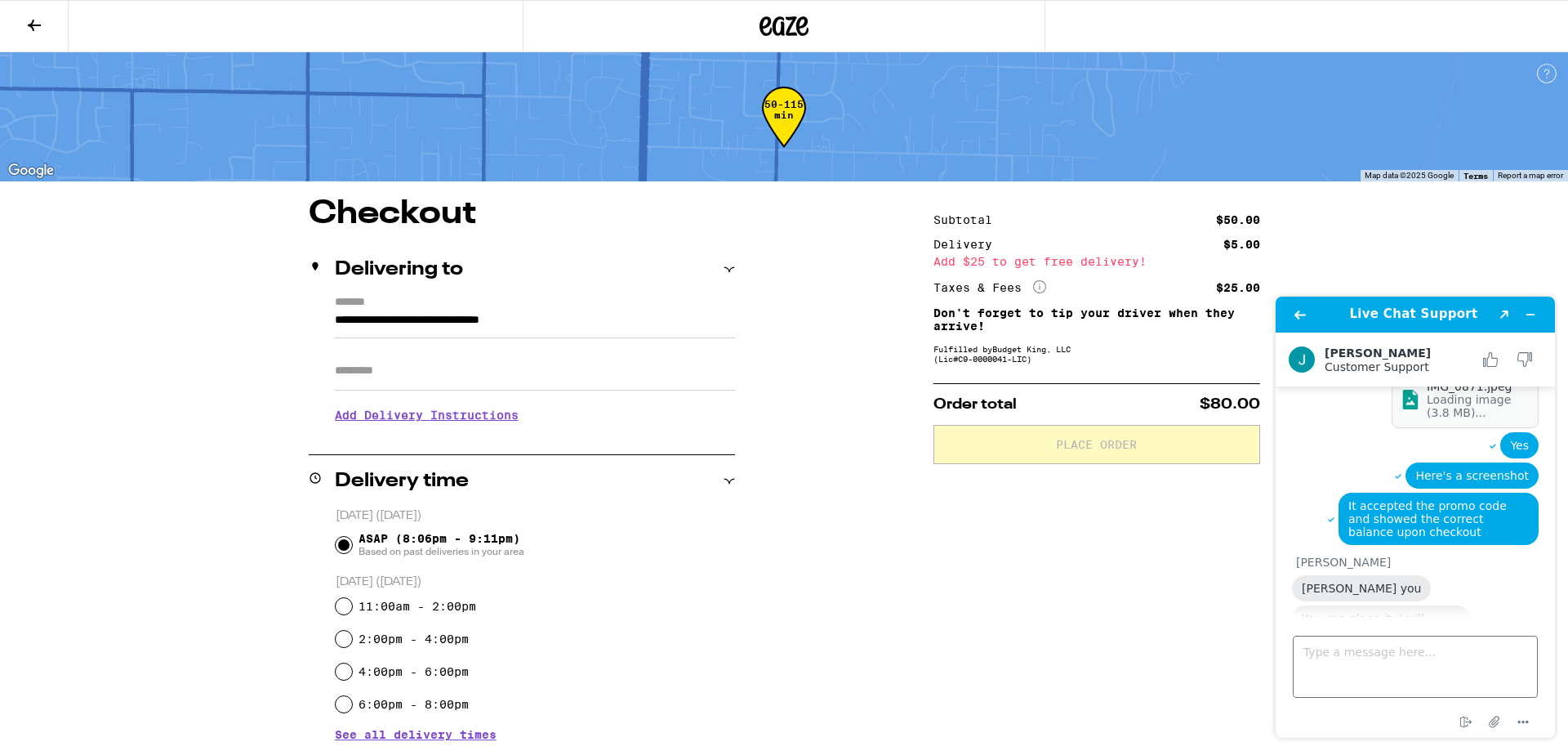
scroll to position [823, 0]
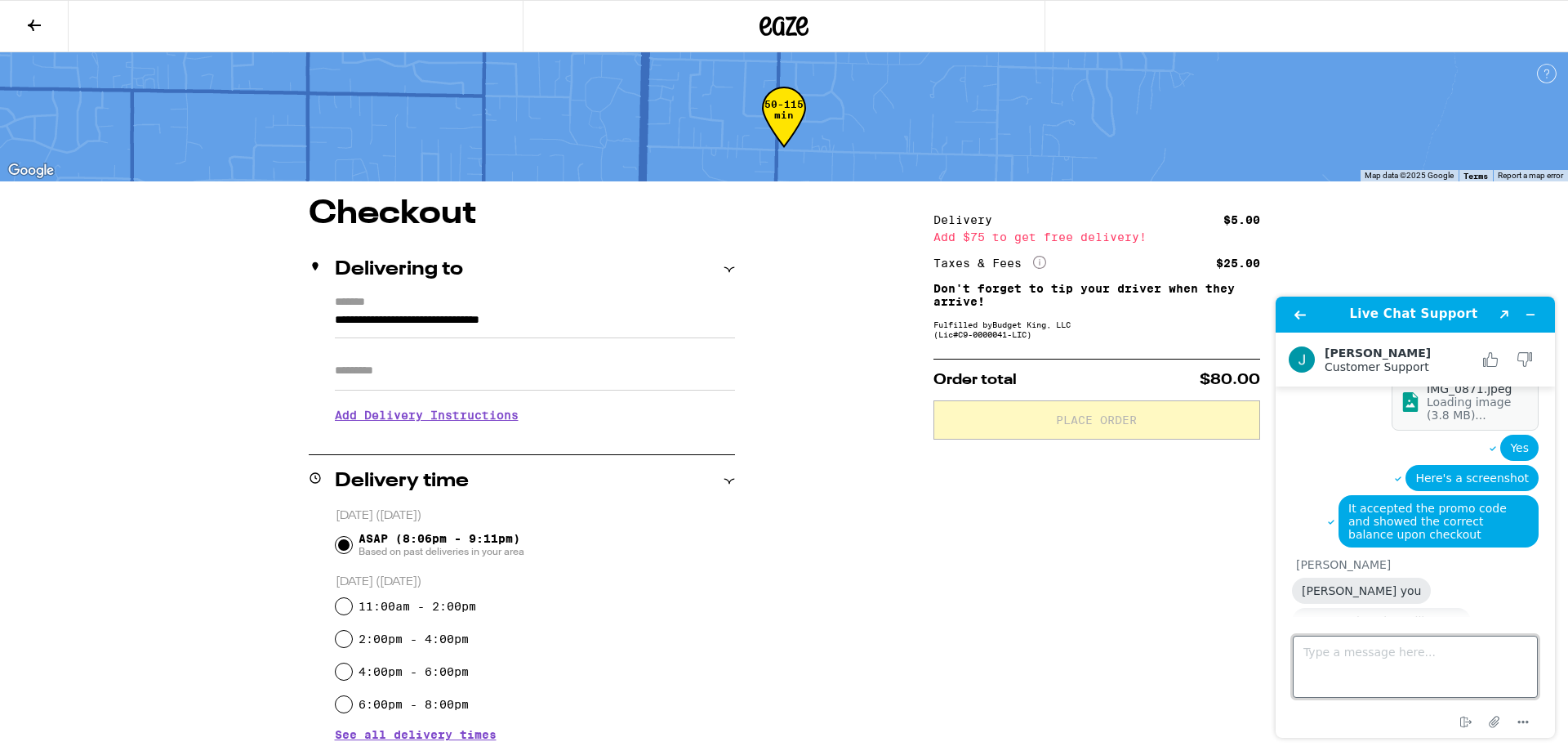
click at [1336, 658] on textarea "Type a message here..." at bounding box center [1415, 667] width 245 height 62
type textarea "Just submitted it"
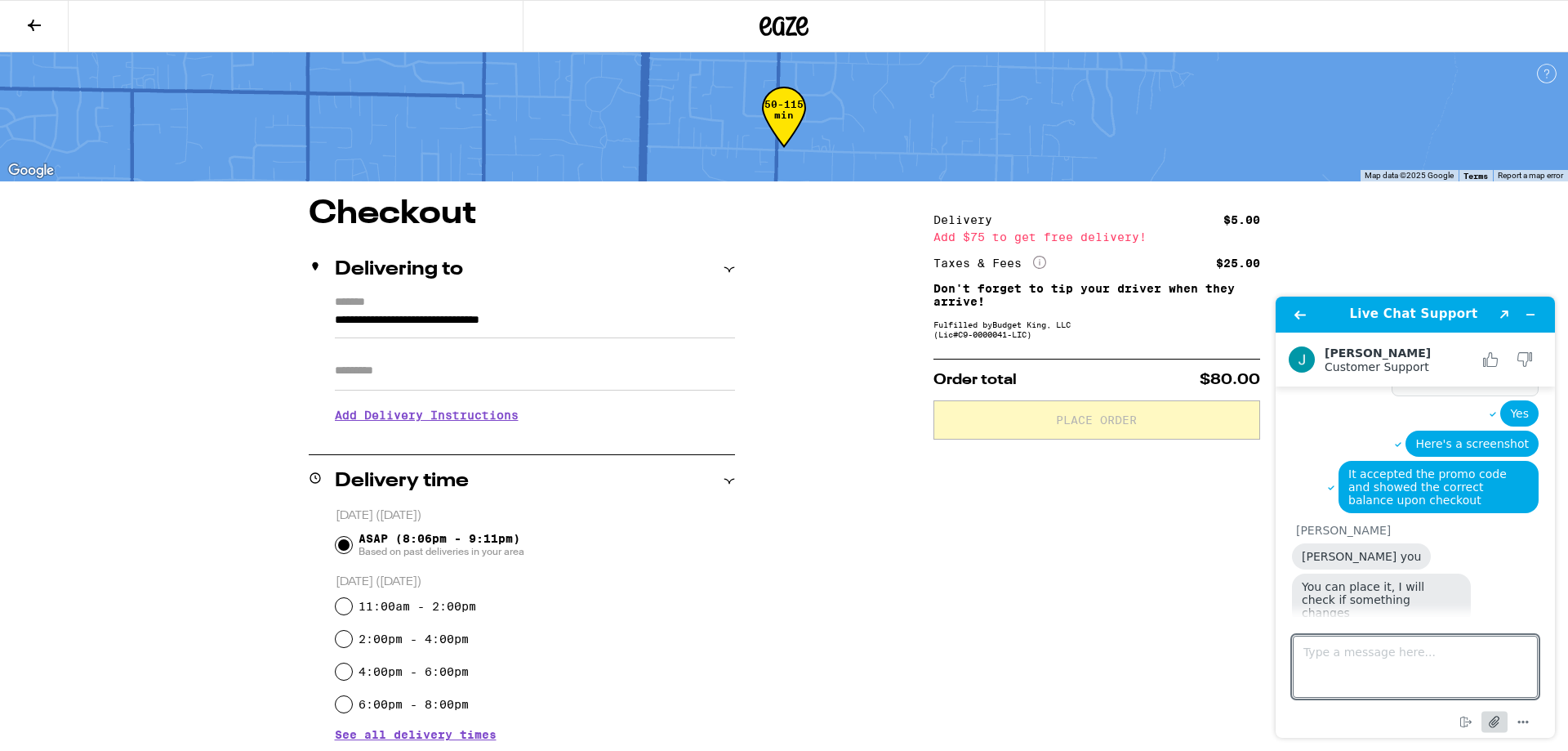
click at [1491, 725] on icon "Attach file" at bounding box center [1495, 722] width 31 height 31
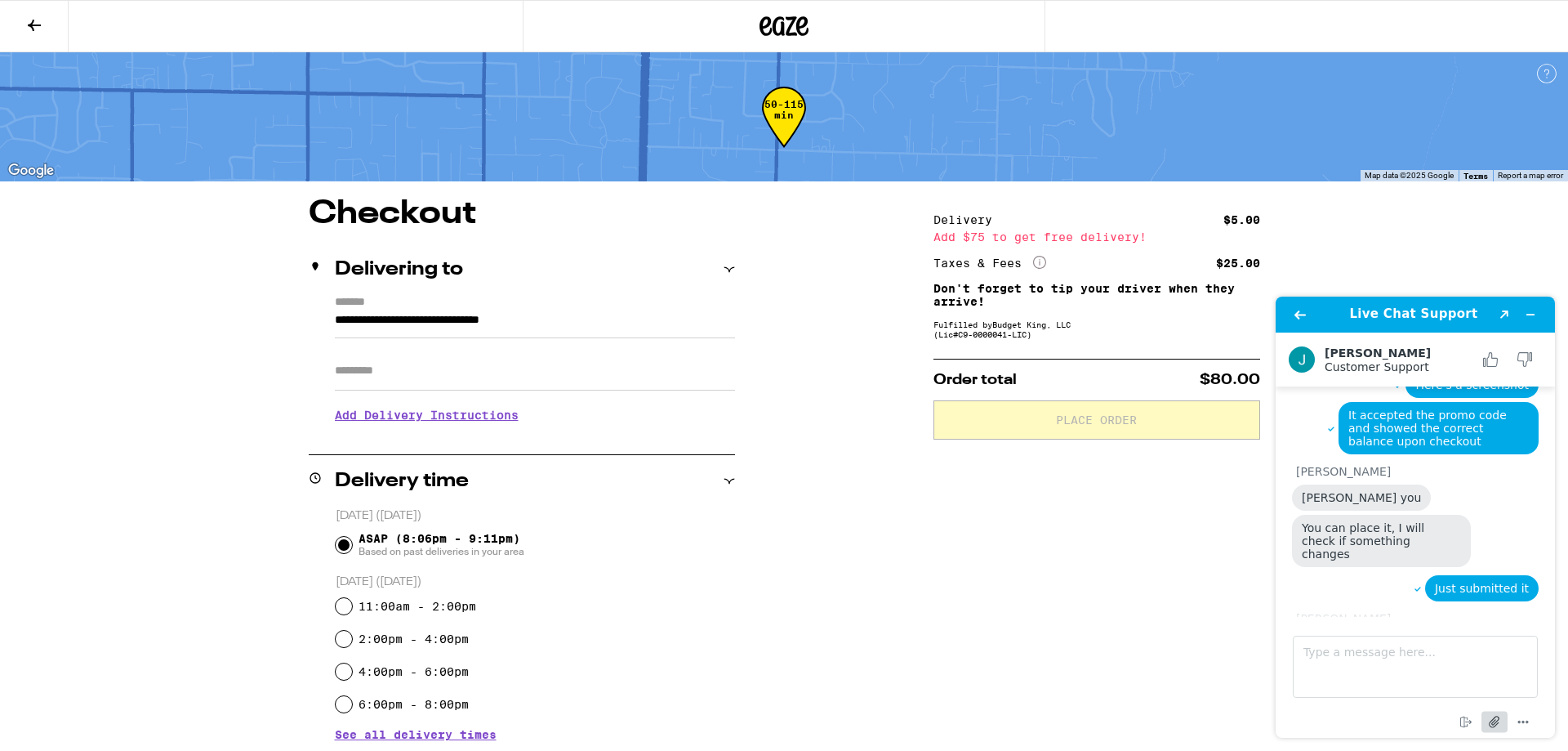
scroll to position [981, 0]
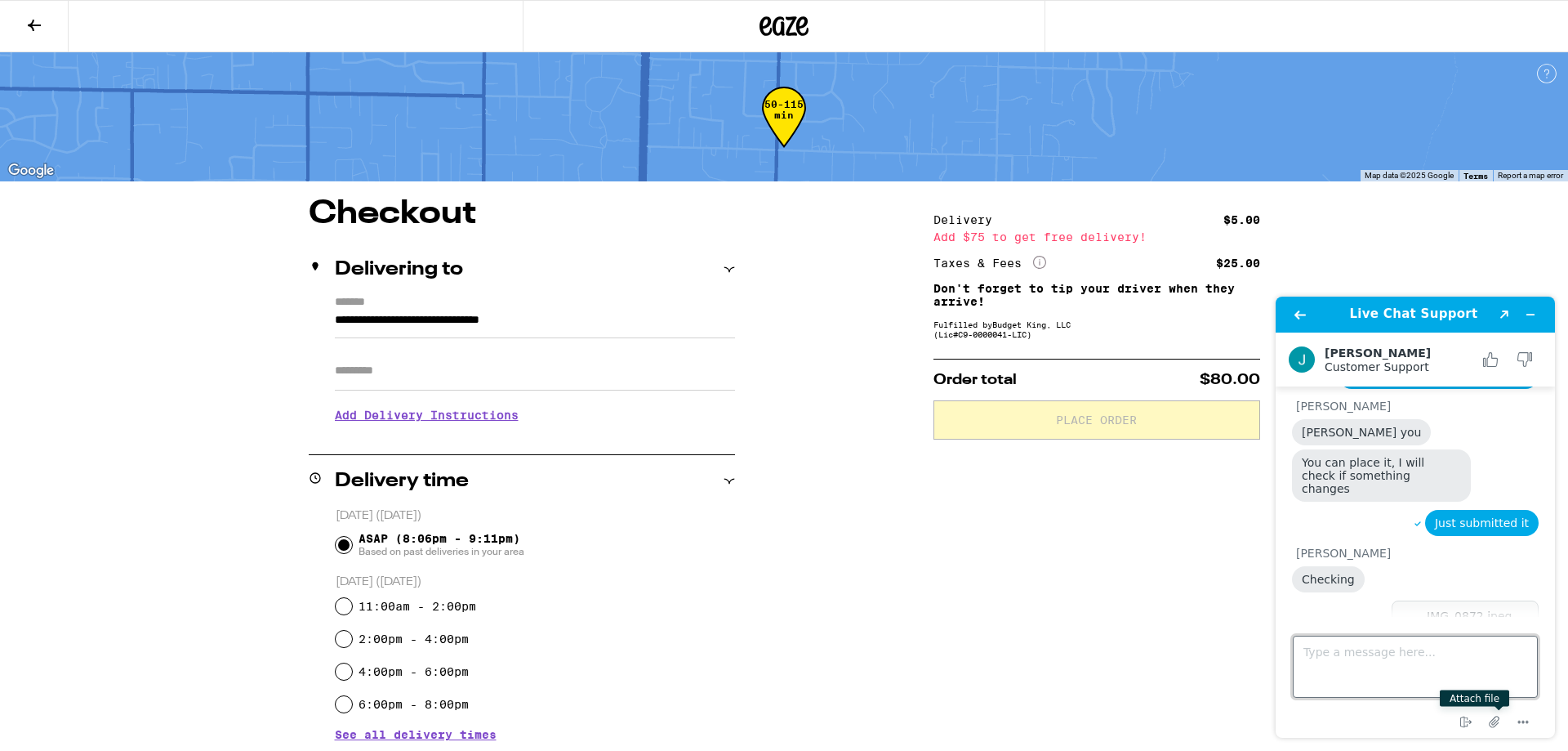
click at [1358, 653] on textarea "Type a message here..." at bounding box center [1415, 667] width 245 height 62
type textarea "Is it possible to get a credit? This has been frustrating and I know it's not y…"
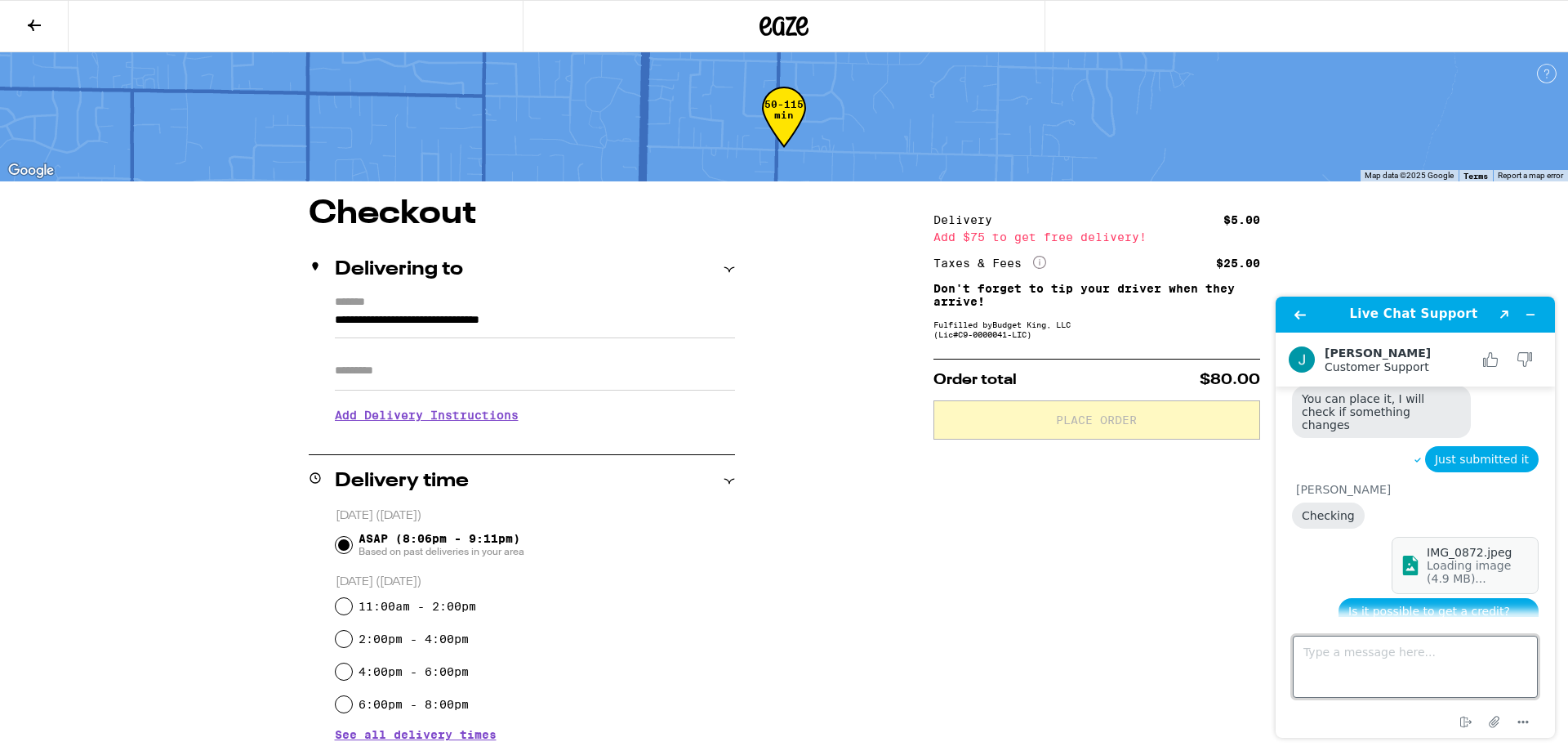
scroll to position [1117, 0]
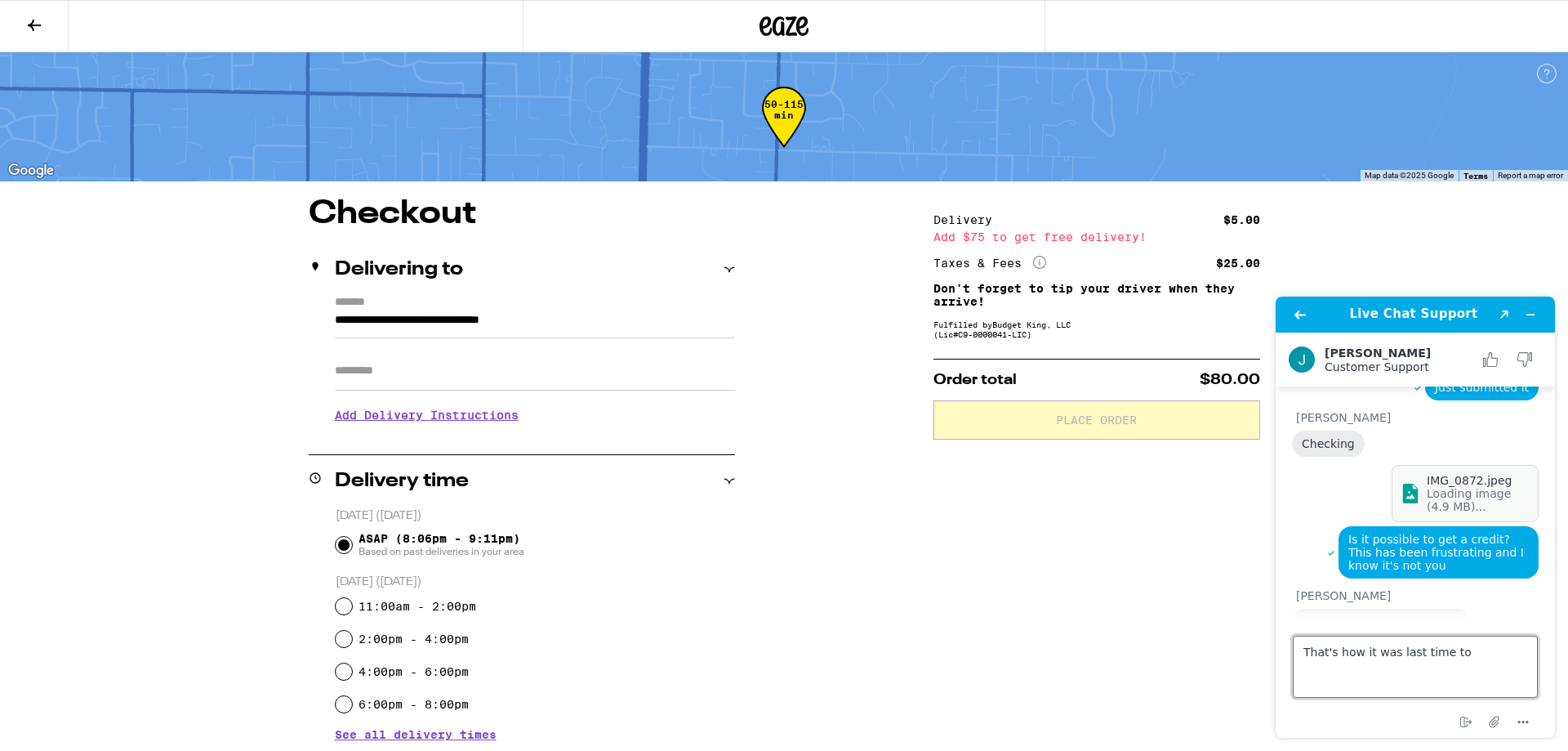
type textarea "That's how it was last time too"
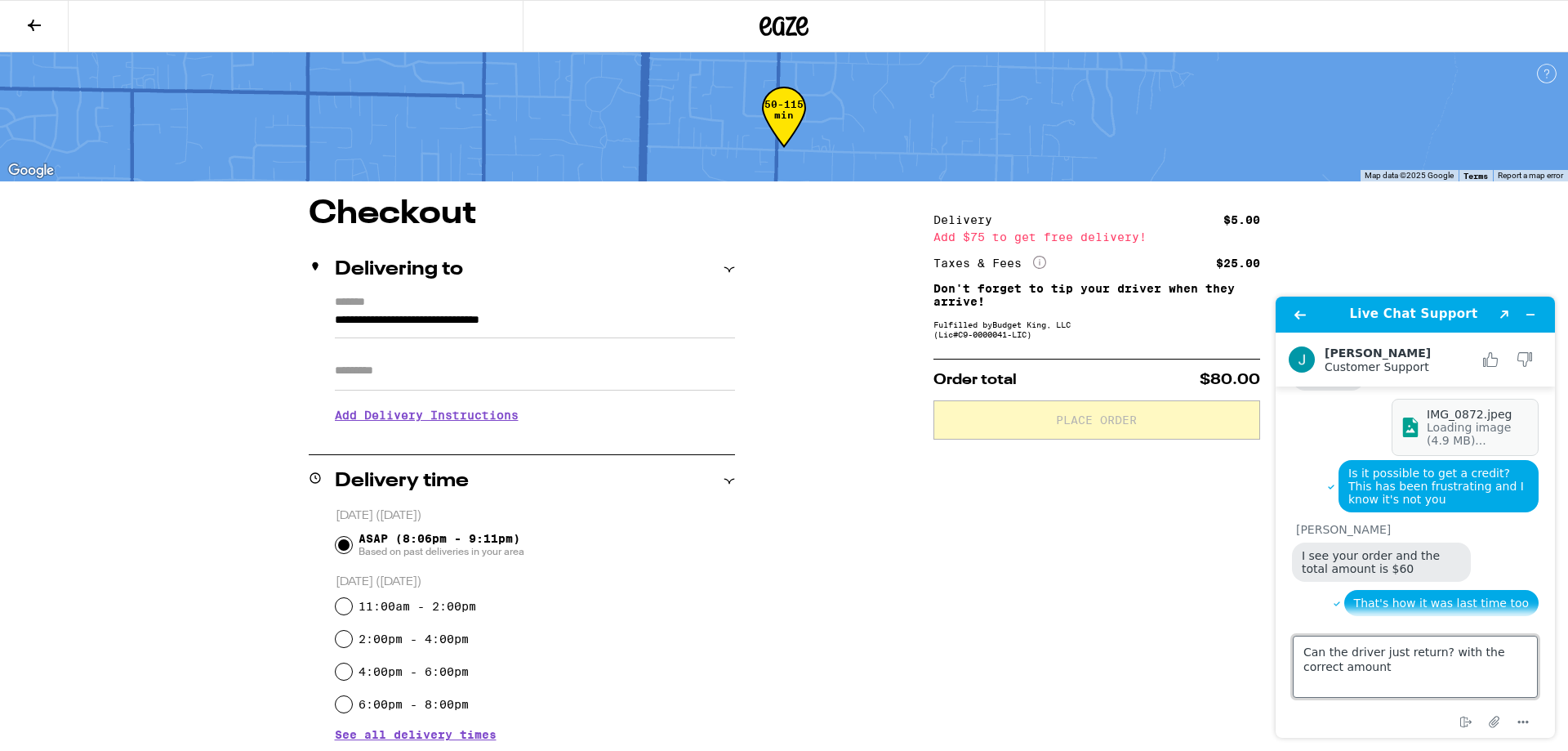
type textarea "Can the driver just return? with the correct amount?"
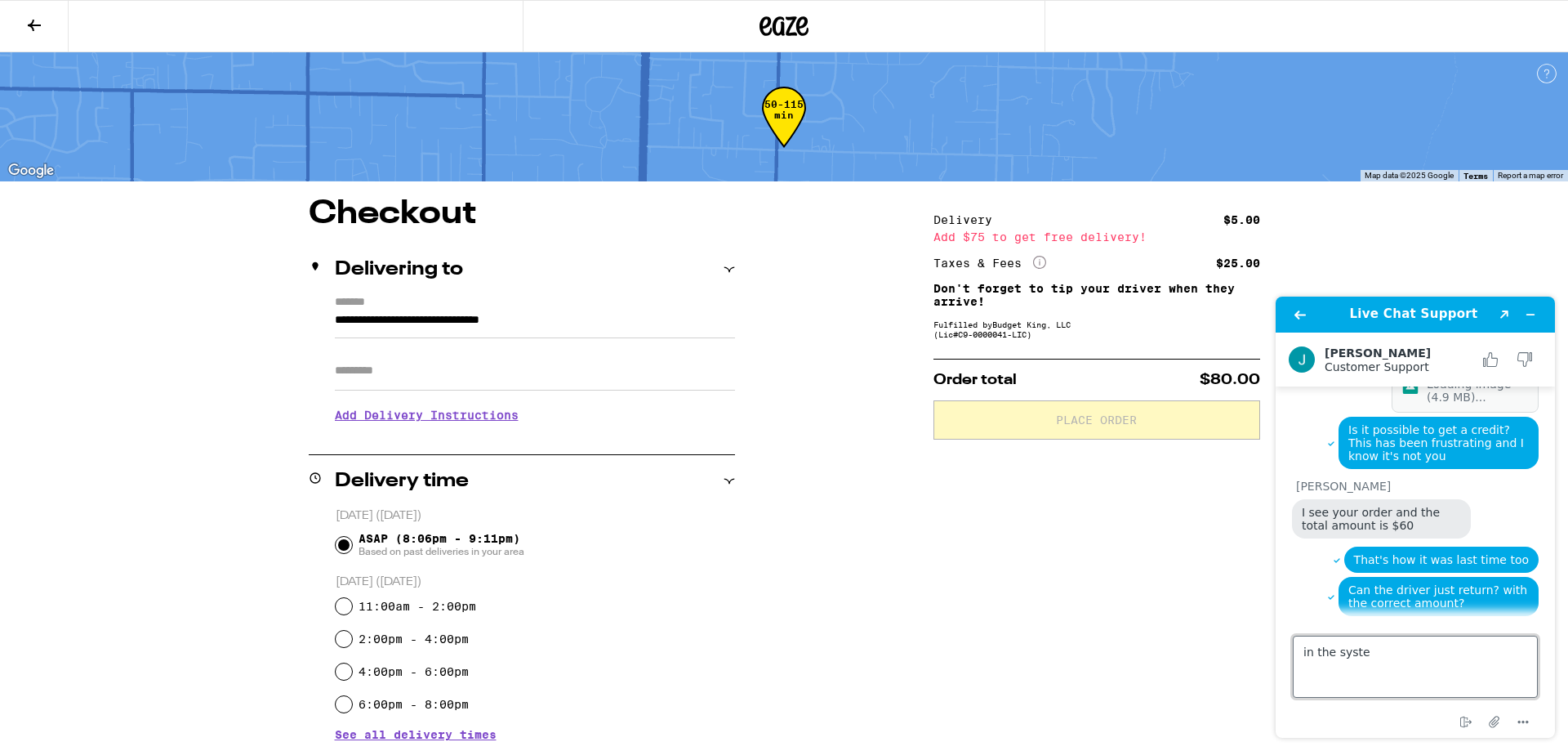
type textarea "in the system"
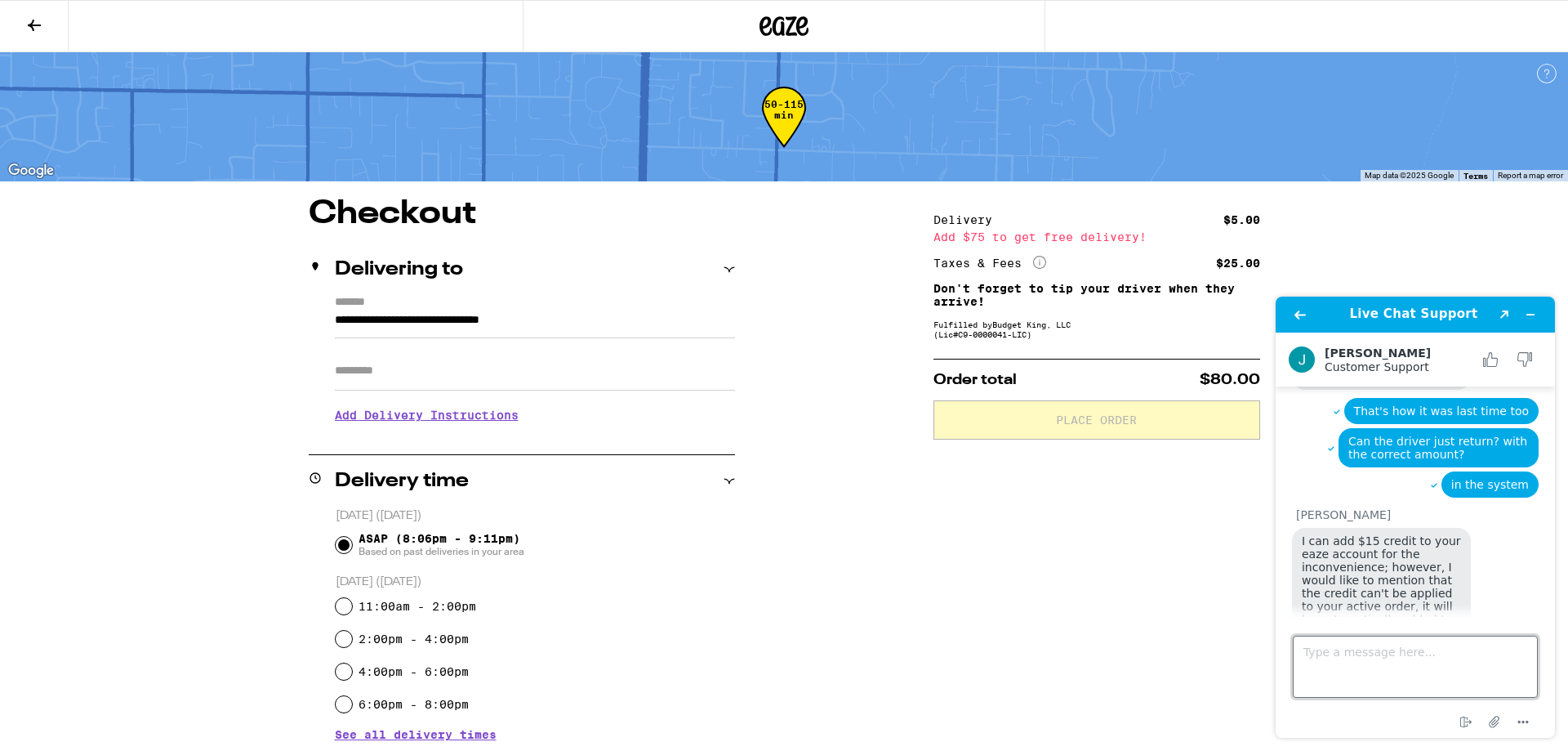
click at [1488, 676] on textarea "Type a message here..." at bounding box center [1415, 667] width 245 height 62
click at [1430, 648] on textarea "Type a message here..." at bounding box center [1415, 667] width 245 height 62
type textarea "That would be great. Thank you"
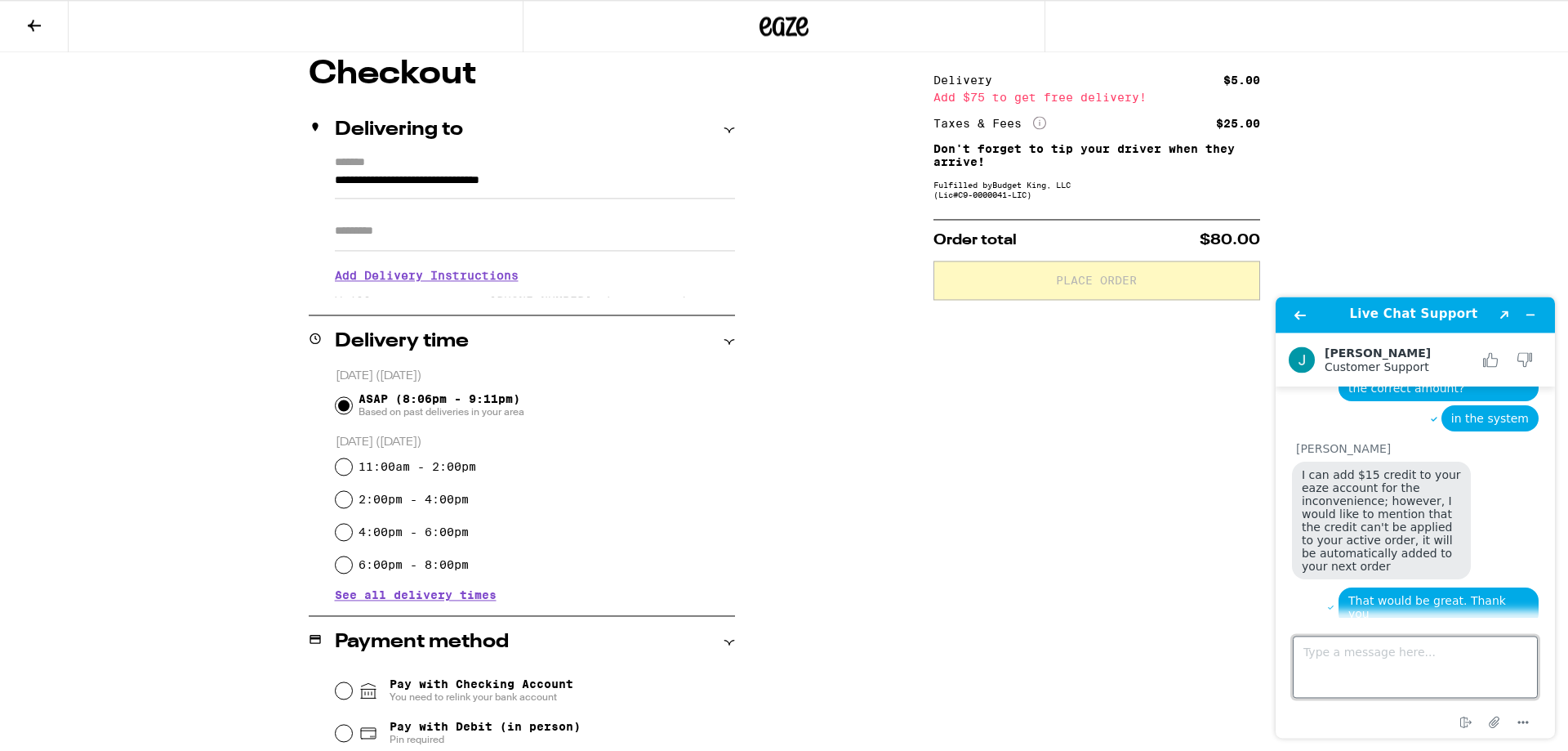
scroll to position [156, 0]
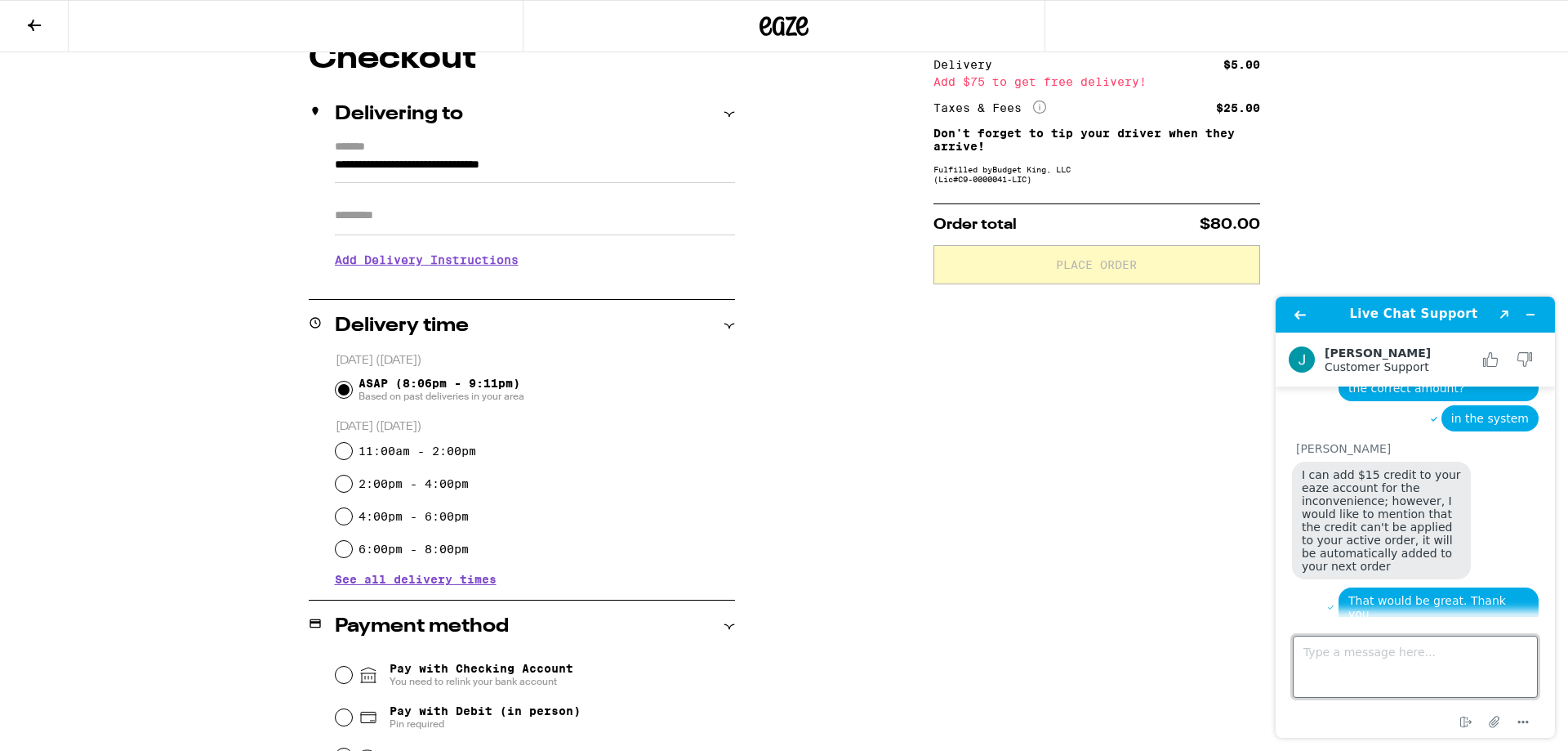
click at [1438, 665] on textarea "Type a message here..." at bounding box center [1415, 667] width 245 height 62
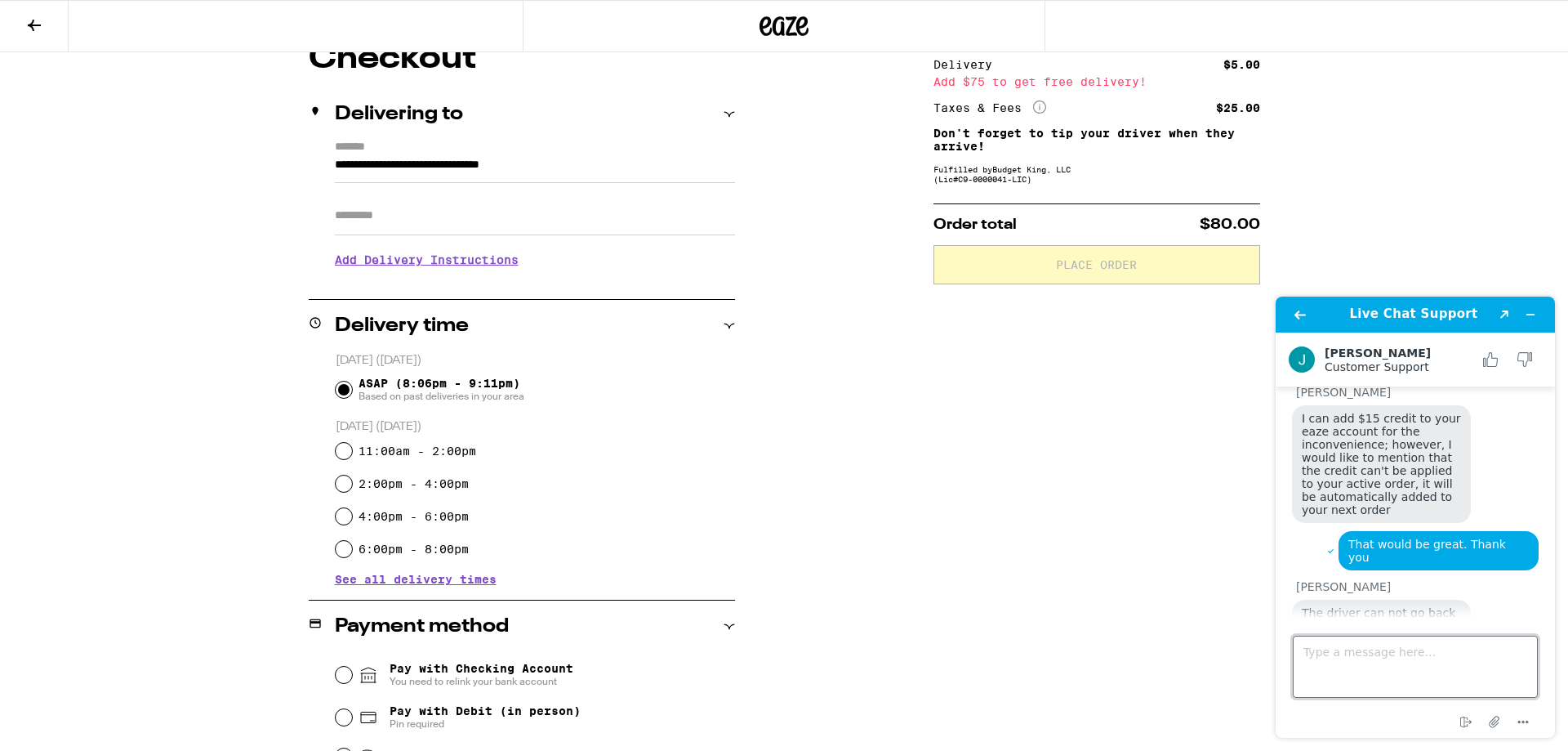
scroll to position [1494, 0]
type textarea "gotcha. thank you for your help"
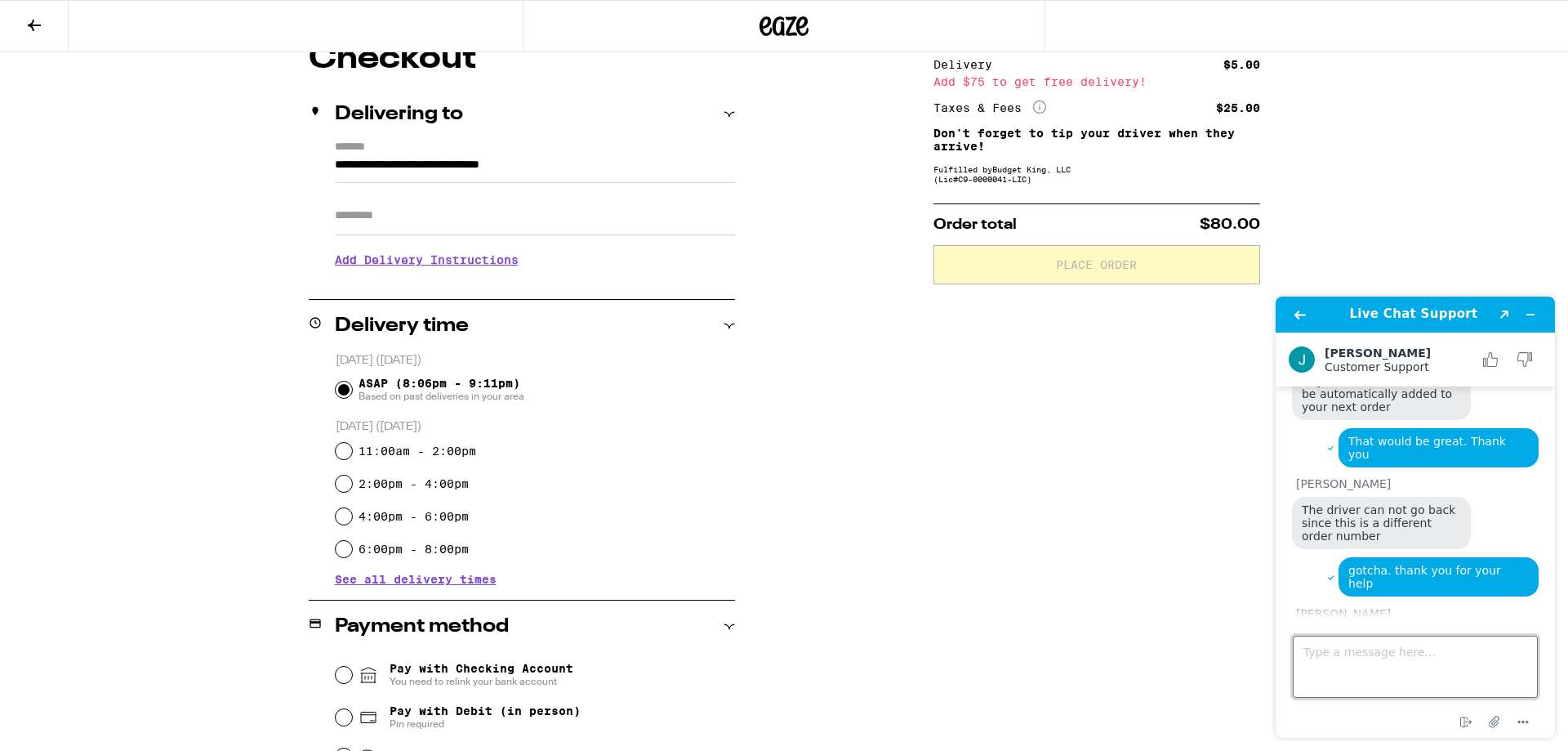
scroll to position [1600, 0]
type textarea "that's it. thank you!"
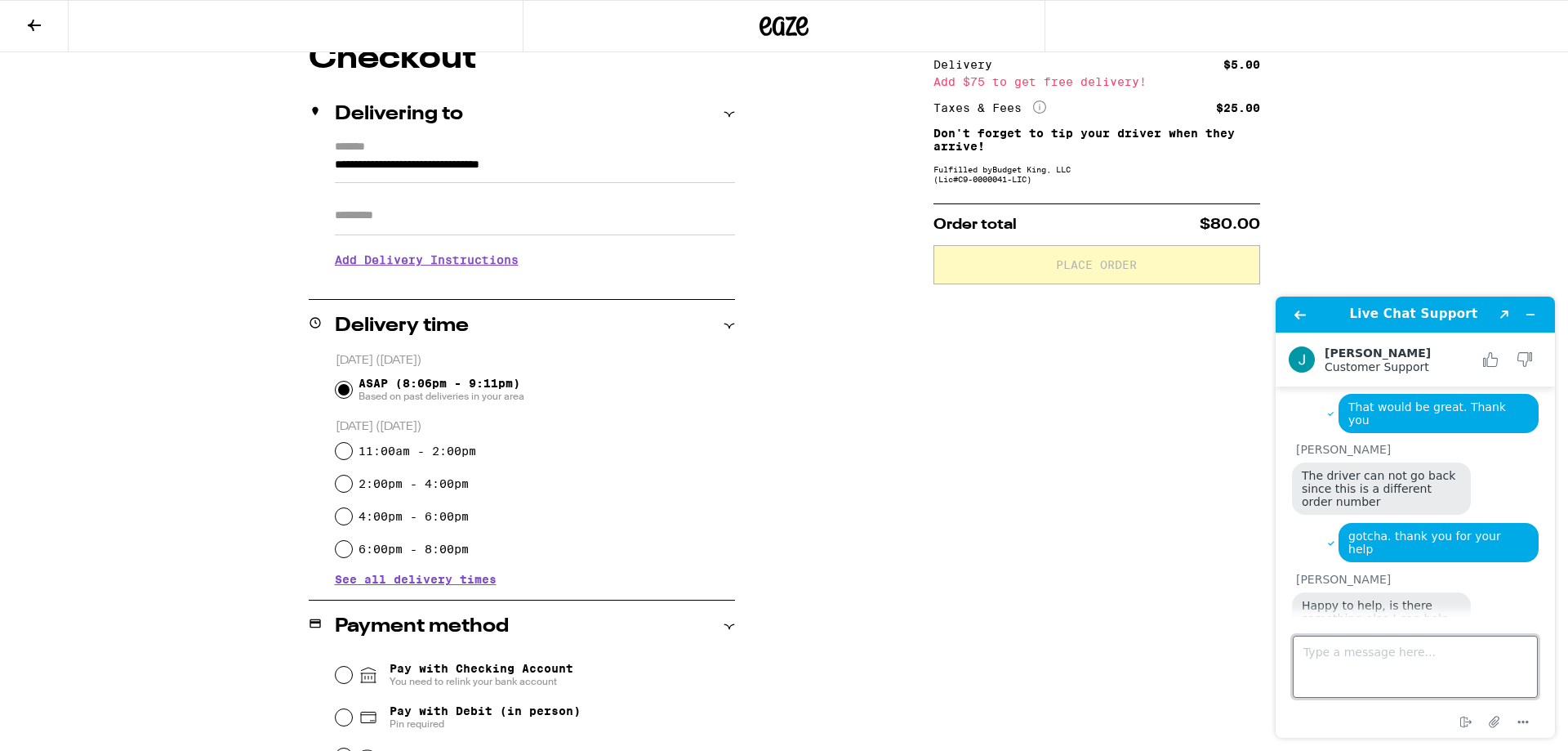
scroll to position [1720, 0]
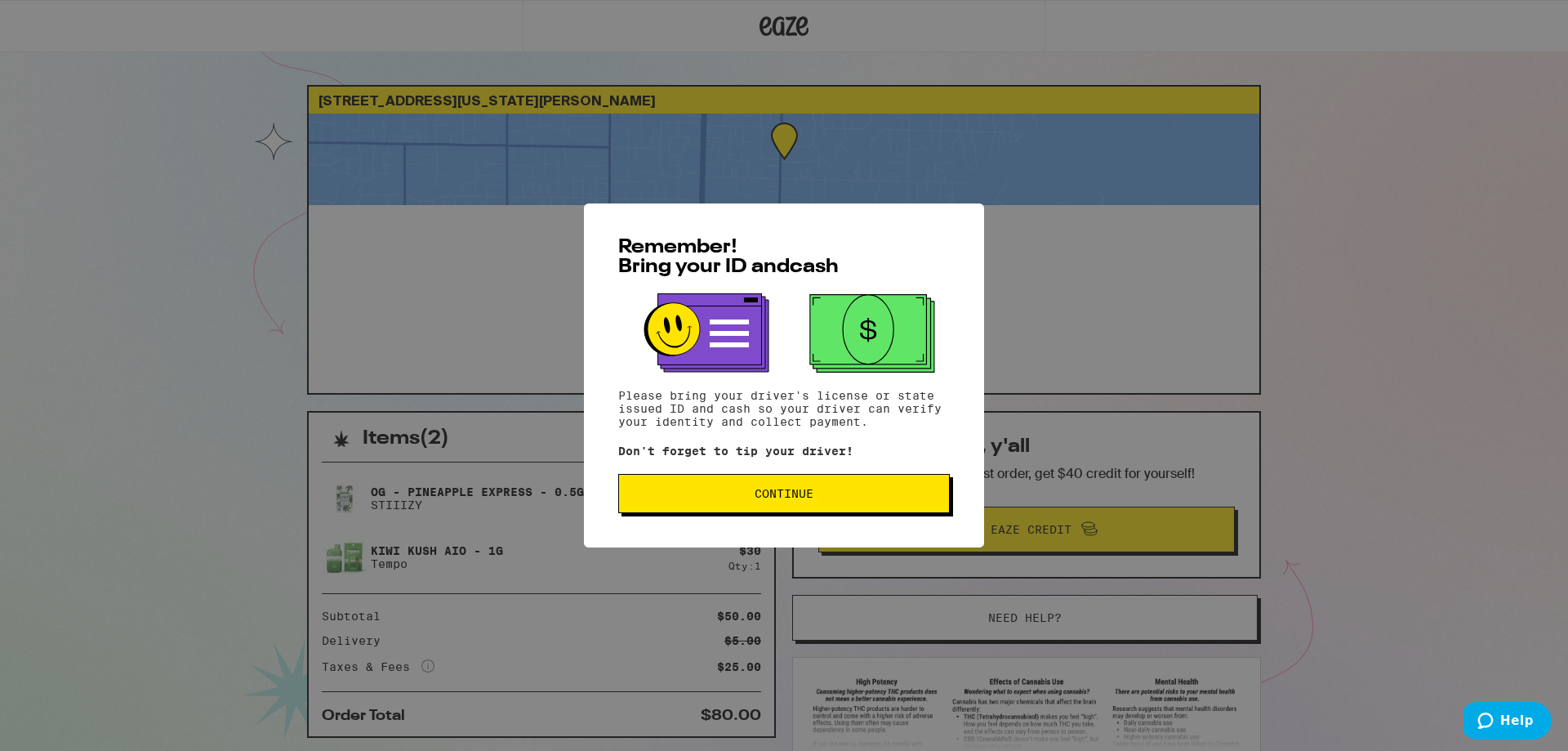
click at [872, 500] on span "Continue" at bounding box center [784, 494] width 304 height 11
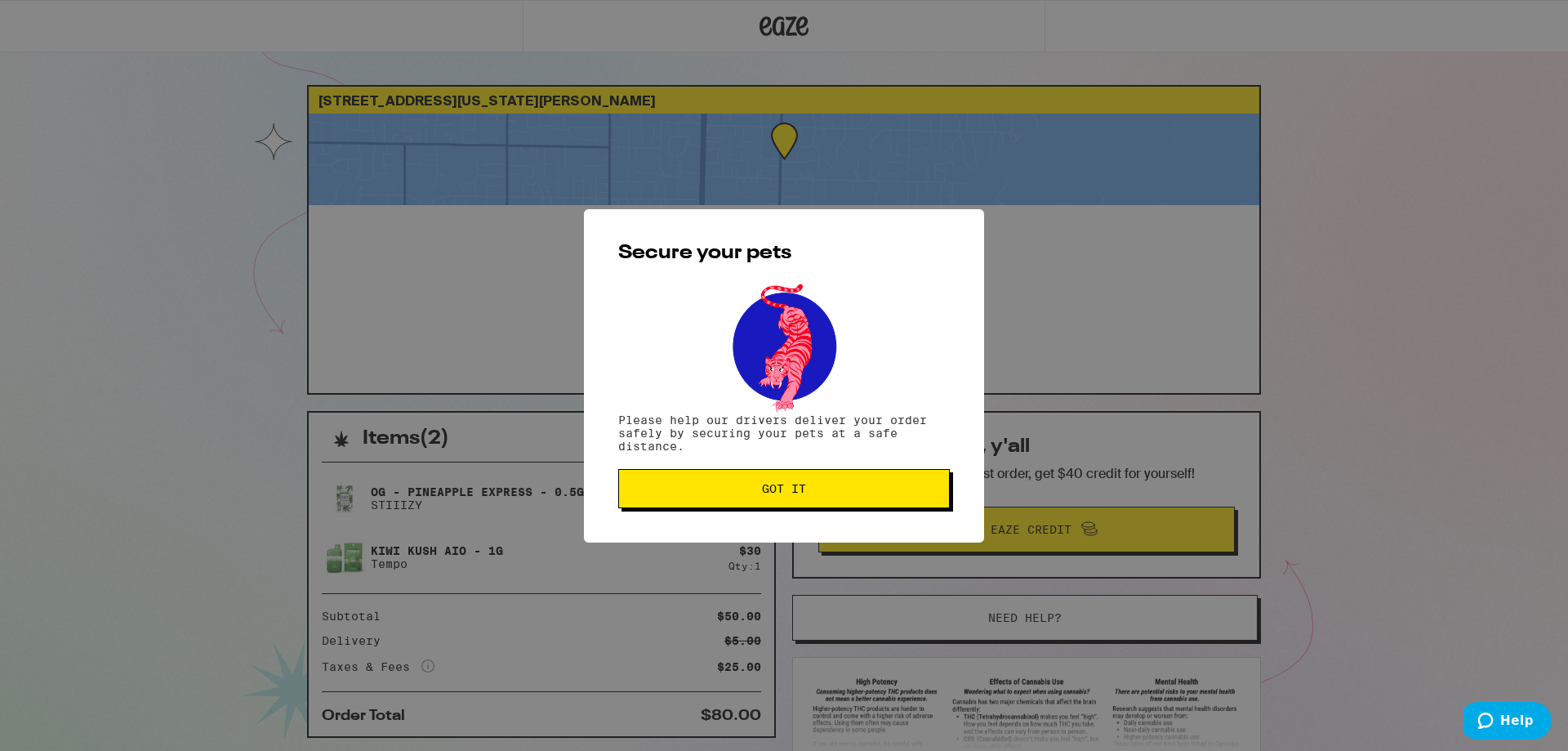
click at [894, 501] on button "Got it" at bounding box center [784, 488] width 331 height 39
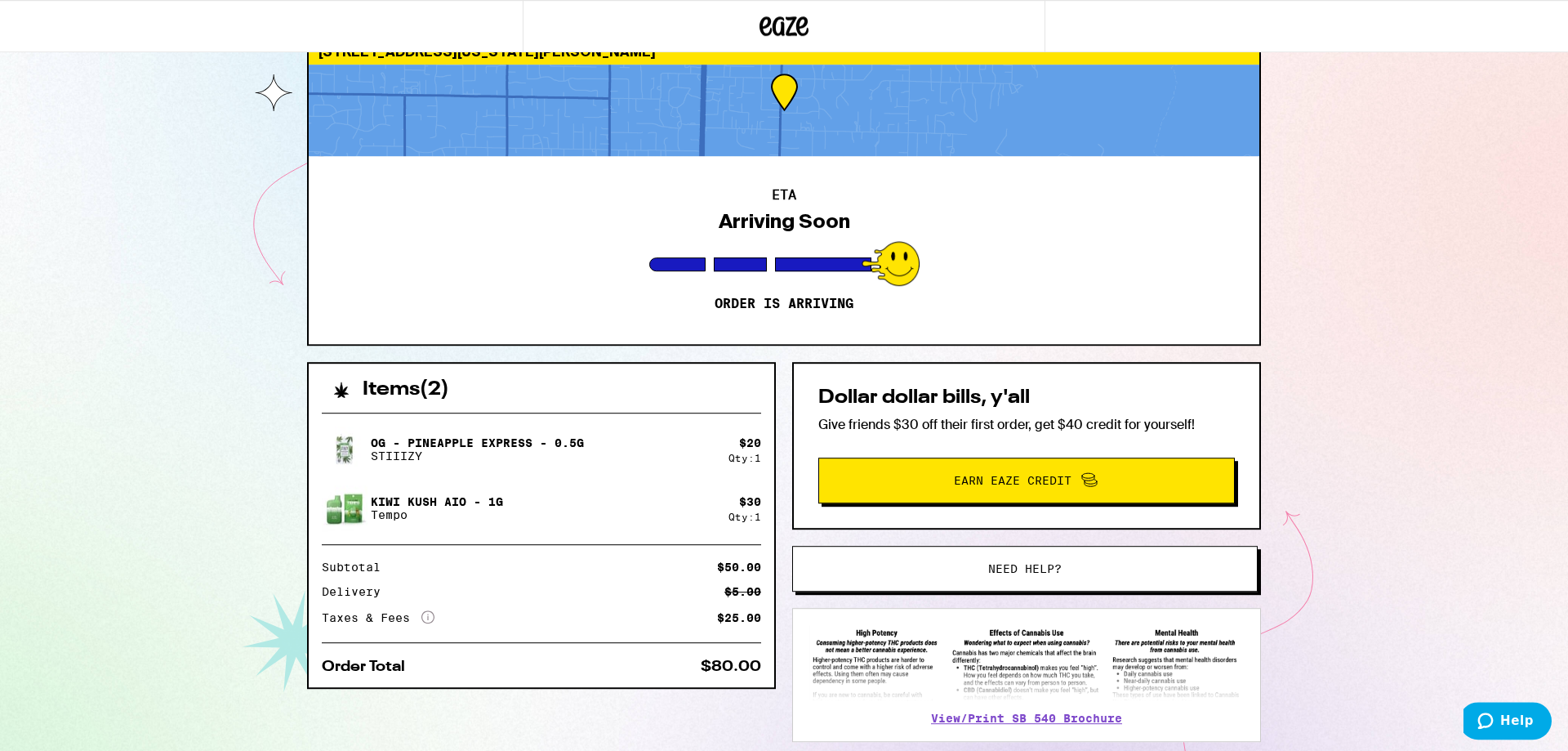
scroll to position [143, 0]
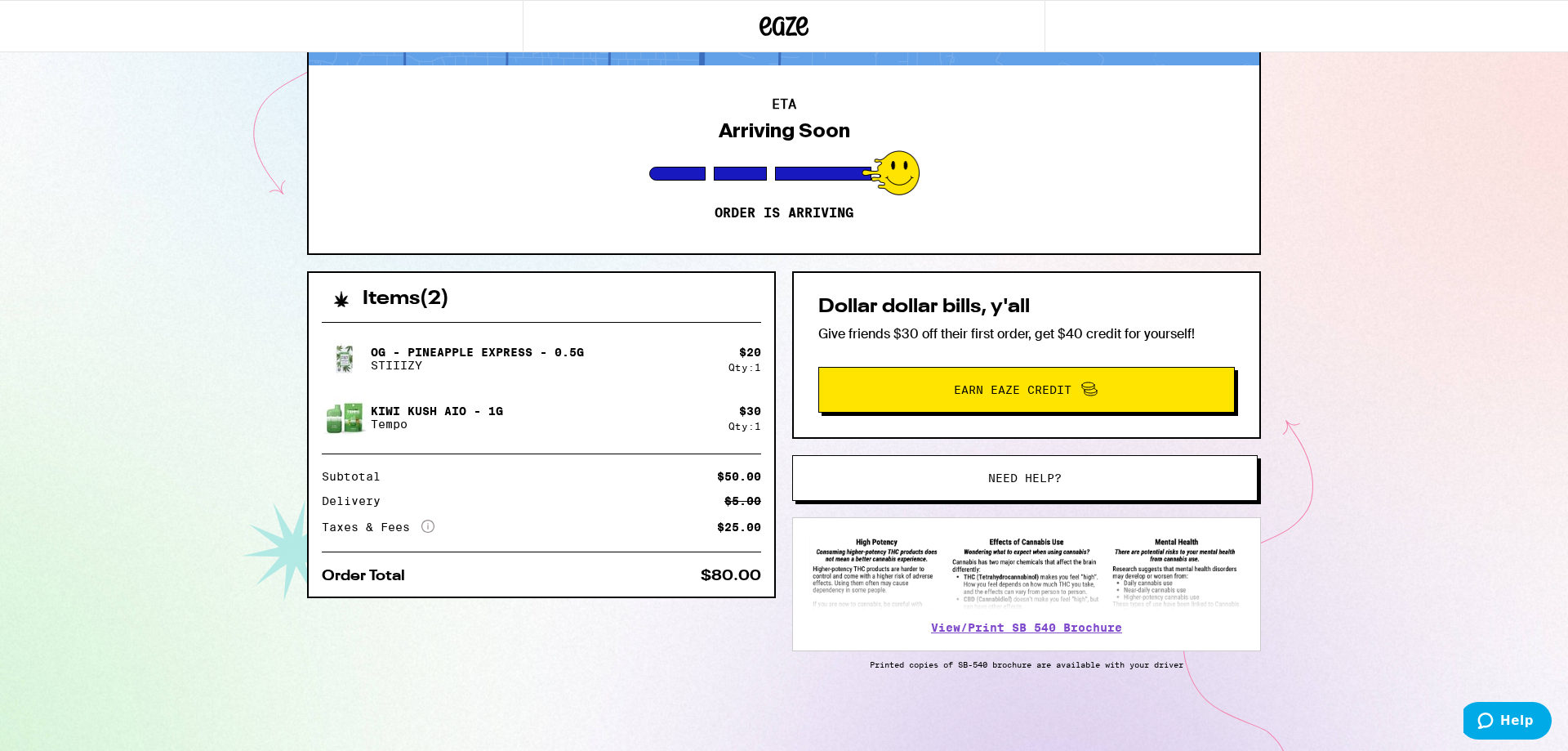
click at [998, 490] on button "Need help?" at bounding box center [1026, 478] width 466 height 46
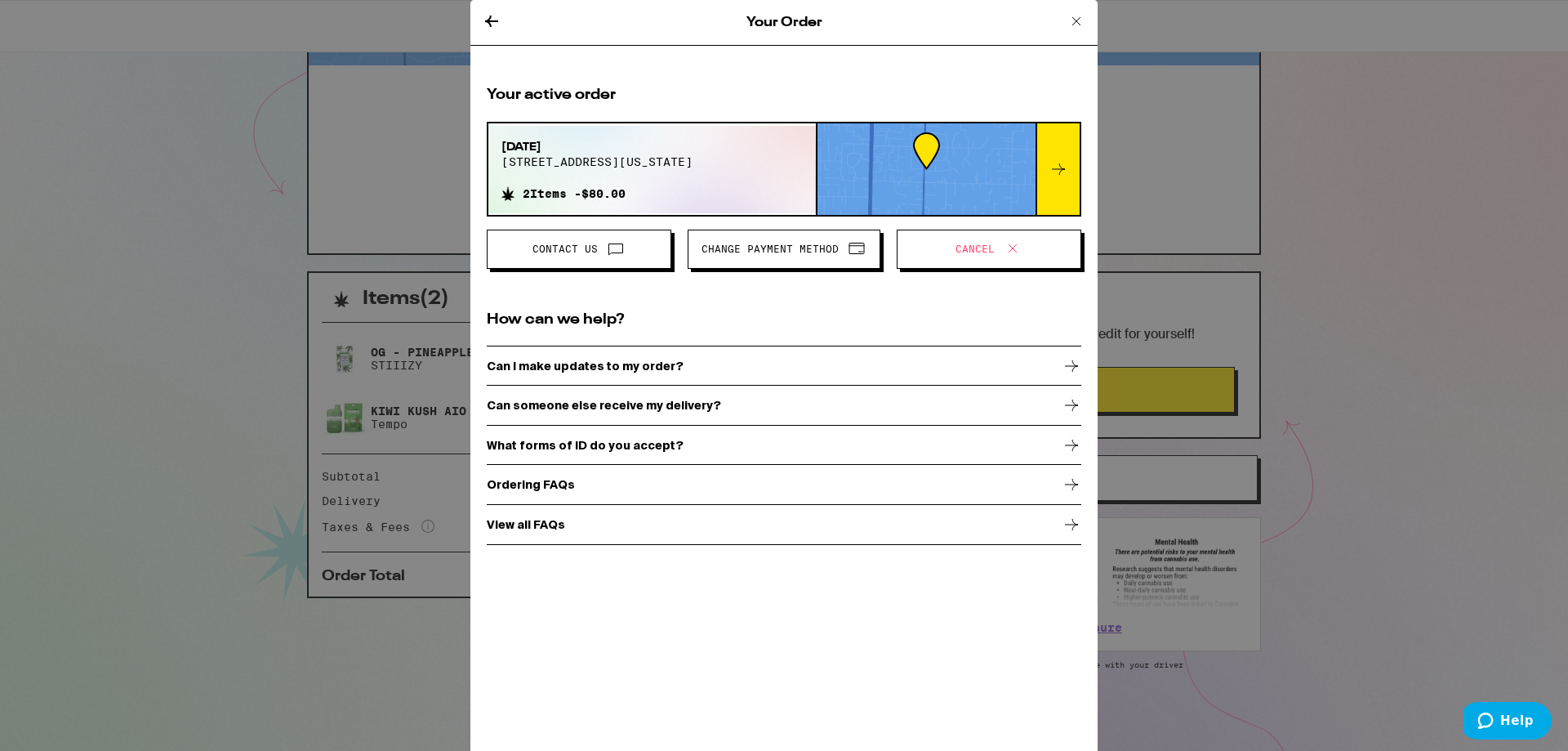
click at [606, 250] on span at bounding box center [611, 249] width 28 height 21
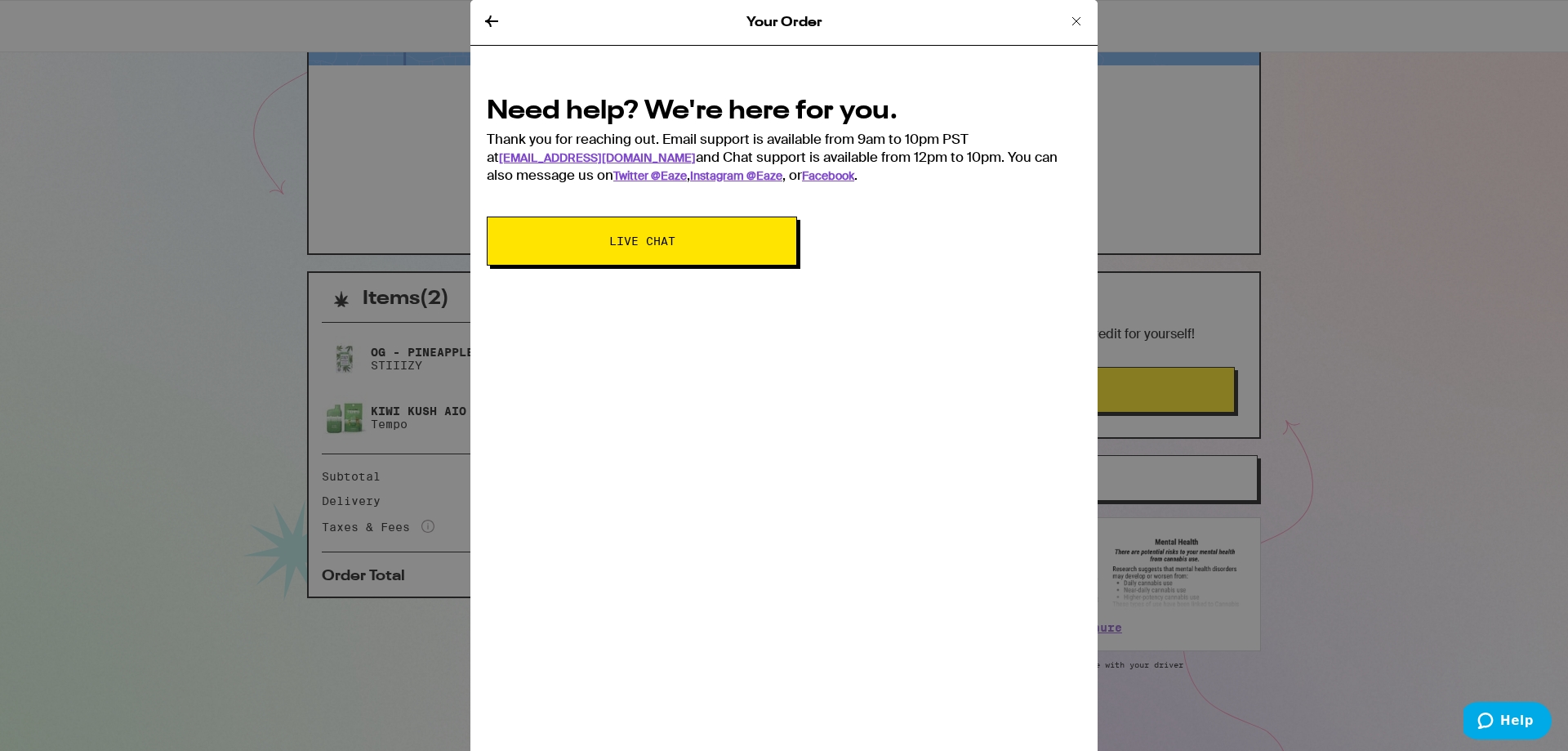
click at [669, 245] on span "Live Chat" at bounding box center [642, 241] width 66 height 11
click at [698, 256] on button "Live Chat" at bounding box center [642, 241] width 310 height 49
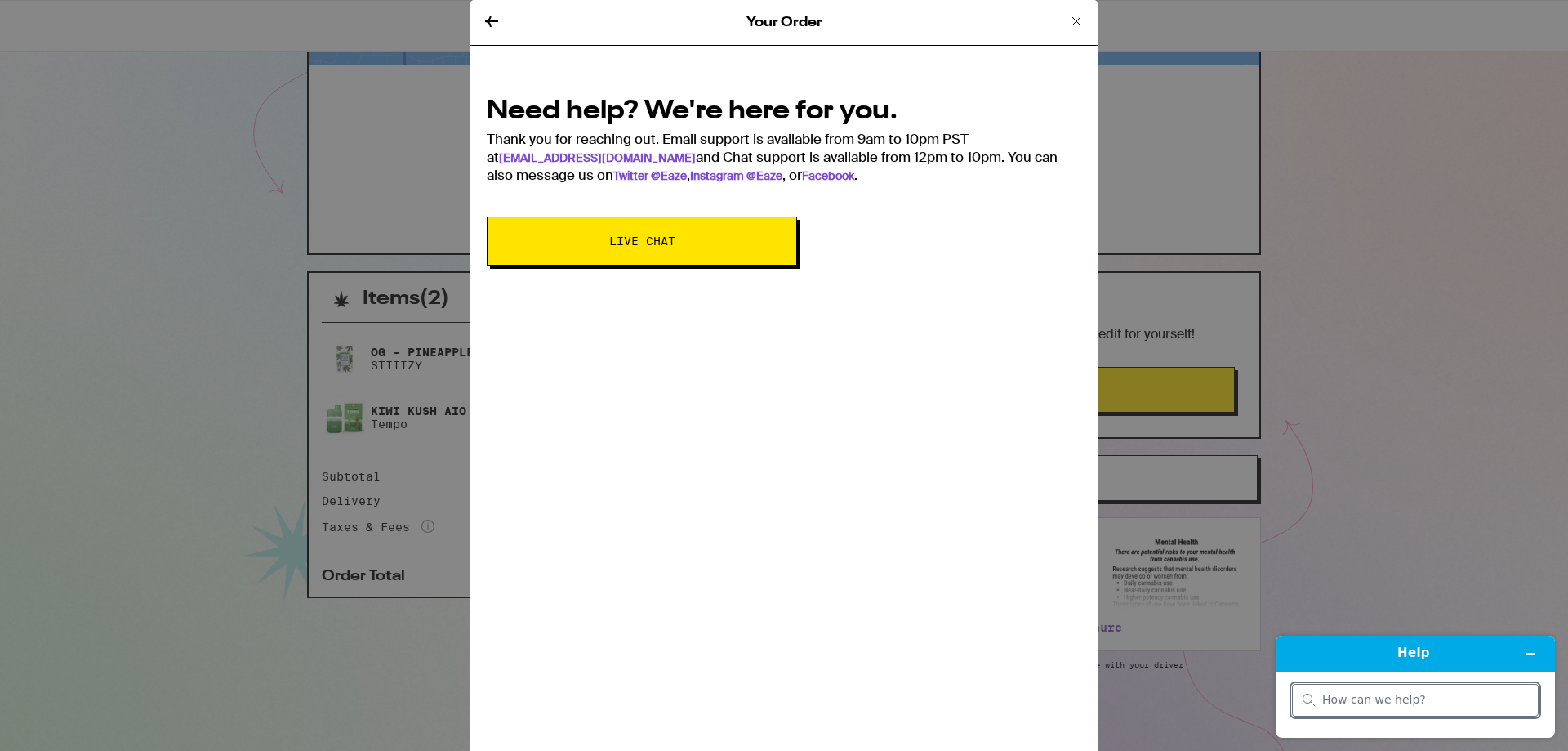
click at [1336, 707] on input "search" at bounding box center [1426, 699] width 206 height 14
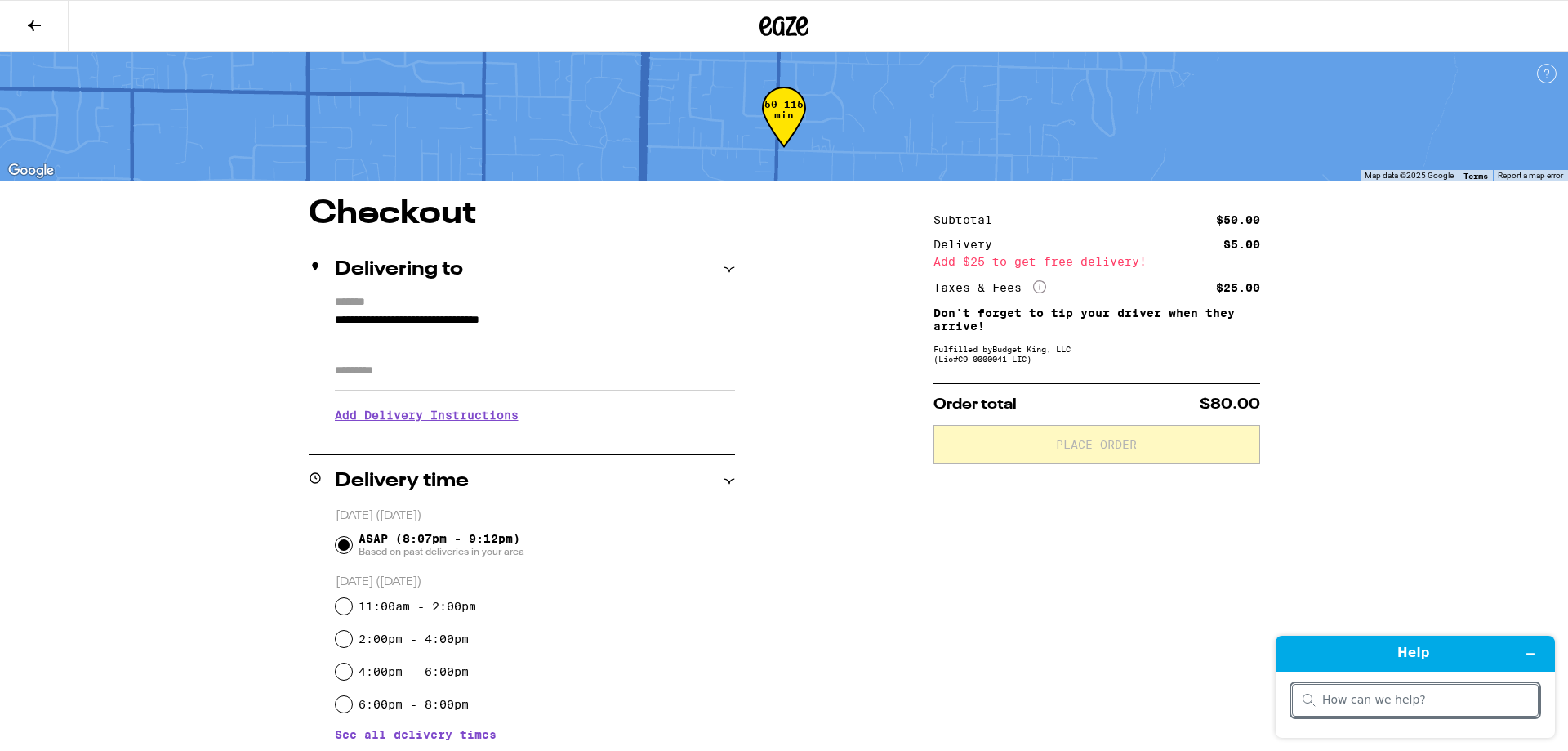
click at [787, 24] on icon at bounding box center [784, 26] width 49 height 30
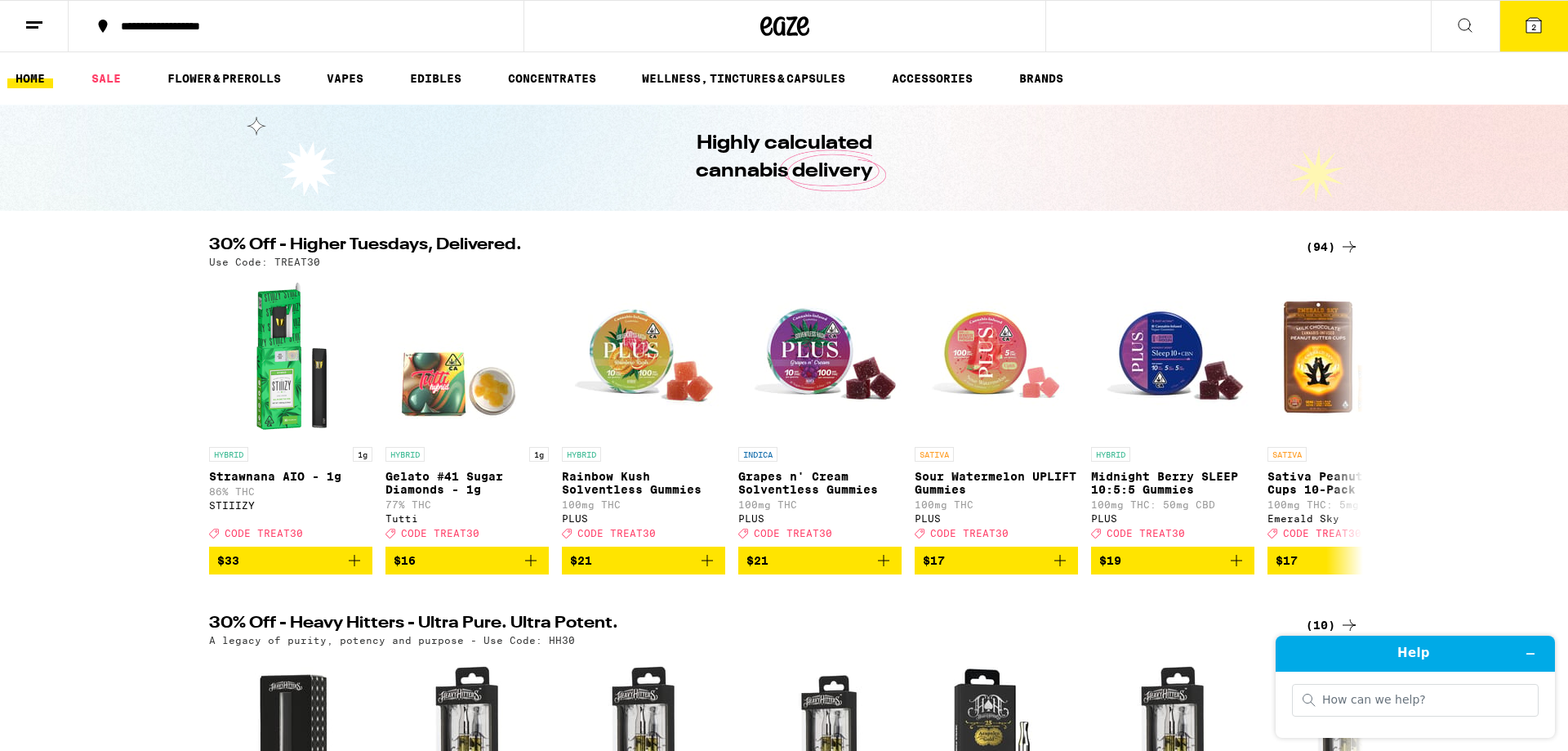
click at [1322, 251] on div "(94)" at bounding box center [1333, 247] width 53 height 20
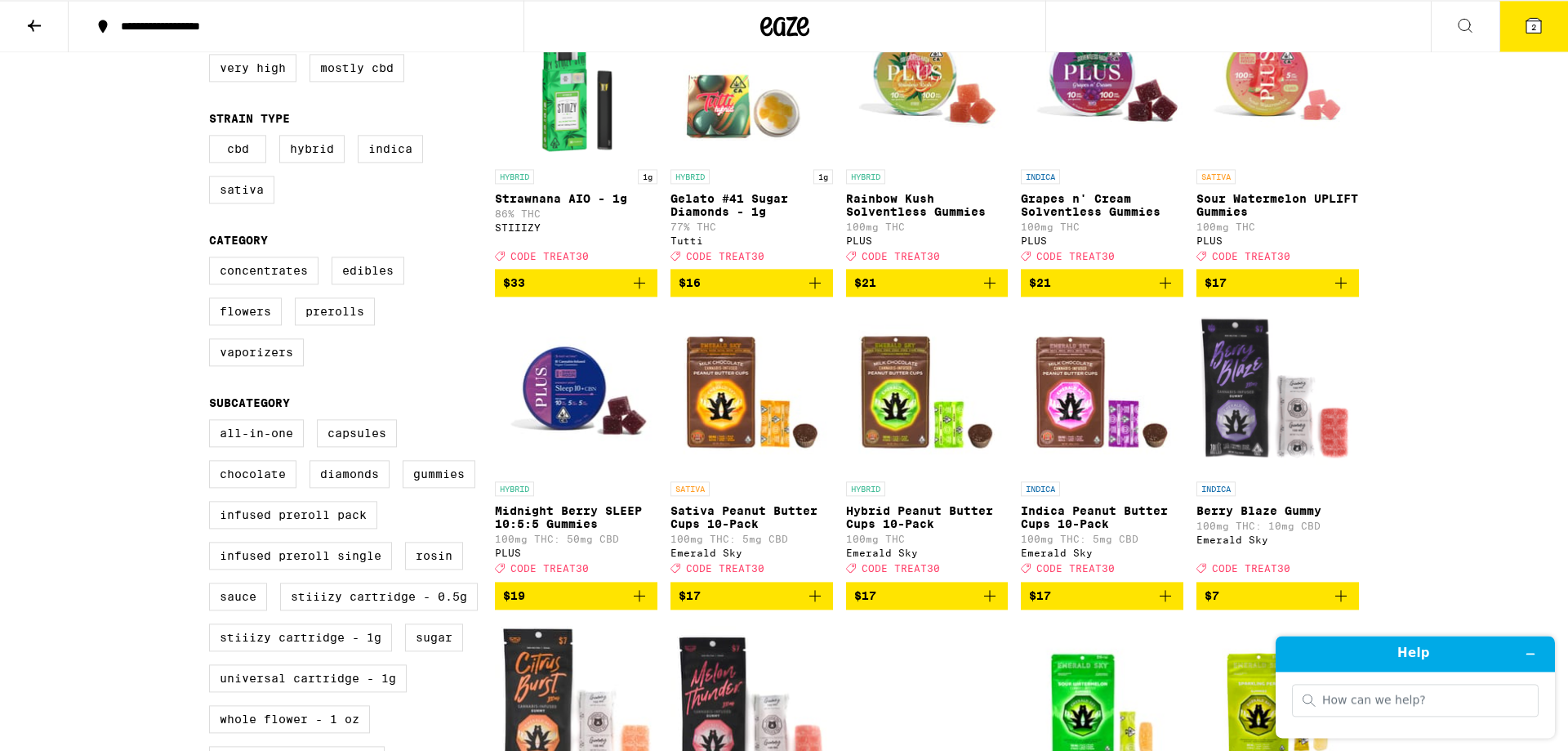
scroll to position [311, 0]
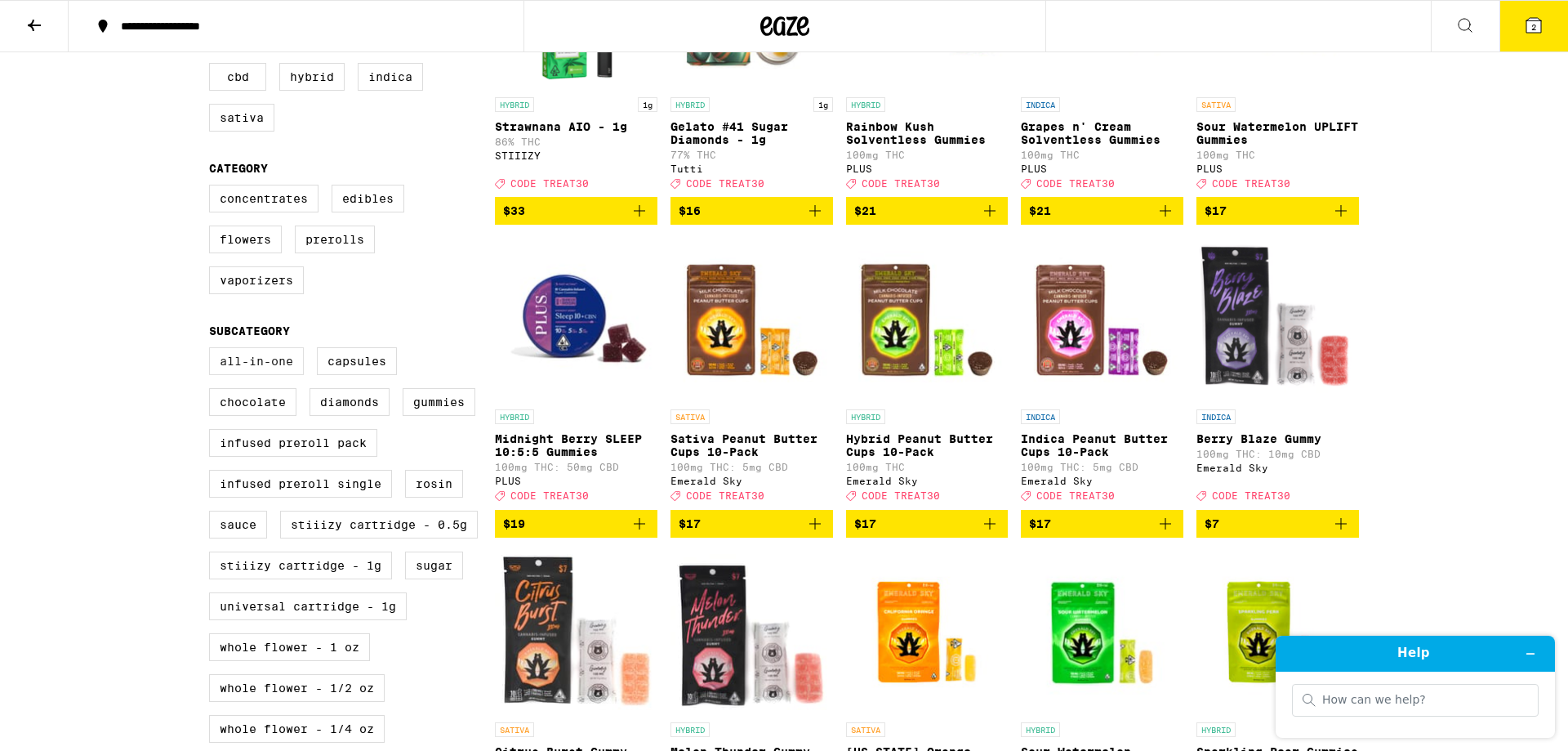
click at [263, 376] on label "All-In-One" at bounding box center [256, 361] width 95 height 28
click at [213, 351] on input "All-In-One" at bounding box center [212, 350] width 1 height 1
checkbox input "true"
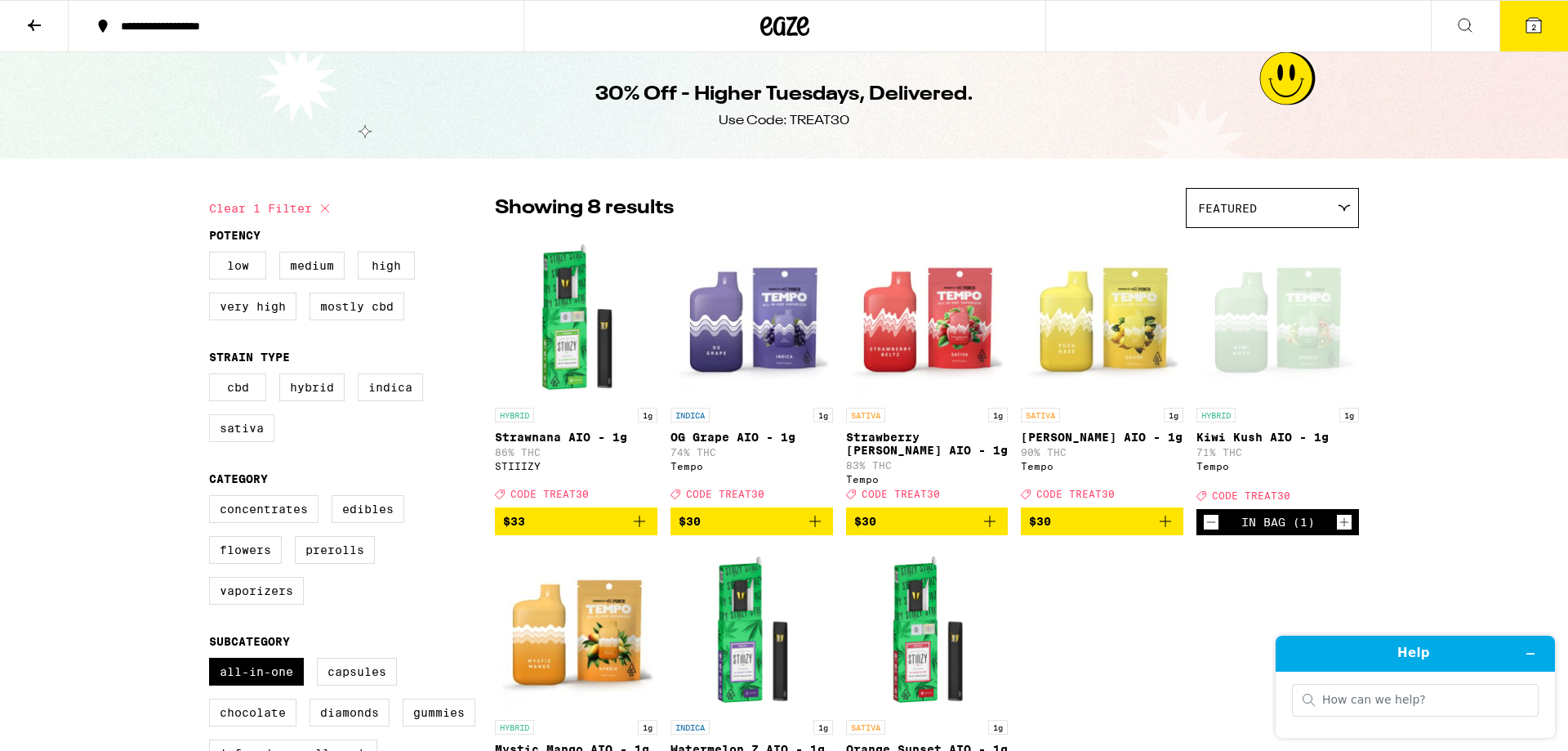
click at [1540, 15] on icon at bounding box center [1534, 25] width 20 height 20
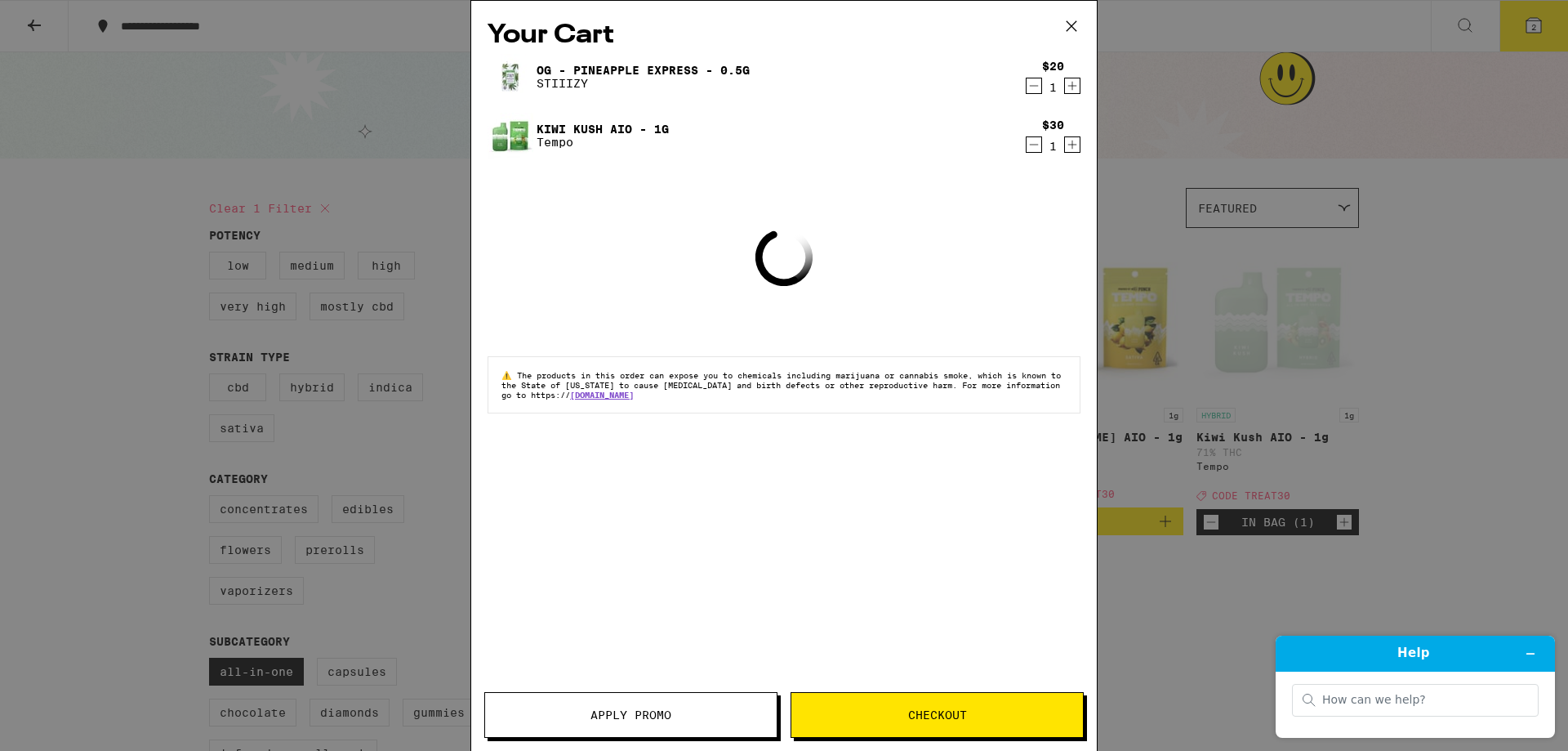
click at [664, 698] on button "Apply Promo" at bounding box center [630, 716] width 293 height 46
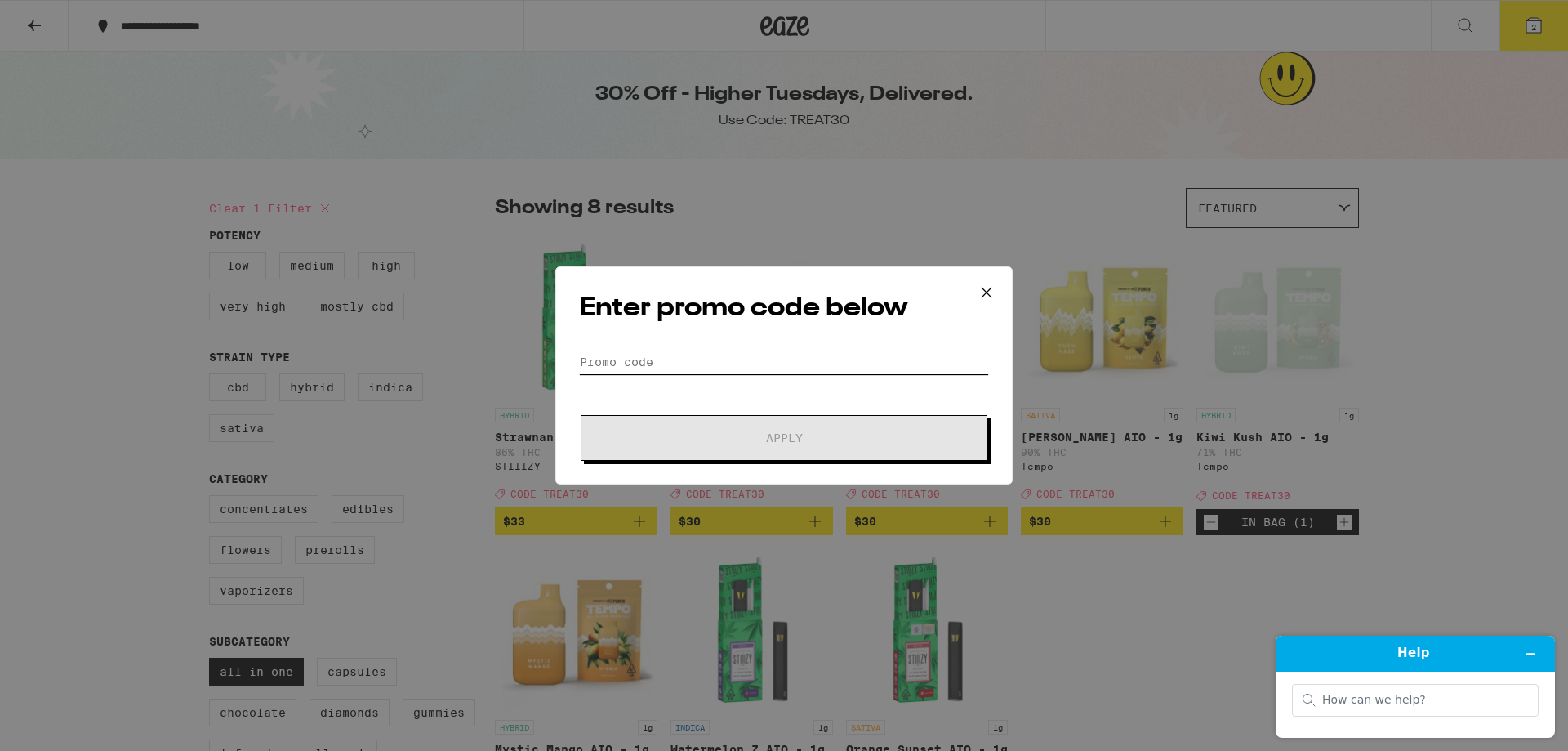
click at [692, 354] on input "Promo Code" at bounding box center [783, 362] width 410 height 25
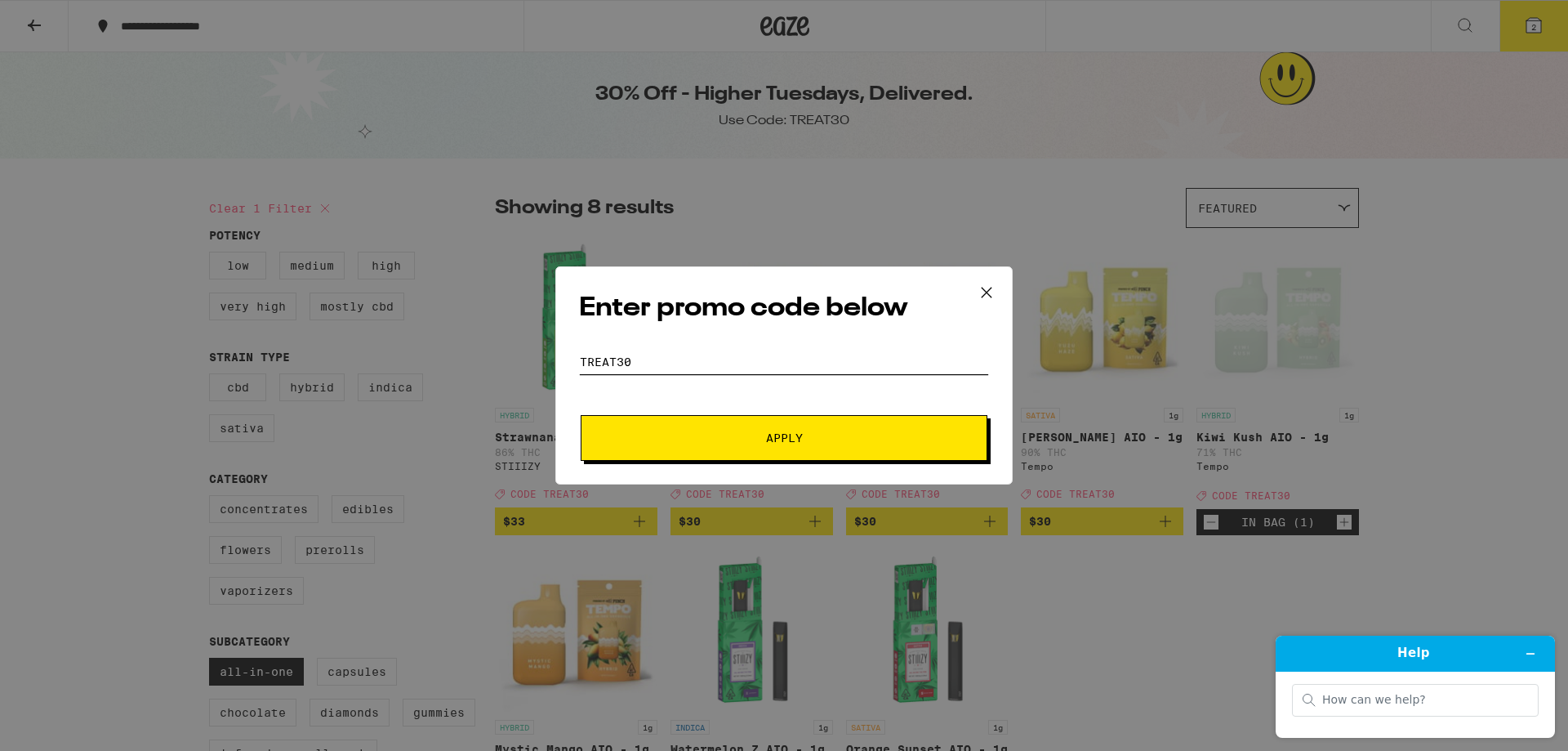
type input "treat30"
click at [692, 419] on button "Apply" at bounding box center [784, 439] width 407 height 46
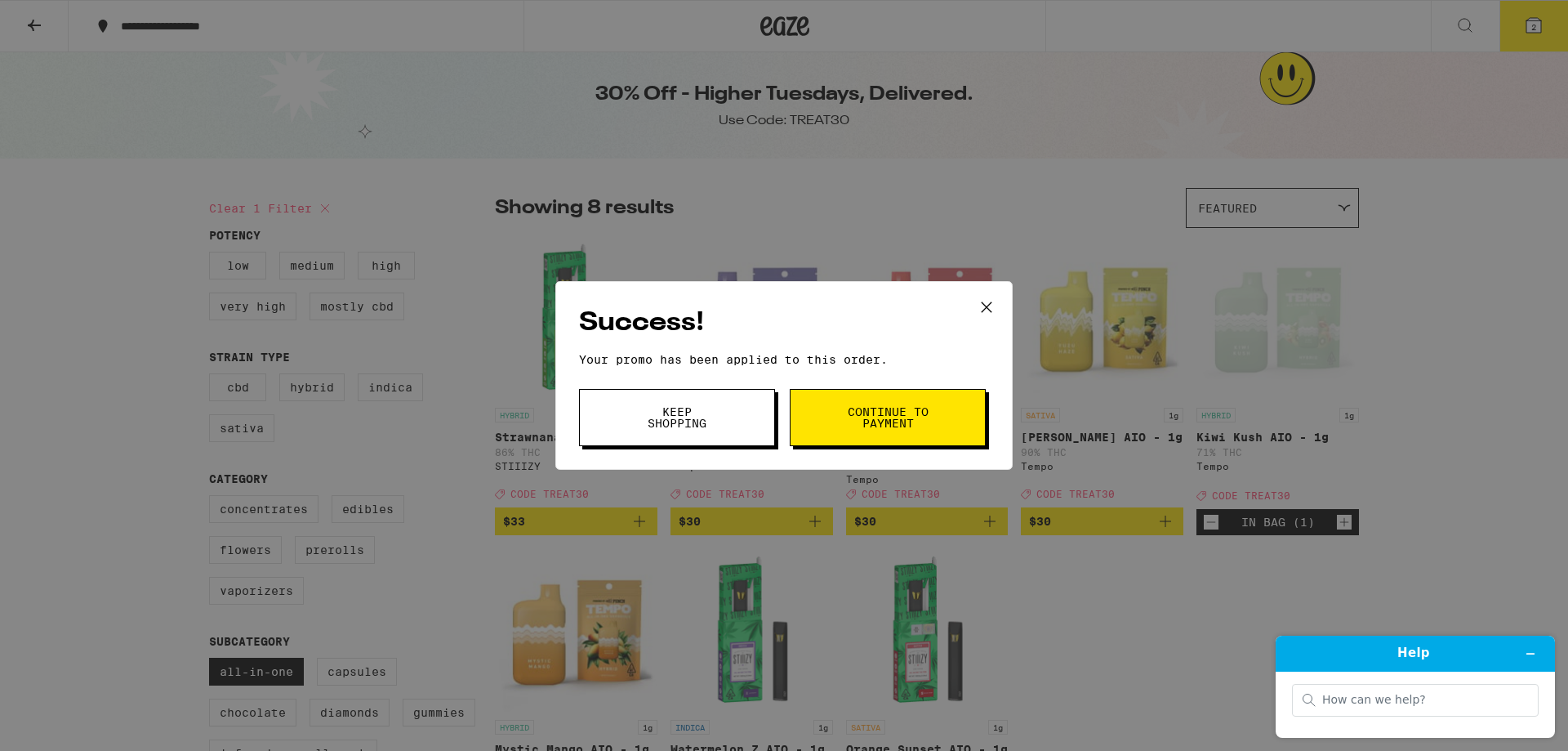
click at [879, 427] on span "Continue to payment" at bounding box center [887, 418] width 83 height 23
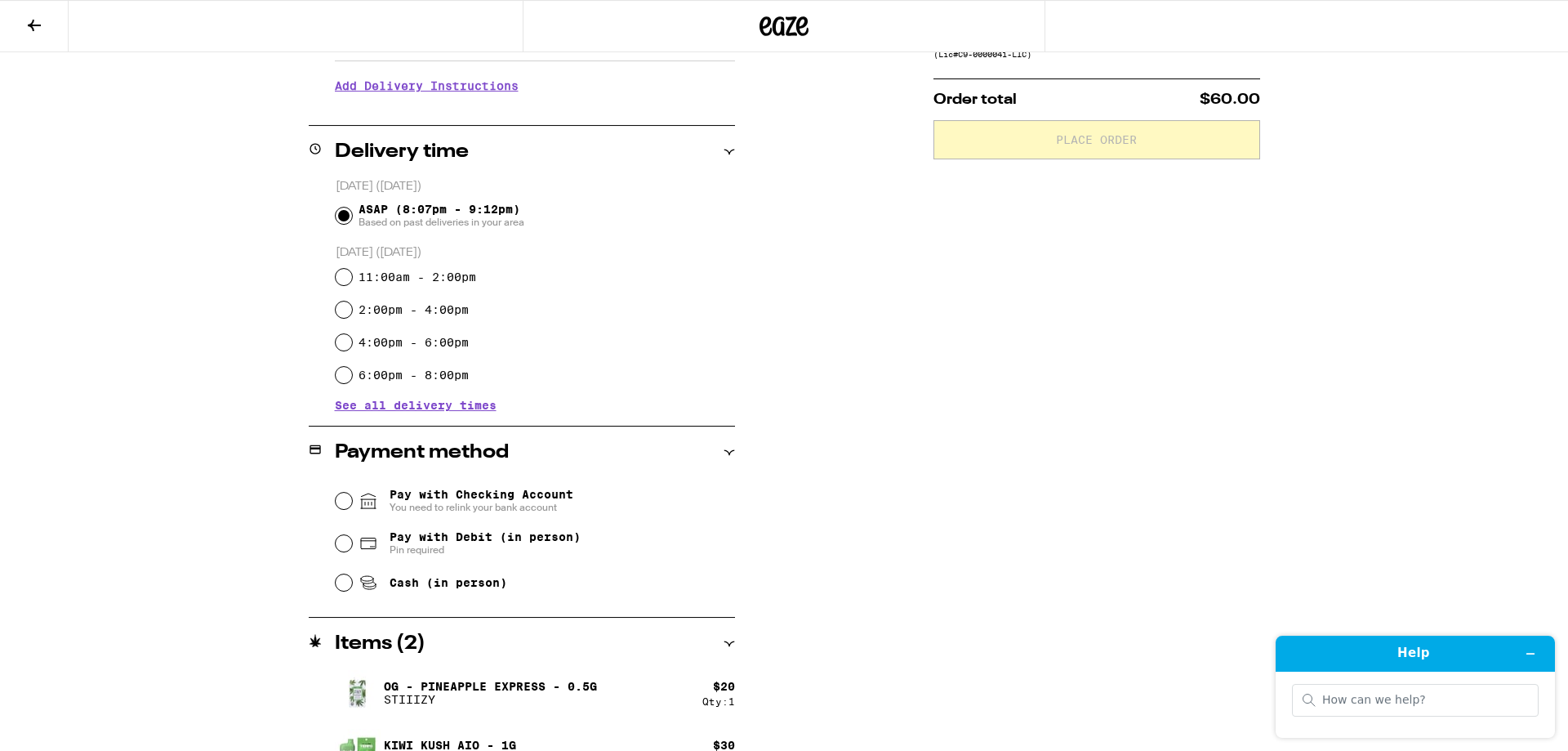
scroll to position [367, 0]
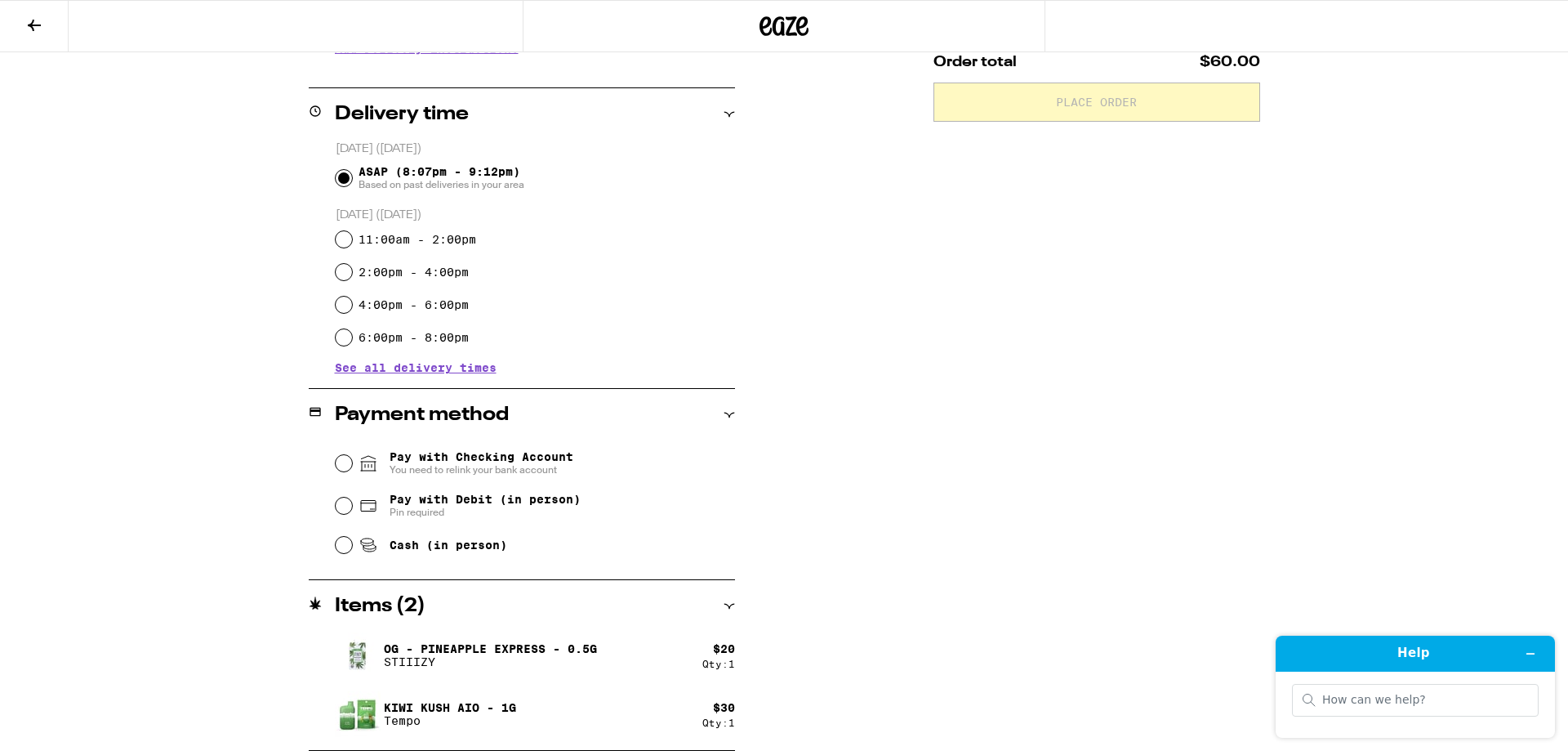
click at [466, 551] on span "Cash (in person)" at bounding box center [448, 546] width 117 height 13
click at [352, 552] on input "Cash (in person)" at bounding box center [344, 545] width 16 height 16
radio input "true"
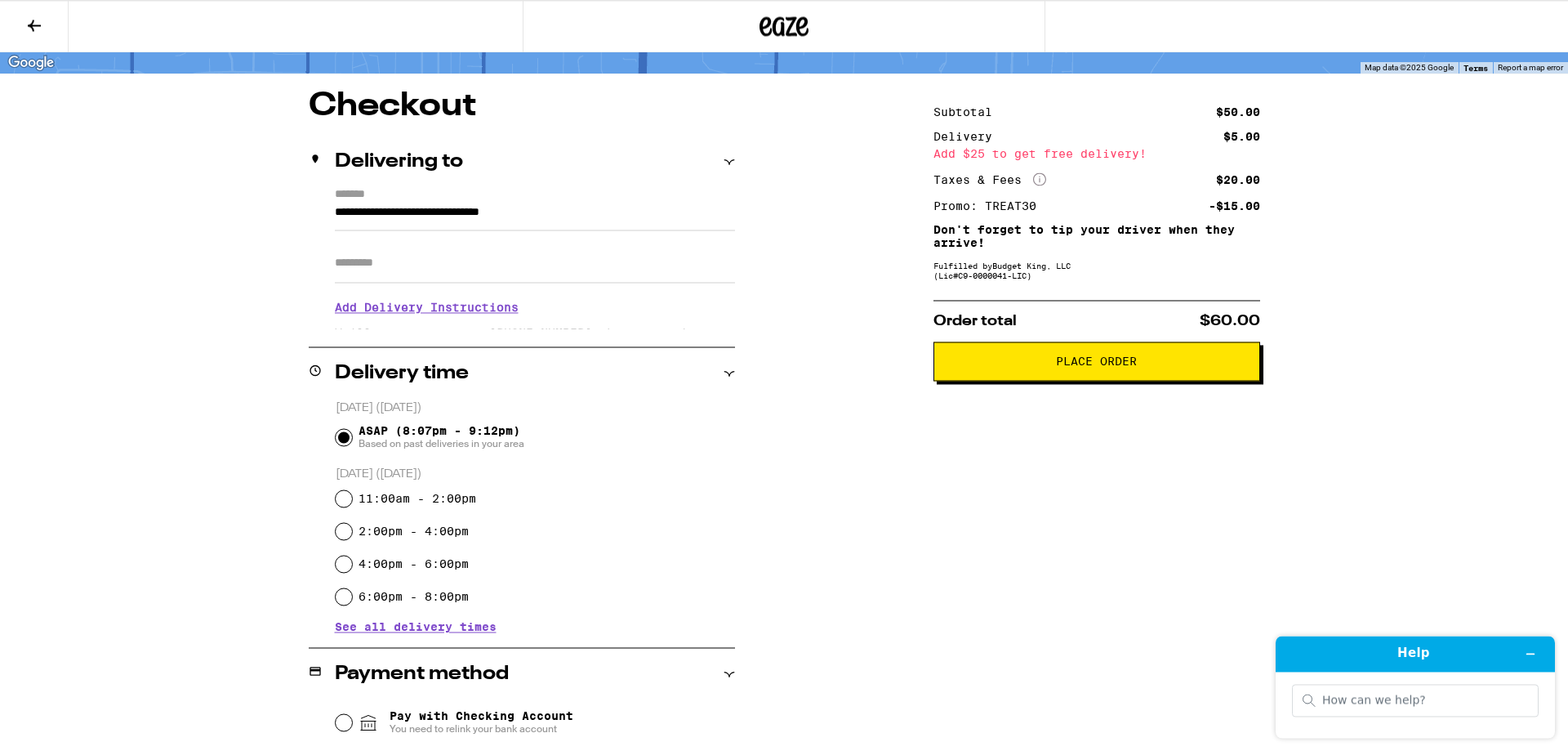
scroll to position [56, 0]
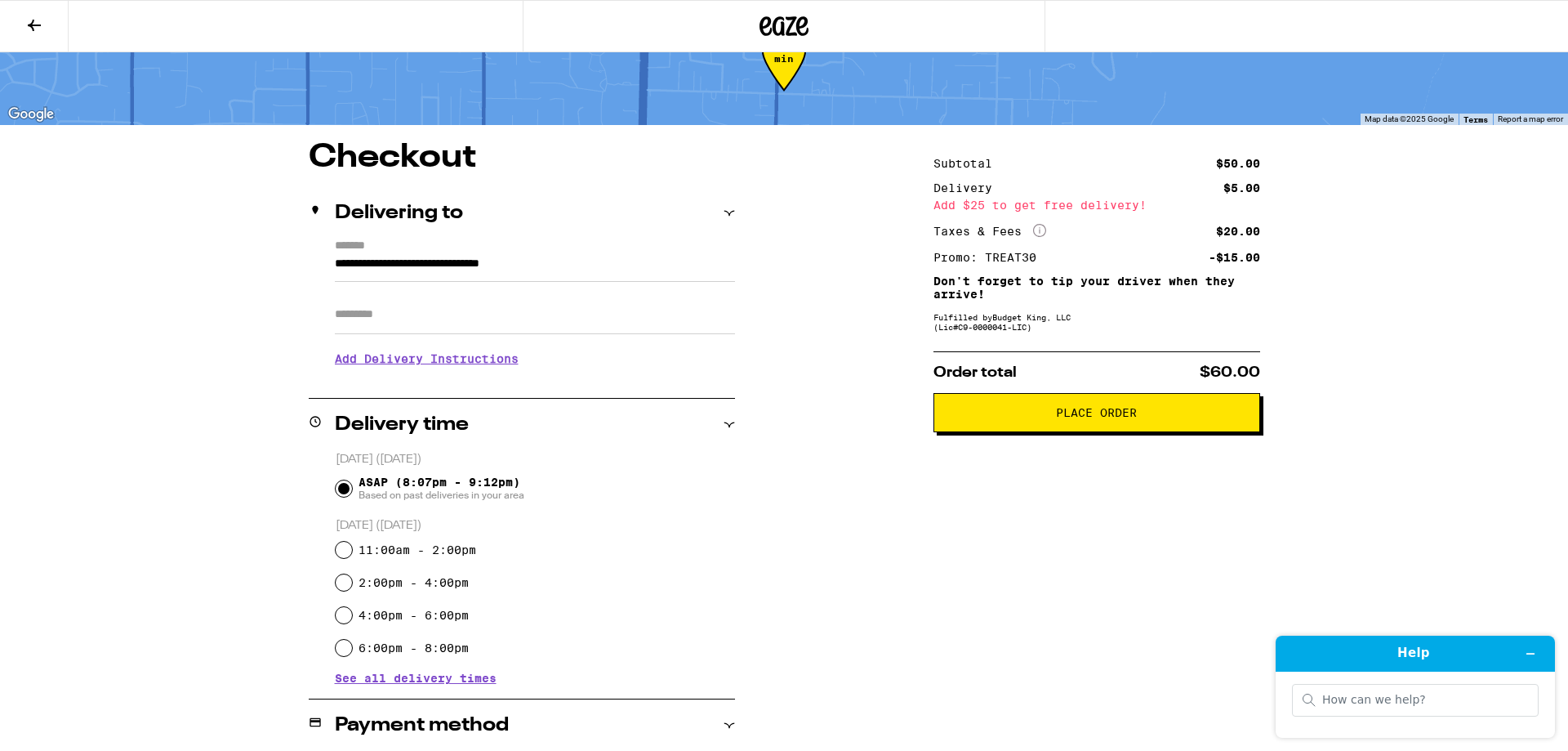
click at [1106, 430] on button "Place Order" at bounding box center [1097, 412] width 327 height 39
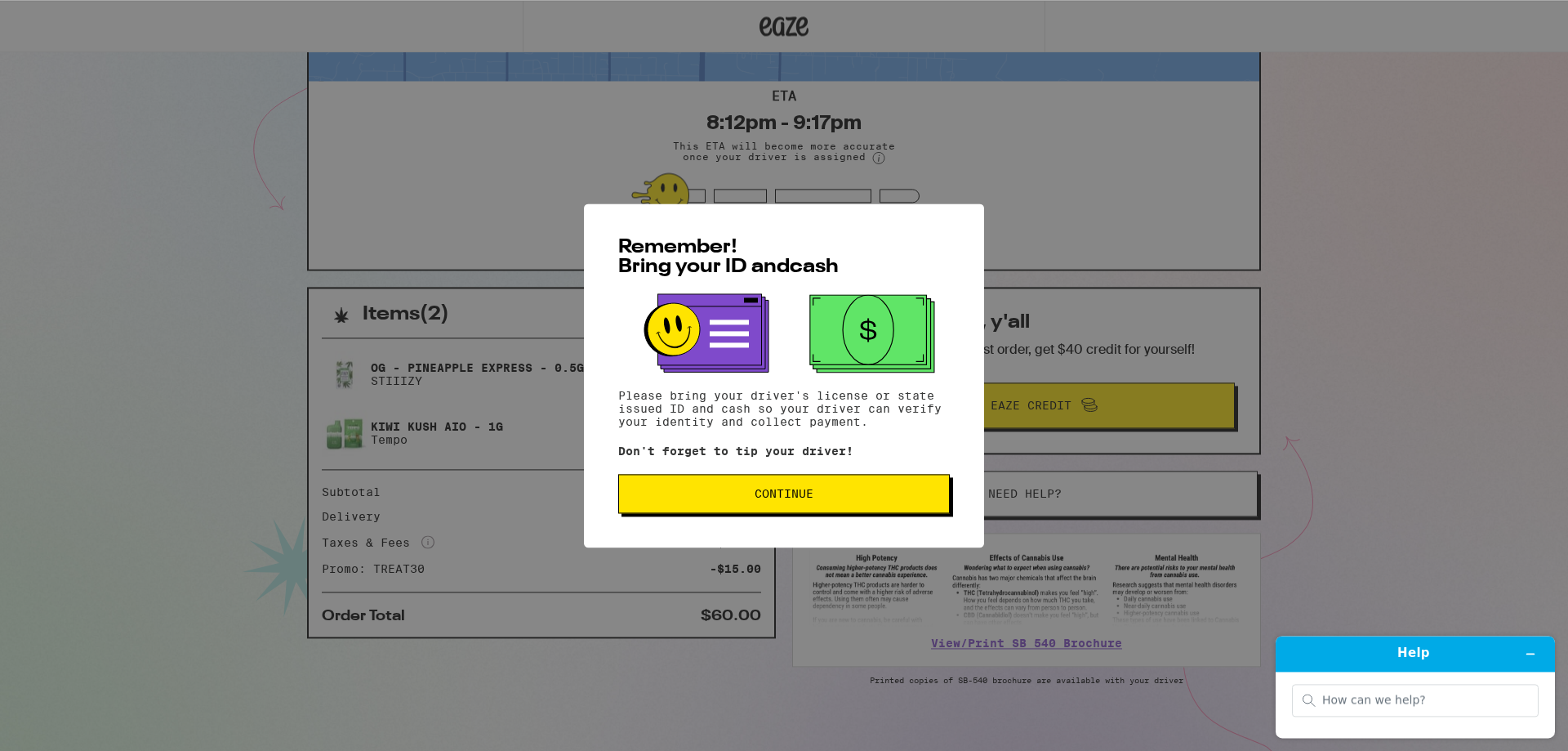
scroll to position [143, 0]
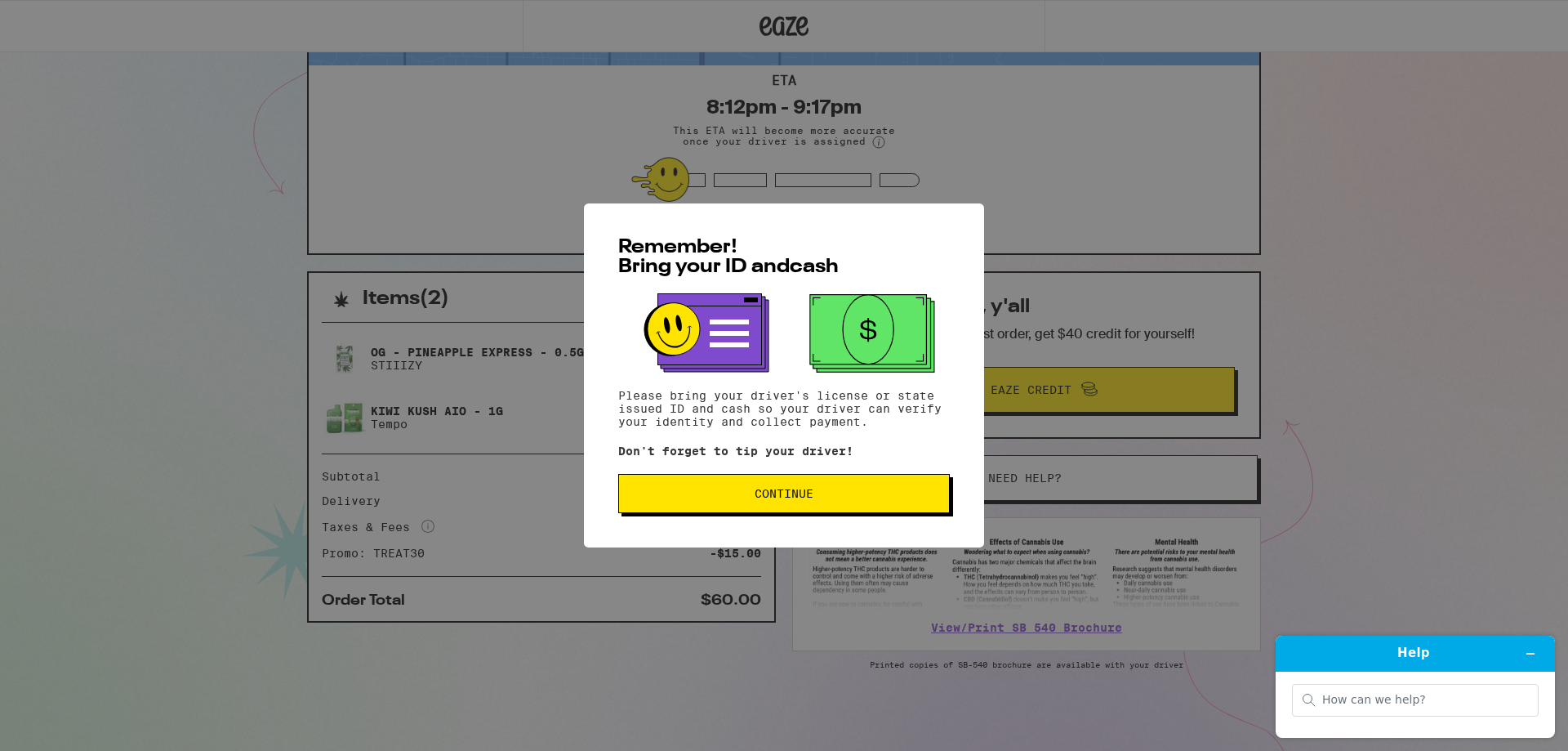
click at [828, 475] on div "Remember! Bring your ID and cash Please bring your driver's license or state is…" at bounding box center [784, 376] width 400 height 344
click at [831, 478] on button "Continue" at bounding box center [784, 493] width 331 height 39
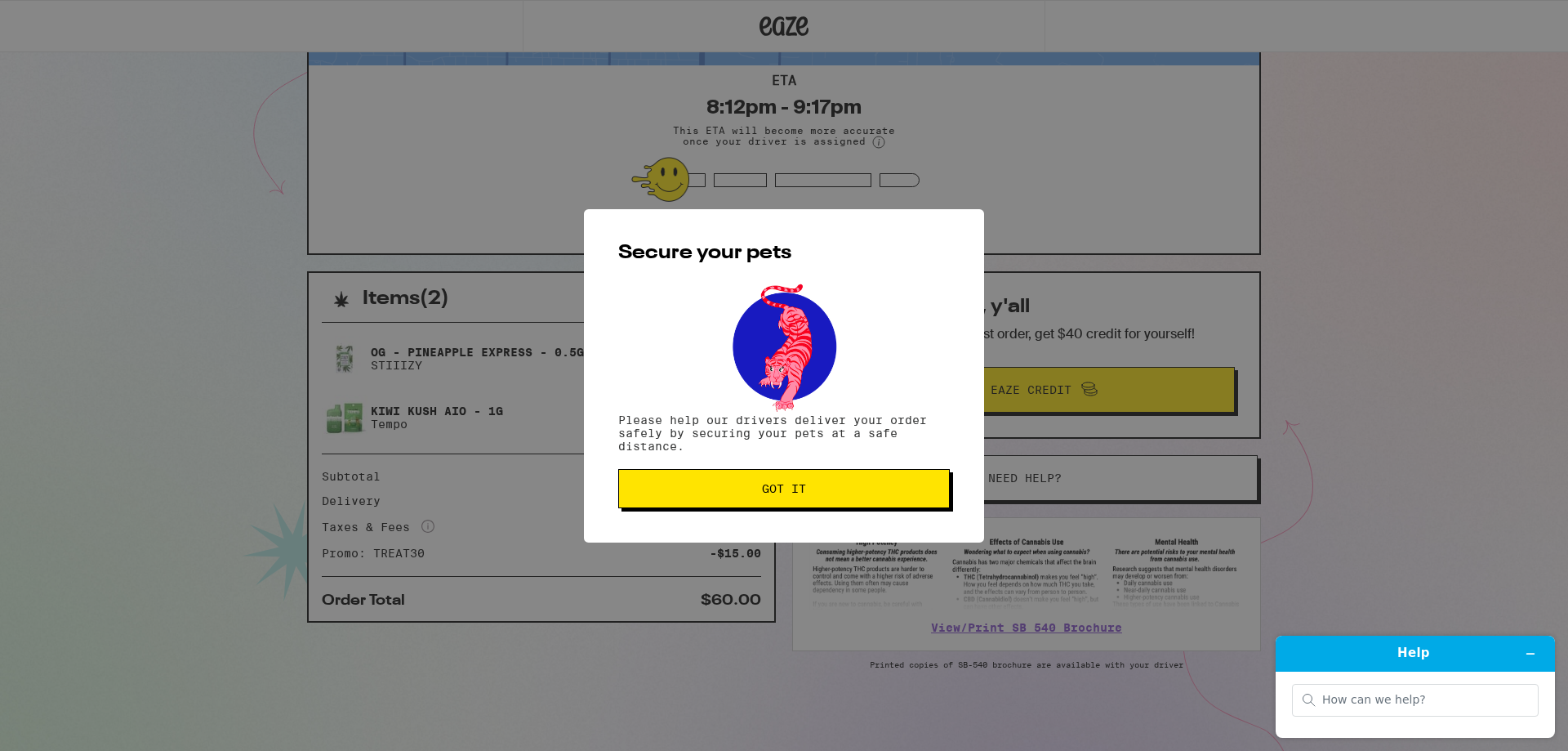
click at [867, 490] on span "Got it" at bounding box center [784, 489] width 304 height 11
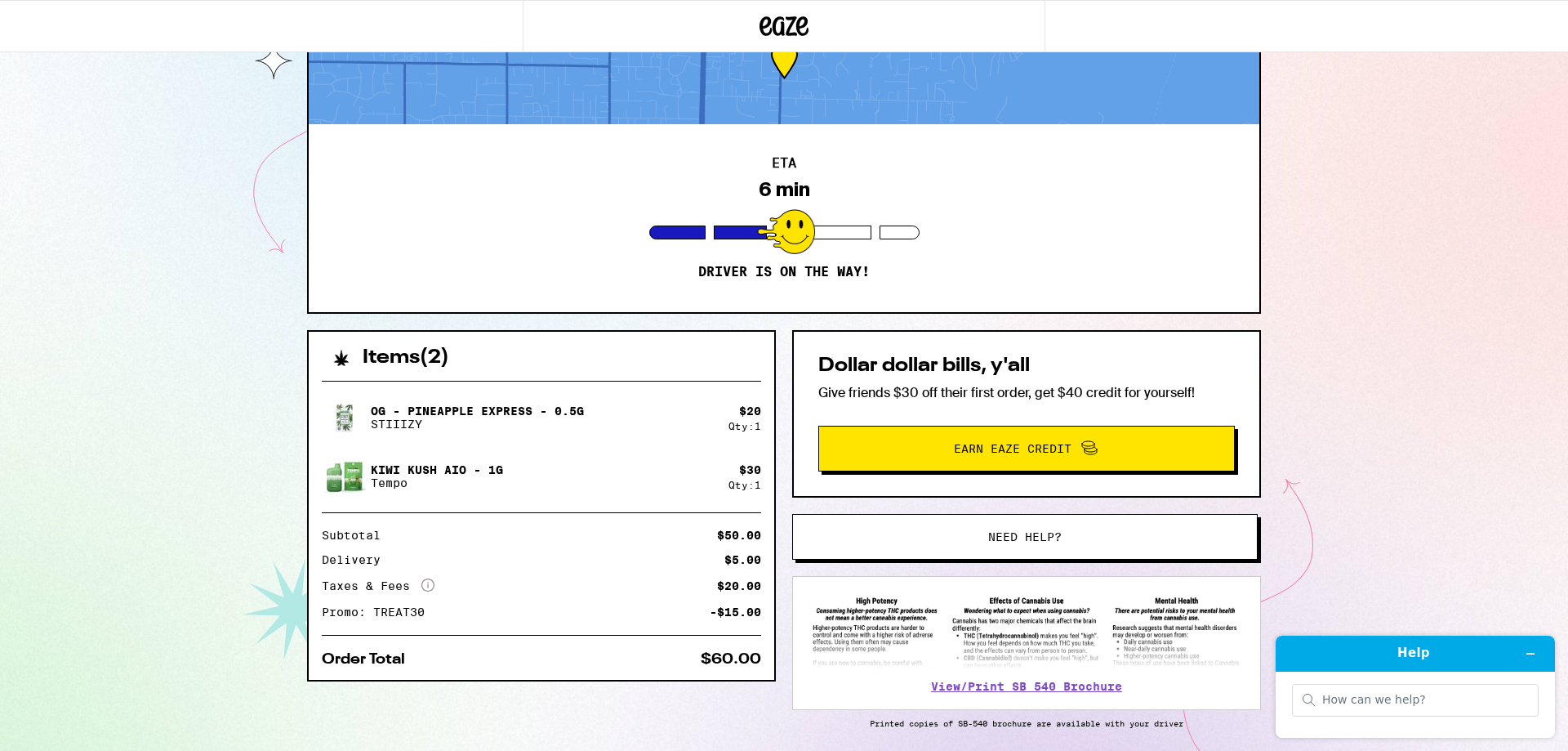
scroll to position [0, 0]
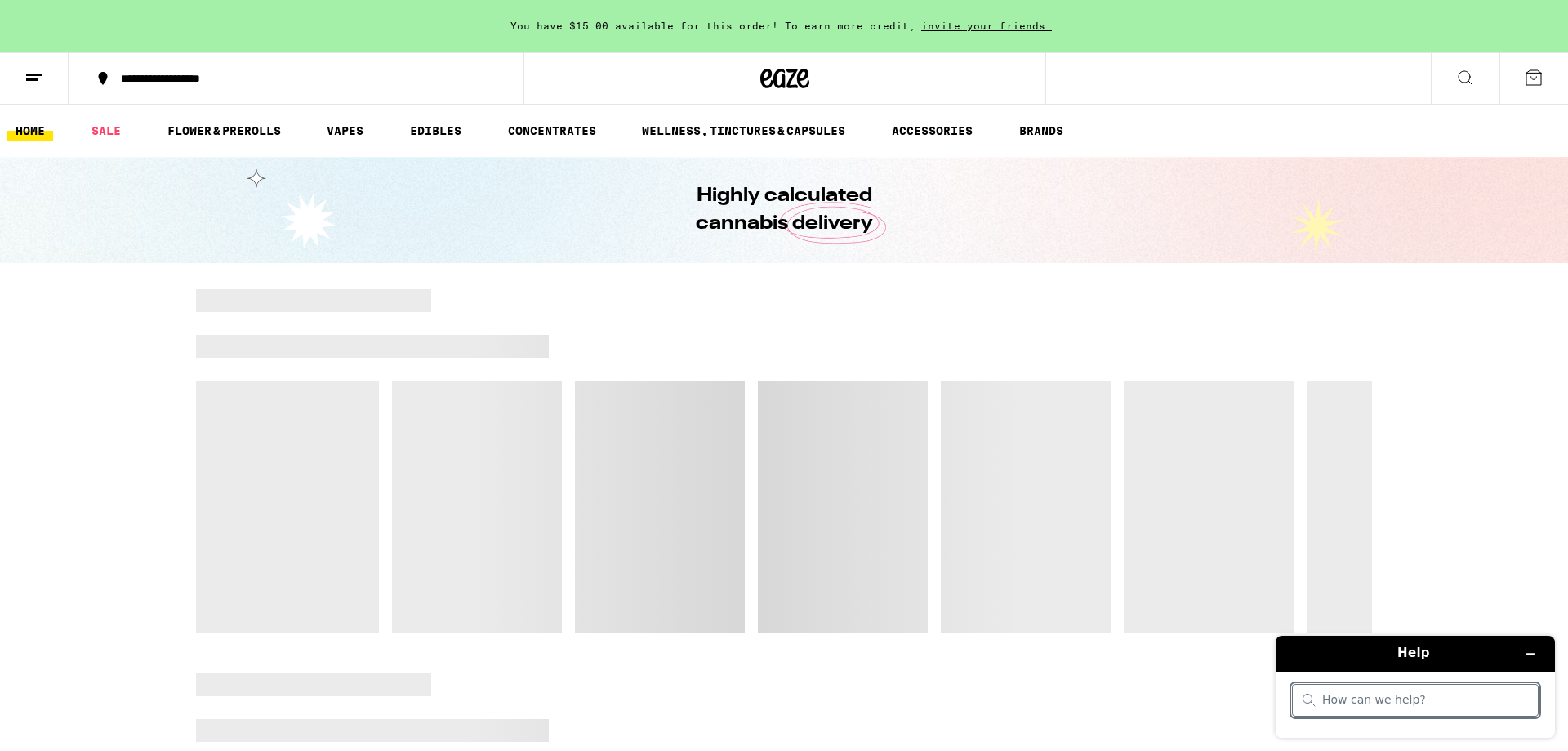
drag, startPoint x: 1409, startPoint y: 701, endPoint x: 1382, endPoint y: 681, distance: 33.6
click at [1409, 701] on input "search" at bounding box center [1426, 699] width 206 height 14
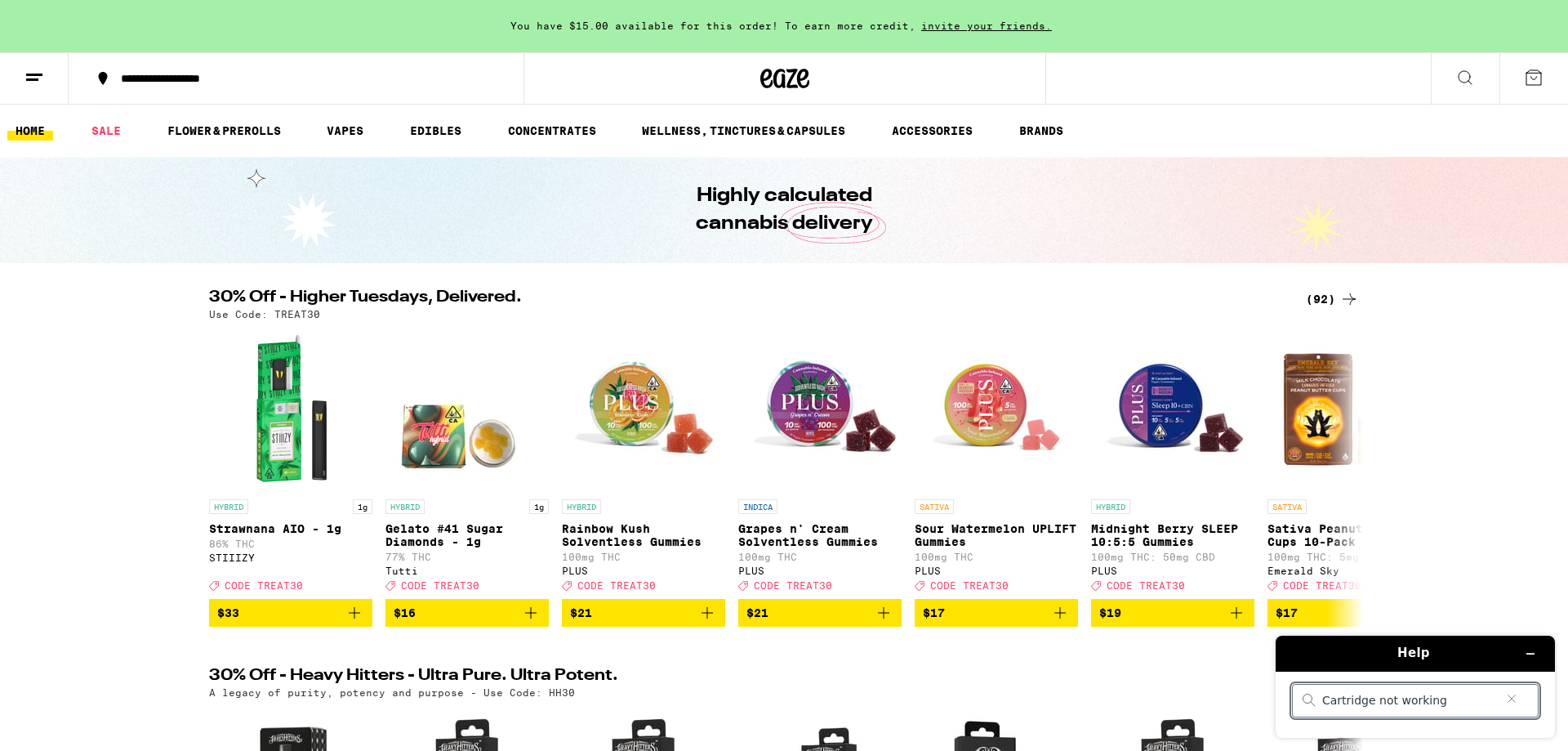
type input "Cartridge not working."
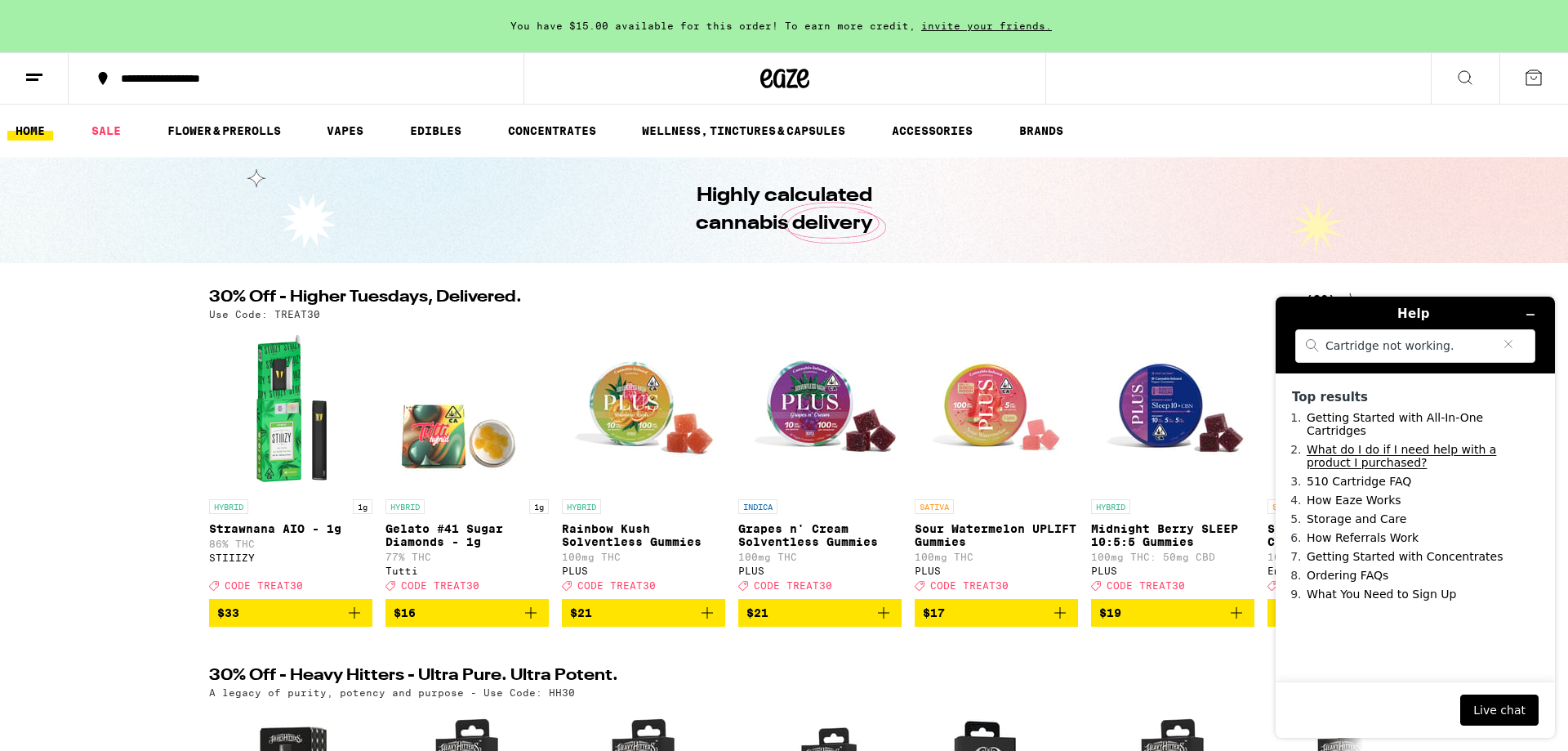
click at [1478, 448] on link "What do I do if I need help with a product I purchased?" at bounding box center [1402, 456] width 189 height 26
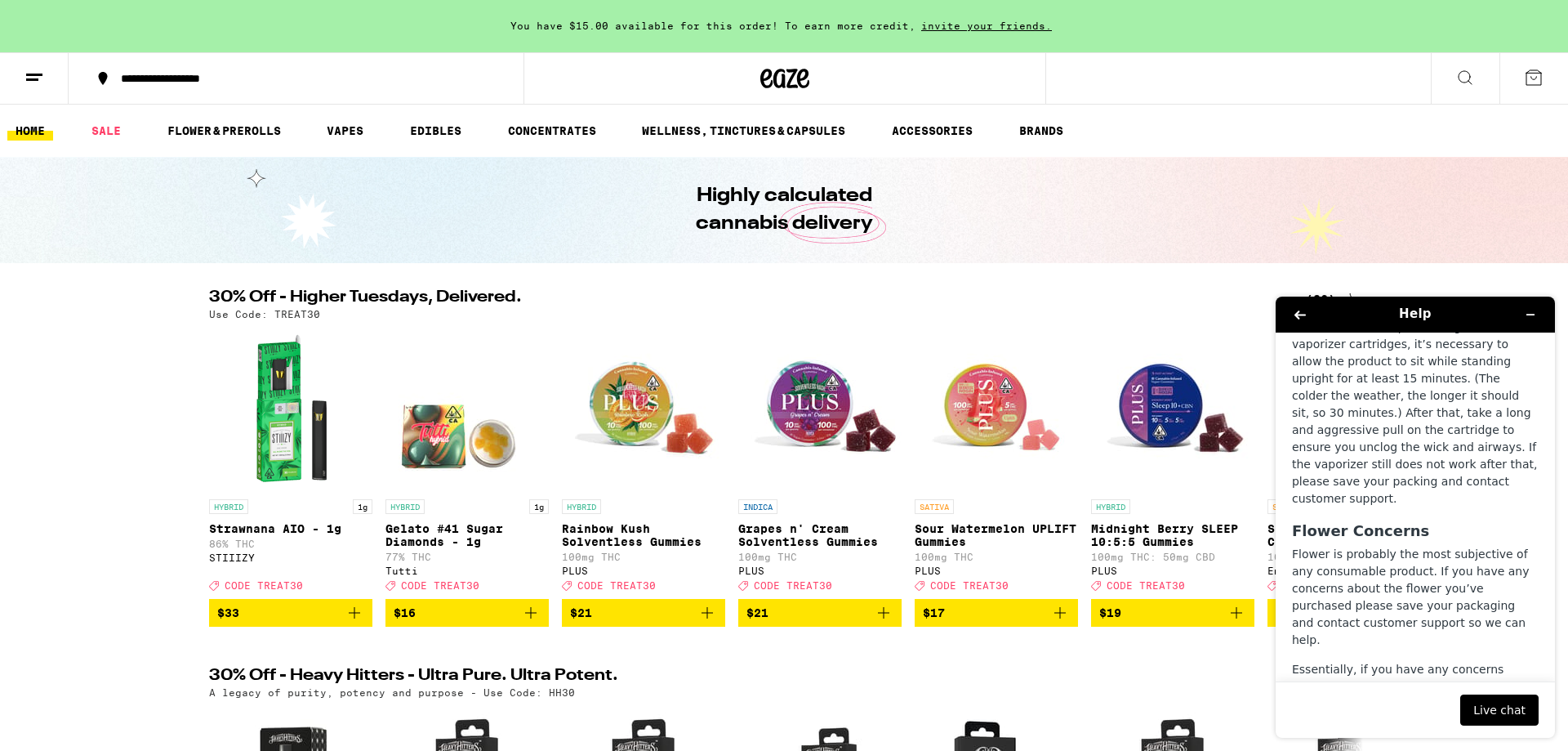
scroll to position [311, 0]
